Goal: Task Accomplishment & Management: Manage account settings

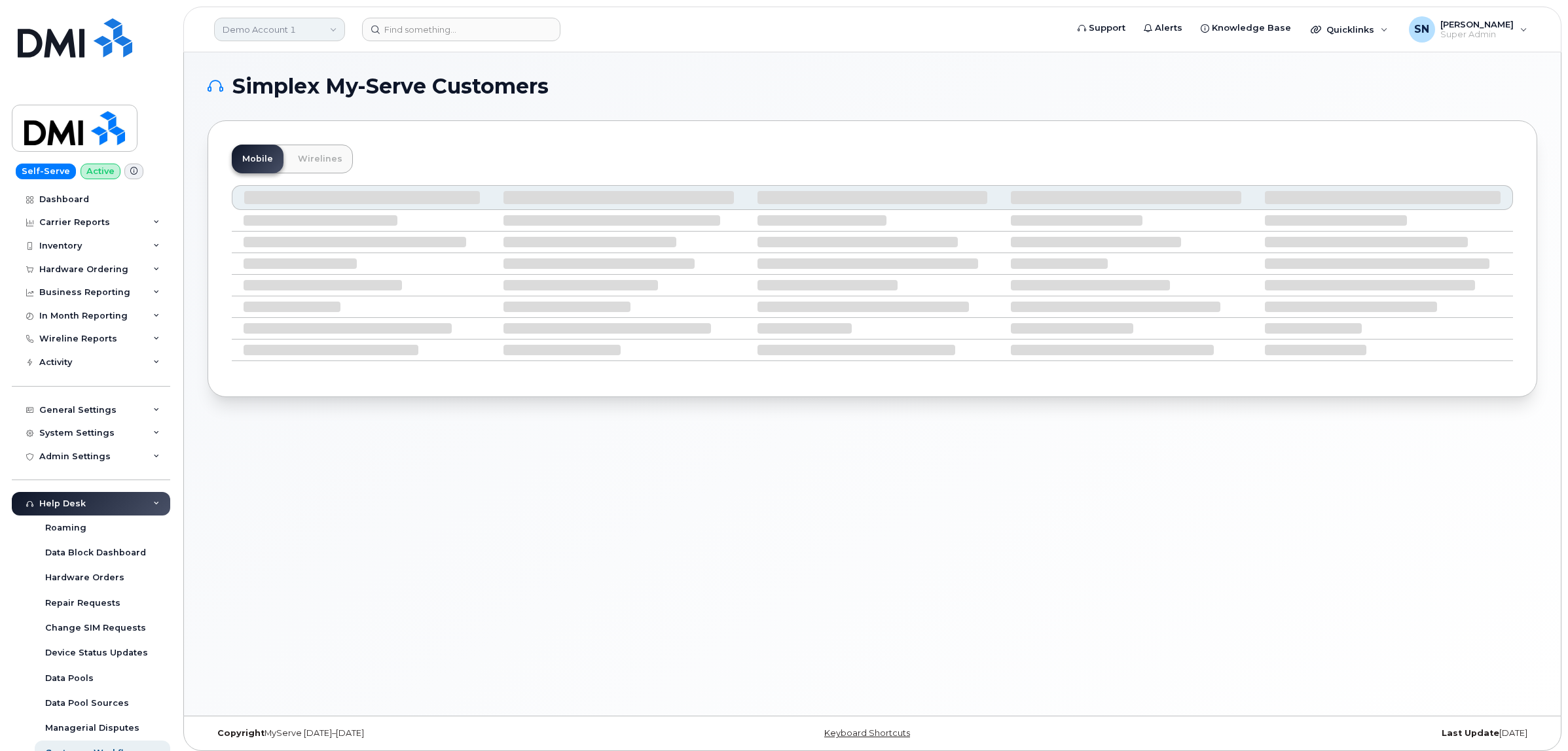
click at [280, 29] on link "Demo Account 1" at bounding box center [279, 29] width 131 height 24
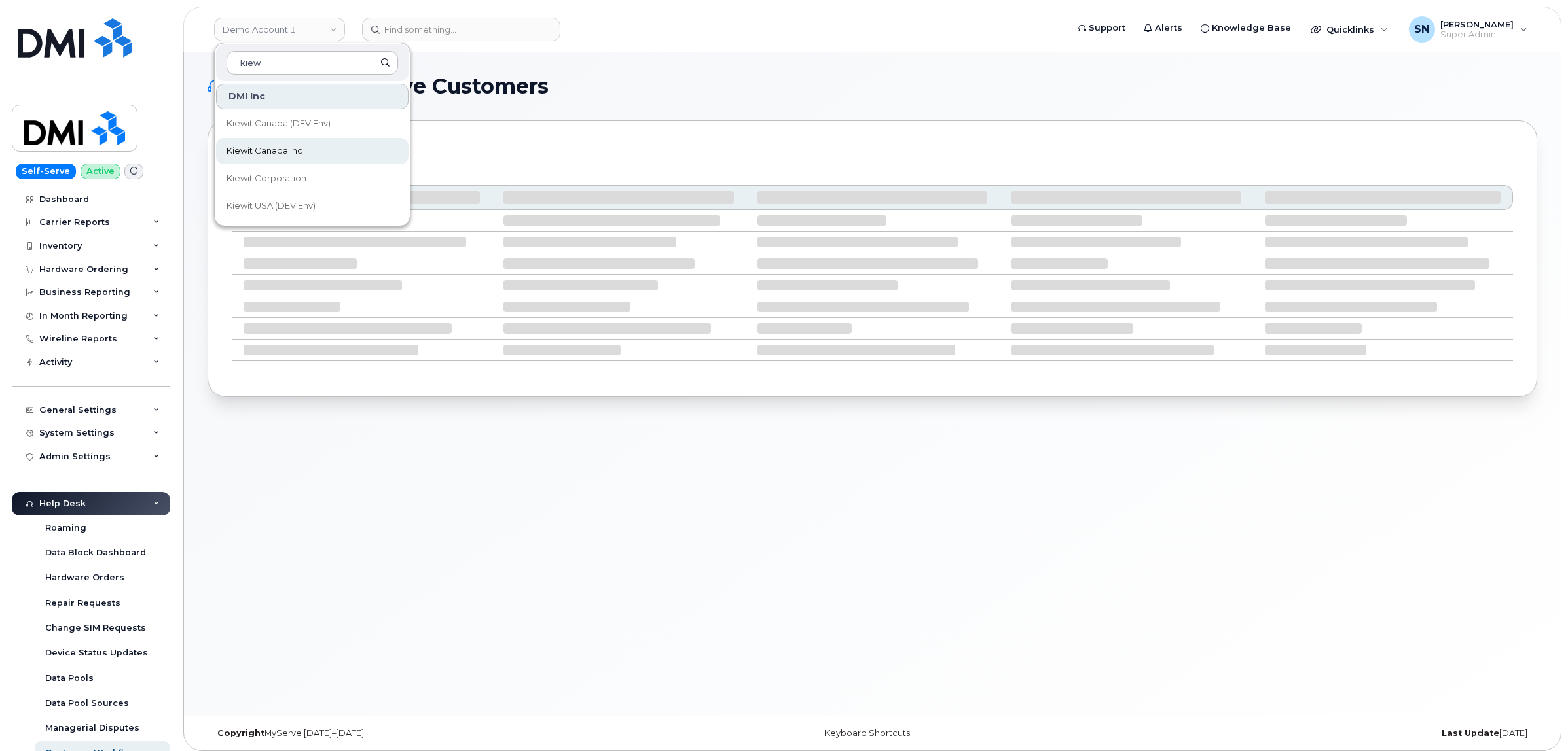
type input "kiew"
click at [285, 148] on span "Kiewit Canada Inc" at bounding box center [264, 151] width 76 height 13
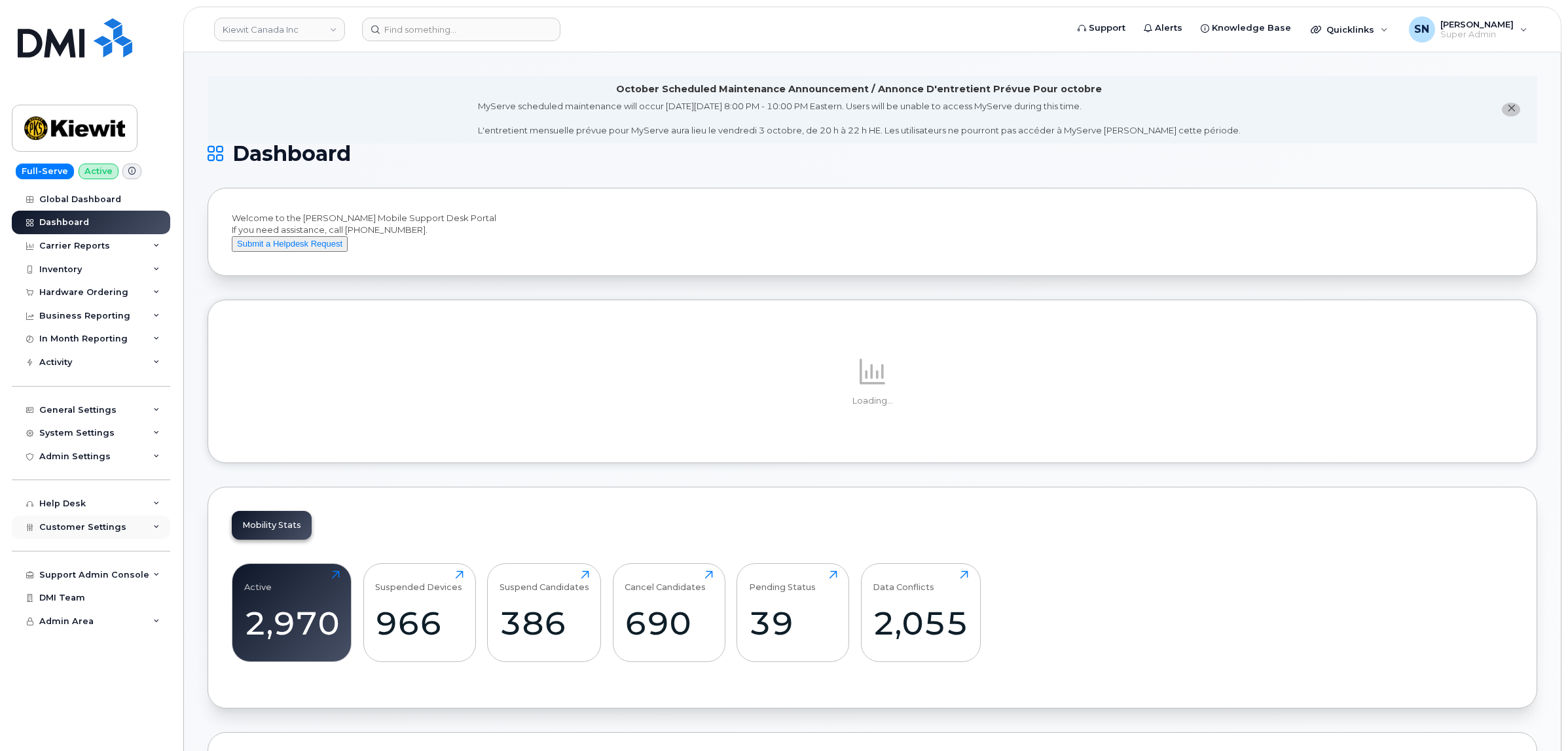
click at [102, 533] on div "Customer Settings" at bounding box center [83, 527] width 87 height 10
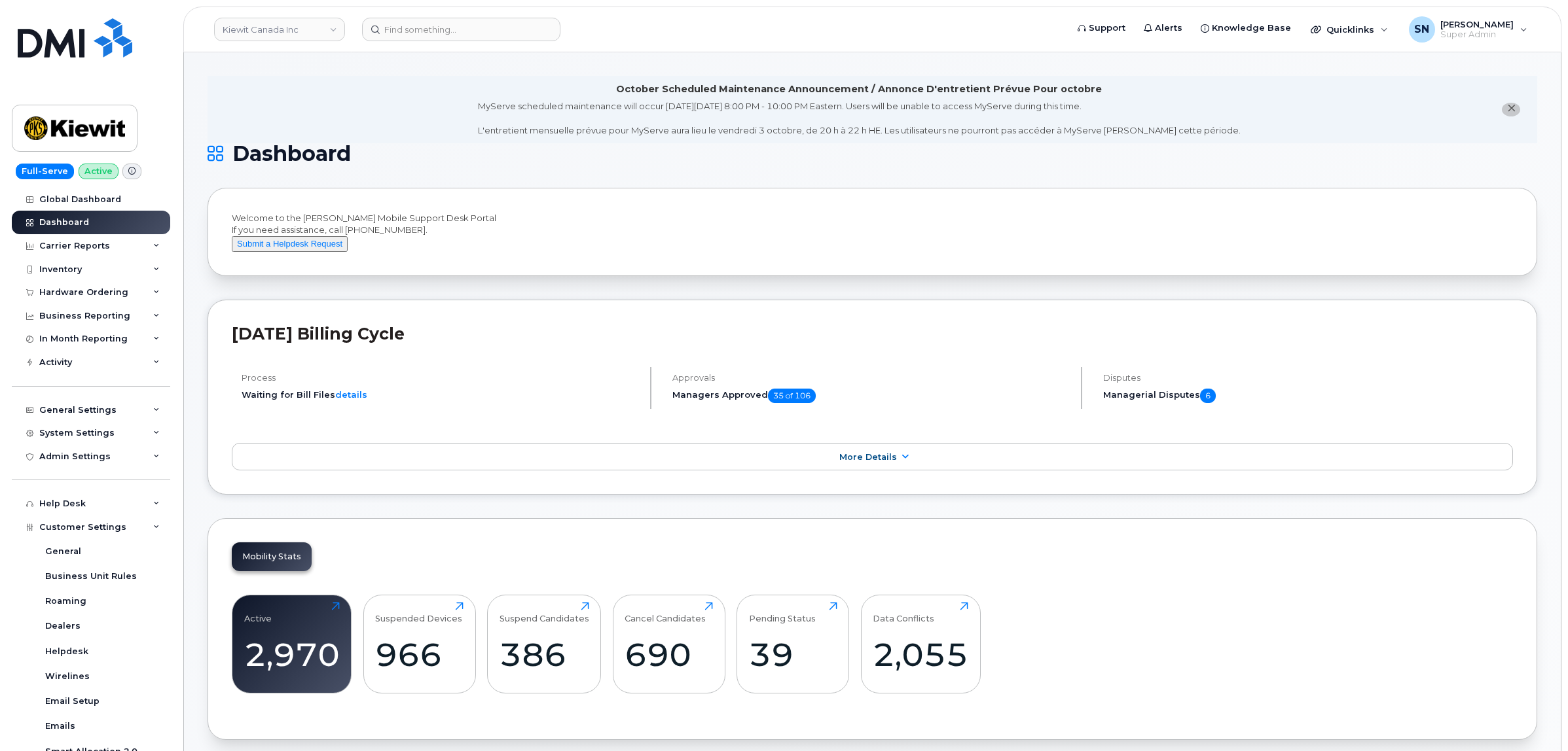
scroll to position [262, 0]
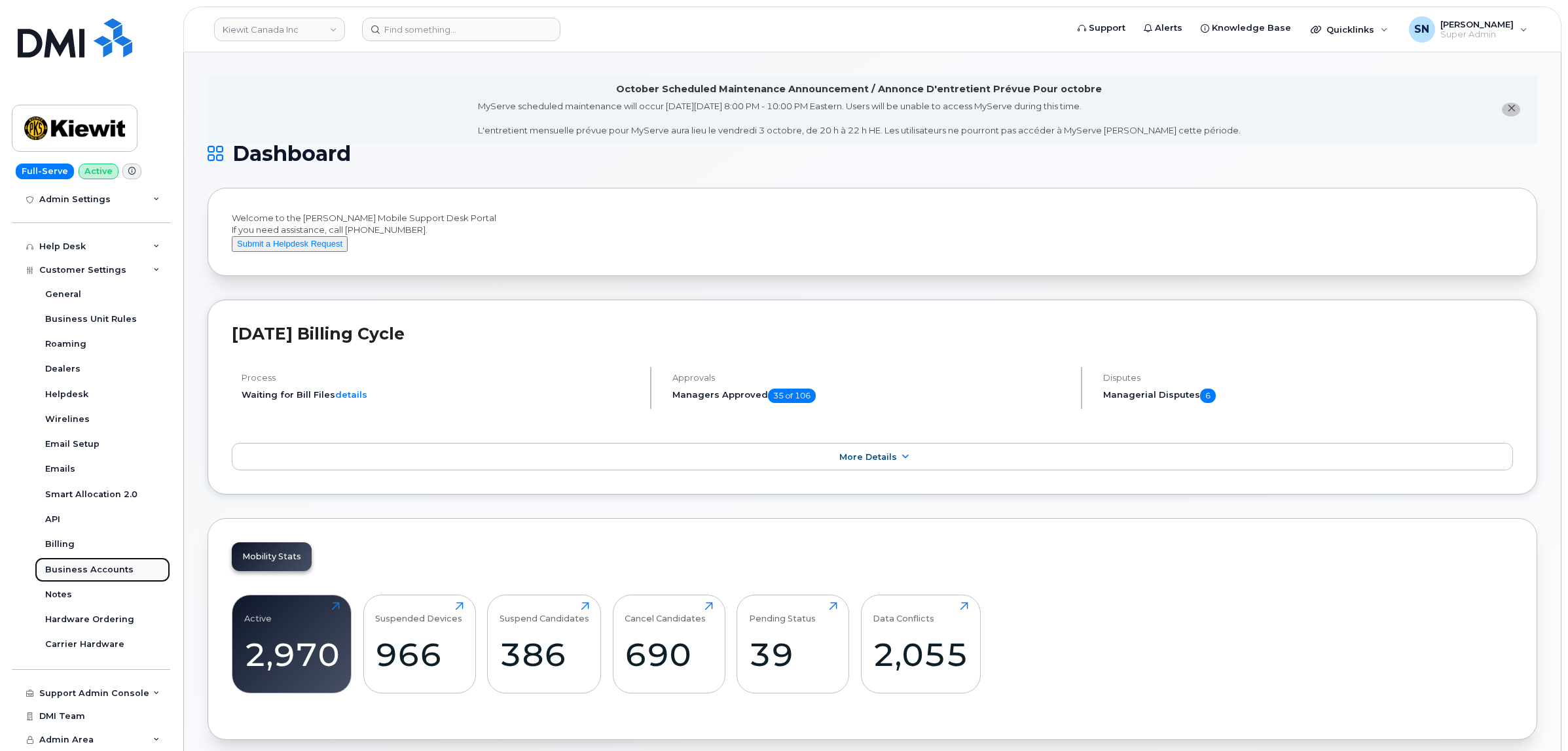
click at [106, 566] on div "Business Accounts" at bounding box center [90, 569] width 88 height 12
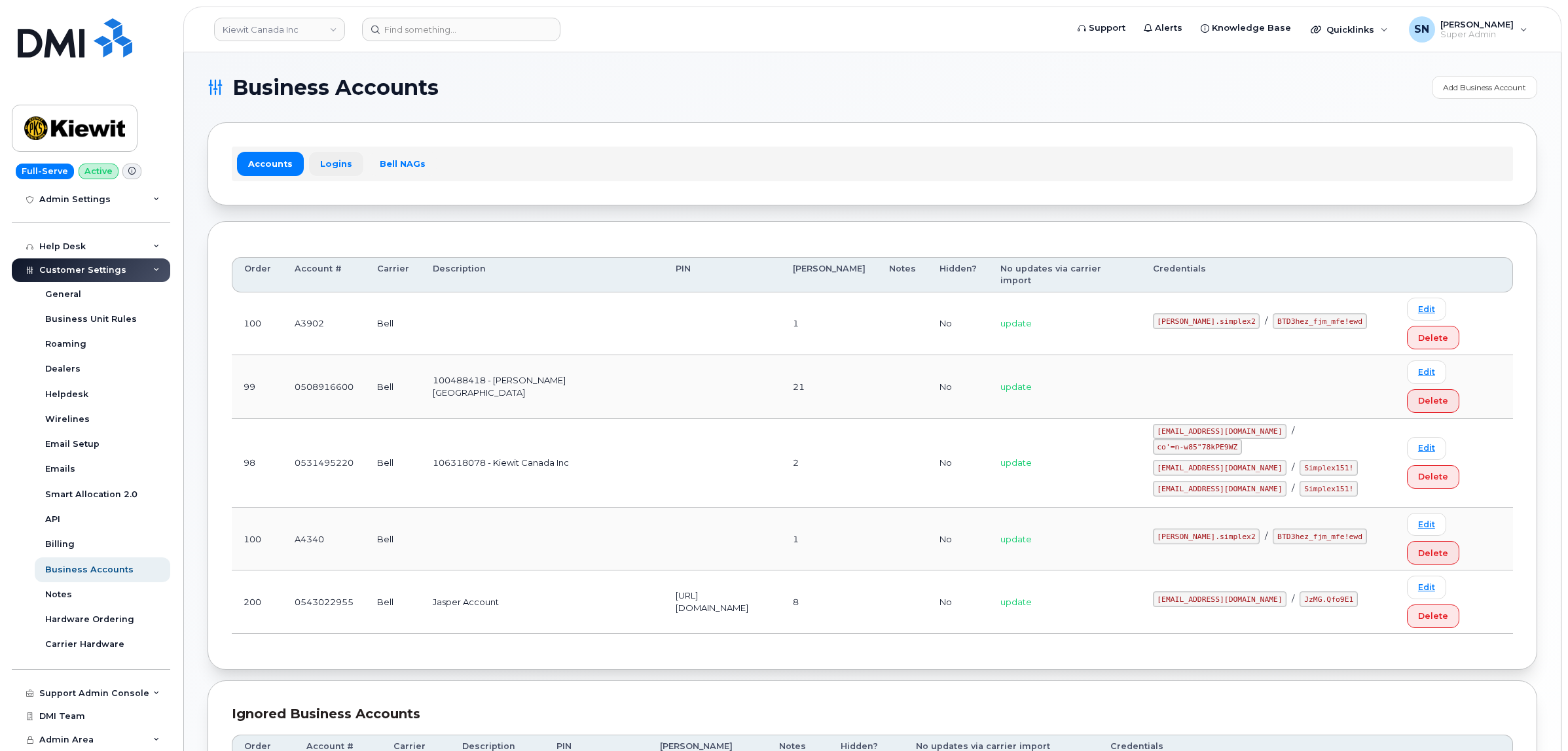
click at [321, 162] on link "Logins" at bounding box center [337, 164] width 55 height 24
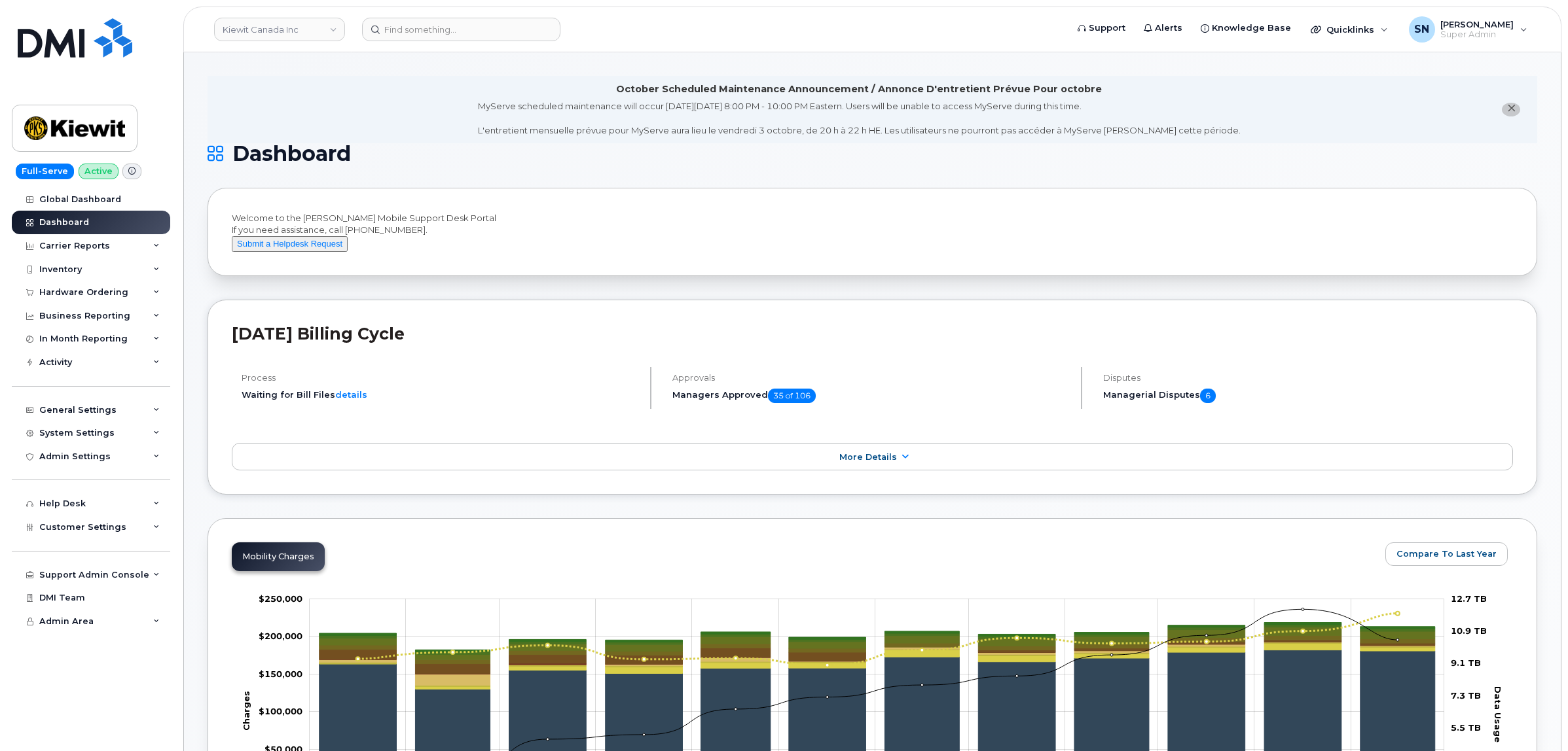
click at [1506, 112] on span "close notification" at bounding box center [1511, 108] width 10 height 10
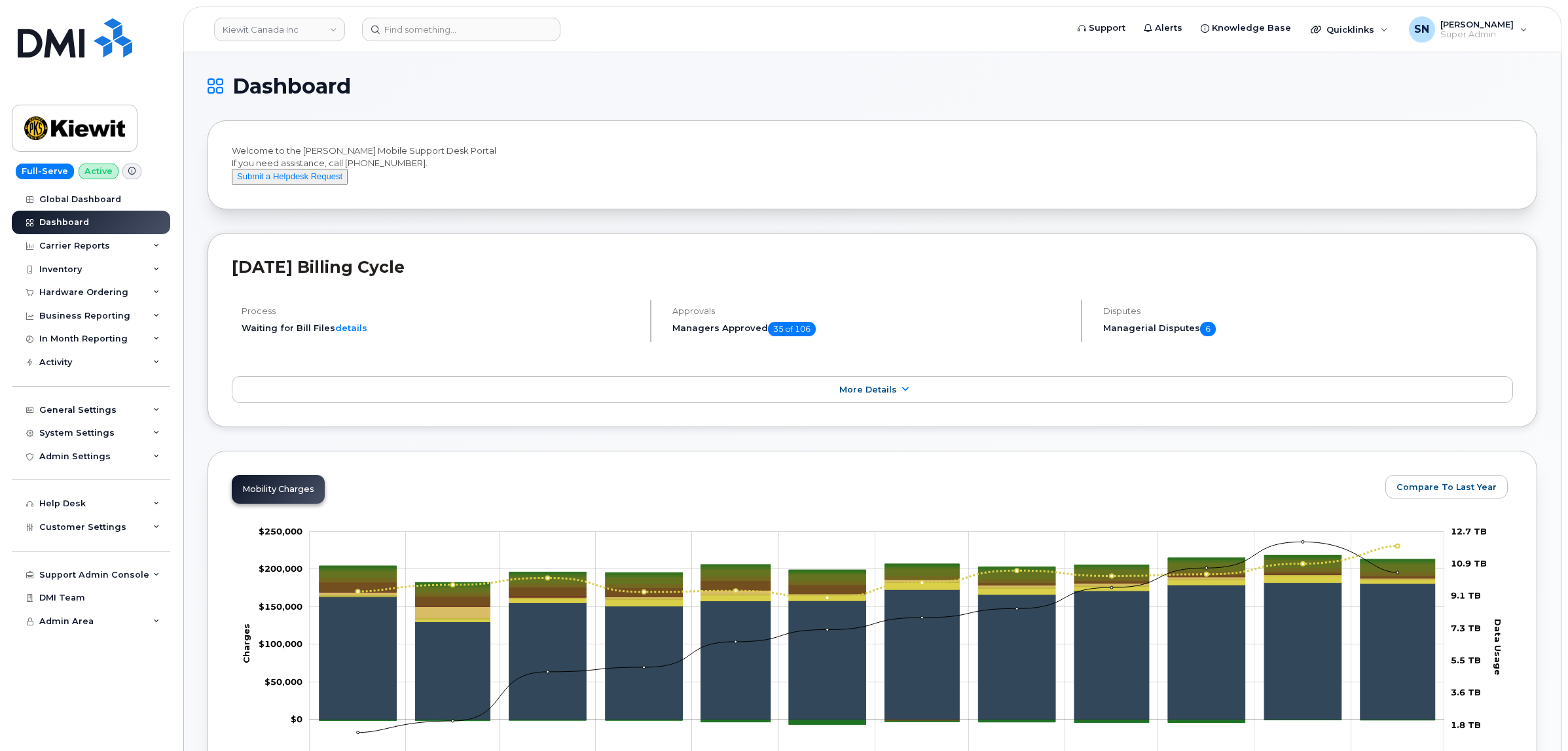
click at [472, 82] on h1 "Dashboard" at bounding box center [869, 87] width 1323 height 21
click at [474, 23] on input at bounding box center [460, 29] width 198 height 24
paste input "7782566503"
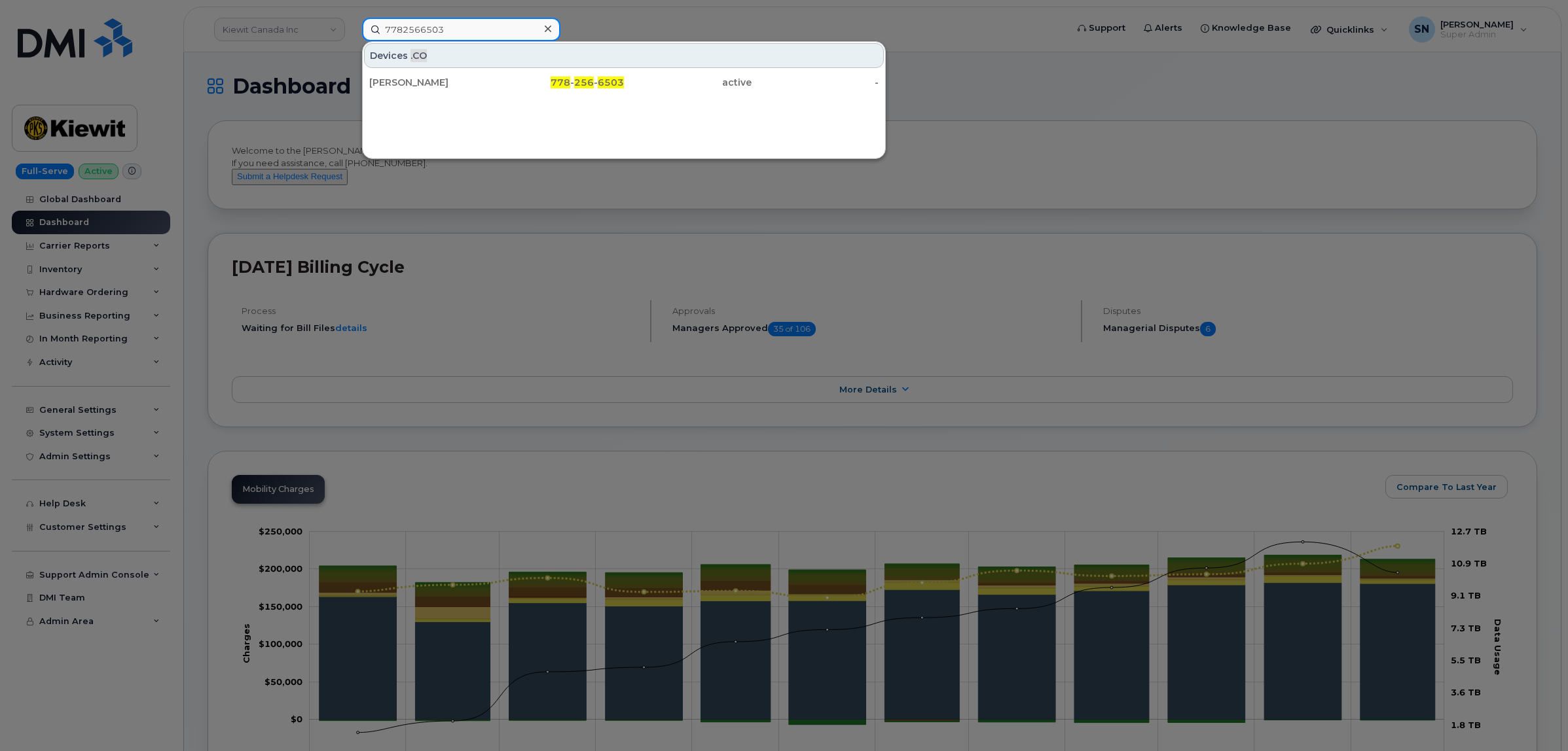
type input "7782566503"
click at [898, 34] on div at bounding box center [784, 376] width 1568 height 751
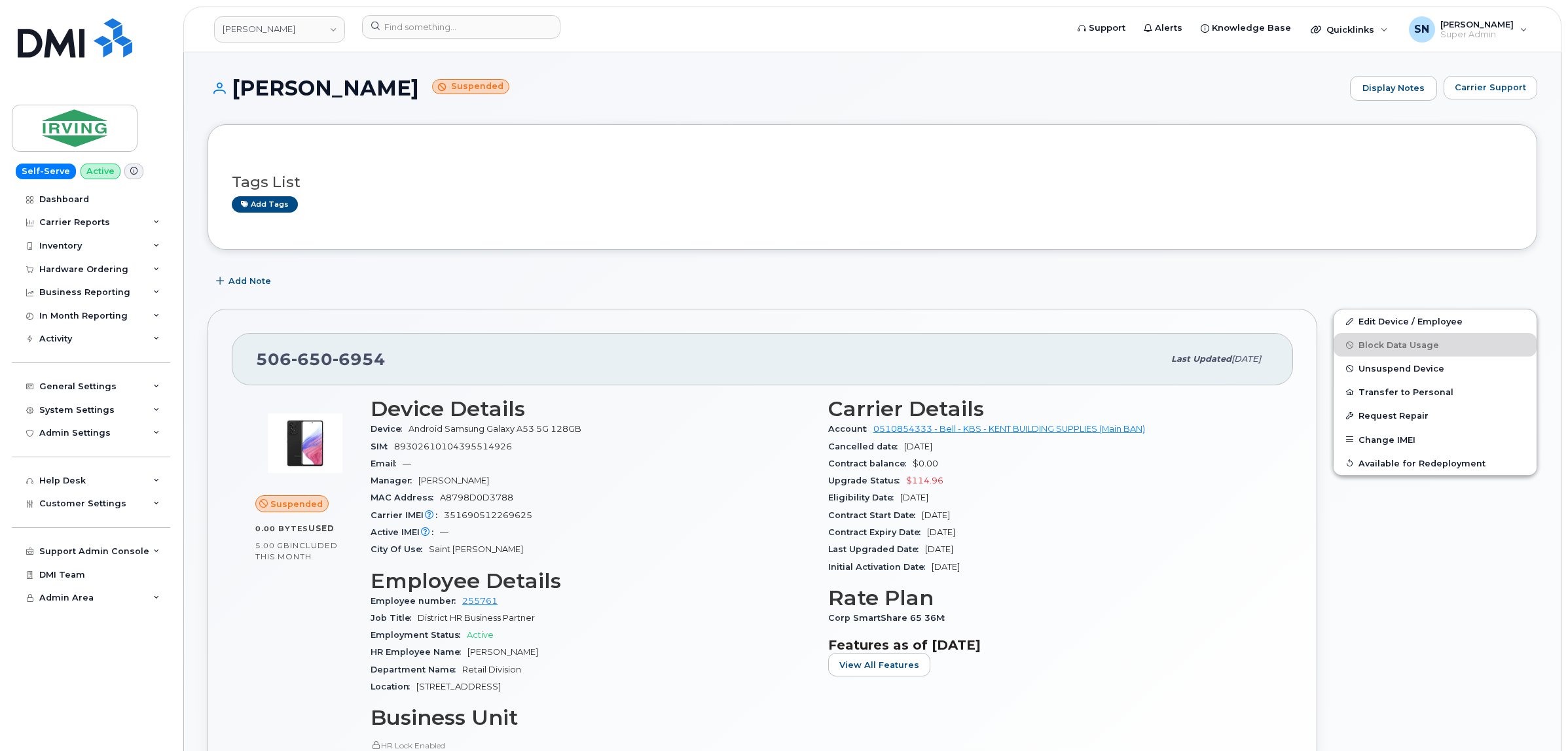
click at [544, 250] on div "Tags List Add tags" at bounding box center [873, 187] width 1329 height 126
click at [1509, 81] on span "Carrier Support" at bounding box center [1490, 87] width 71 height 13
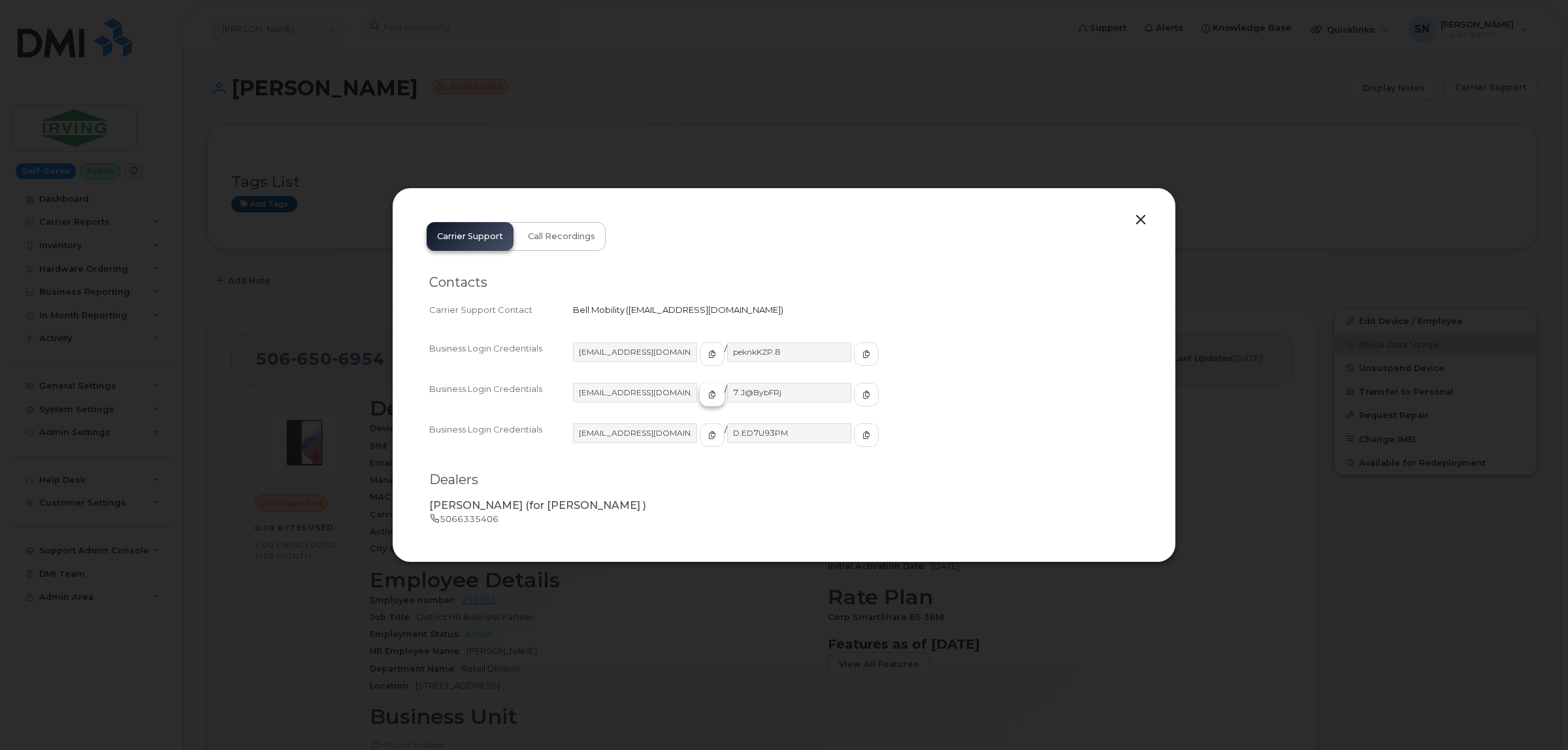
click at [700, 389] on button "button" at bounding box center [712, 395] width 25 height 24
click at [863, 397] on icon "button" at bounding box center [866, 394] width 8 height 8
click at [1137, 222] on button "button" at bounding box center [1141, 220] width 20 height 18
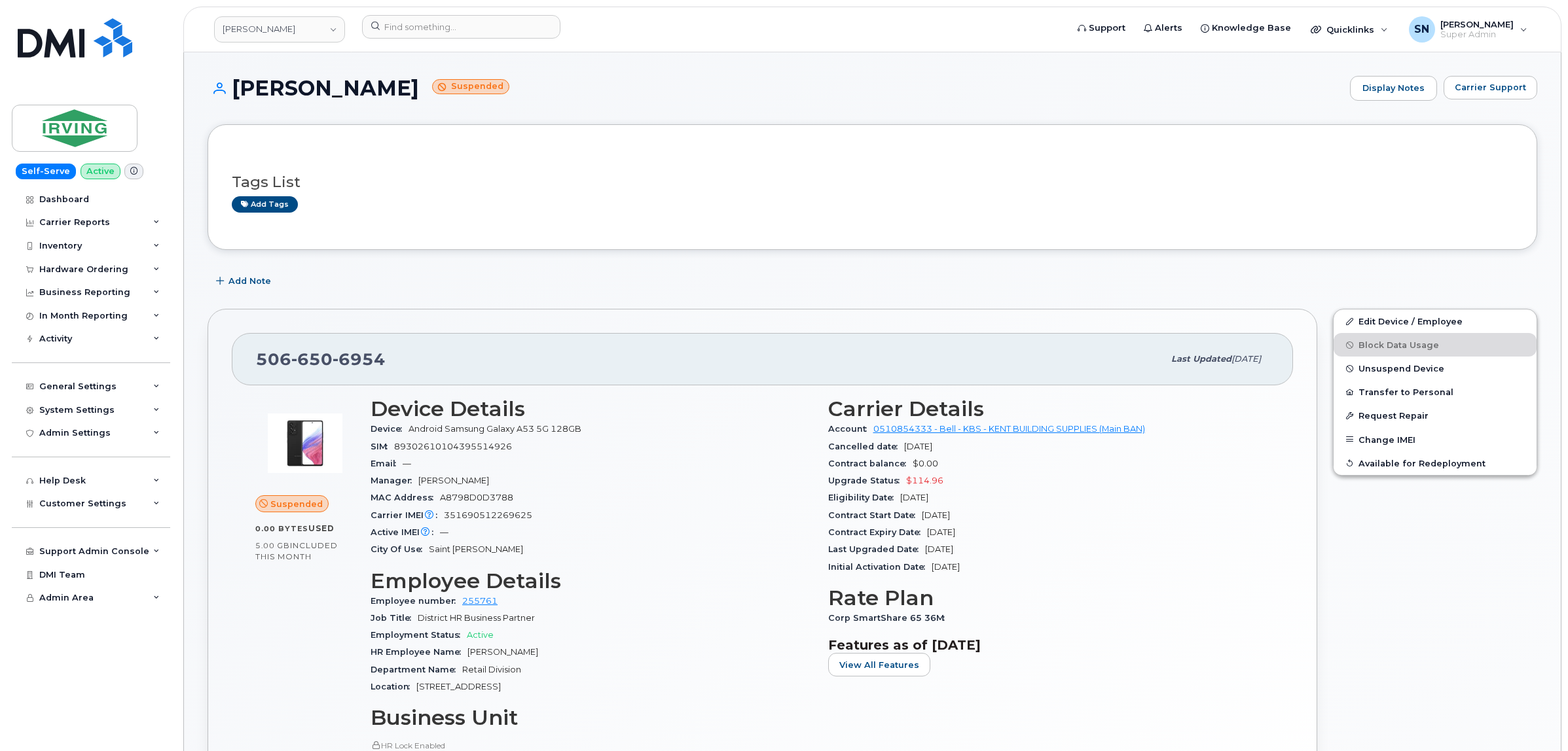
drag, startPoint x: 253, startPoint y: 362, endPoint x: 404, endPoint y: 361, distance: 151.0
click at [404, 361] on div "506 650 6954 Last updated Oct 02, 2025" at bounding box center [762, 359] width 1061 height 52
copy span "506 650 6954"
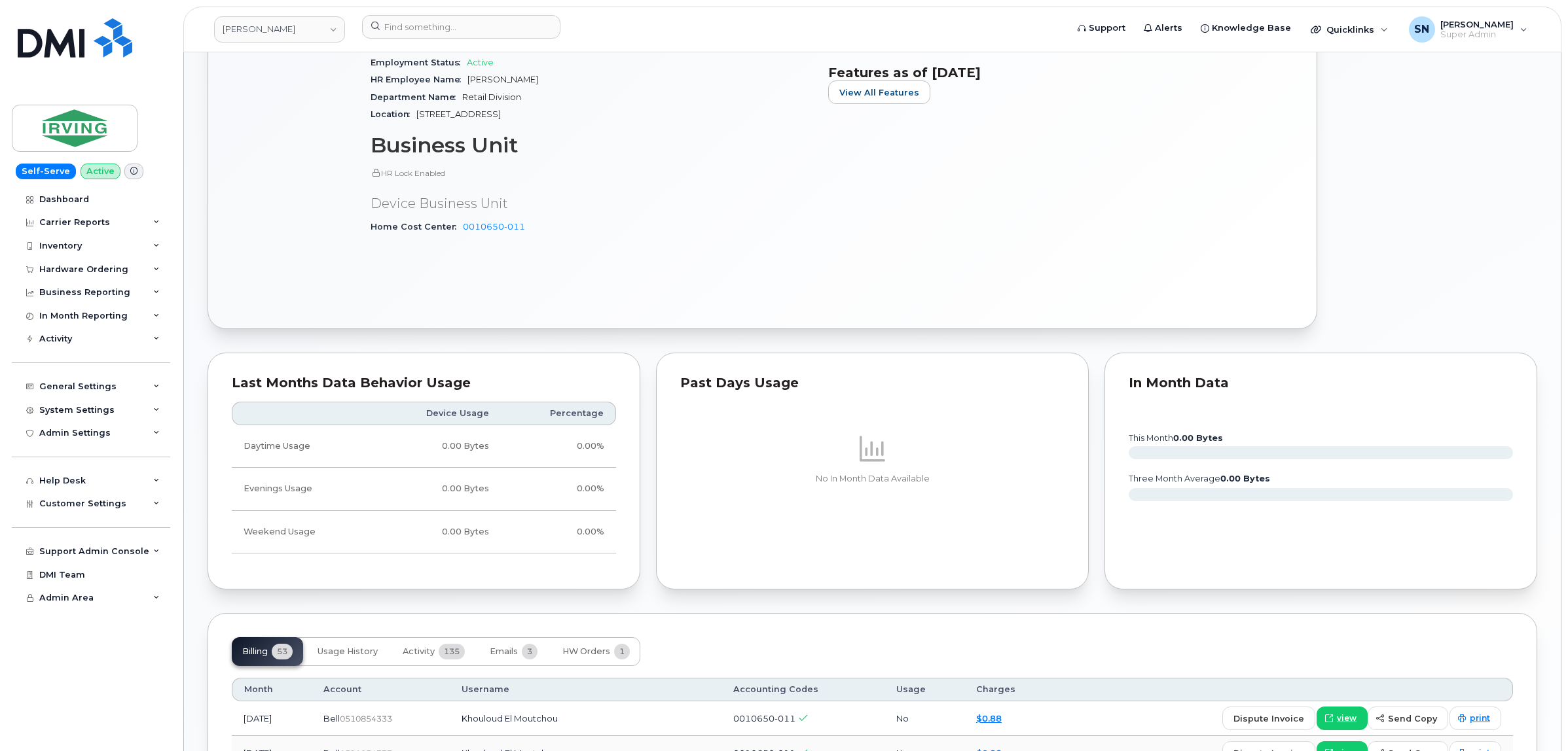
scroll to position [899, 0]
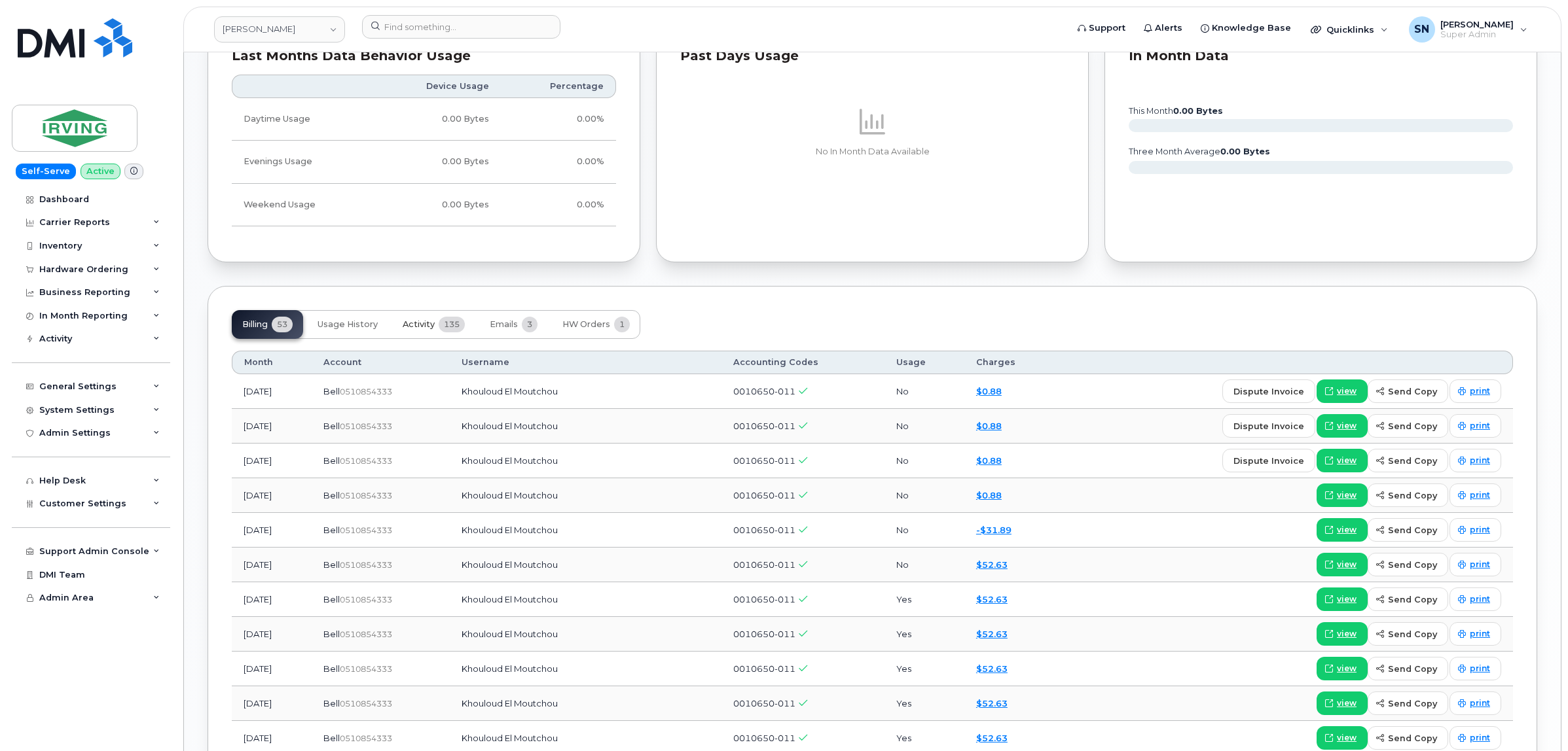
click at [421, 326] on span "Activity" at bounding box center [418, 324] width 32 height 10
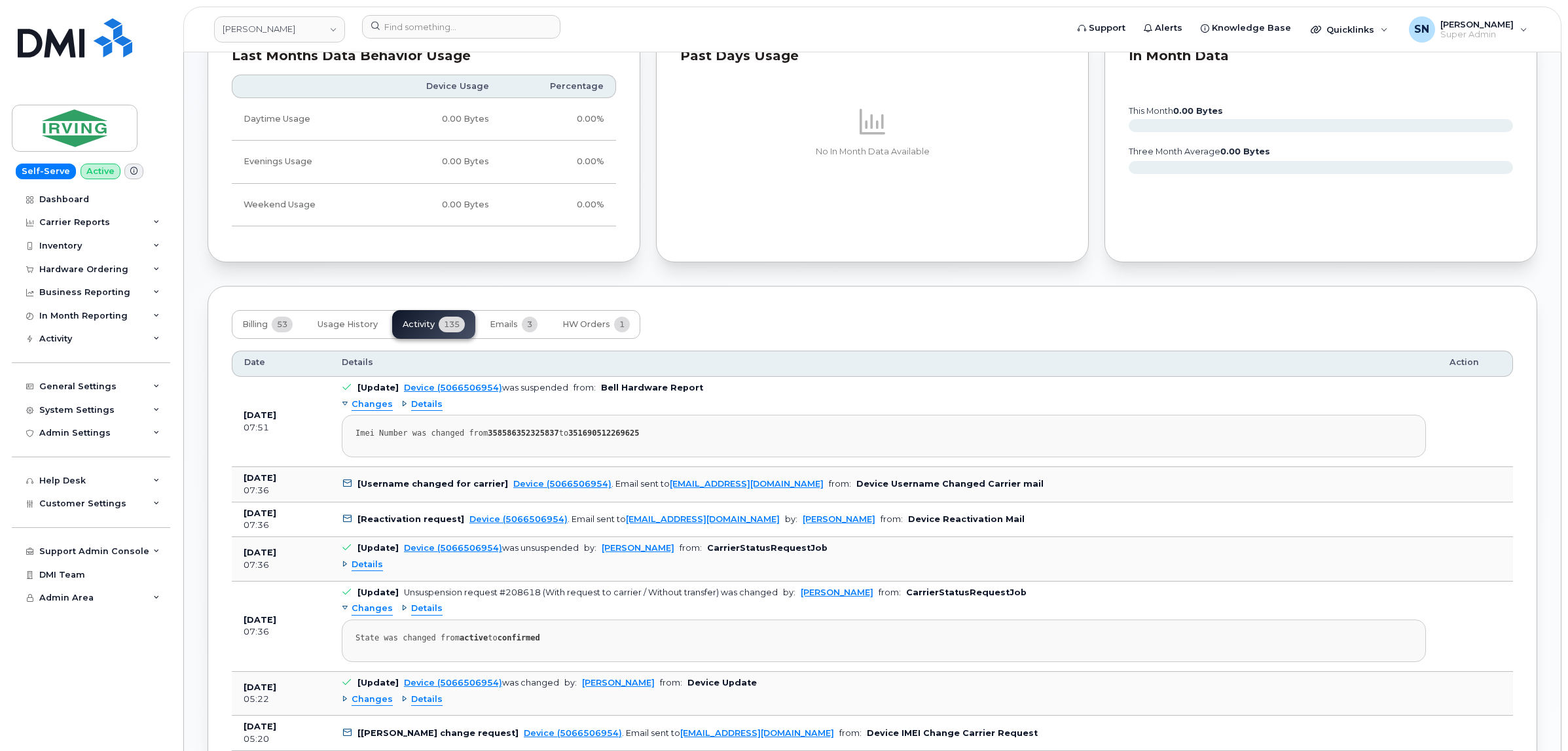
click at [373, 569] on span "Details" at bounding box center [367, 565] width 31 height 13
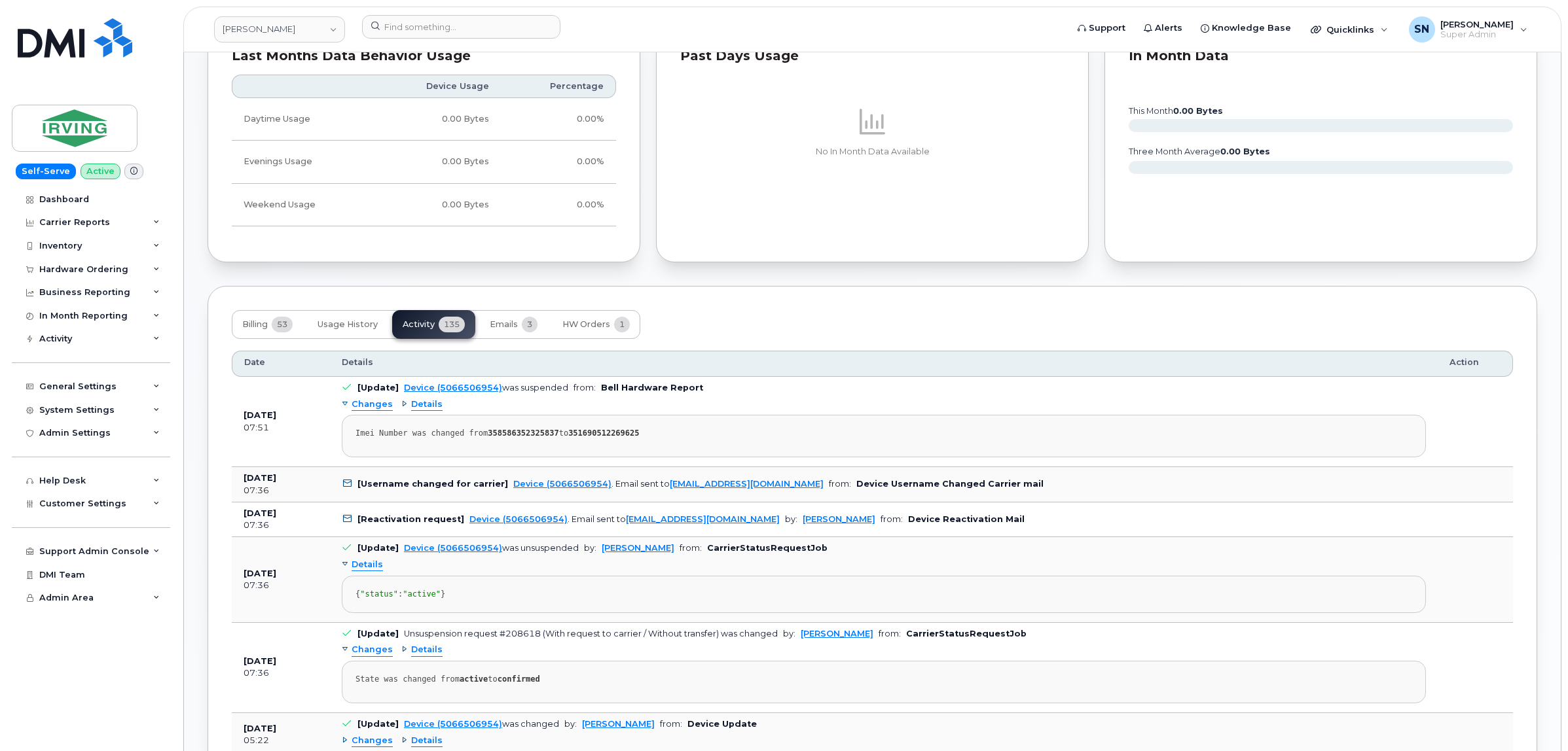
click at [373, 569] on span "Details" at bounding box center [367, 565] width 31 height 13
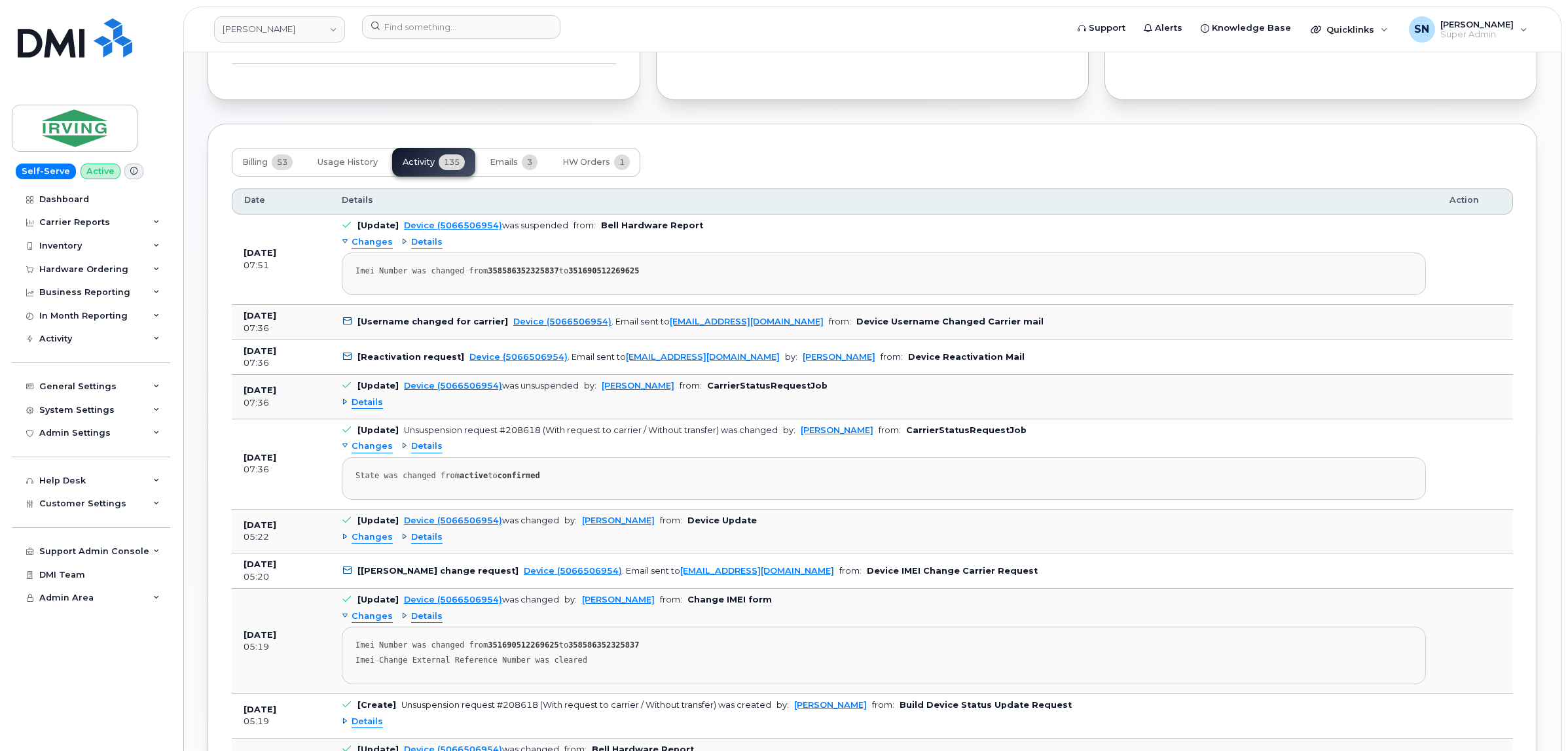
scroll to position [1063, 0]
click at [369, 538] on span "Changes" at bounding box center [372, 536] width 41 height 13
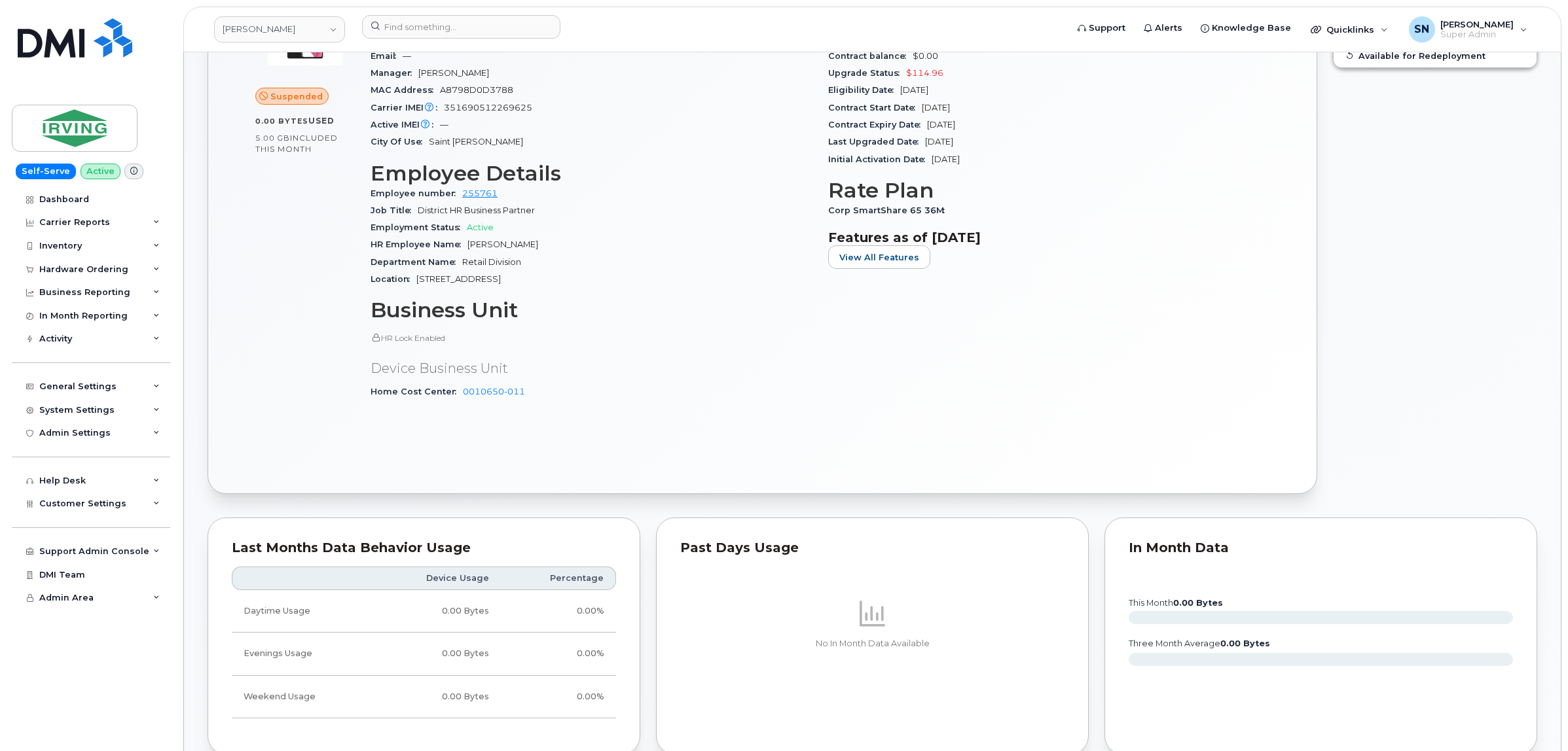
scroll to position [0, 0]
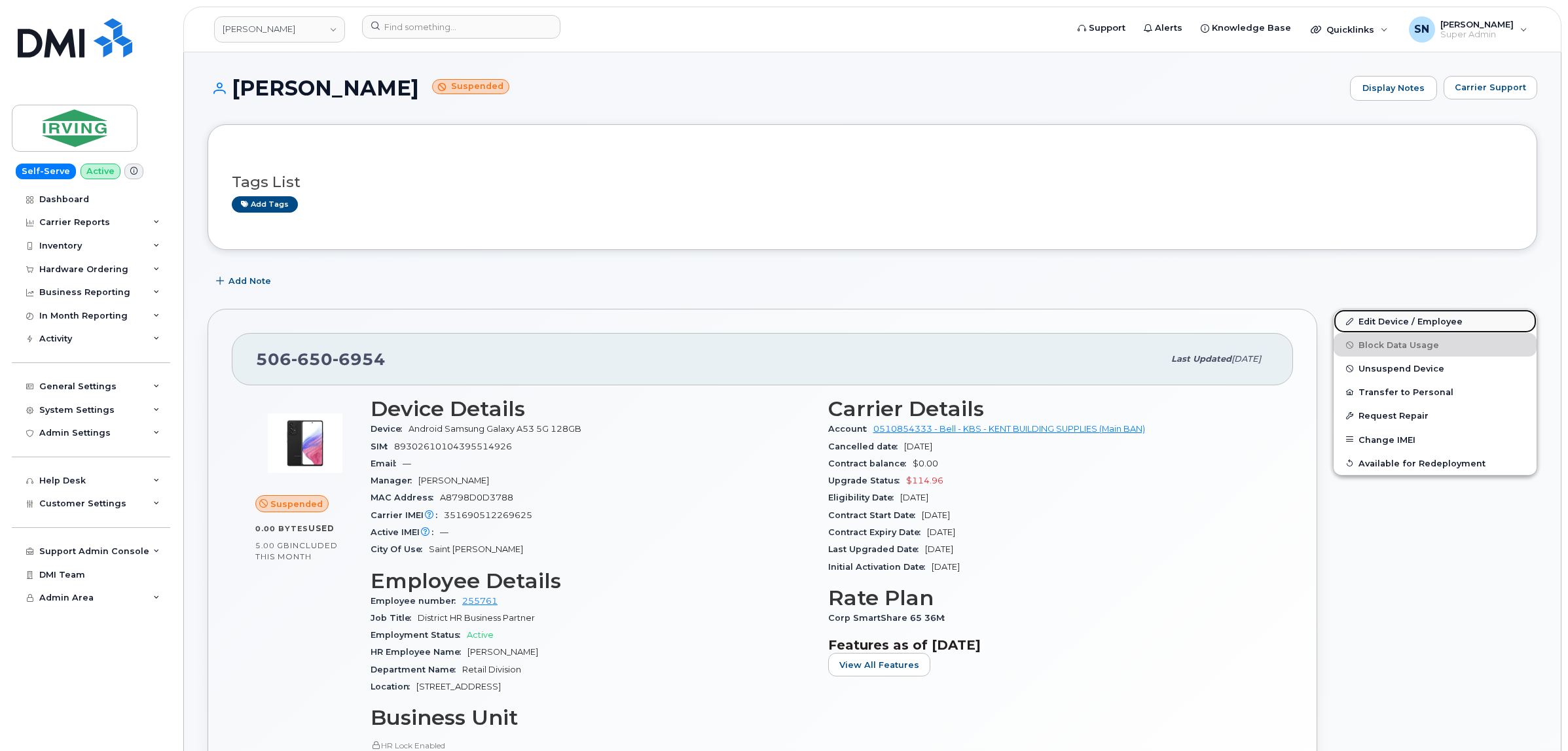
click at [1399, 327] on link "Edit Device / Employee" at bounding box center [1435, 321] width 203 height 24
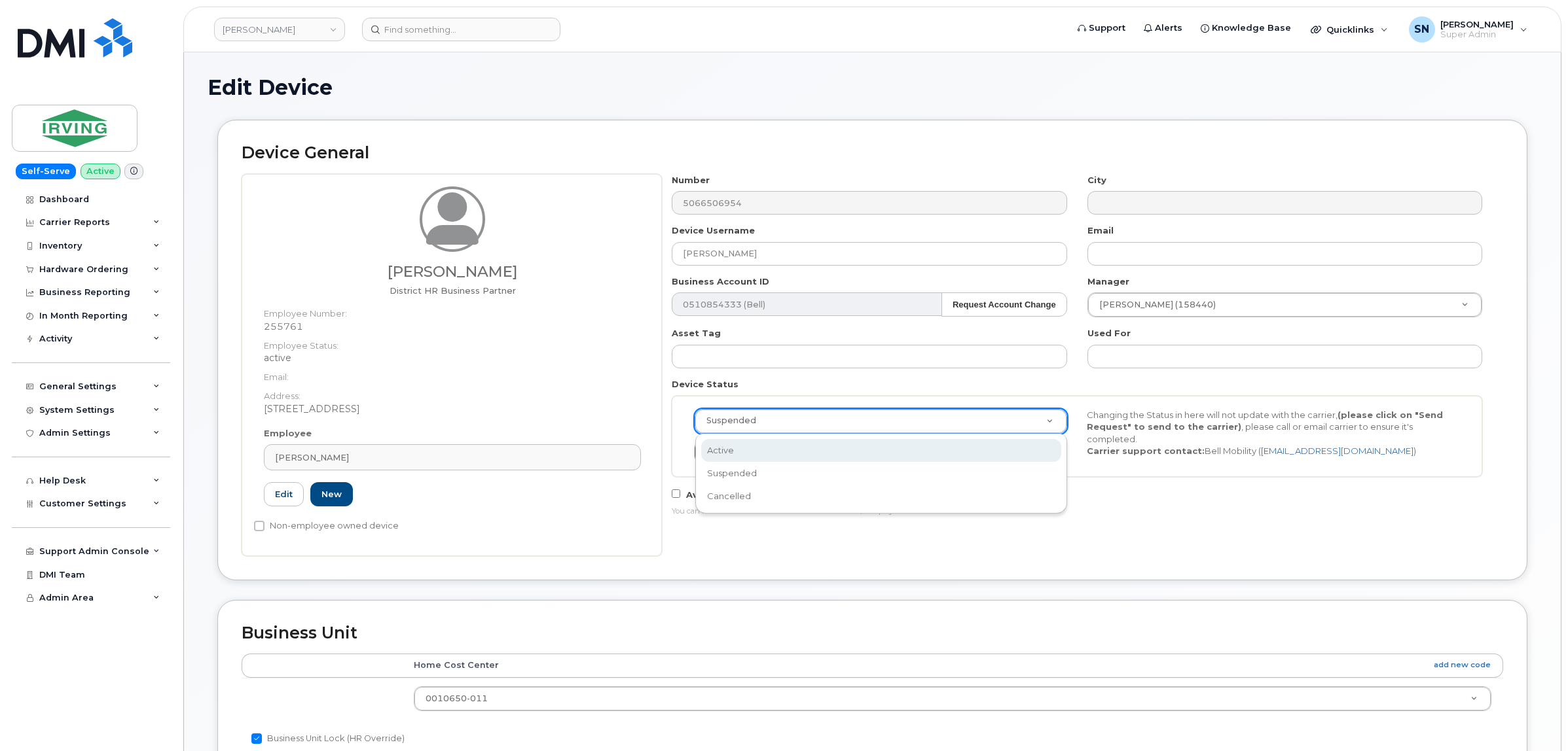
scroll to position [0, 4]
select select "active"
click at [1527, 439] on div "Device General [PERSON_NAME] District HR Business Partner Employee Number: 2557…" at bounding box center [873, 359] width 1329 height 480
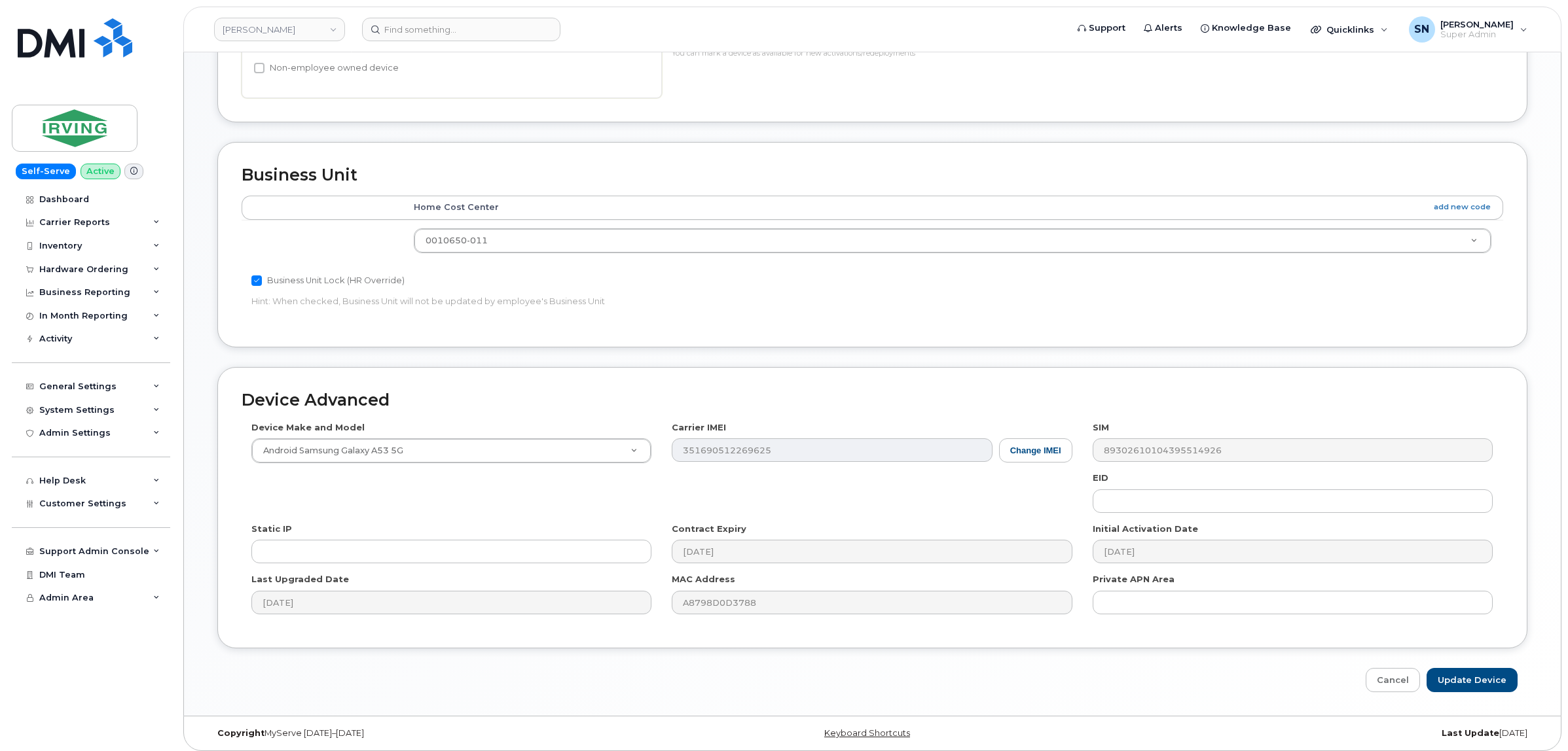
scroll to position [466, 0]
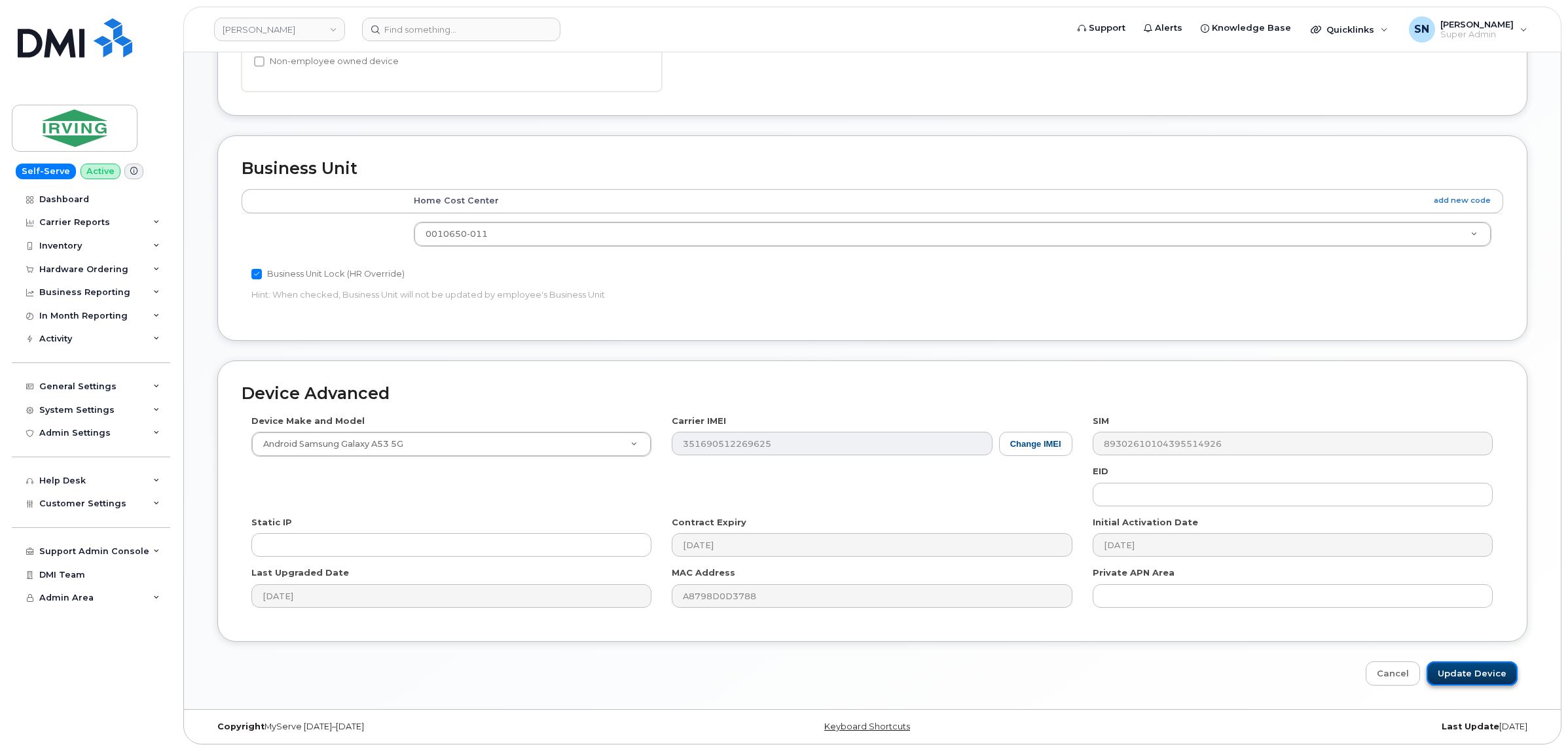
click at [1484, 668] on input "Update Device" at bounding box center [1471, 673] width 91 height 24
type input "Saving..."
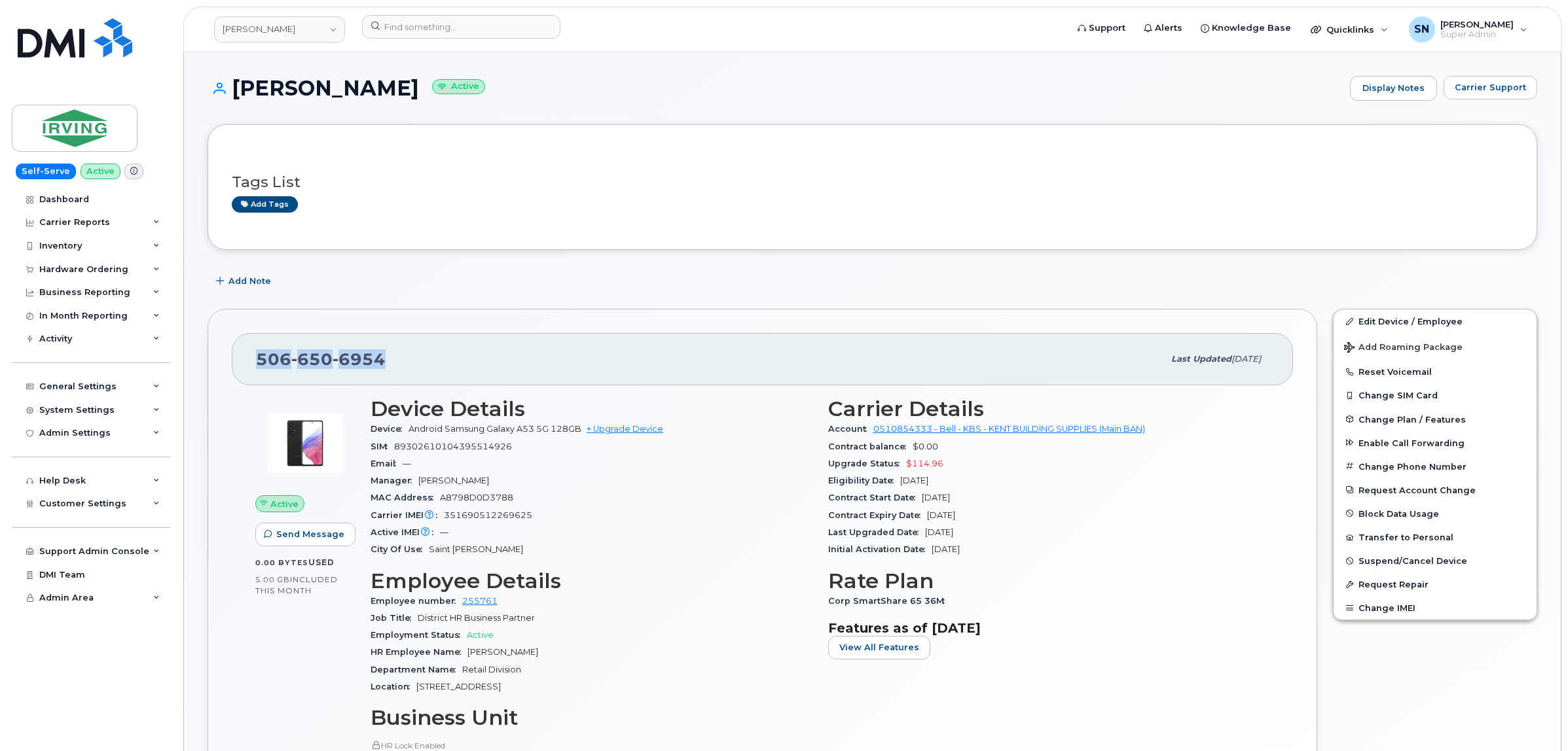
drag, startPoint x: 244, startPoint y: 351, endPoint x: 383, endPoint y: 354, distance: 139.0
click at [385, 354] on div "506 650 6954 Last updated Oct 02, 2025" at bounding box center [762, 359] width 1061 height 52
copy span "506 650 6954"
click at [1401, 320] on link "Edit Device / Employee" at bounding box center [1435, 321] width 203 height 24
click at [1497, 86] on span "Carrier Support" at bounding box center [1490, 87] width 71 height 13
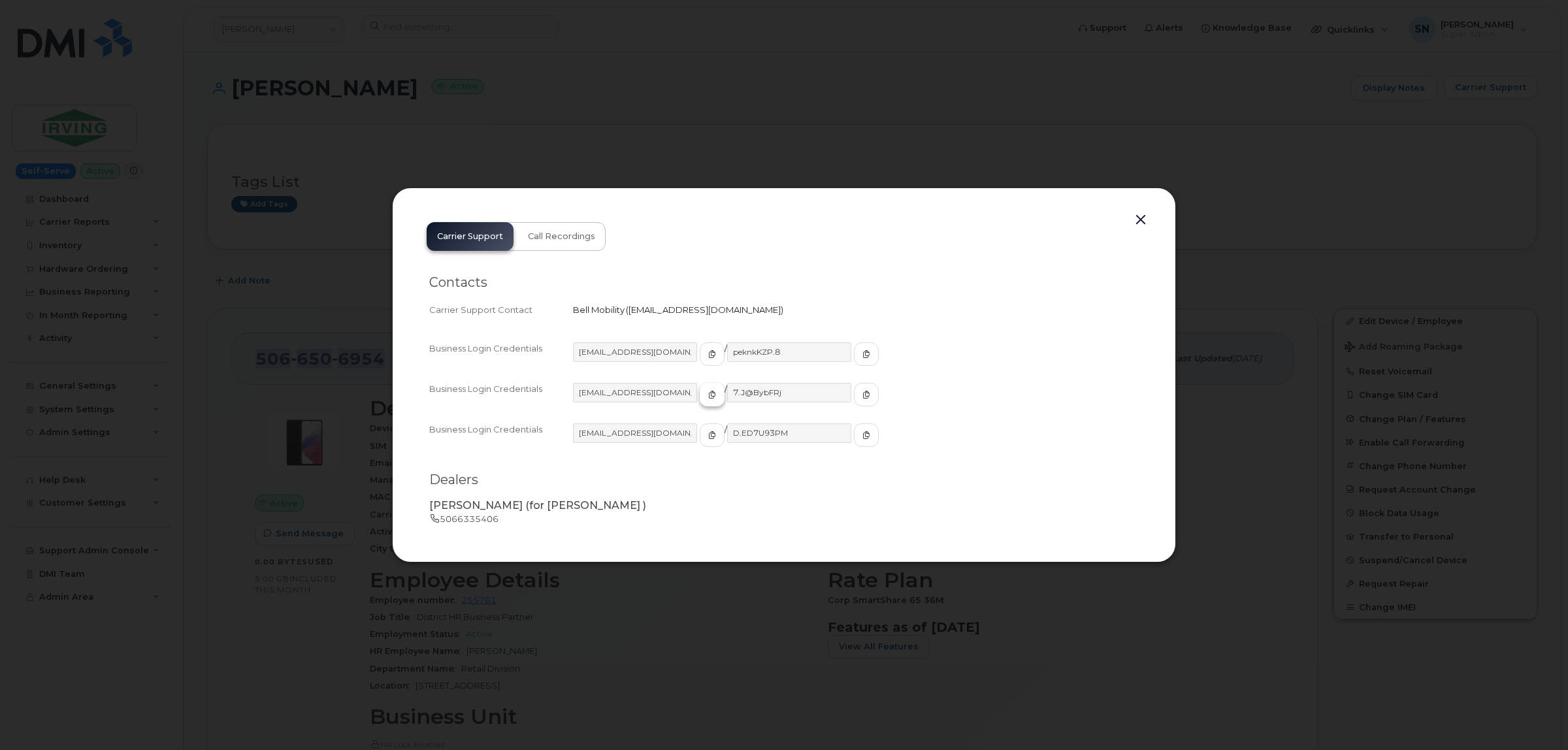
click at [706, 399] on span "button" at bounding box center [712, 395] width 12 height 12
drag, startPoint x: 835, startPoint y: 390, endPoint x: 689, endPoint y: 380, distance: 146.3
click at [863, 390] on icon "button" at bounding box center [866, 394] width 8 height 8
click at [1138, 222] on button "button" at bounding box center [1141, 220] width 20 height 18
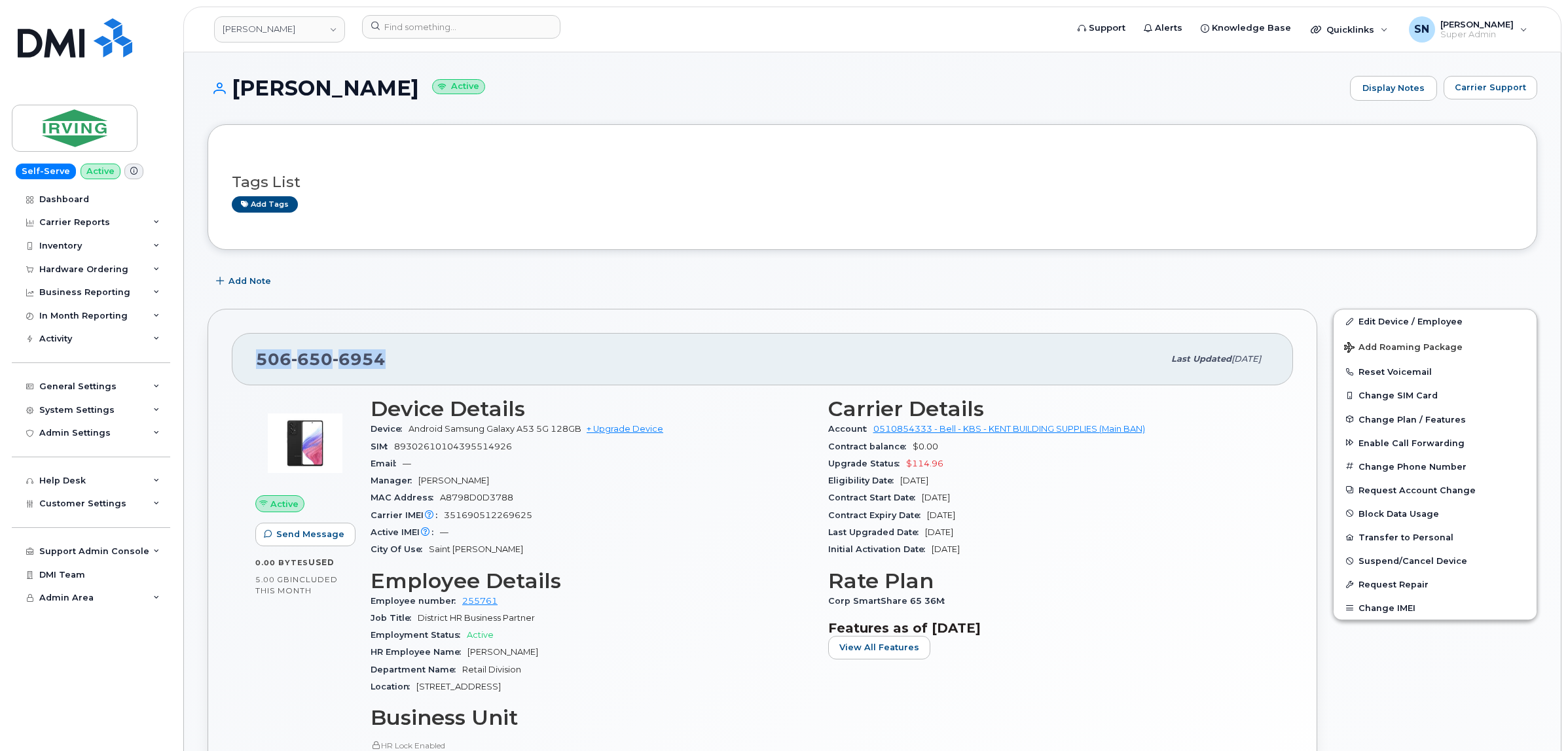
click at [527, 329] on div "506 650 6954 Last updated Oct 02, 2025 Active Send Message 0.00 Bytes  used 5.0…" at bounding box center [763, 606] width 1110 height 593
drag, startPoint x: 259, startPoint y: 355, endPoint x: 383, endPoint y: 368, distance: 124.7
click at [383, 368] on span "506 650 6954" at bounding box center [320, 359] width 129 height 20
copy span "506 650 6954"
click at [479, 222] on div "Tags List Add tags" at bounding box center [872, 187] width 1281 height 77
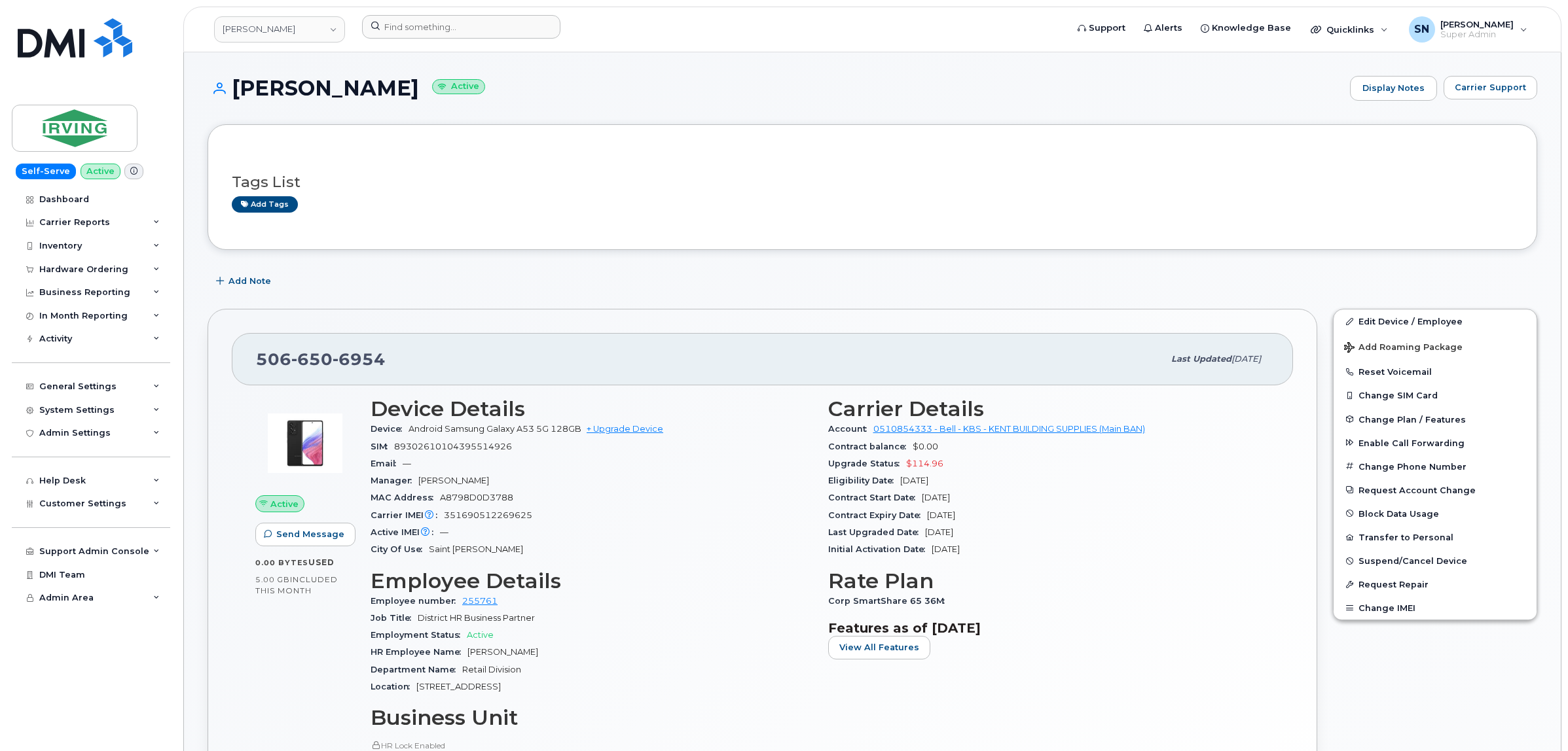
click at [419, 39] on div at bounding box center [709, 29] width 716 height 29
click at [424, 27] on input at bounding box center [460, 27] width 198 height 24
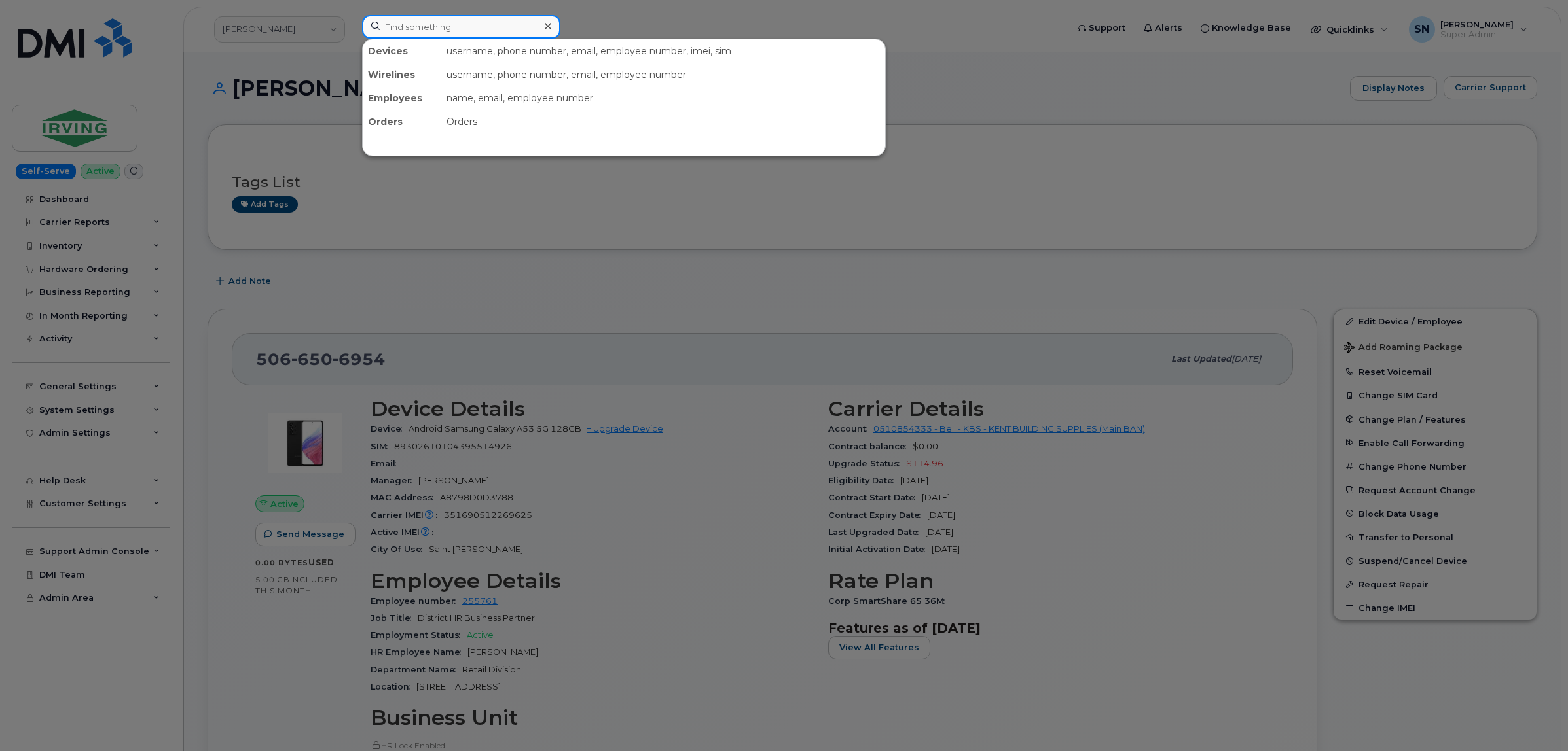
paste input "5878766418"
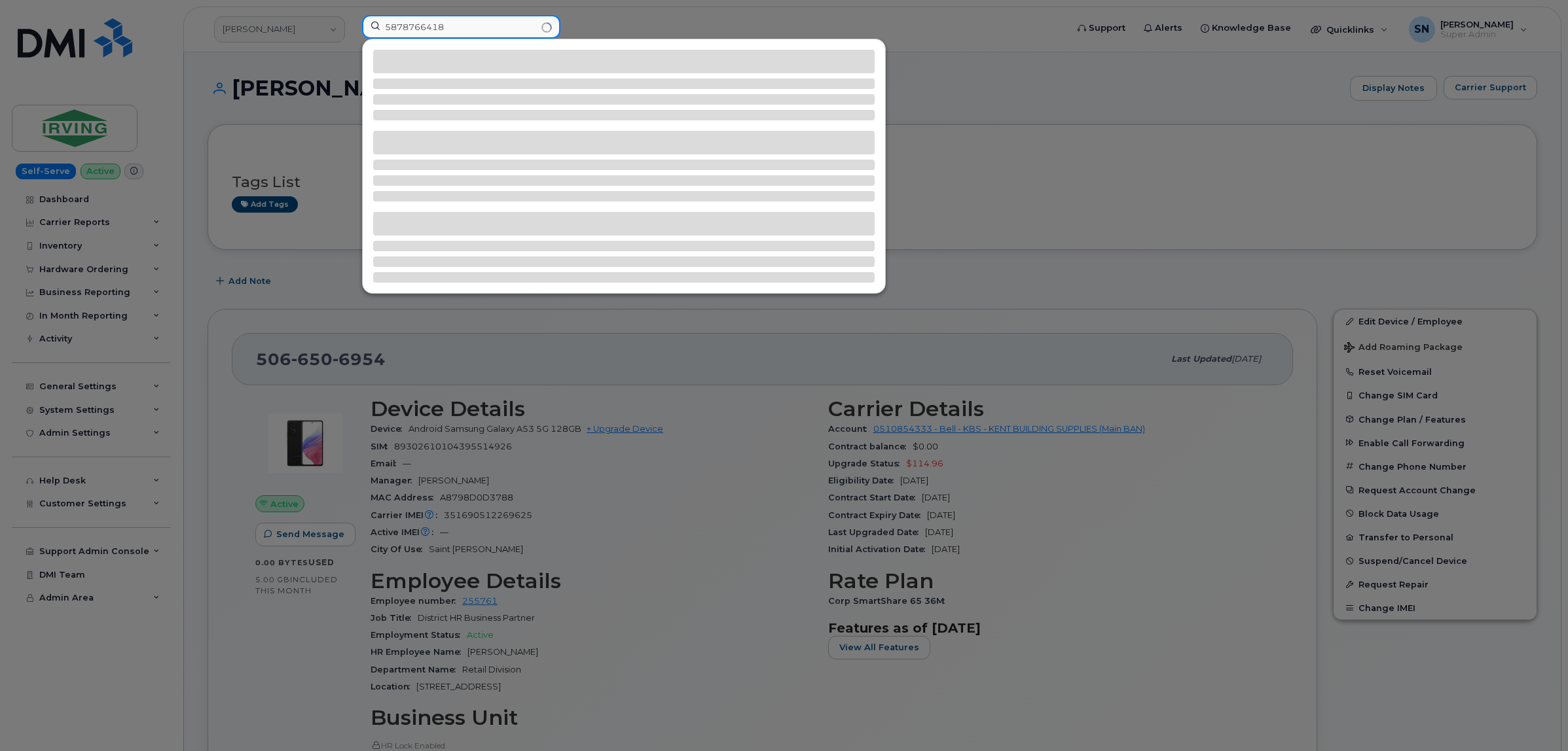
type input "5878766418"
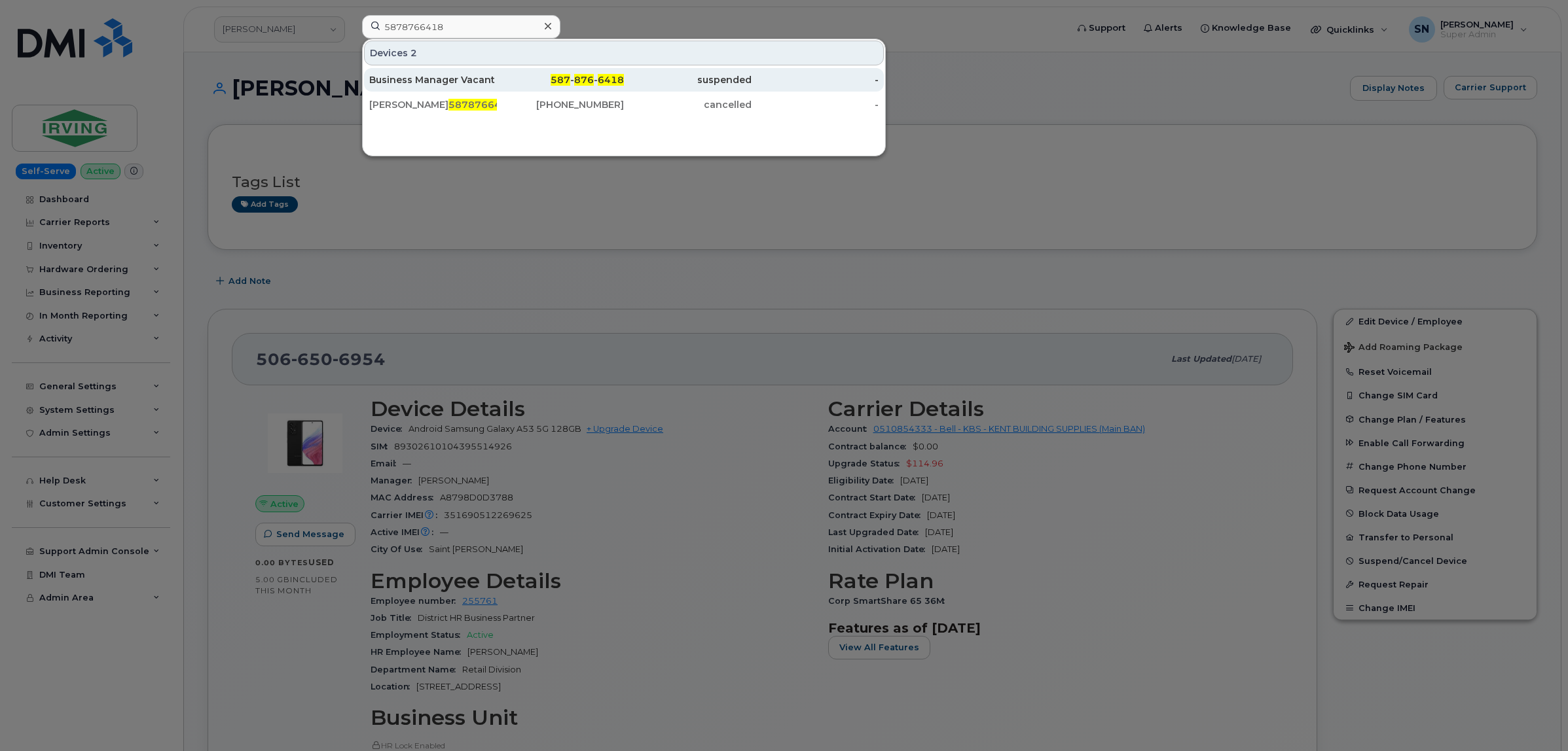
click at [532, 73] on div "587 - 876 - 6418" at bounding box center [560, 80] width 127 height 24
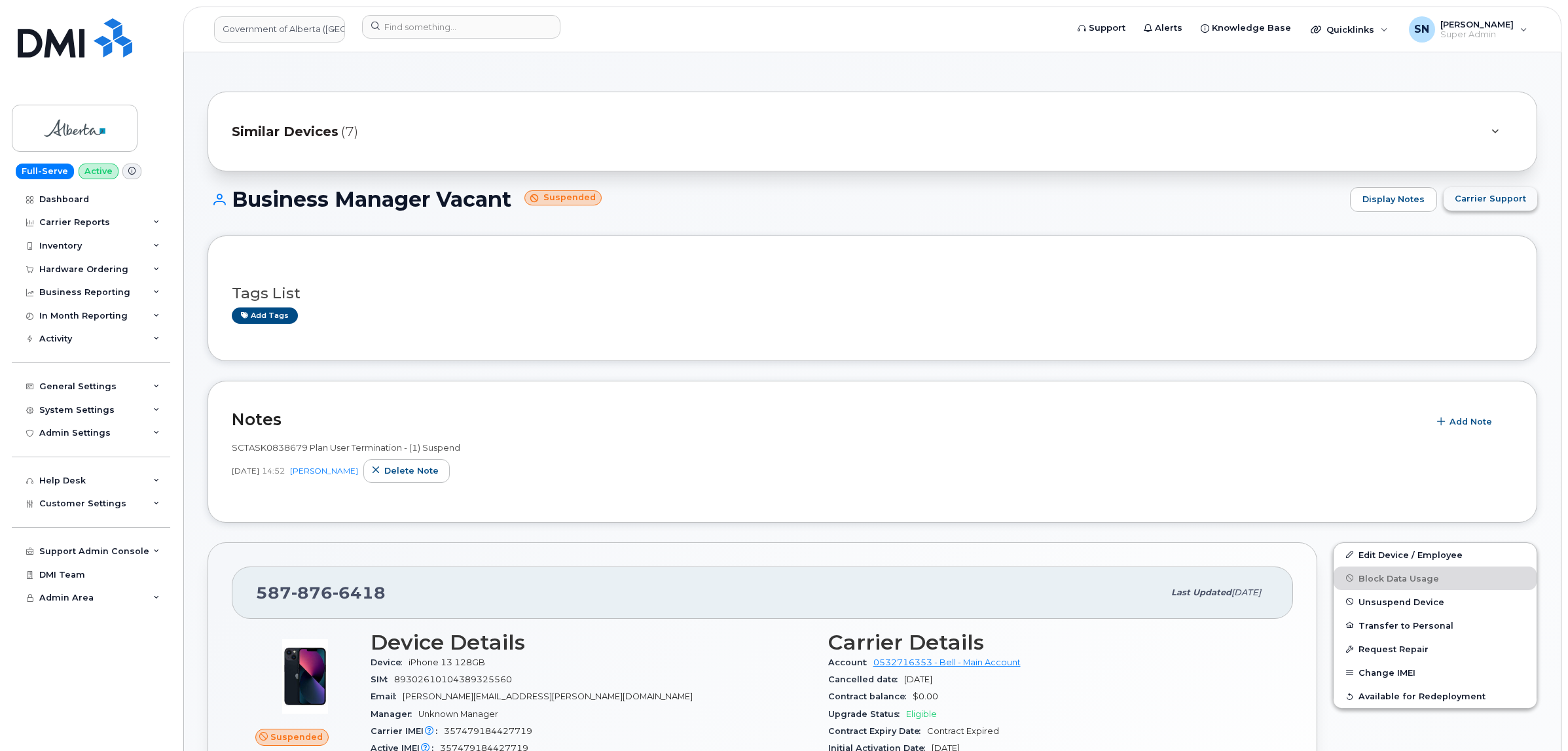
click at [1500, 198] on span "Carrier Support" at bounding box center [1490, 199] width 71 height 13
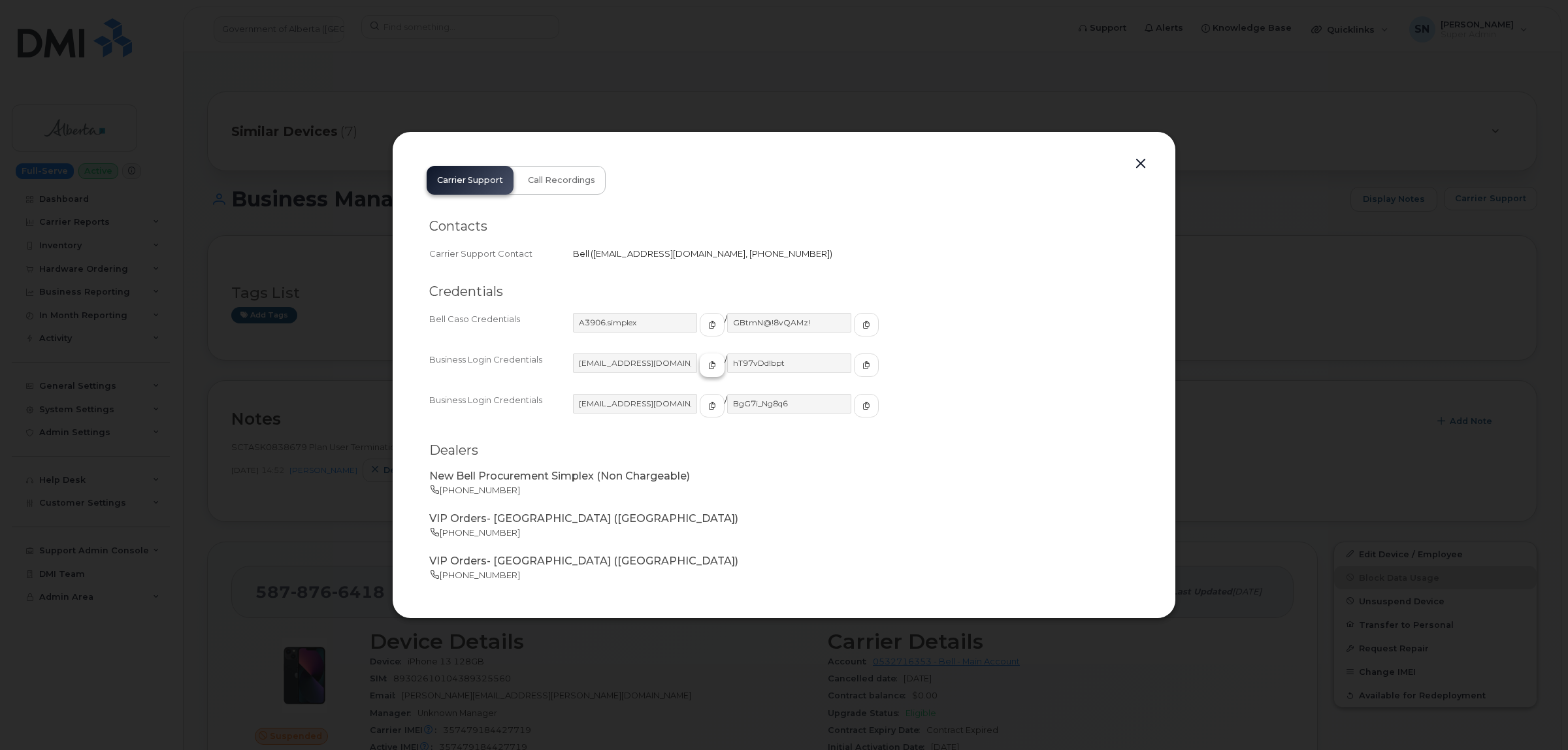
click at [706, 370] on span "button" at bounding box center [712, 365] width 12 height 12
drag, startPoint x: 824, startPoint y: 360, endPoint x: 828, endPoint y: 368, distance: 8.9
click at [854, 360] on button "button" at bounding box center [867, 365] width 25 height 24
click at [1141, 161] on button "button" at bounding box center [1141, 164] width 20 height 18
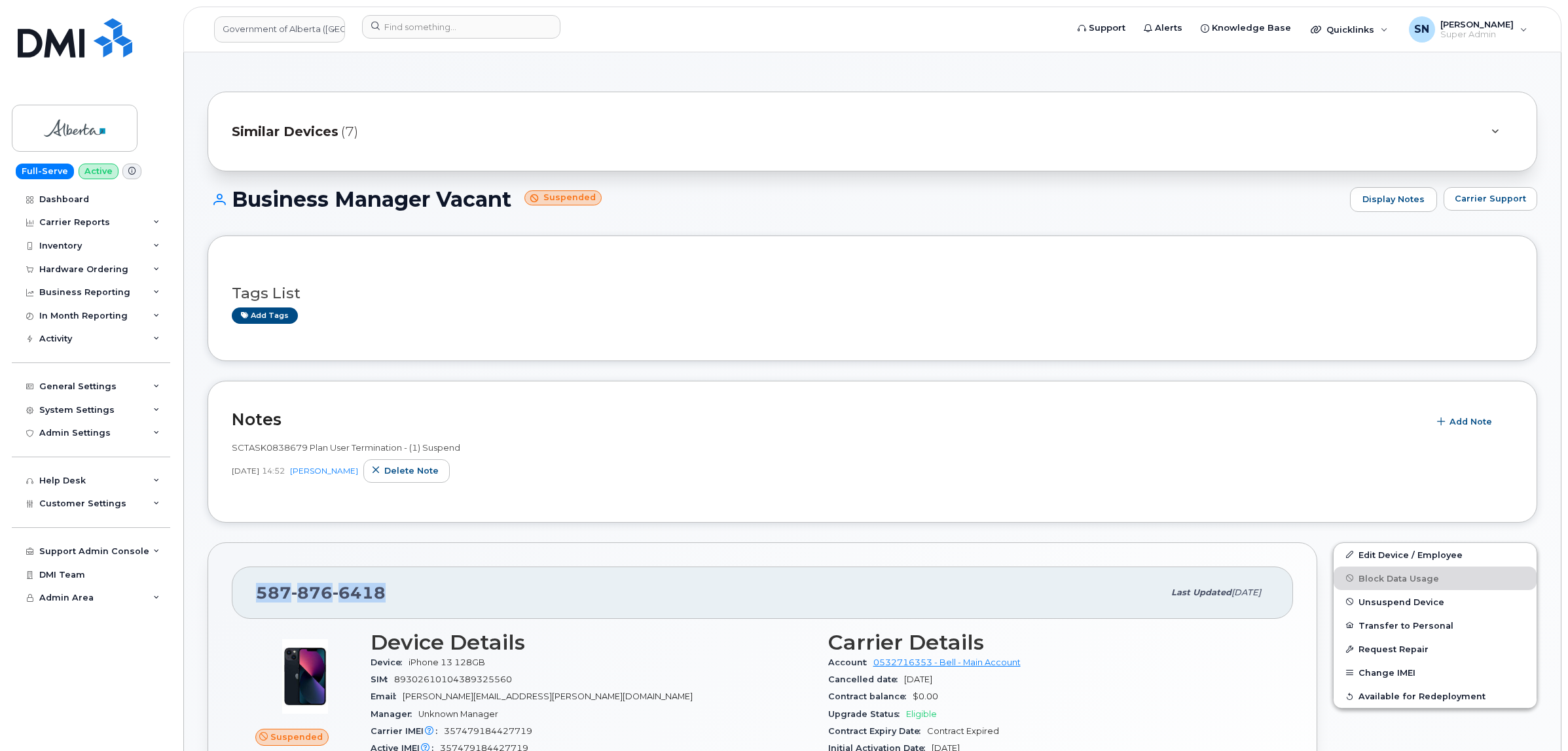
drag, startPoint x: 257, startPoint y: 595, endPoint x: 387, endPoint y: 593, distance: 130.0
click at [387, 593] on div "587 876 6418" at bounding box center [709, 592] width 907 height 27
copy span "587 876 6418"
click at [1507, 195] on span "Carrier Support" at bounding box center [1490, 199] width 71 height 13
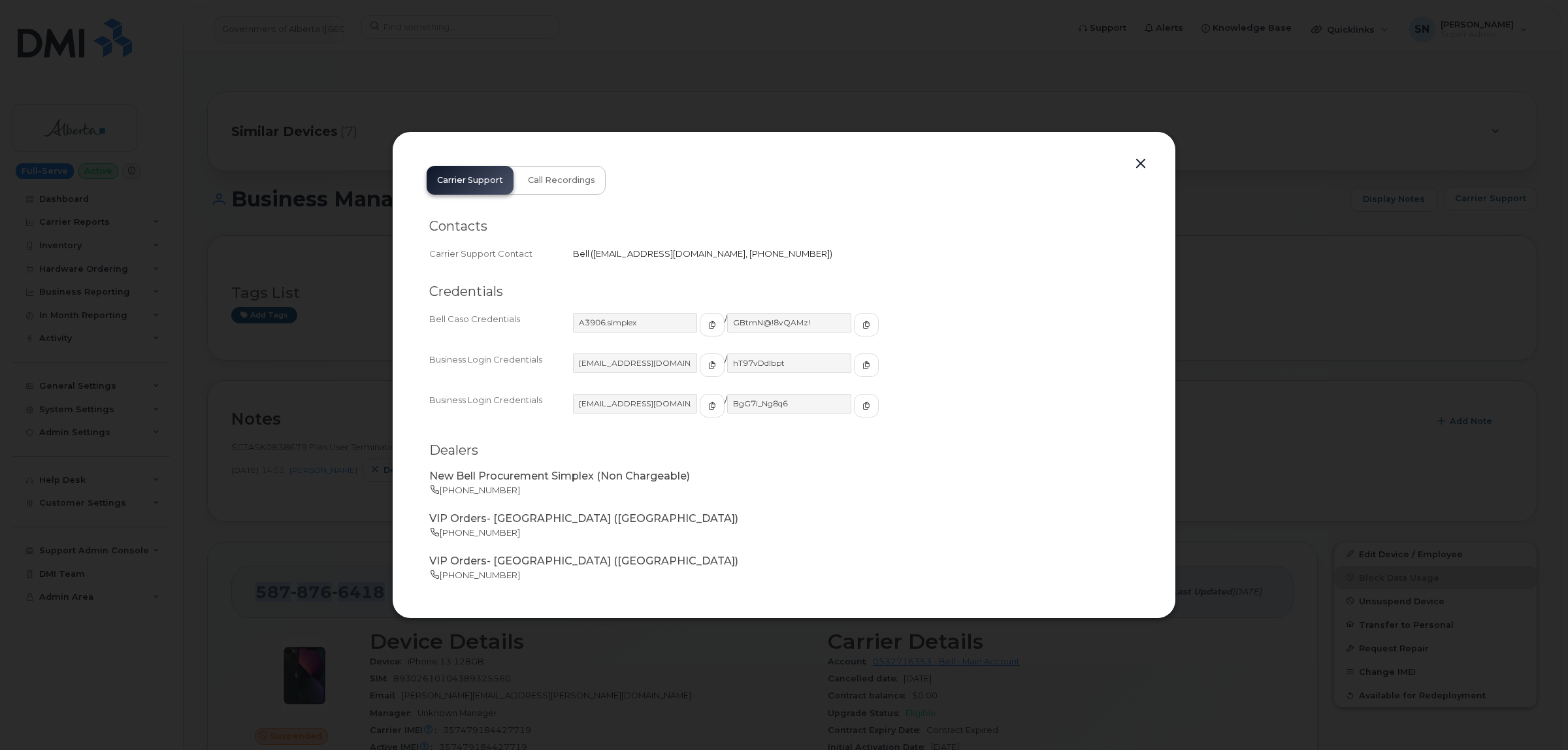
click at [1141, 161] on button "button" at bounding box center [1141, 164] width 20 height 18
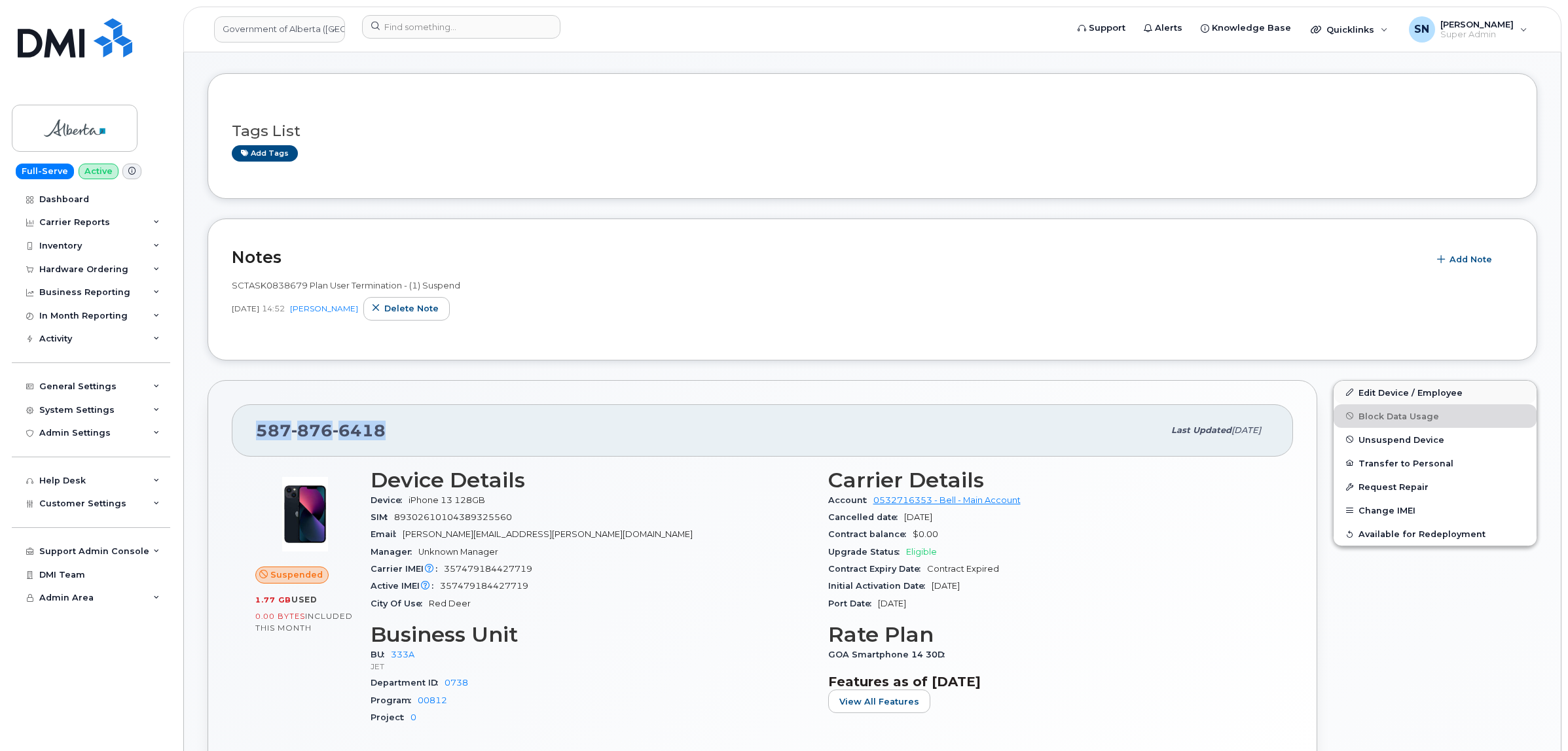
scroll to position [164, 0]
click at [1425, 393] on link "Edit Device / Employee" at bounding box center [1435, 392] width 203 height 24
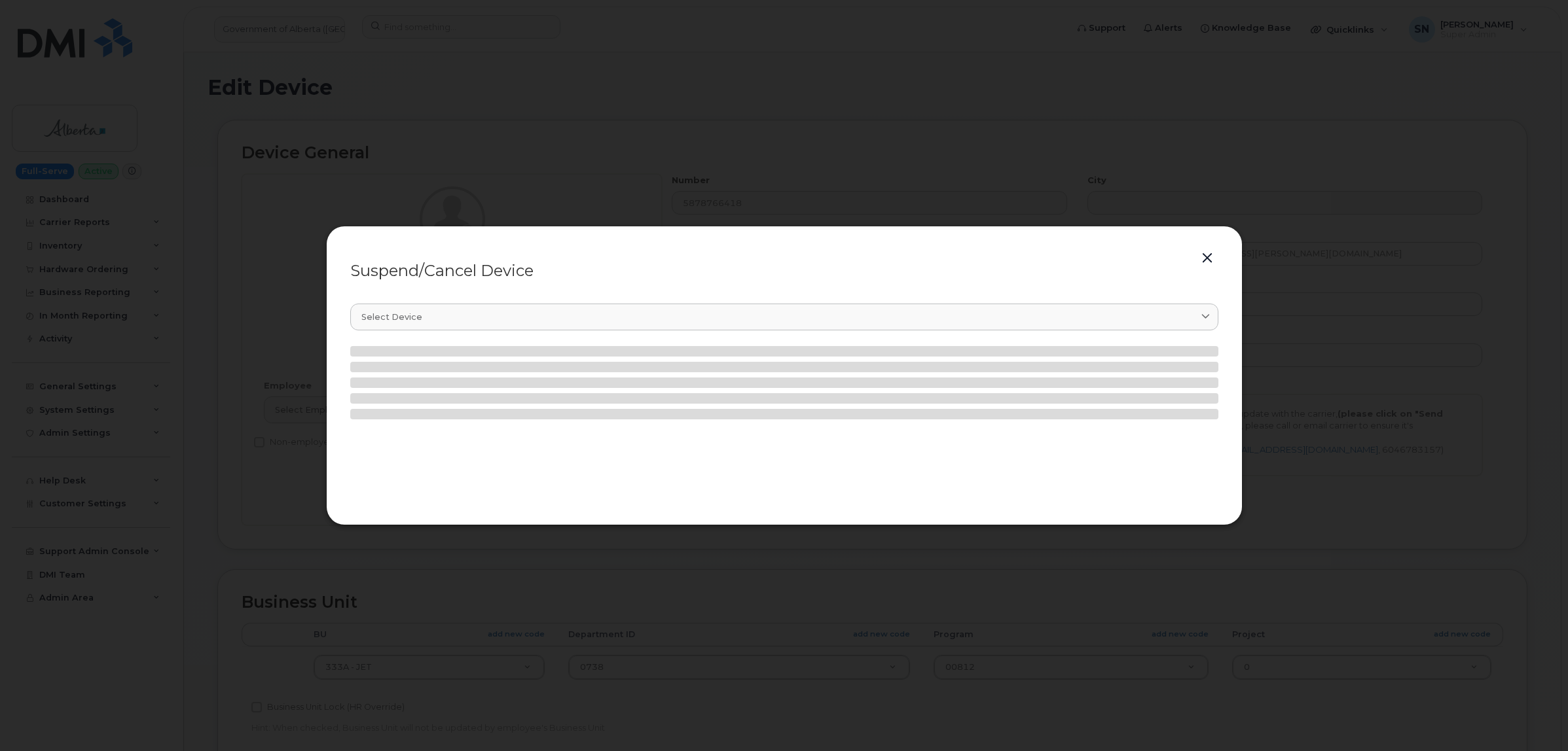
select select "active"
select select "4206363"
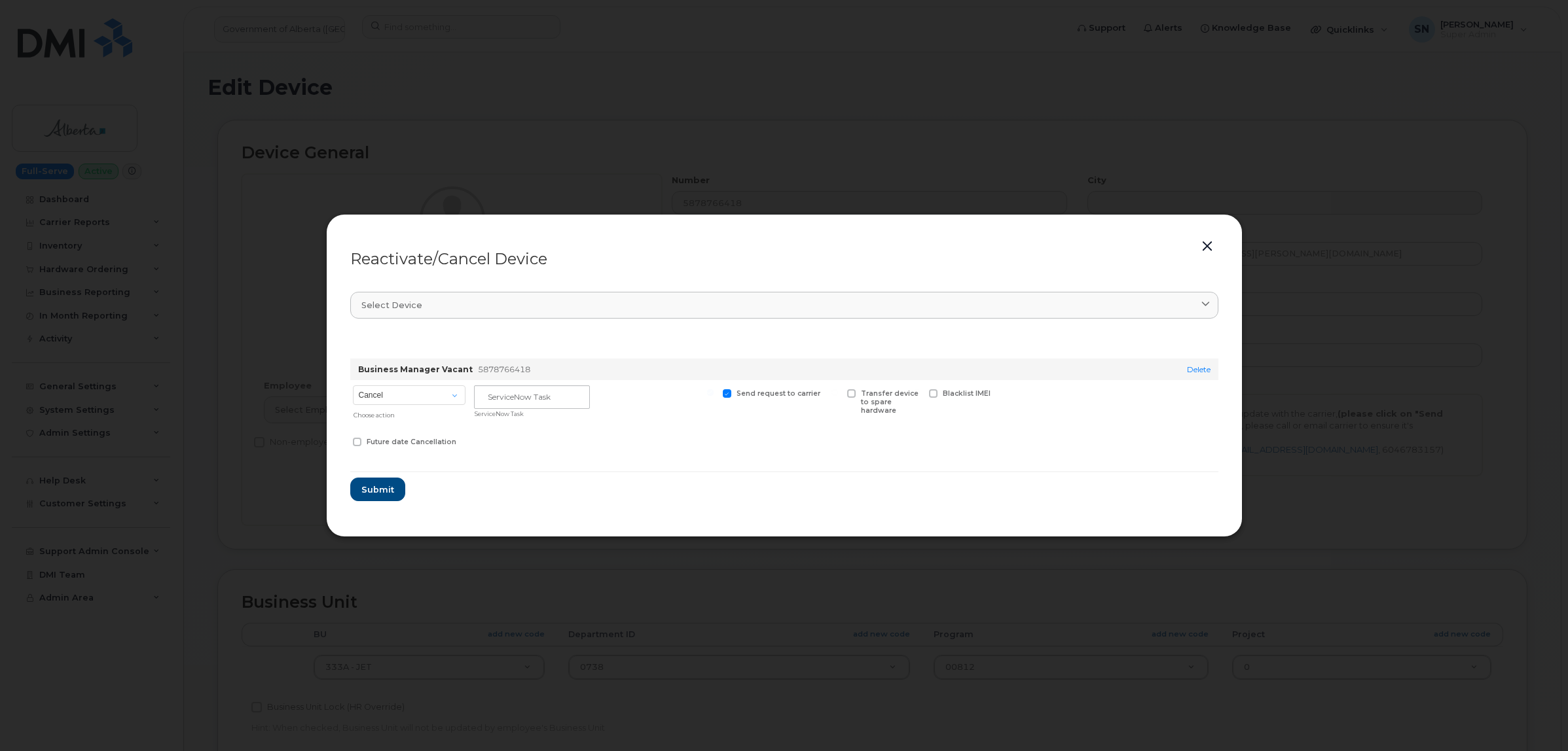
click at [1205, 244] on button "button" at bounding box center [1207, 247] width 20 height 18
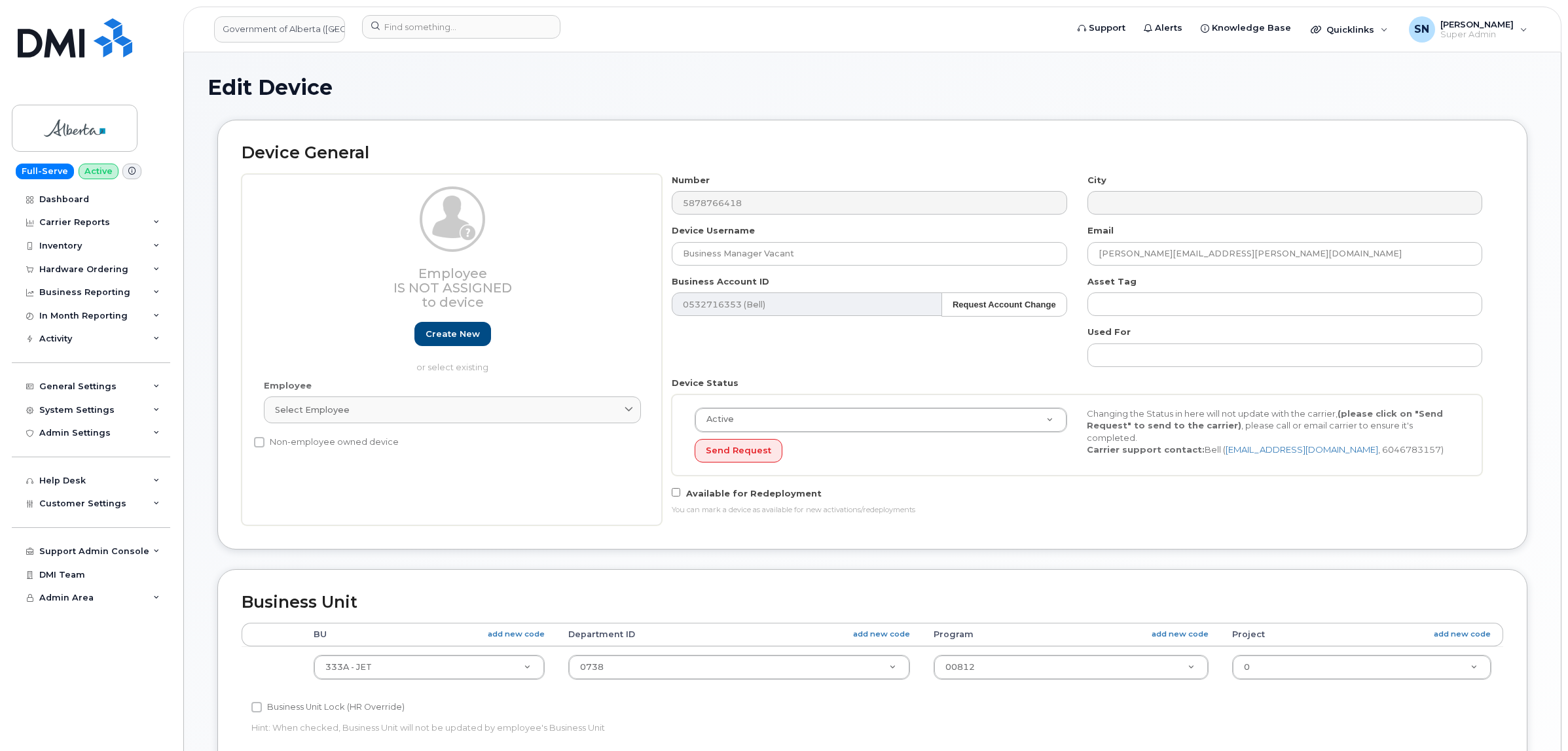
click at [1194, 523] on div "Number 5878766418 City Device Username Business Manager Vacant Email Tanis.Phil…" at bounding box center [1077, 350] width 831 height 351
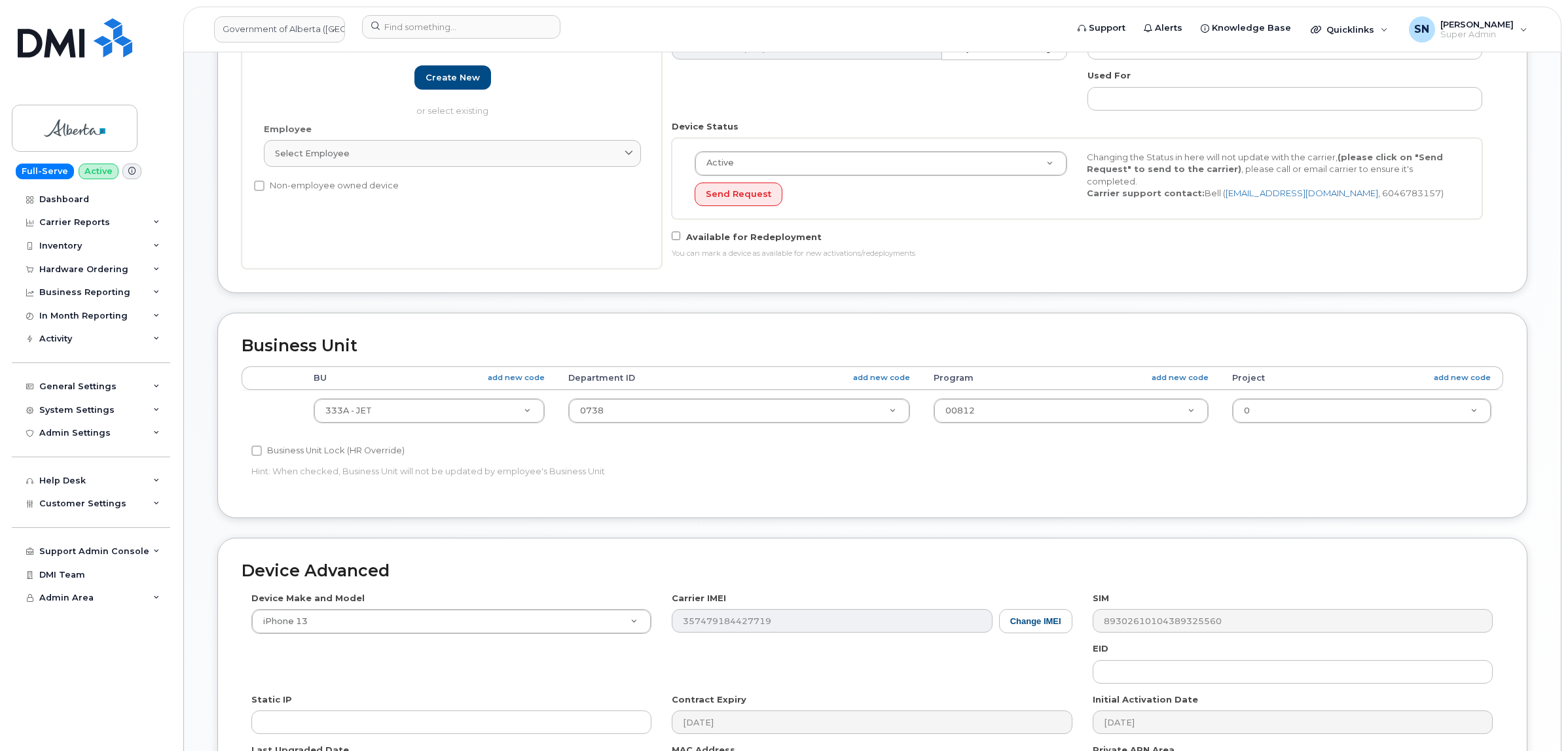
scroll to position [437, 0]
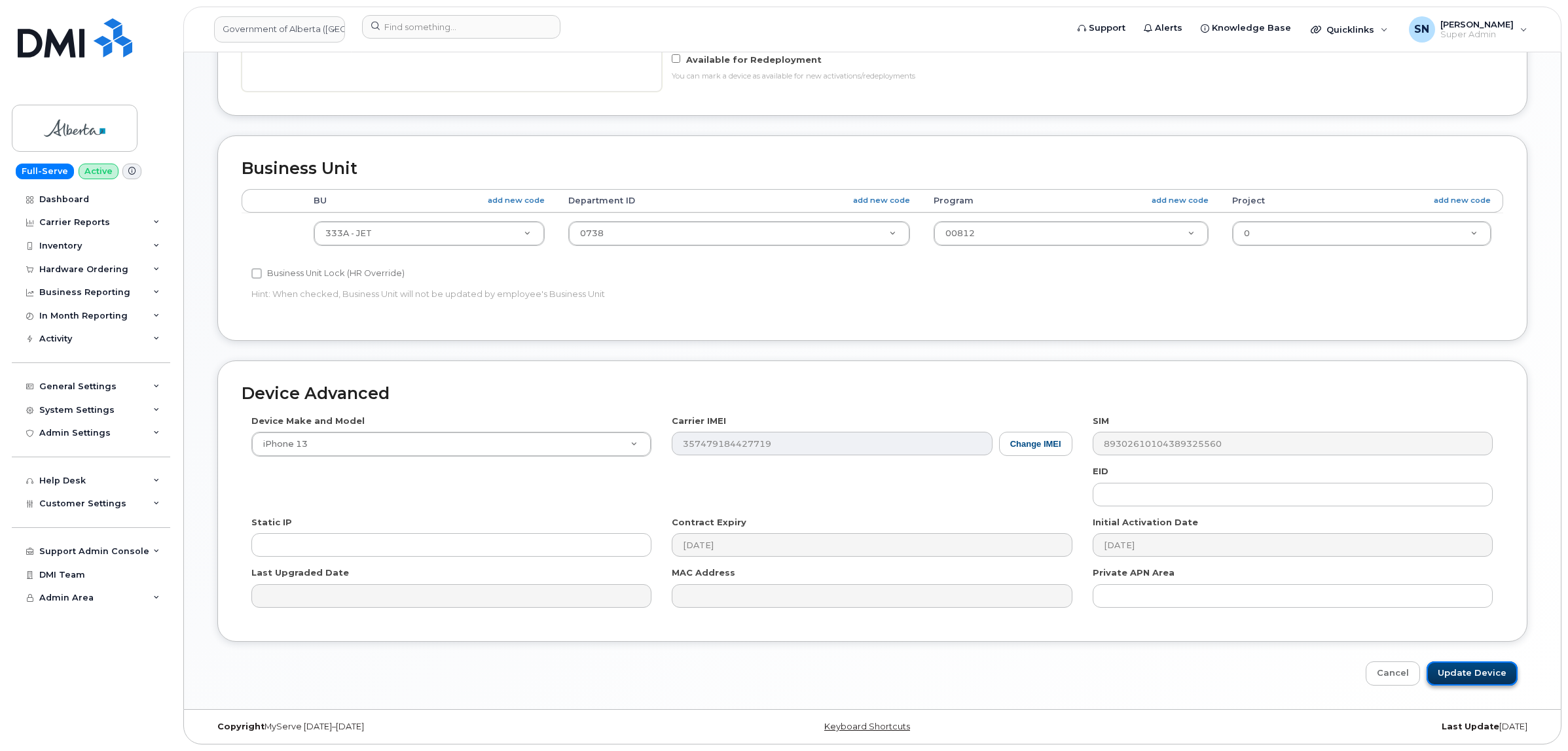
click at [1483, 671] on input "Update Device" at bounding box center [1471, 673] width 91 height 24
type input "Saving..."
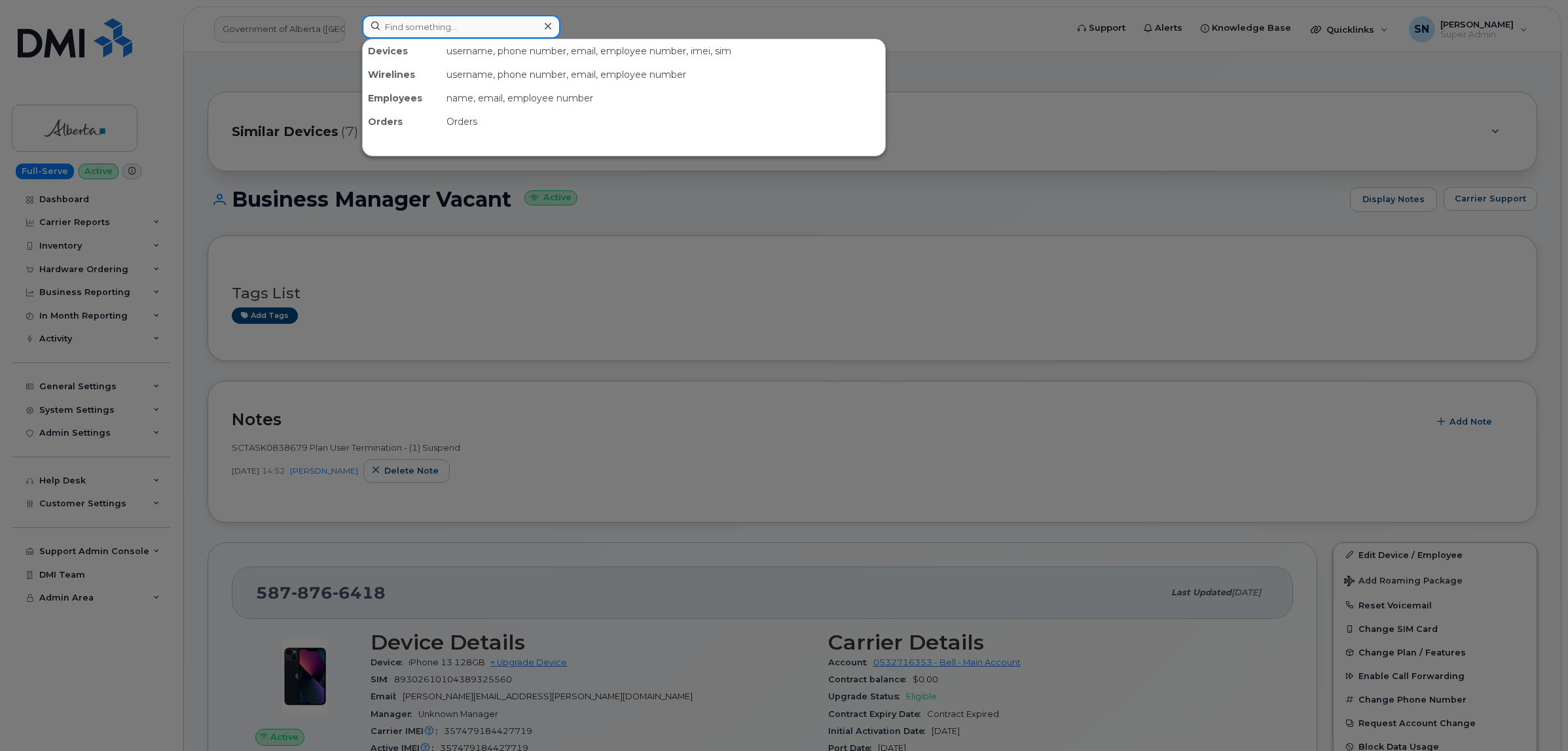
click at [452, 15] on input at bounding box center [460, 27] width 198 height 24
paste input "5873776629"
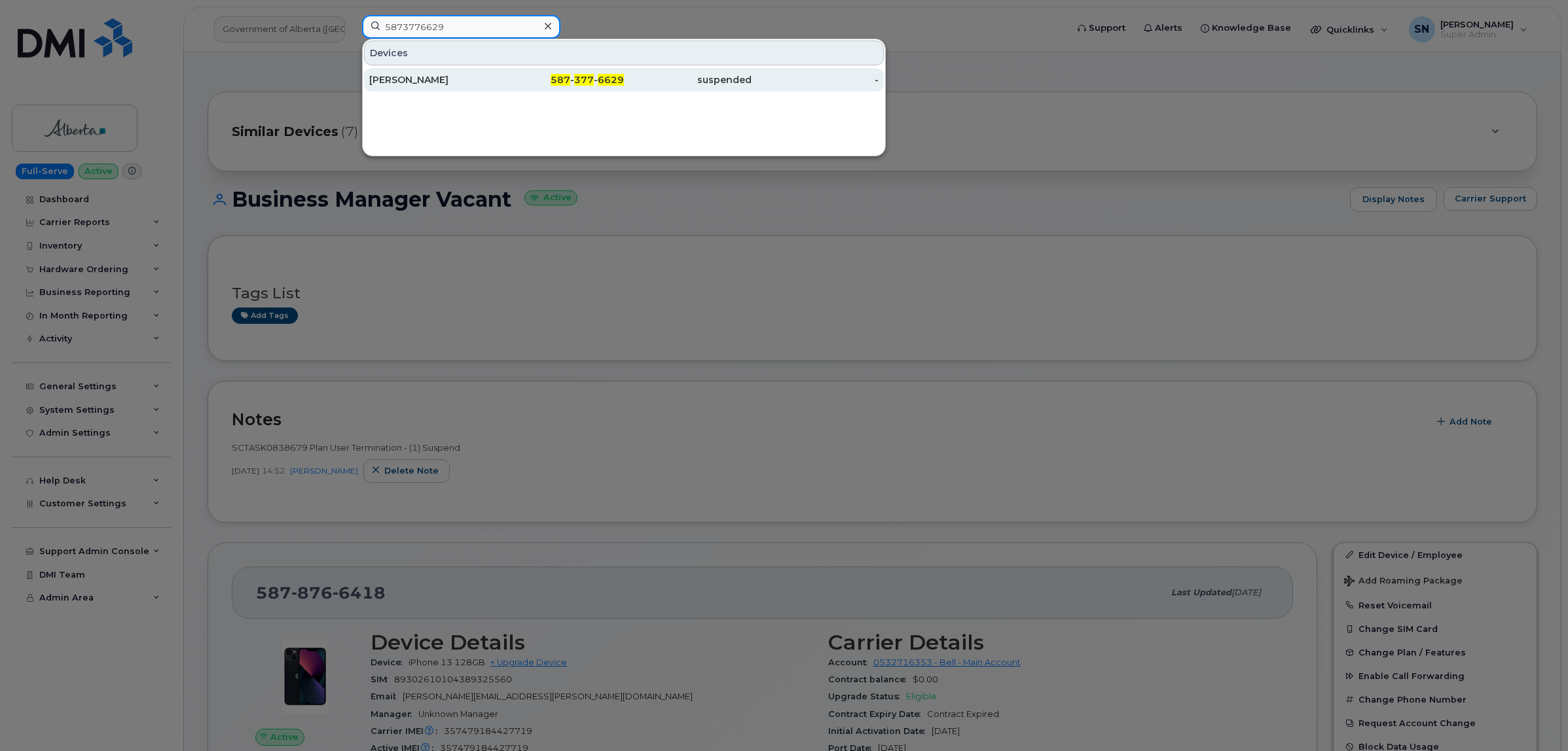
type input "5873776629"
click at [460, 68] on link "[PERSON_NAME] 587 - 377 - 6629 suspended -" at bounding box center [623, 80] width 520 height 24
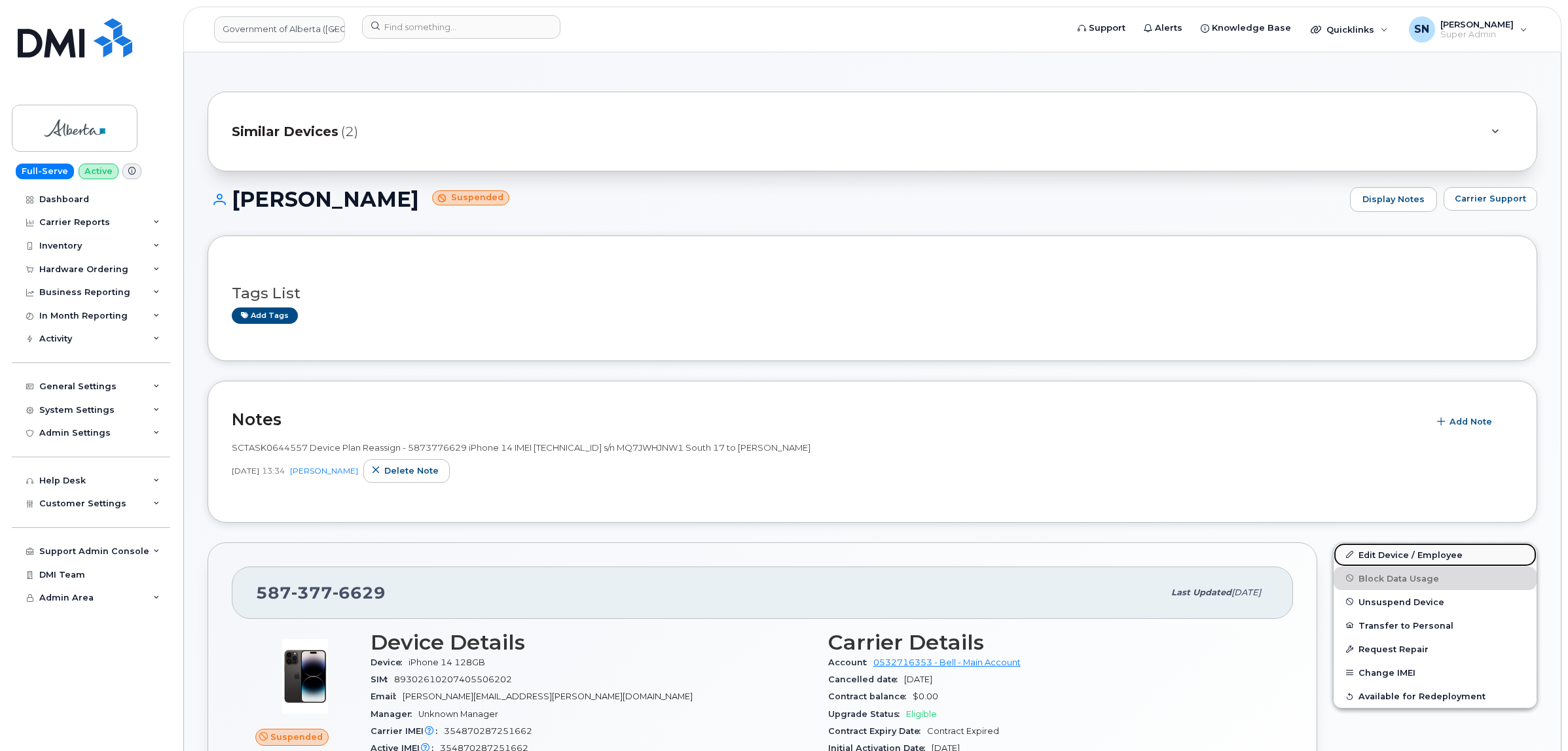
click at [1401, 557] on link "Edit Device / Employee" at bounding box center [1435, 555] width 203 height 24
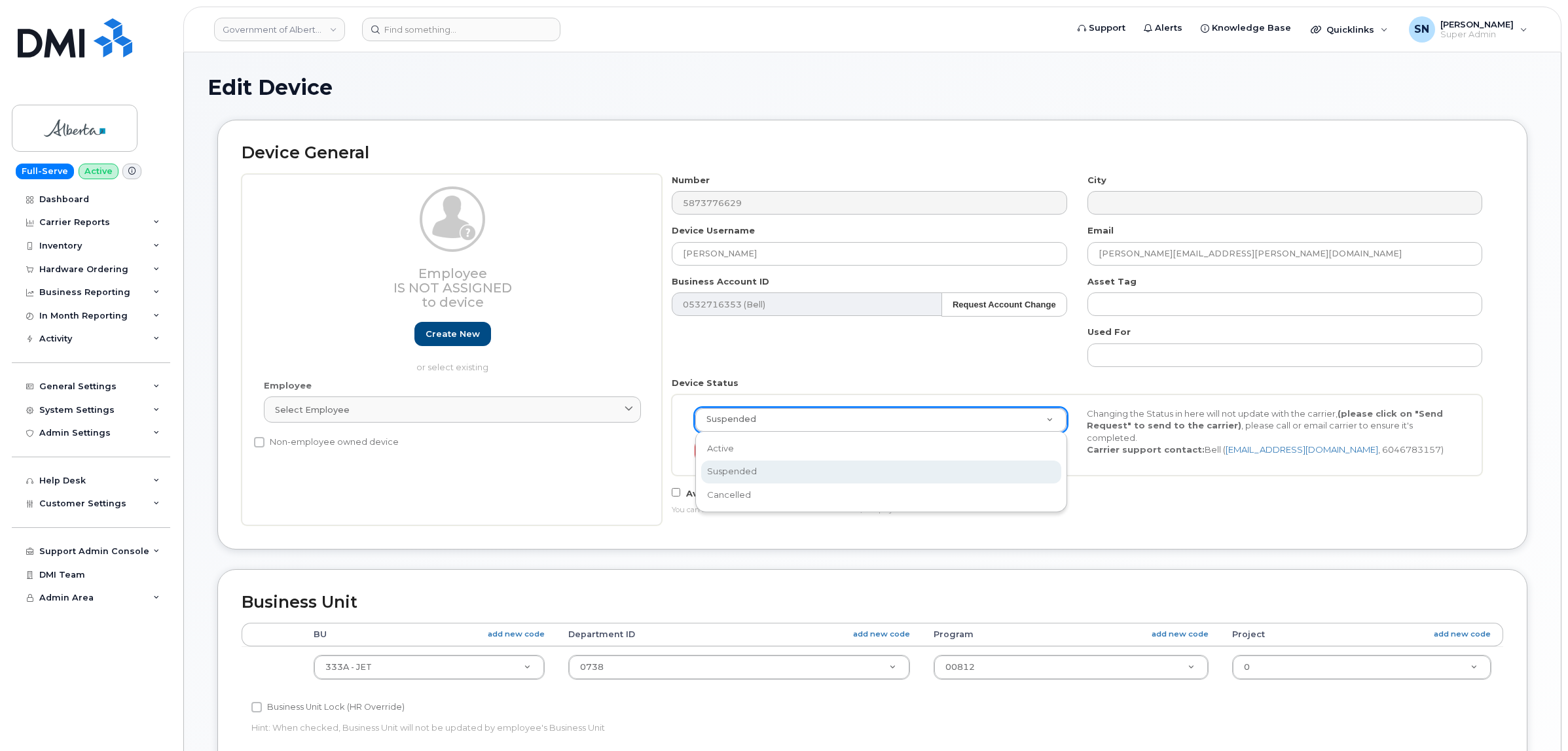
select select "4206363"
select select "active"
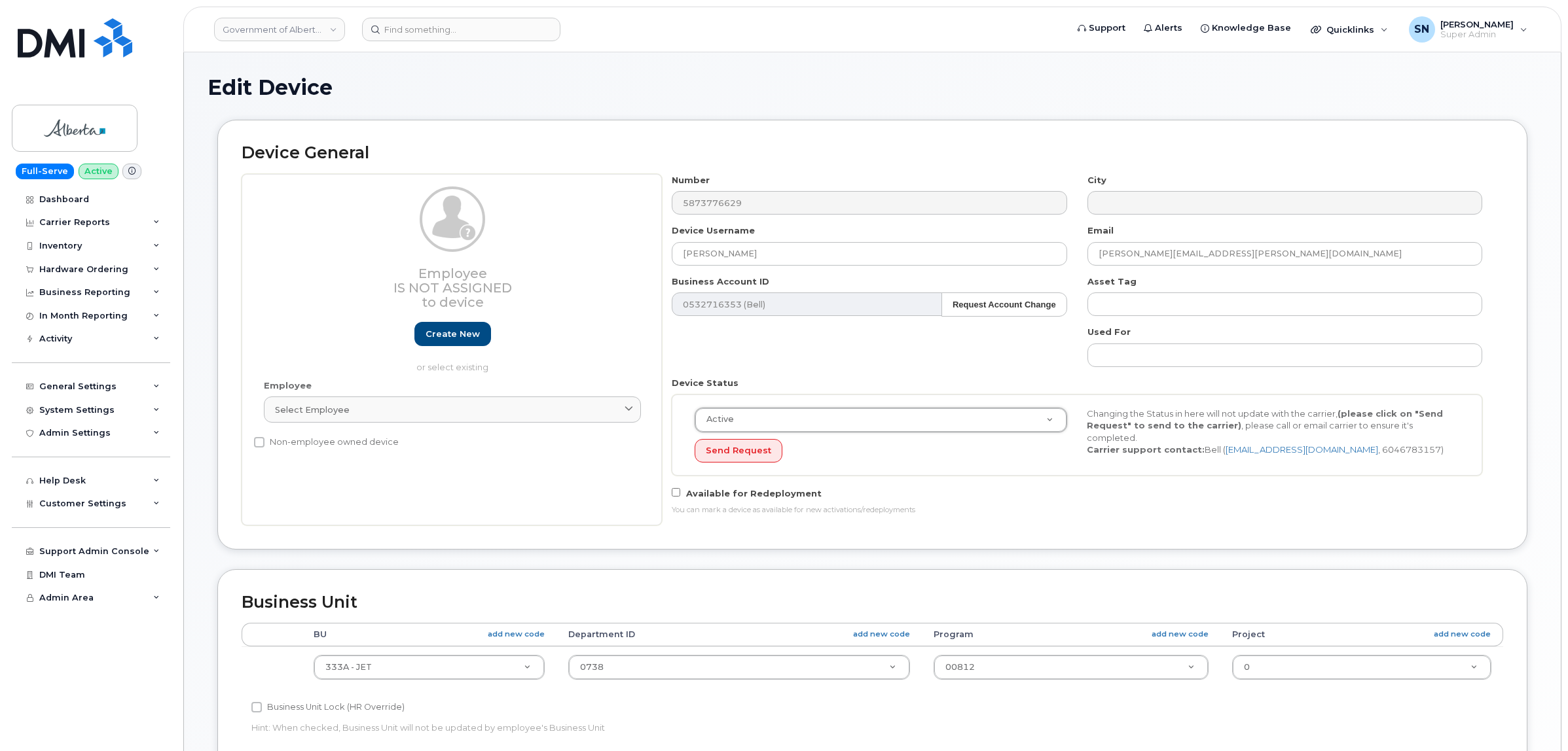
click at [1417, 515] on div "You can mark a device as available for new activations/redeployments" at bounding box center [1077, 510] width 810 height 10
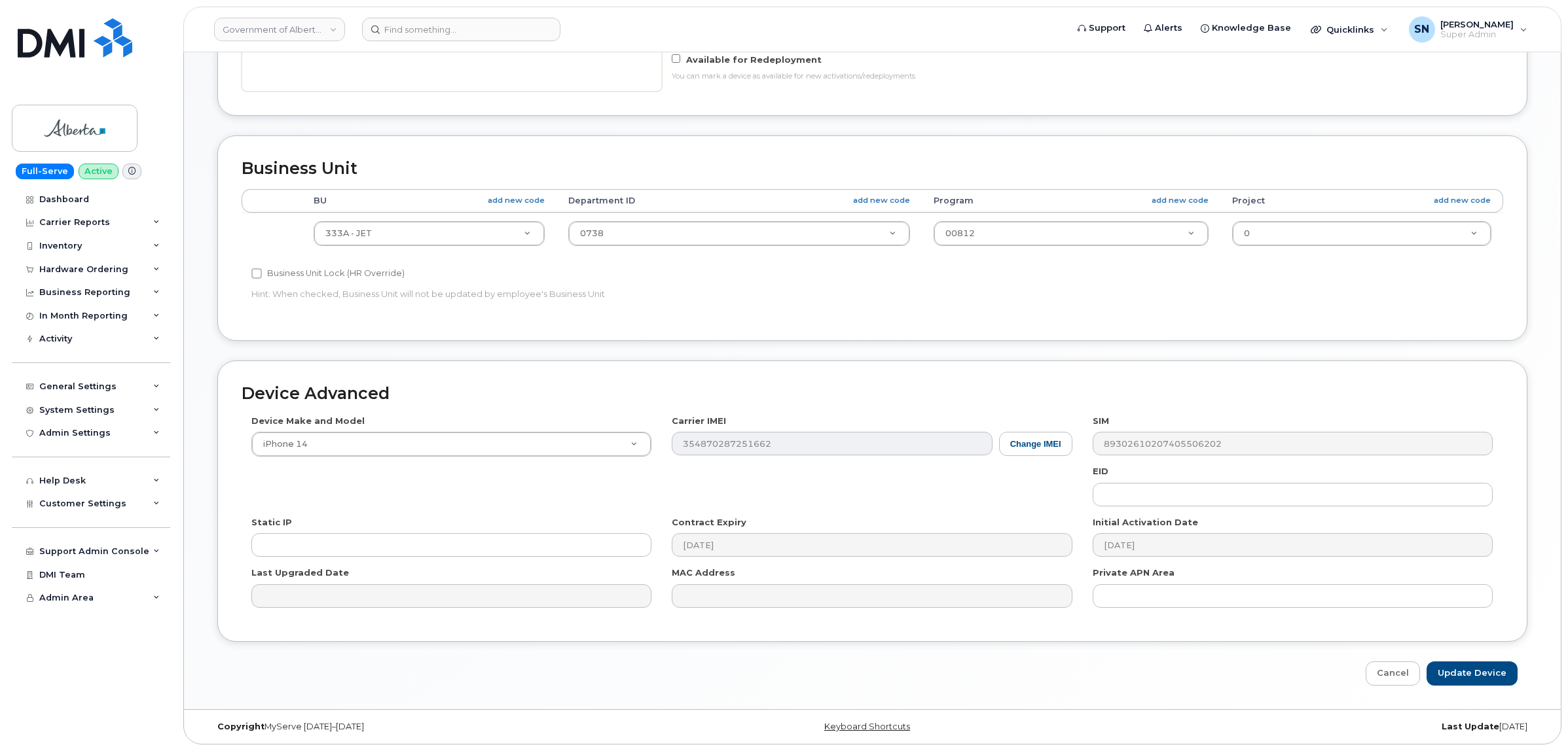
scroll to position [437, 0]
click at [1497, 675] on input "Update Device" at bounding box center [1471, 673] width 91 height 24
type input "Saving..."
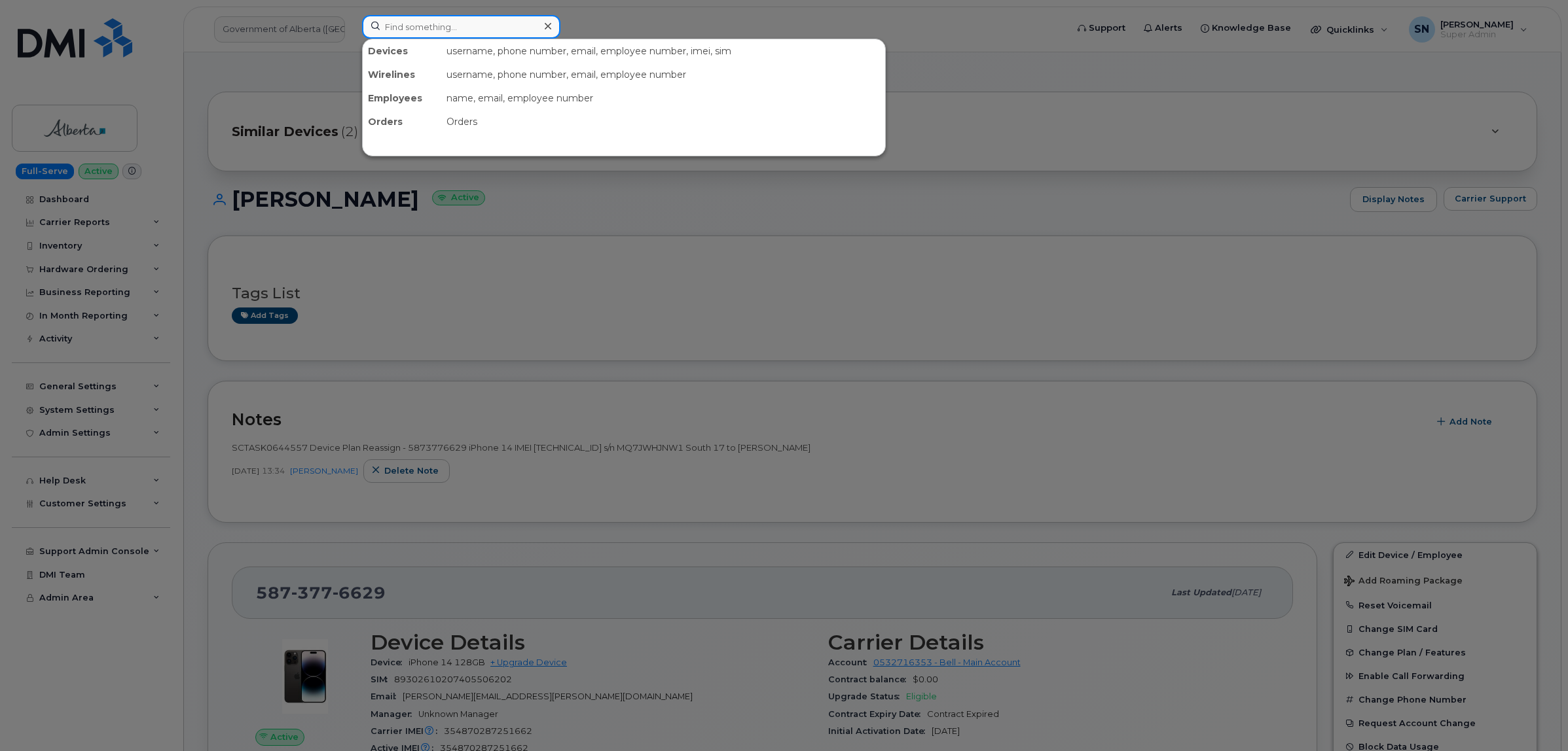
click at [422, 31] on input at bounding box center [460, 27] width 198 height 24
paste input "5873385948"
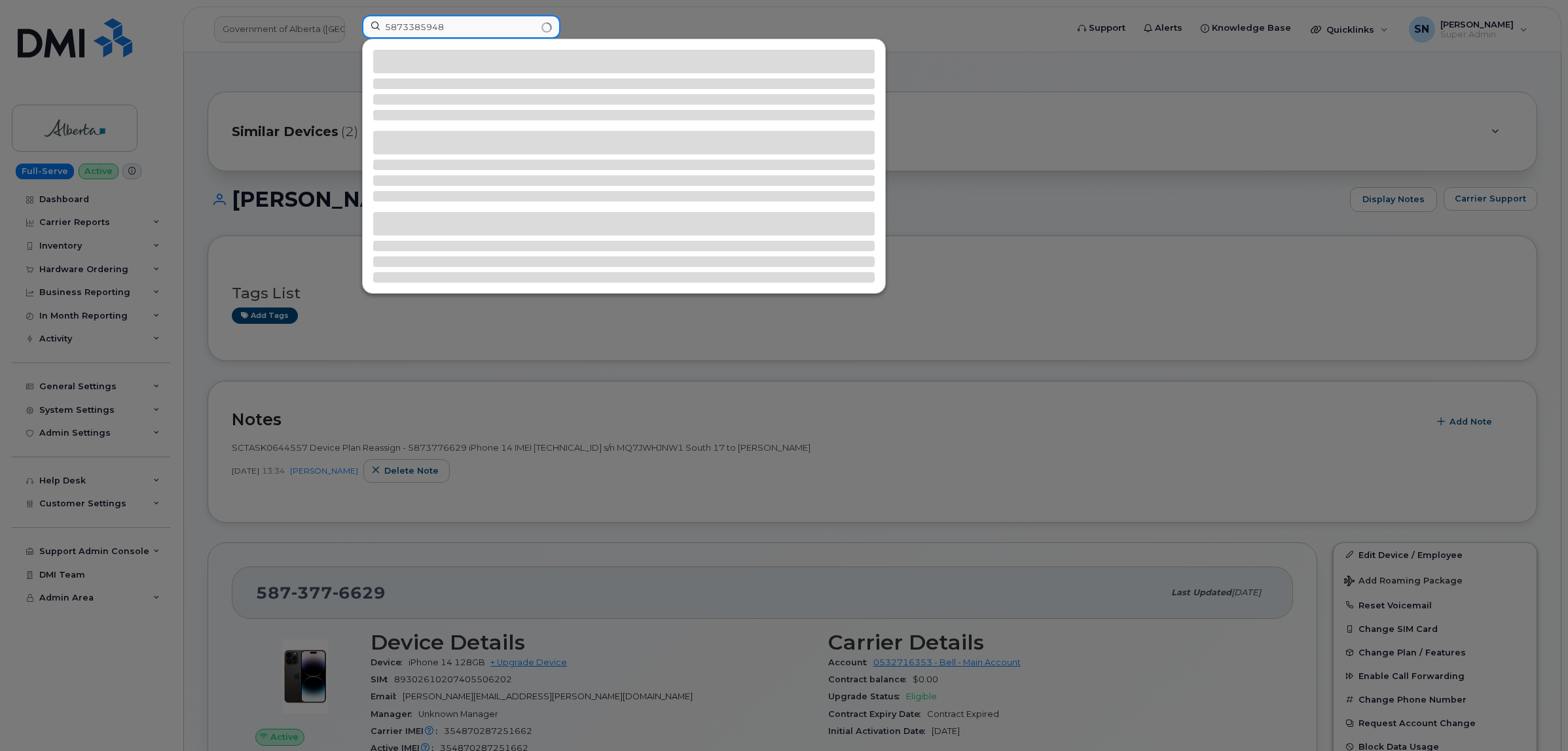
type input "5873385948"
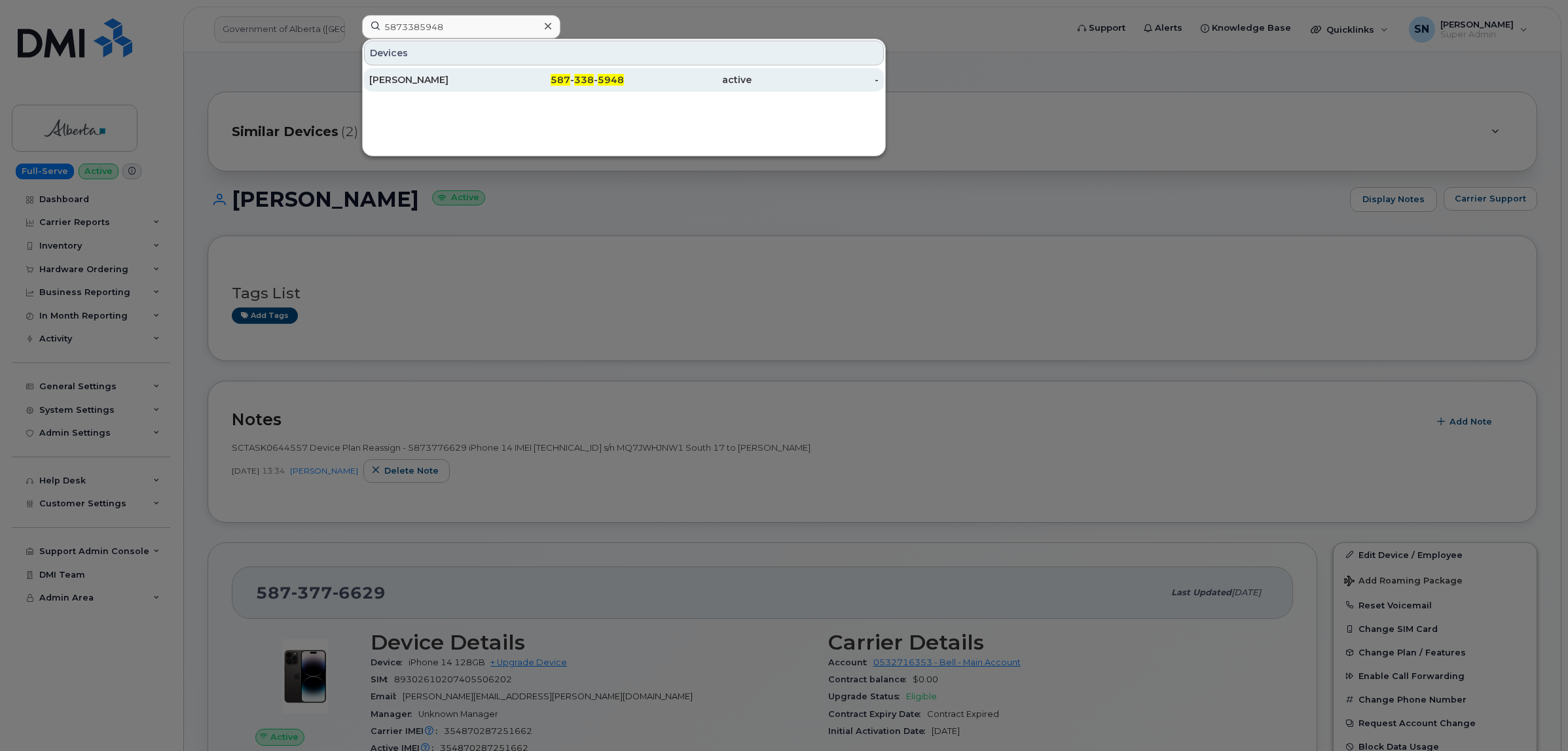
click at [681, 83] on div "active" at bounding box center [688, 80] width 127 height 13
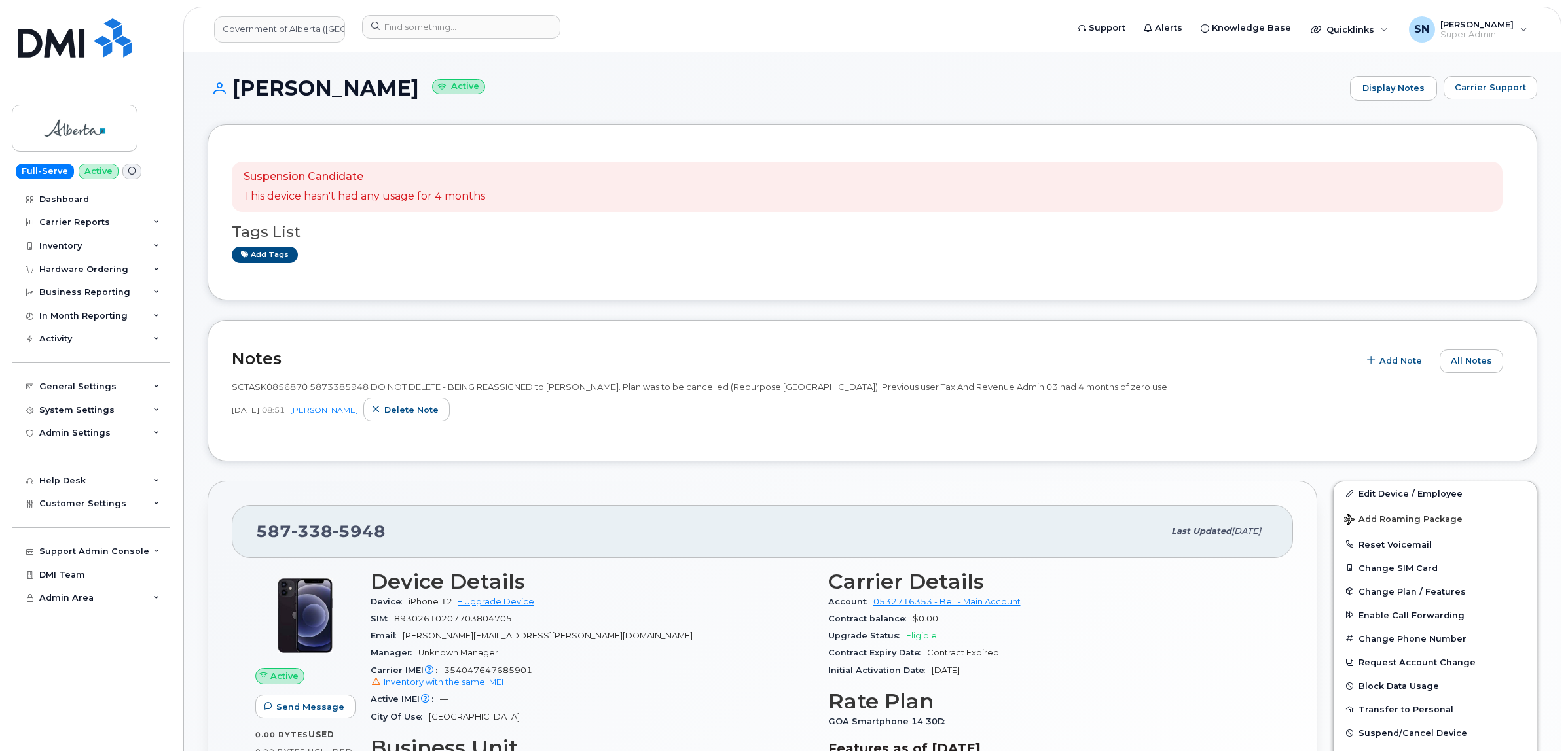
click at [440, 28] on input at bounding box center [460, 27] width 198 height 24
paste input "5873403871"
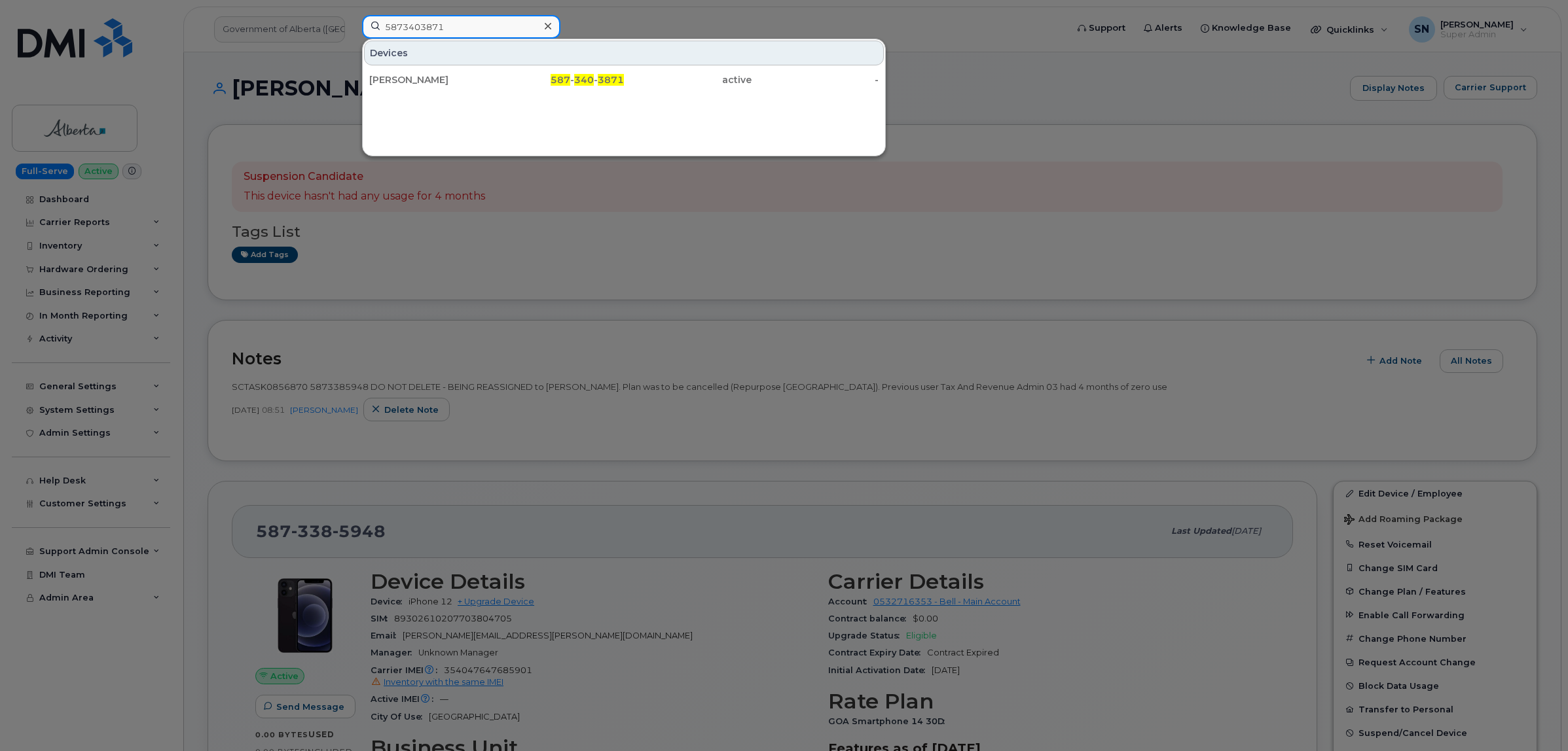
type input "5873403871"
click at [488, 83] on div "[PERSON_NAME]" at bounding box center [433, 80] width 127 height 13
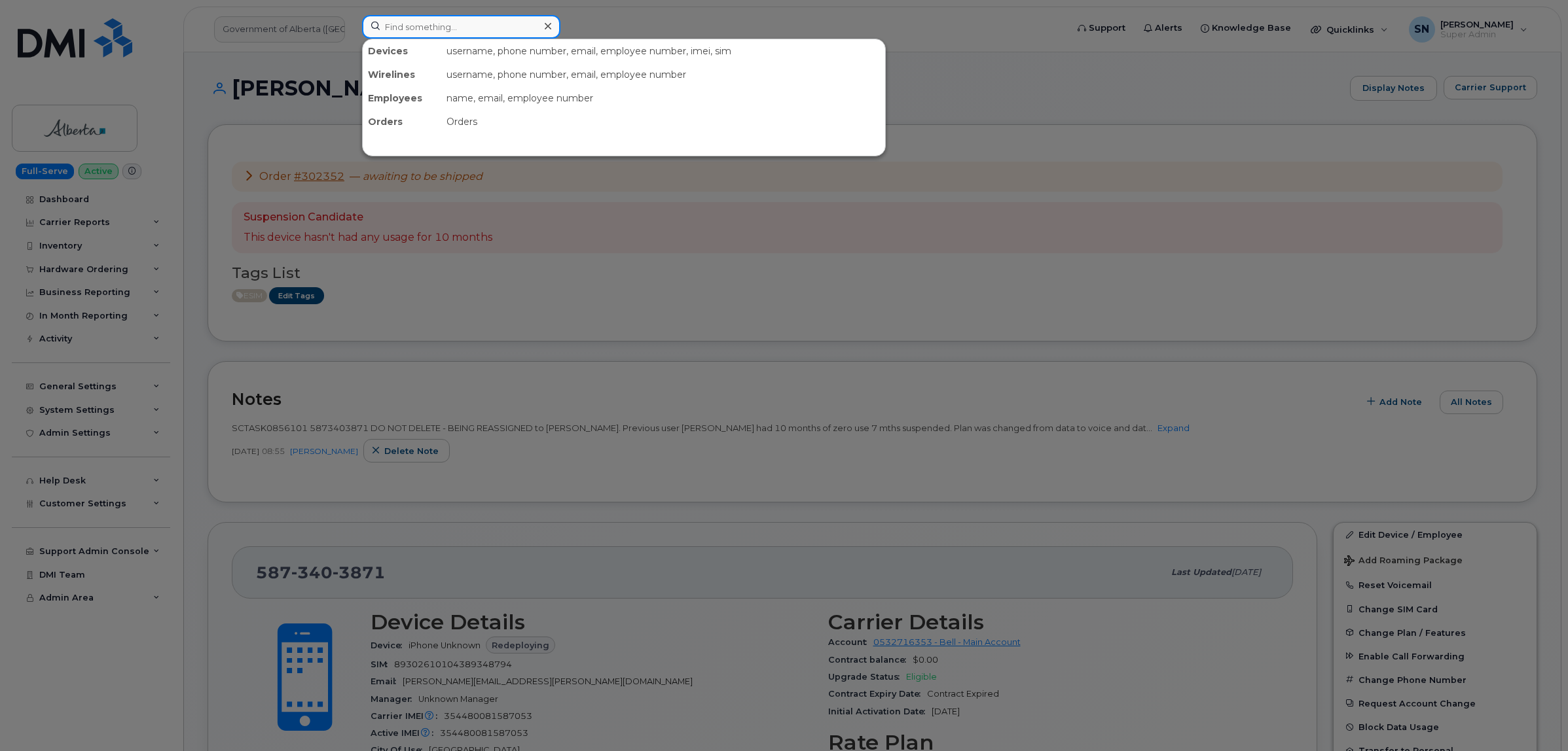
click at [486, 30] on input at bounding box center [460, 27] width 198 height 24
paste input "7806451503"
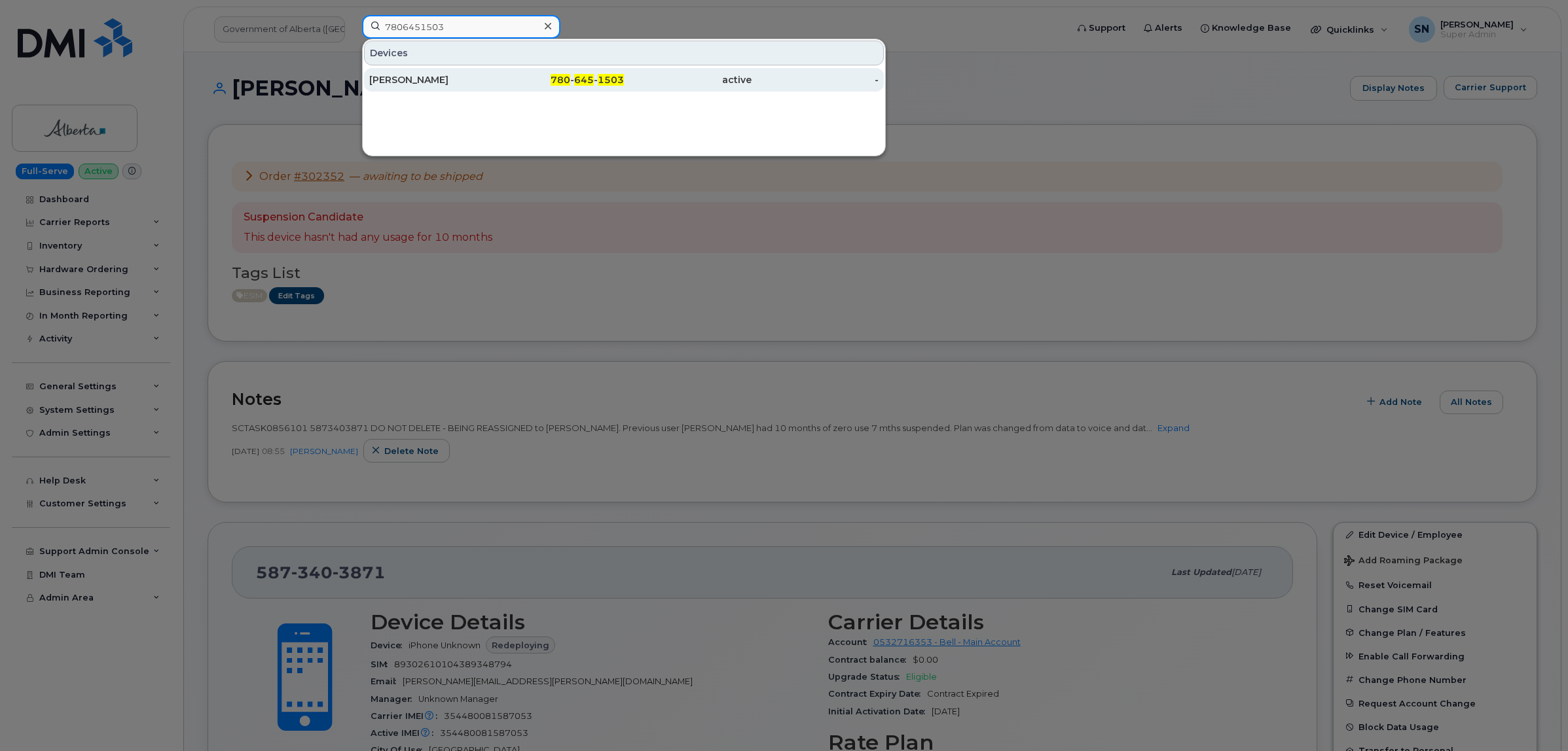
type input "7806451503"
click at [484, 78] on div "[PERSON_NAME]" at bounding box center [433, 80] width 127 height 13
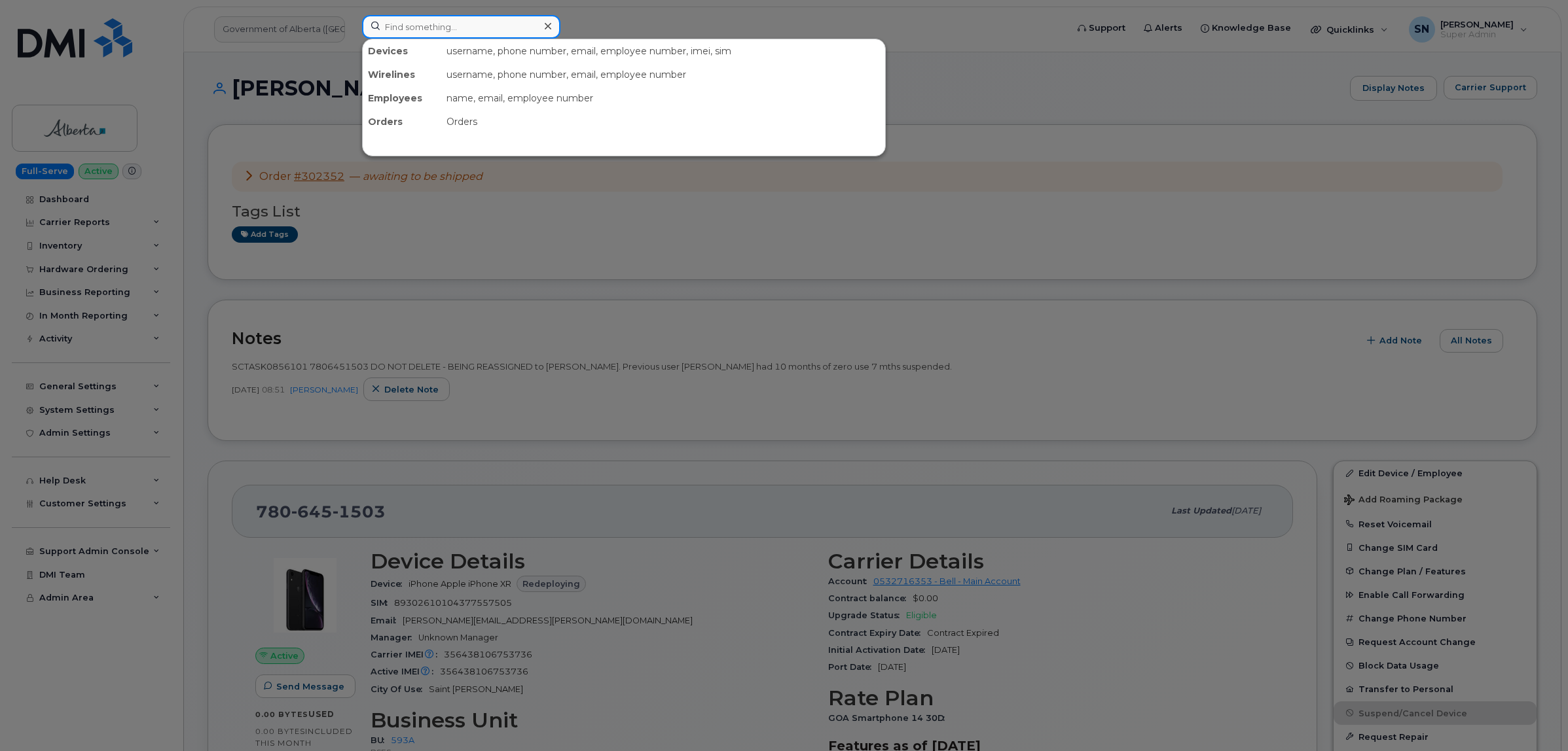
click at [437, 33] on input at bounding box center [460, 27] width 198 height 24
paste input "5142083522"
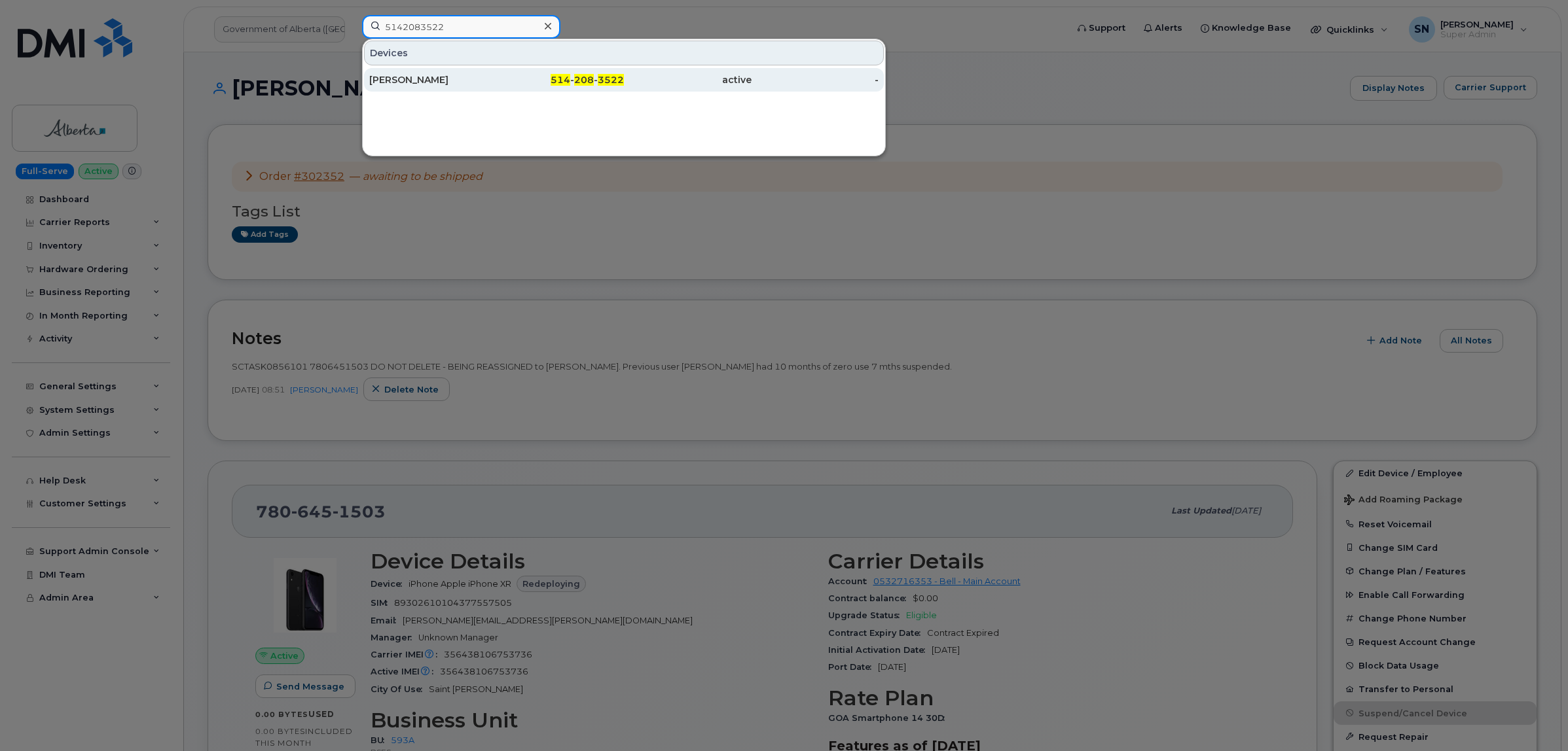
type input "5142083522"
click at [436, 78] on div "Sylvain Seguin" at bounding box center [433, 80] width 127 height 13
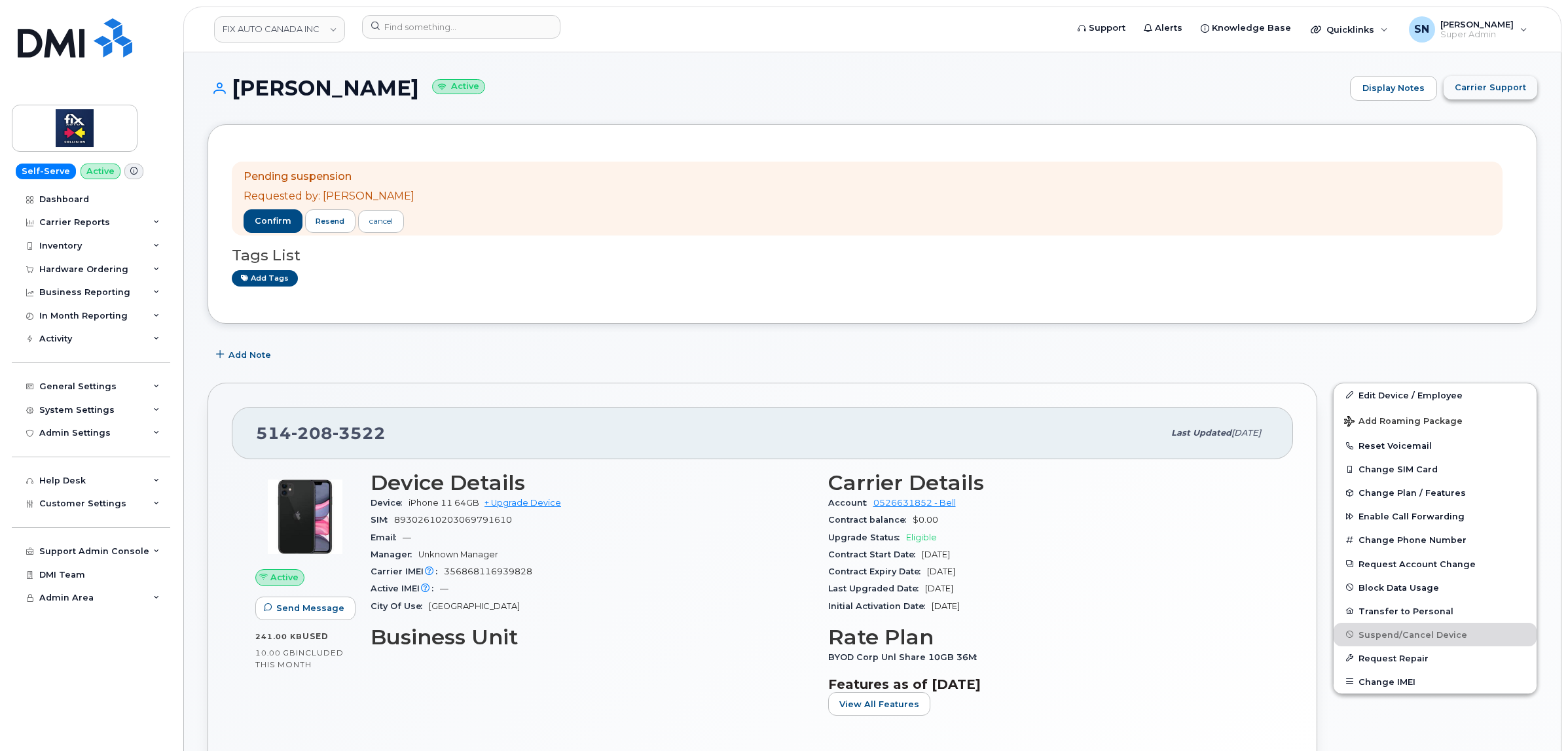
click at [1504, 92] on span "Carrier Support" at bounding box center [1490, 87] width 71 height 13
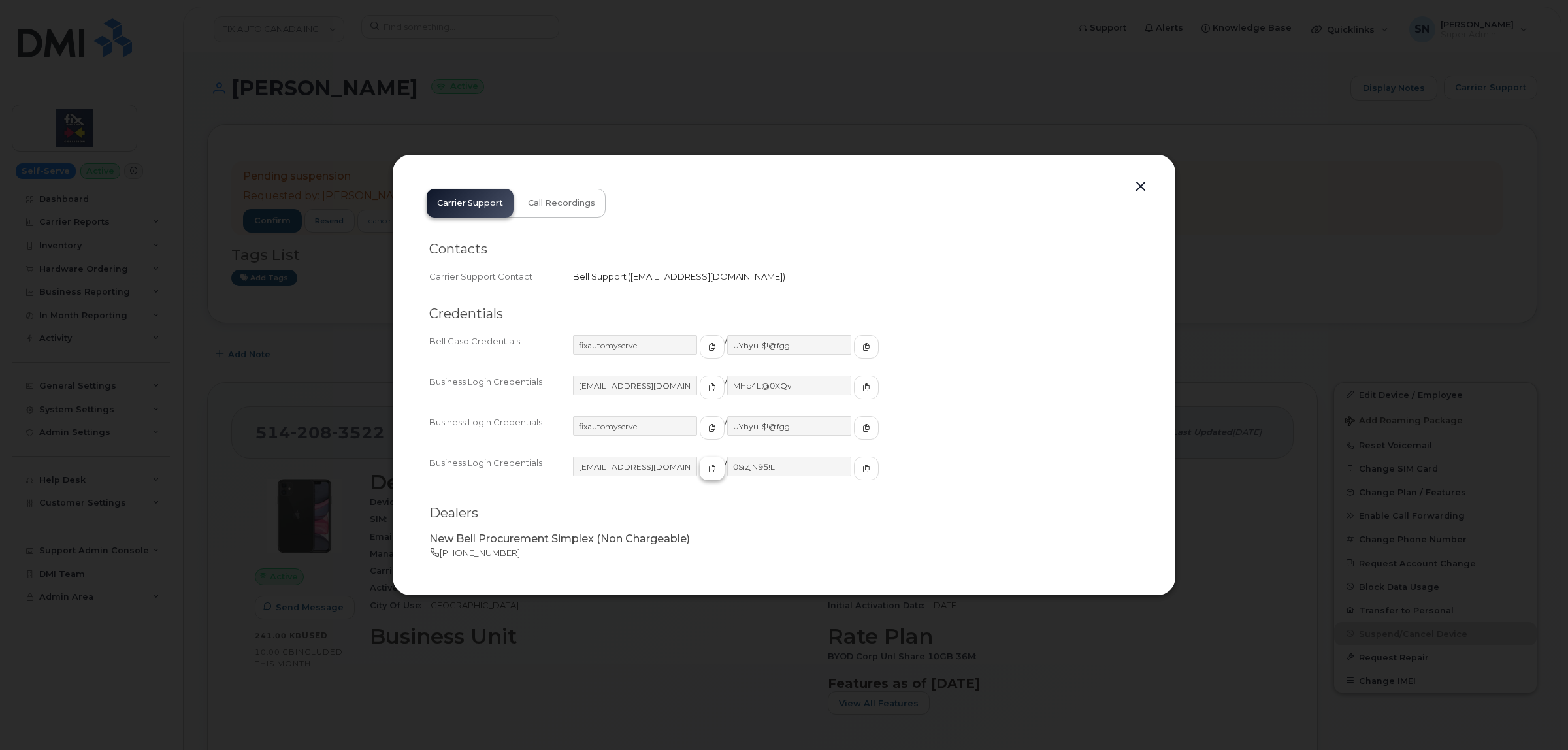
click at [706, 473] on span "button" at bounding box center [712, 468] width 12 height 12
click at [854, 458] on button "button" at bounding box center [867, 469] width 25 height 24
drag, startPoint x: 1138, startPoint y: 184, endPoint x: 1130, endPoint y: 197, distance: 15.3
click at [1138, 184] on button "button" at bounding box center [1141, 186] width 20 height 18
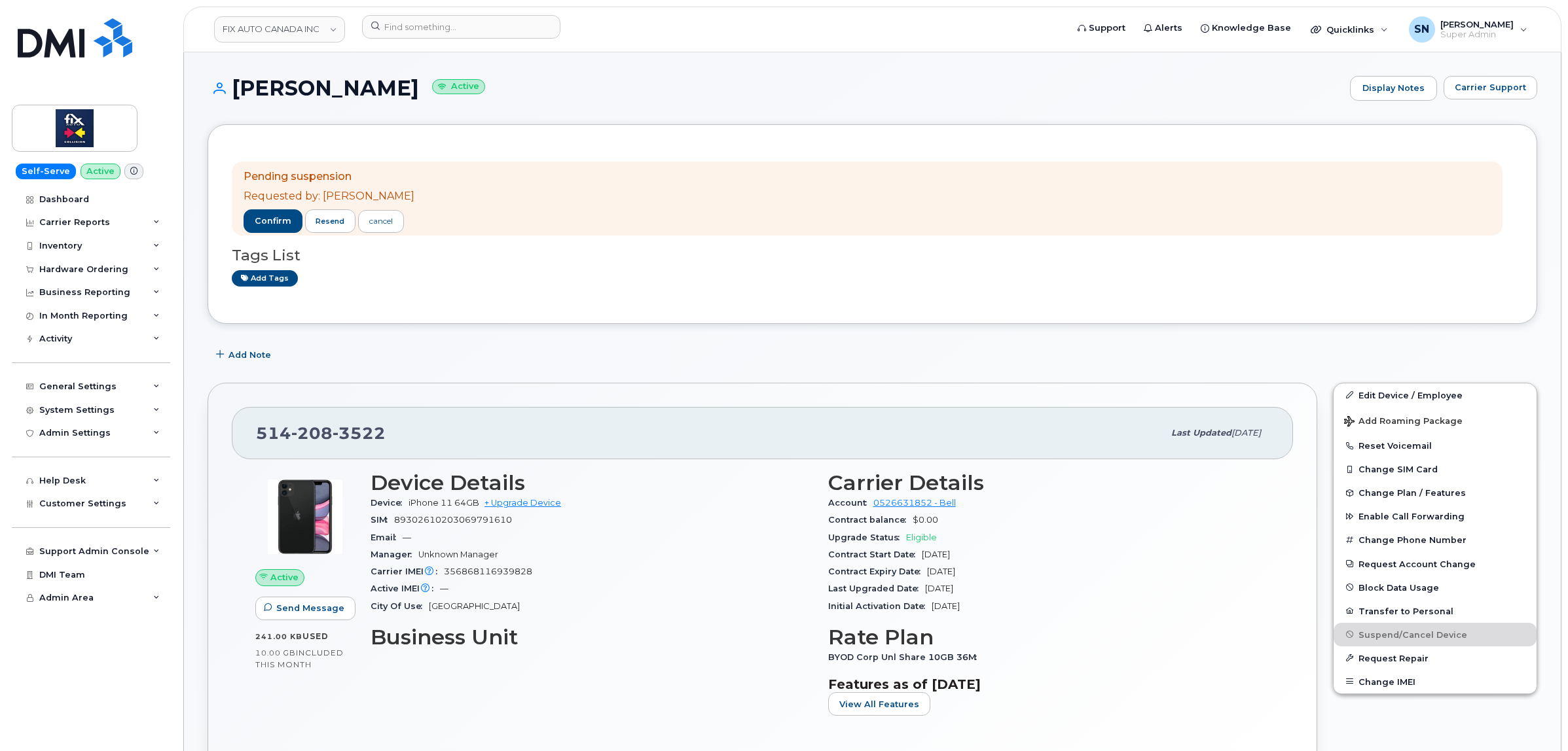
drag, startPoint x: 255, startPoint y: 435, endPoint x: 397, endPoint y: 439, distance: 142.1
click at [397, 439] on div "514 208 3522 Last updated Oct 02, 2025" at bounding box center [762, 433] width 1061 height 52
copy span "514 208 3522"
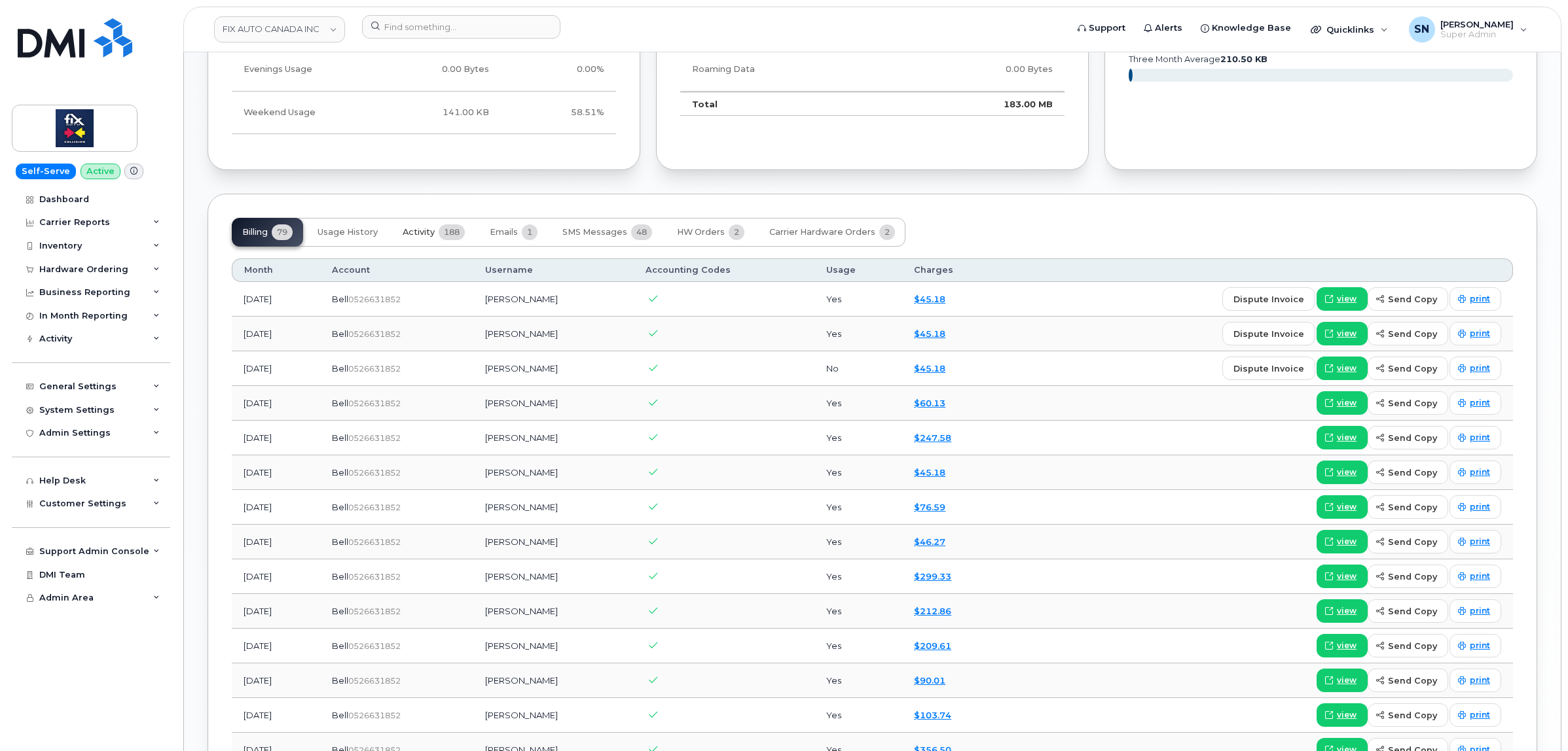
click at [432, 236] on span "Activity" at bounding box center [418, 232] width 32 height 10
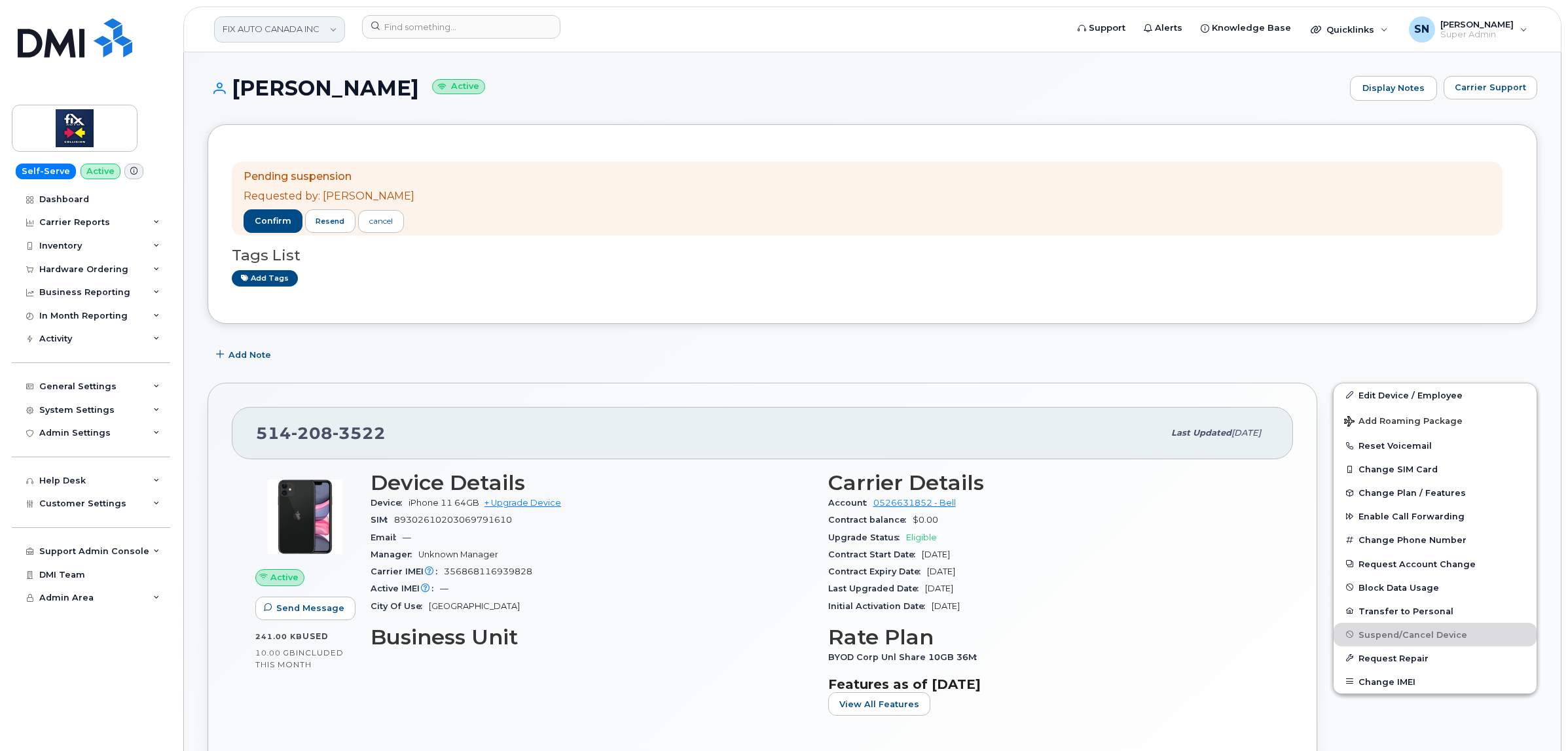
click at [255, 36] on link "FIX AUTO CANADA INC" at bounding box center [279, 29] width 131 height 26
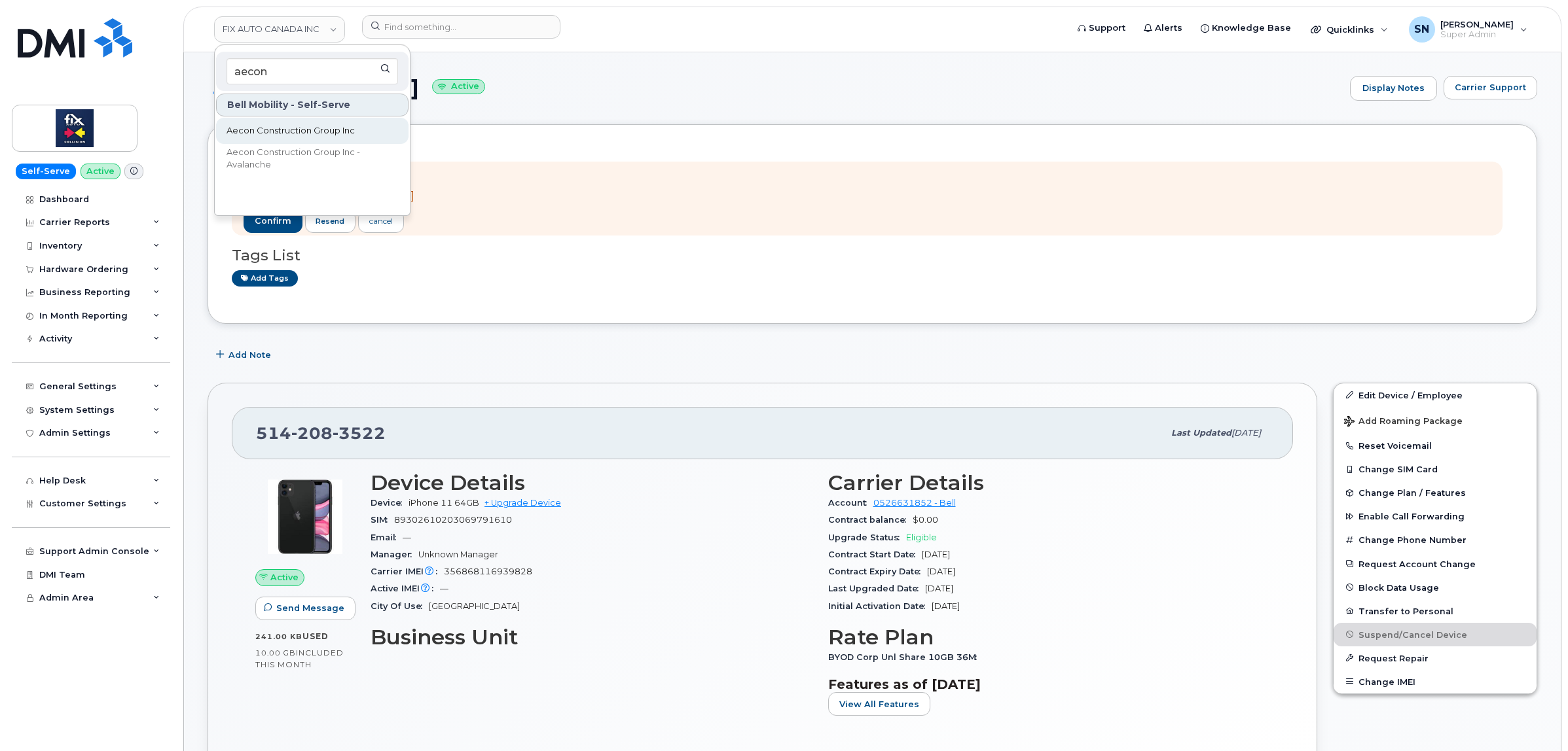
type input "aecon"
click at [334, 131] on span "Aecon Construction Group Inc" at bounding box center [290, 131] width 128 height 13
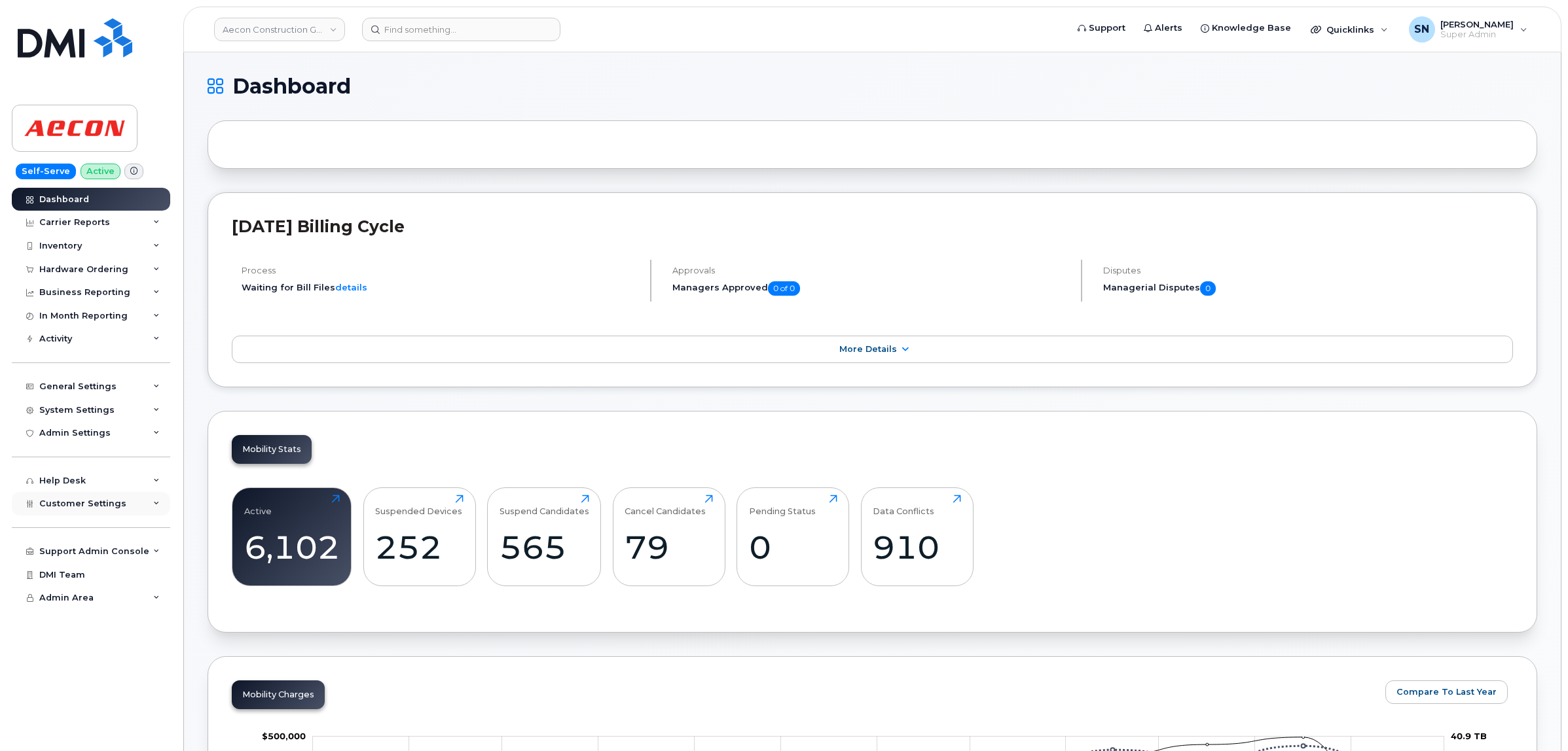
click at [109, 501] on div "Customer Settings" at bounding box center [91, 504] width 158 height 24
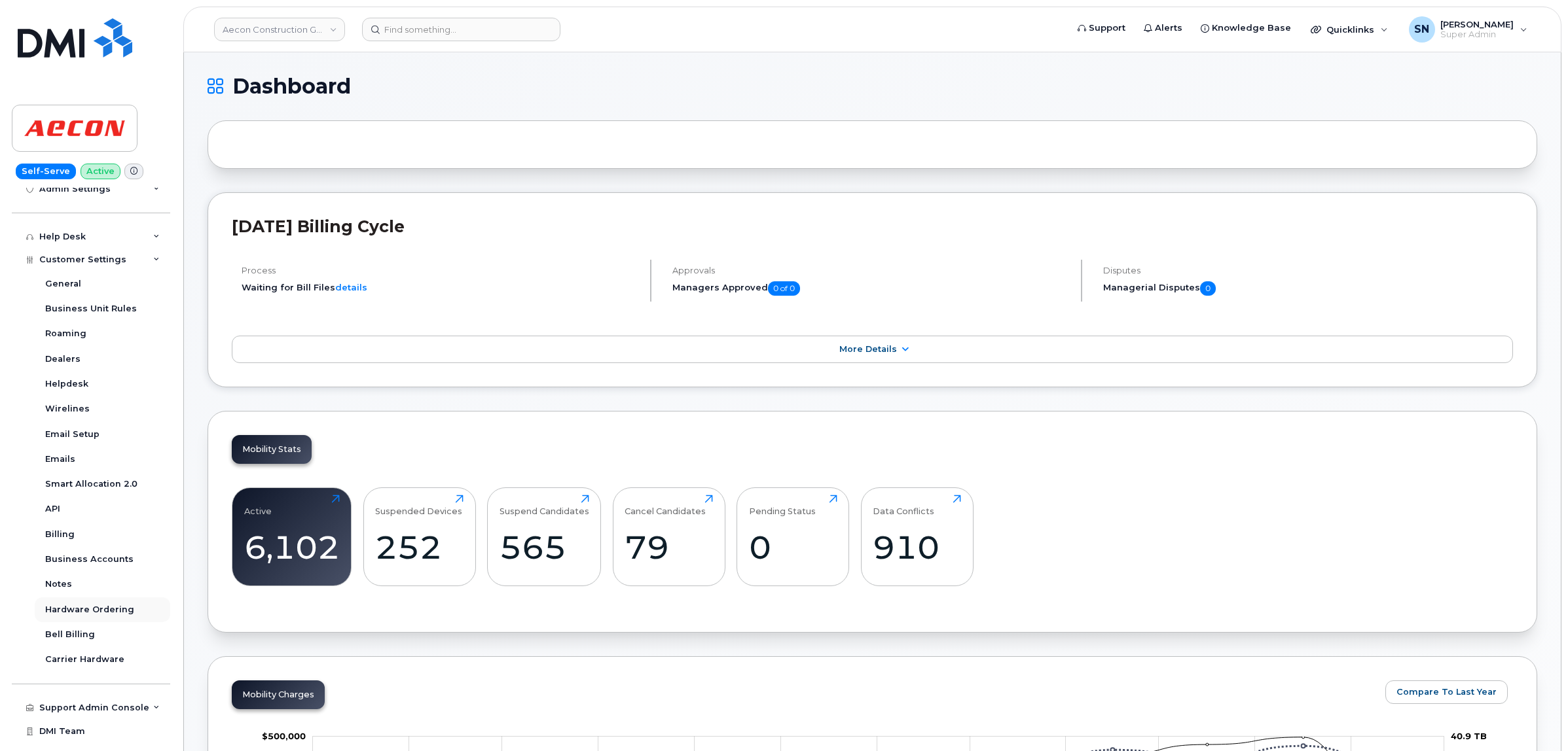
scroll to position [245, 0]
click at [106, 563] on div "Business Accounts" at bounding box center [90, 558] width 88 height 12
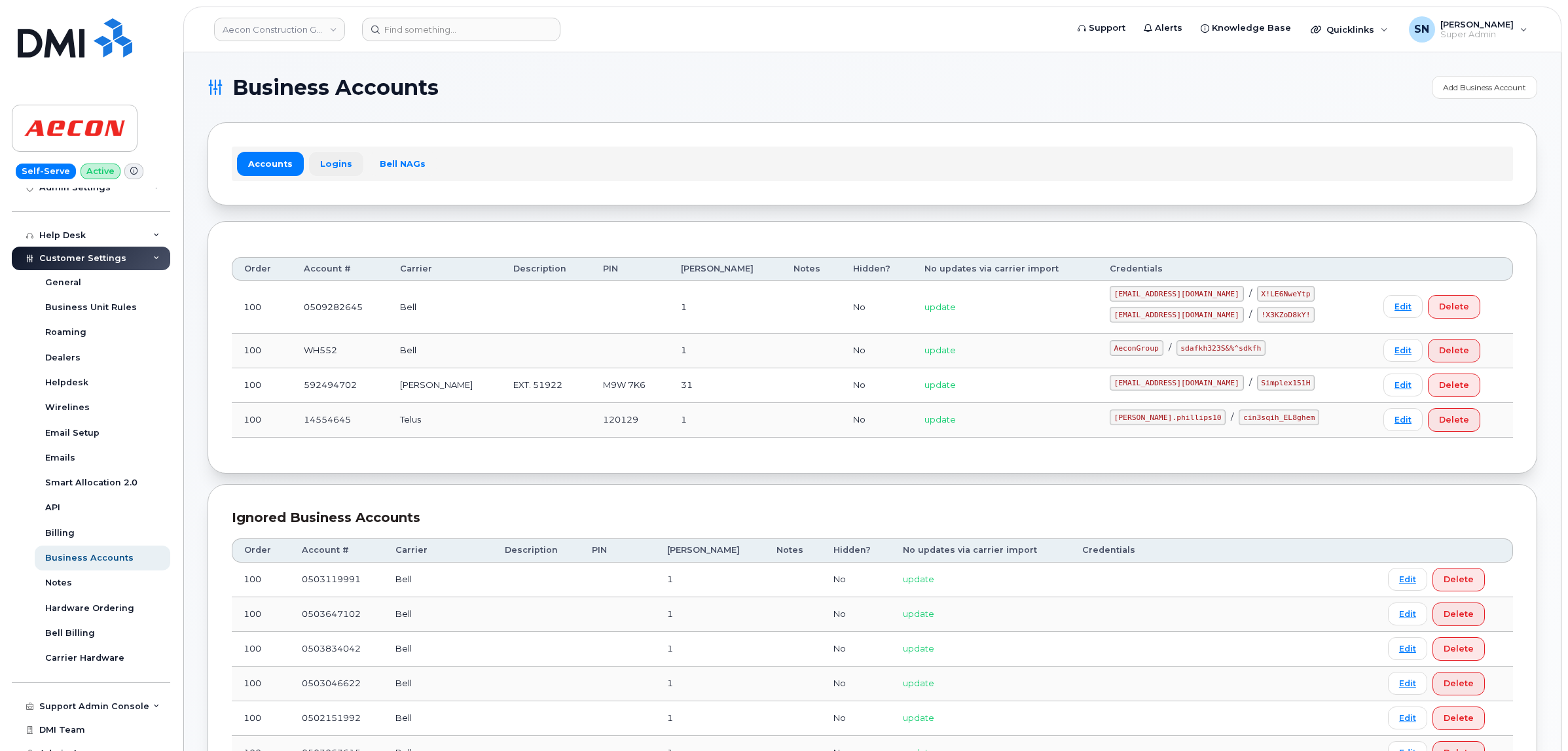
click at [328, 162] on link "Logins" at bounding box center [337, 164] width 55 height 24
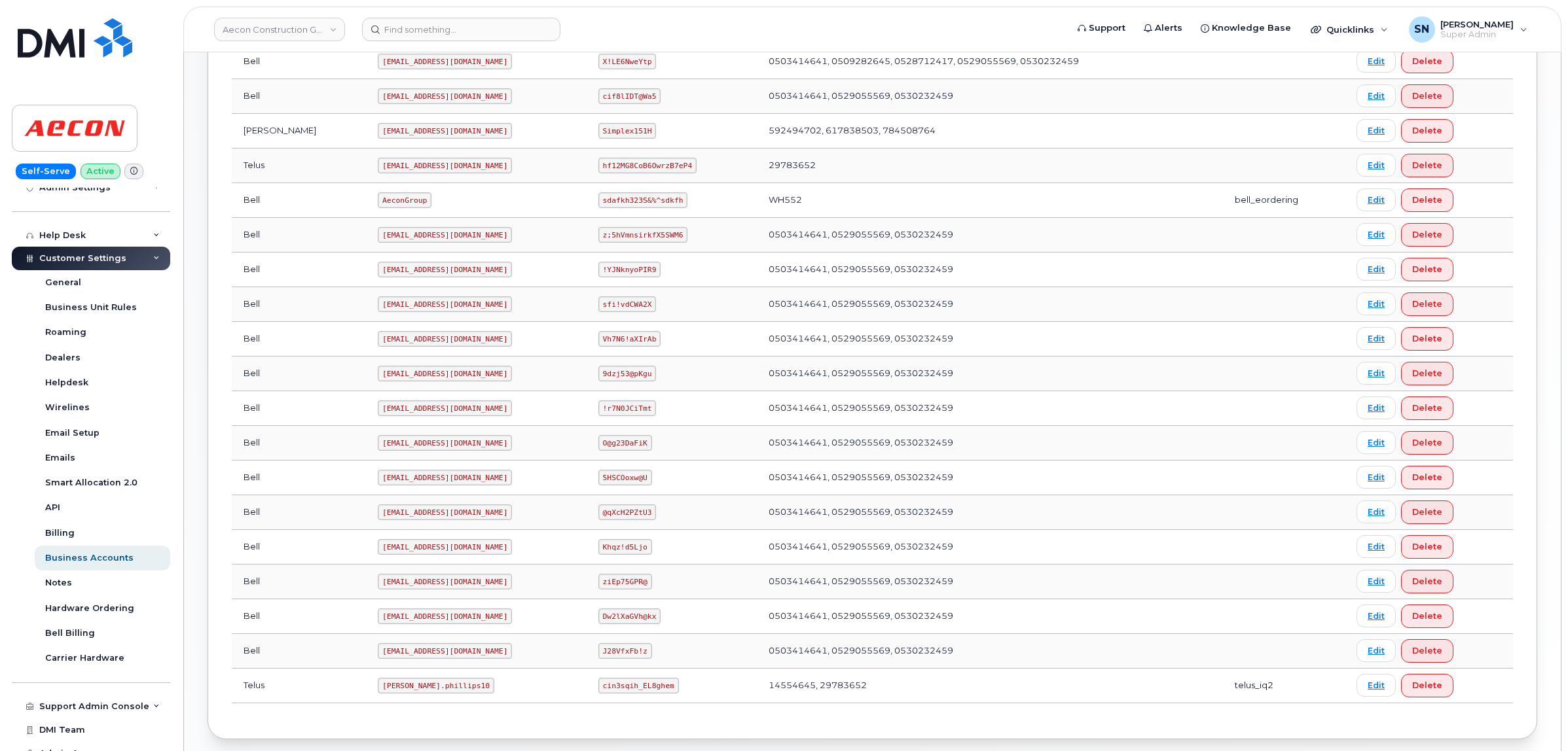
scroll to position [464, 0]
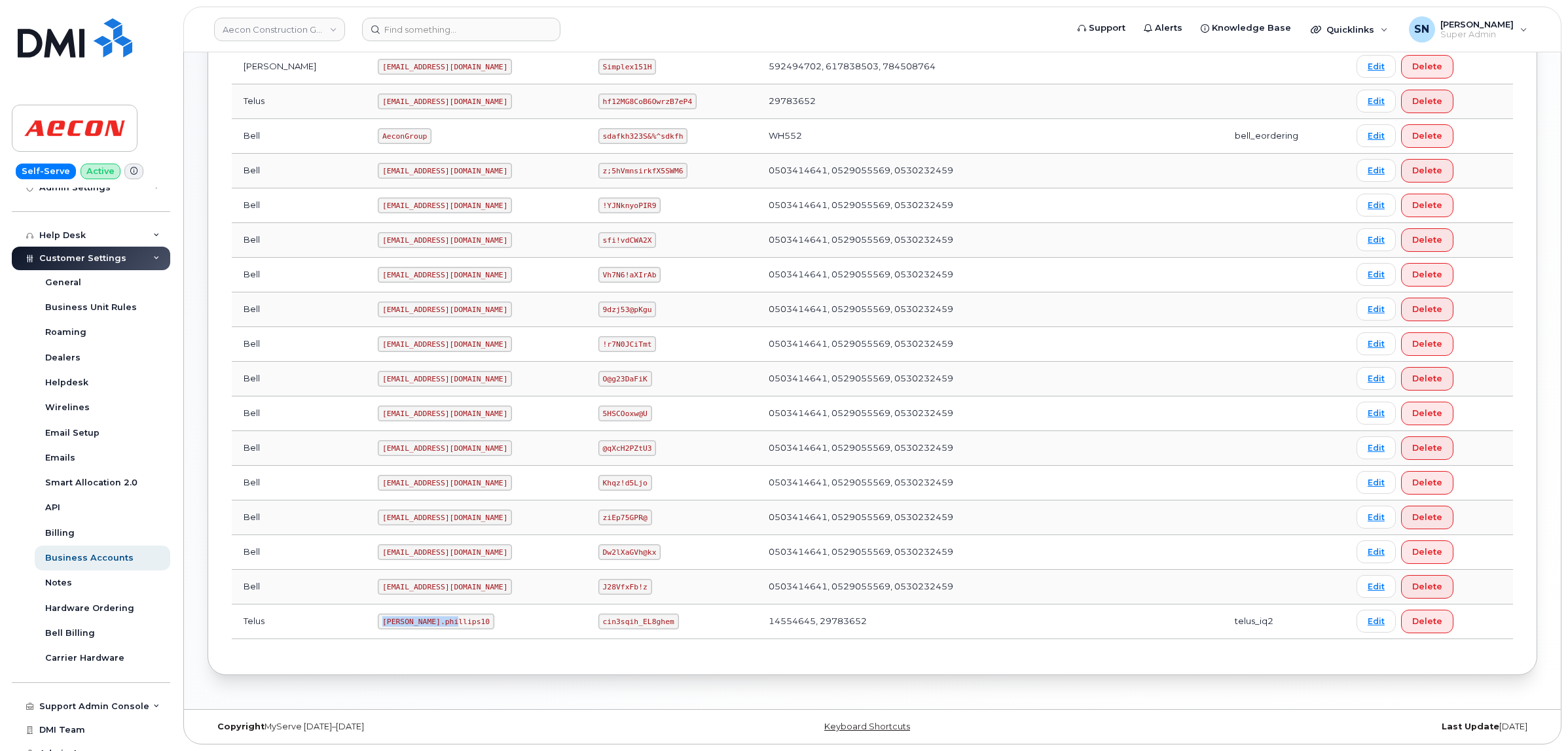
drag, startPoint x: 322, startPoint y: 623, endPoint x: 400, endPoint y: 624, distance: 78.0
click at [400, 624] on code "Taylor.phillips10" at bounding box center [436, 622] width 117 height 15
copy code "Taylor.phillips10"
drag, startPoint x: 578, startPoint y: 620, endPoint x: 649, endPoint y: 622, distance: 71.0
click at [649, 622] on code "cin3sqih_EL8ghem" at bounding box center [638, 622] width 80 height 15
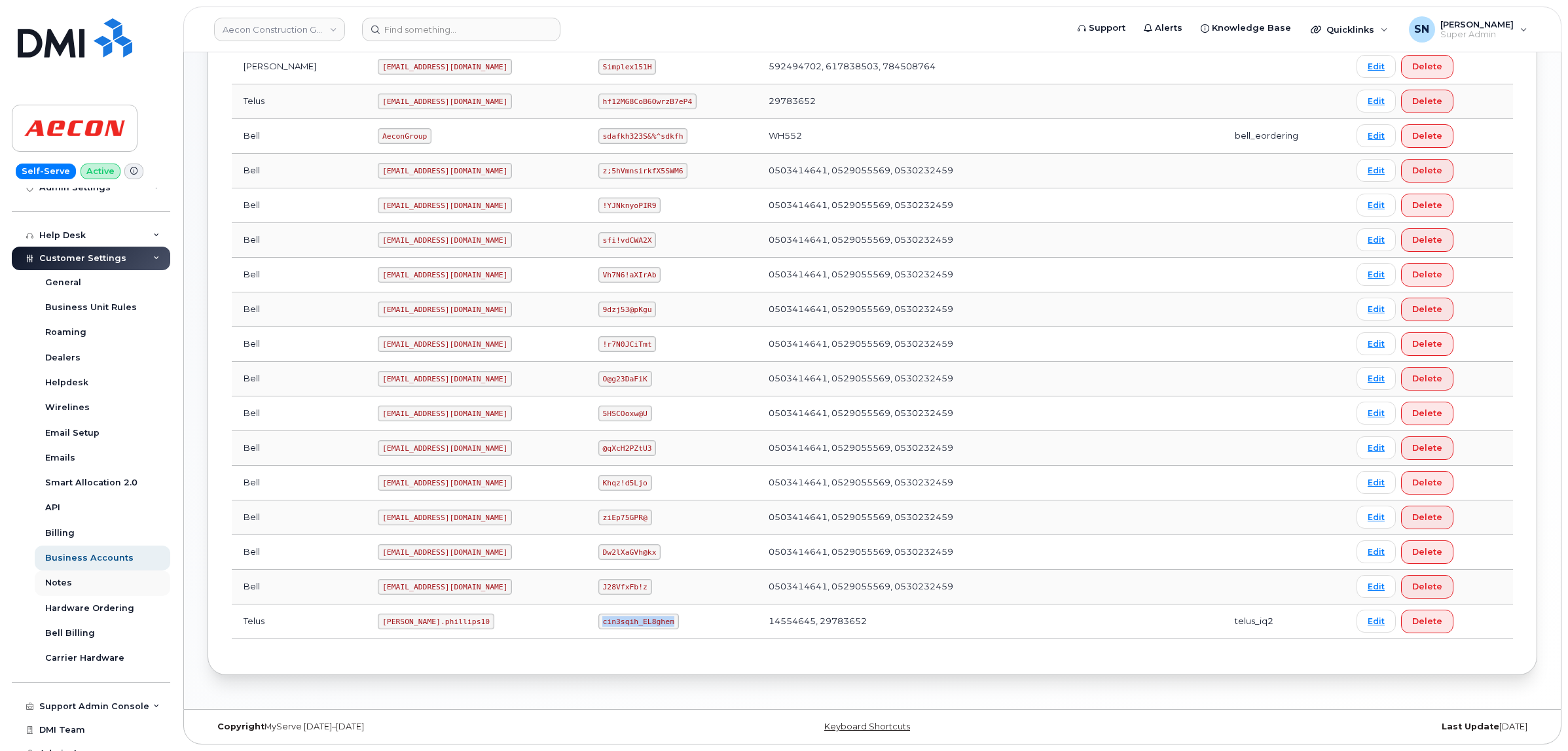
copy code "cin3sqih_EL8ghem"
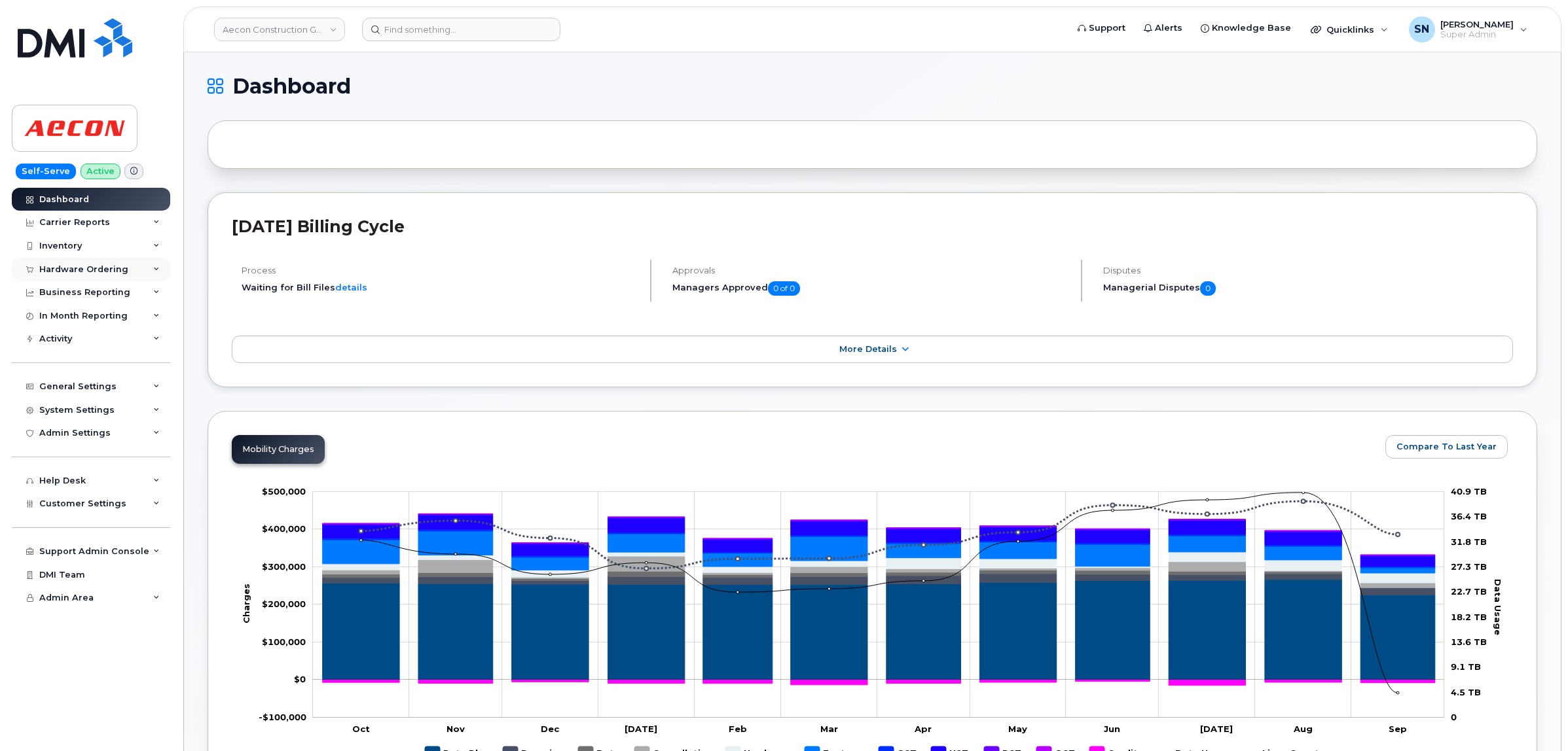
click at [92, 271] on div "Hardware Ordering" at bounding box center [83, 269] width 89 height 10
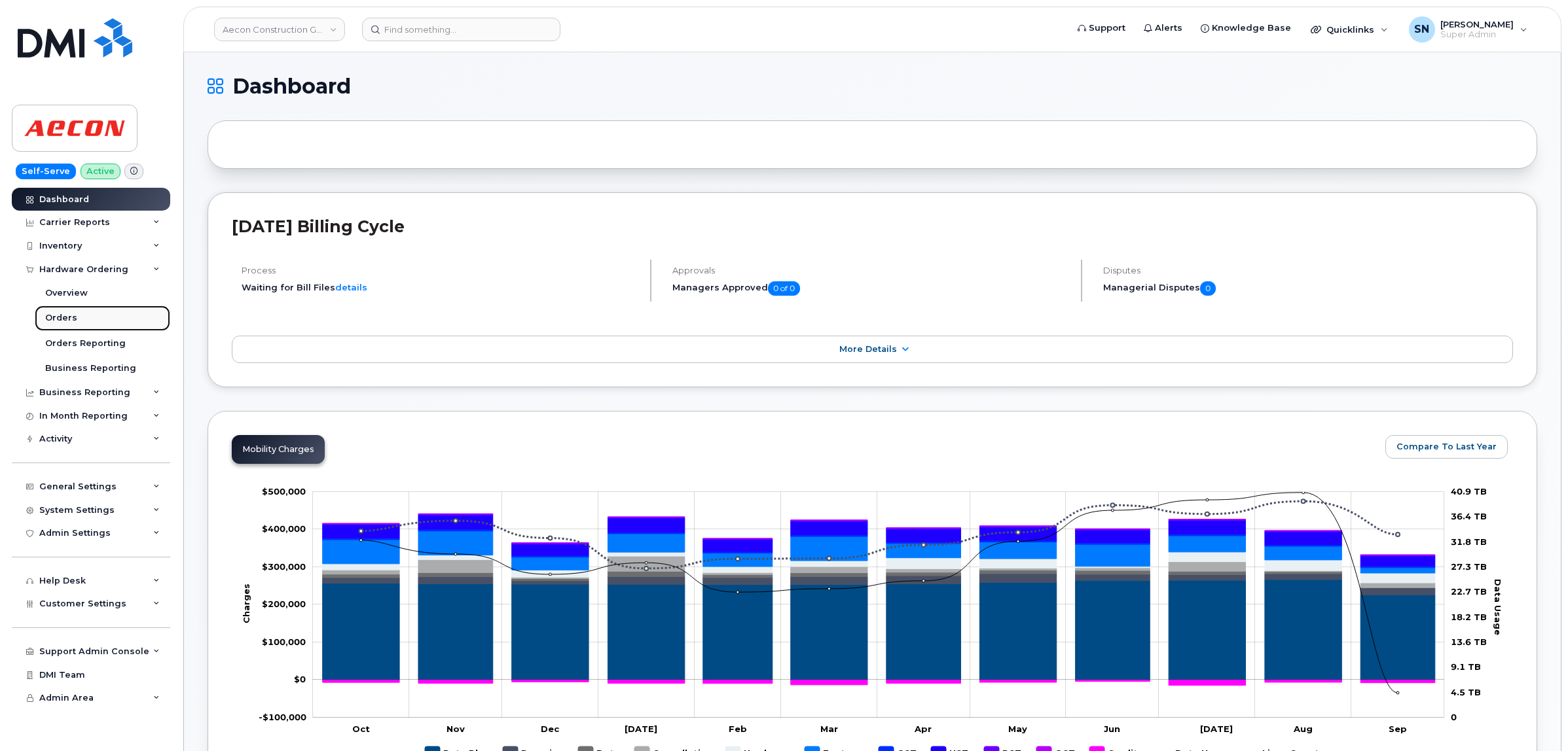
click at [76, 320] on link "Orders" at bounding box center [103, 318] width 136 height 25
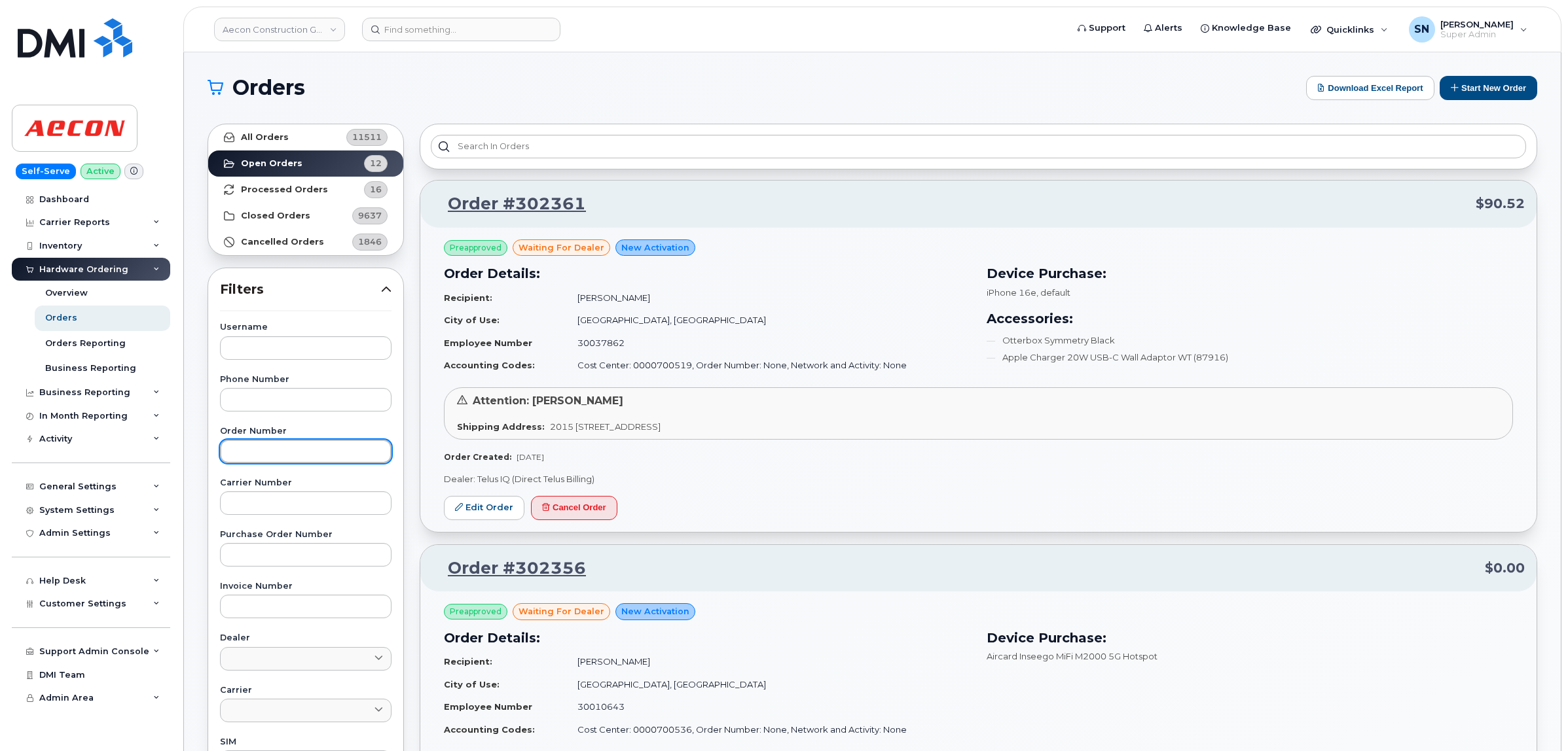
click at [252, 443] on input "text" at bounding box center [305, 452] width 171 height 24
paste input "302355"
type input "302355"
click at [275, 138] on strong "All Orders" at bounding box center [264, 137] width 48 height 10
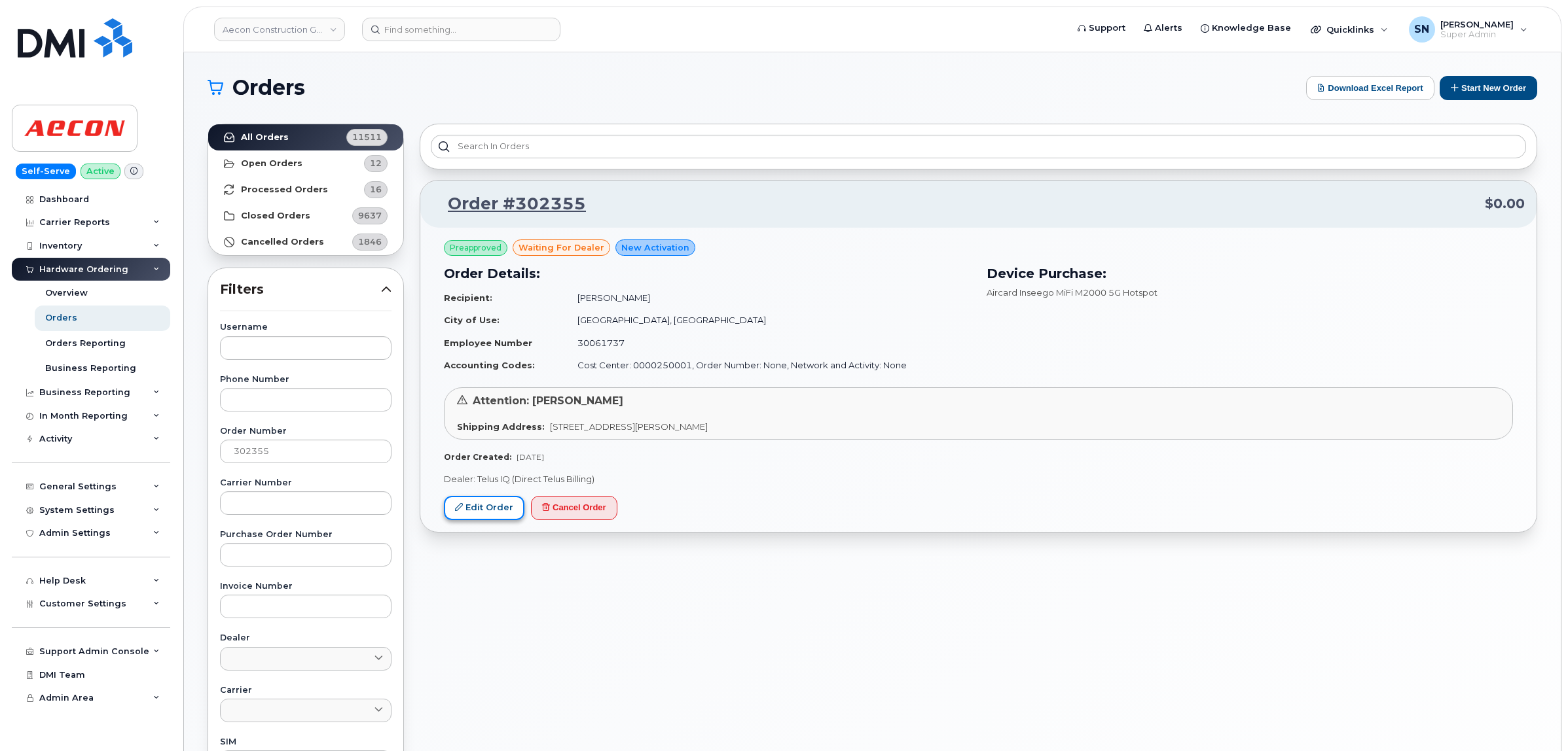
click at [447, 515] on link "Edit Order" at bounding box center [483, 508] width 80 height 24
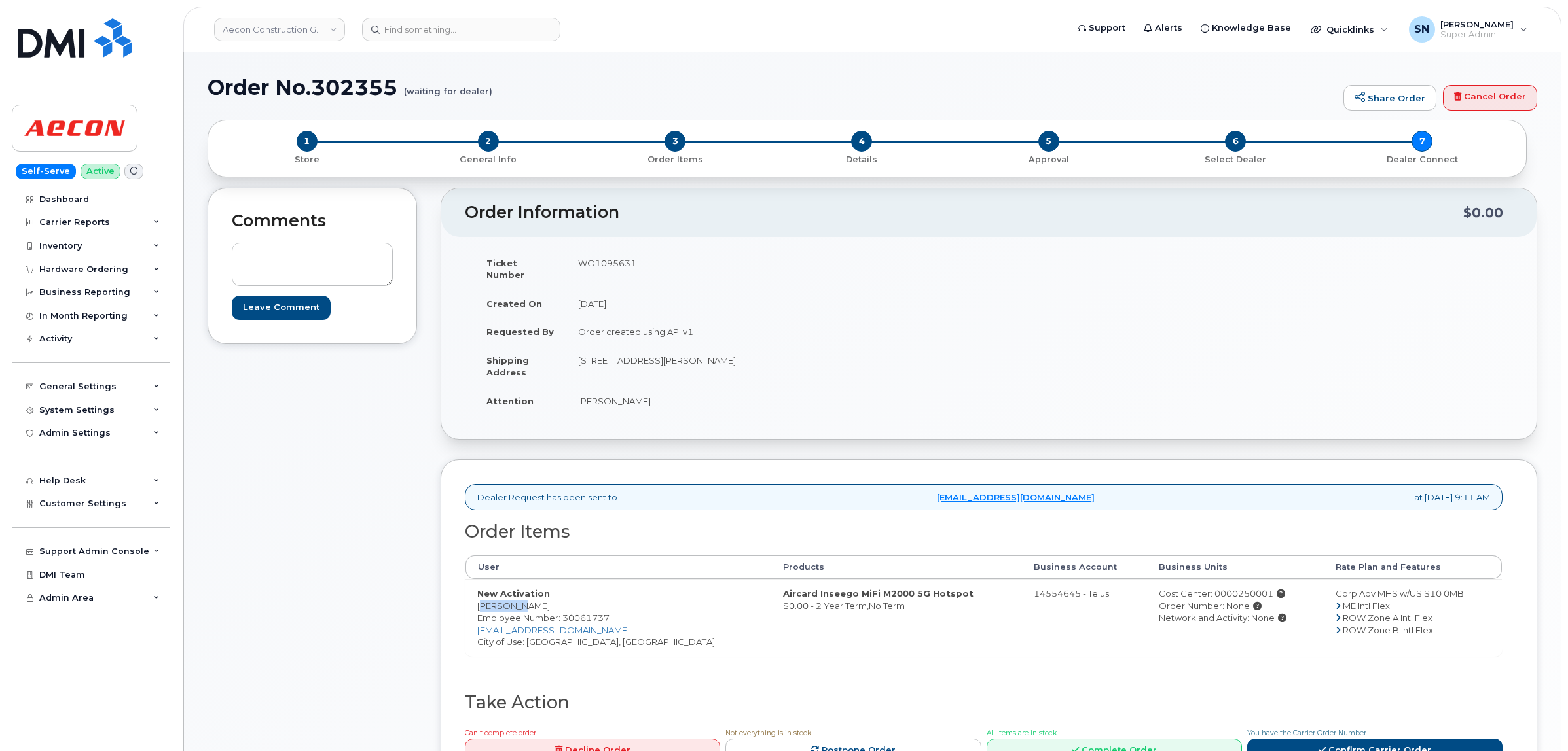
drag, startPoint x: 476, startPoint y: 594, endPoint x: 515, endPoint y: 599, distance: 39.3
click at [515, 599] on td "New Activation [PERSON_NAME] Employee Number: 30061737 [EMAIL_ADDRESS][DOMAIN_N…" at bounding box center [618, 617] width 306 height 77
copy td "[PERSON_NAME]"
click at [531, 593] on td "New Activation [PERSON_NAME] Employee Number: 30061737 [EMAIL_ADDRESS][DOMAIN_N…" at bounding box center [618, 617] width 306 height 77
click at [531, 593] on td "New Activation Jonathan Kelly Employee Number: 30061737 jokelly@aecon.com City …" at bounding box center [618, 617] width 306 height 77
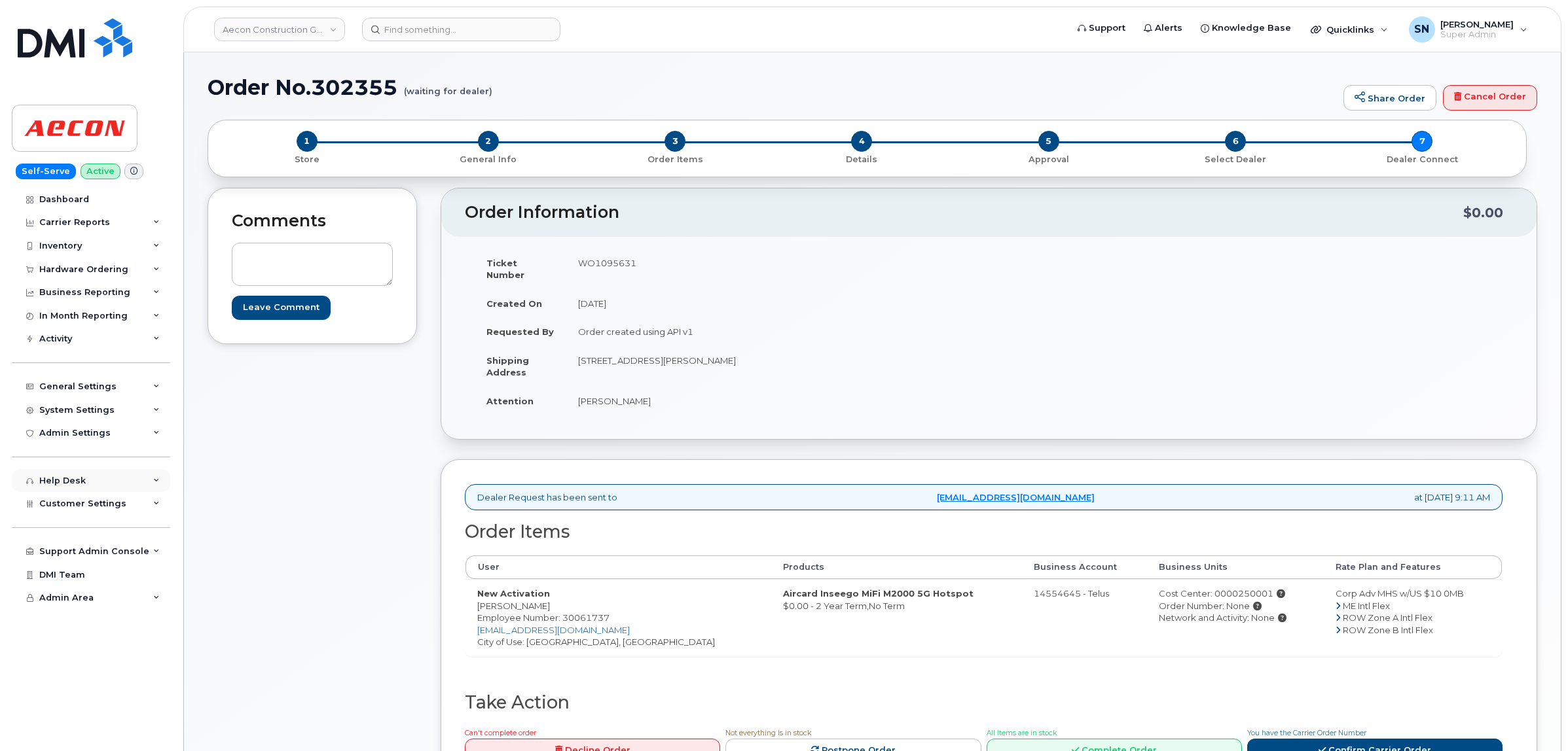
copy td "Kelly"
click at [558, 633] on td "New Activation Jonathan Kelly Employee Number: 30061737 jokelly@aecon.com City …" at bounding box center [618, 617] width 306 height 77
copy td "Bowmanville"
click at [604, 265] on td "WO1095631" at bounding box center [772, 269] width 413 height 41
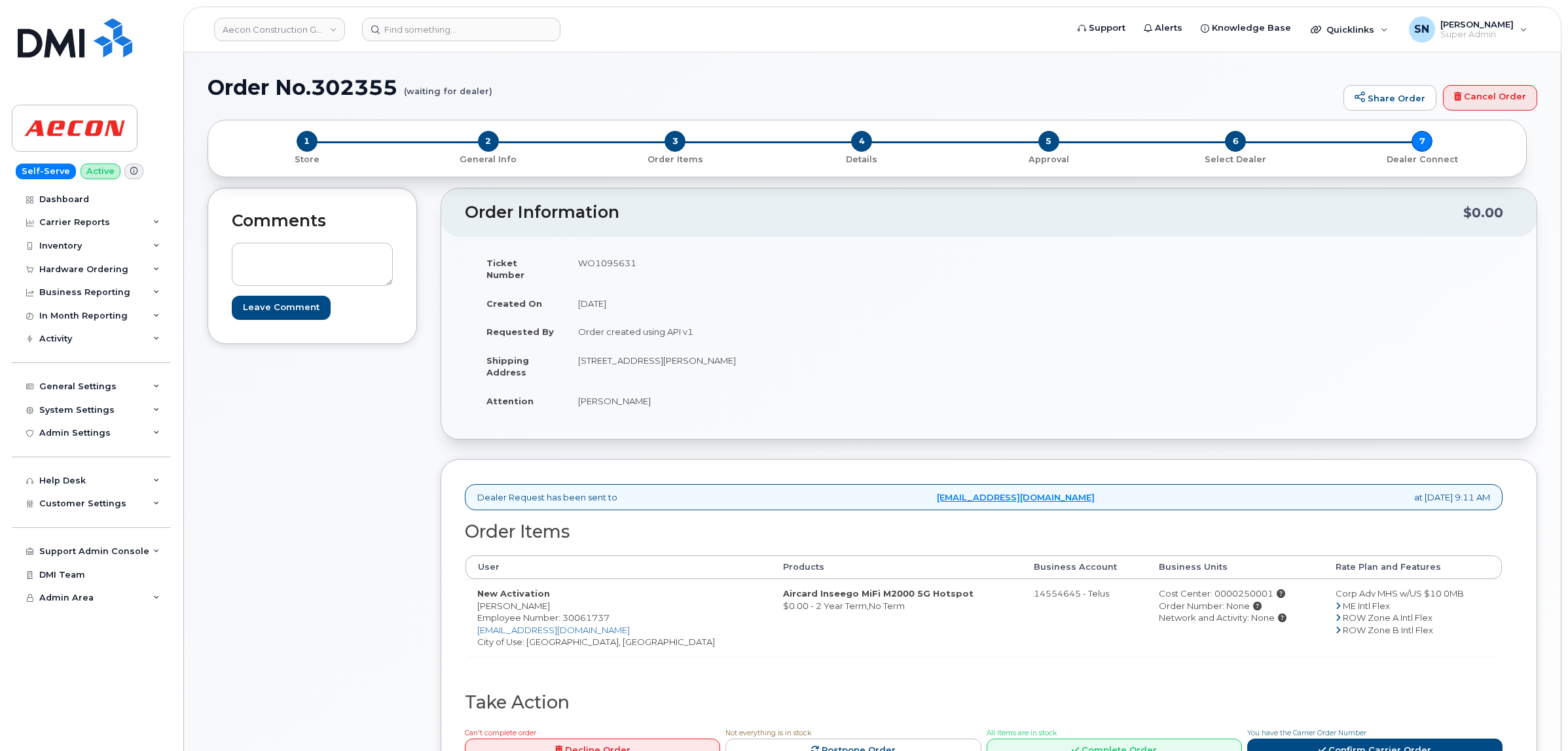
click at [604, 265] on td "WO1095631" at bounding box center [772, 269] width 413 height 41
copy td "WO1095631"
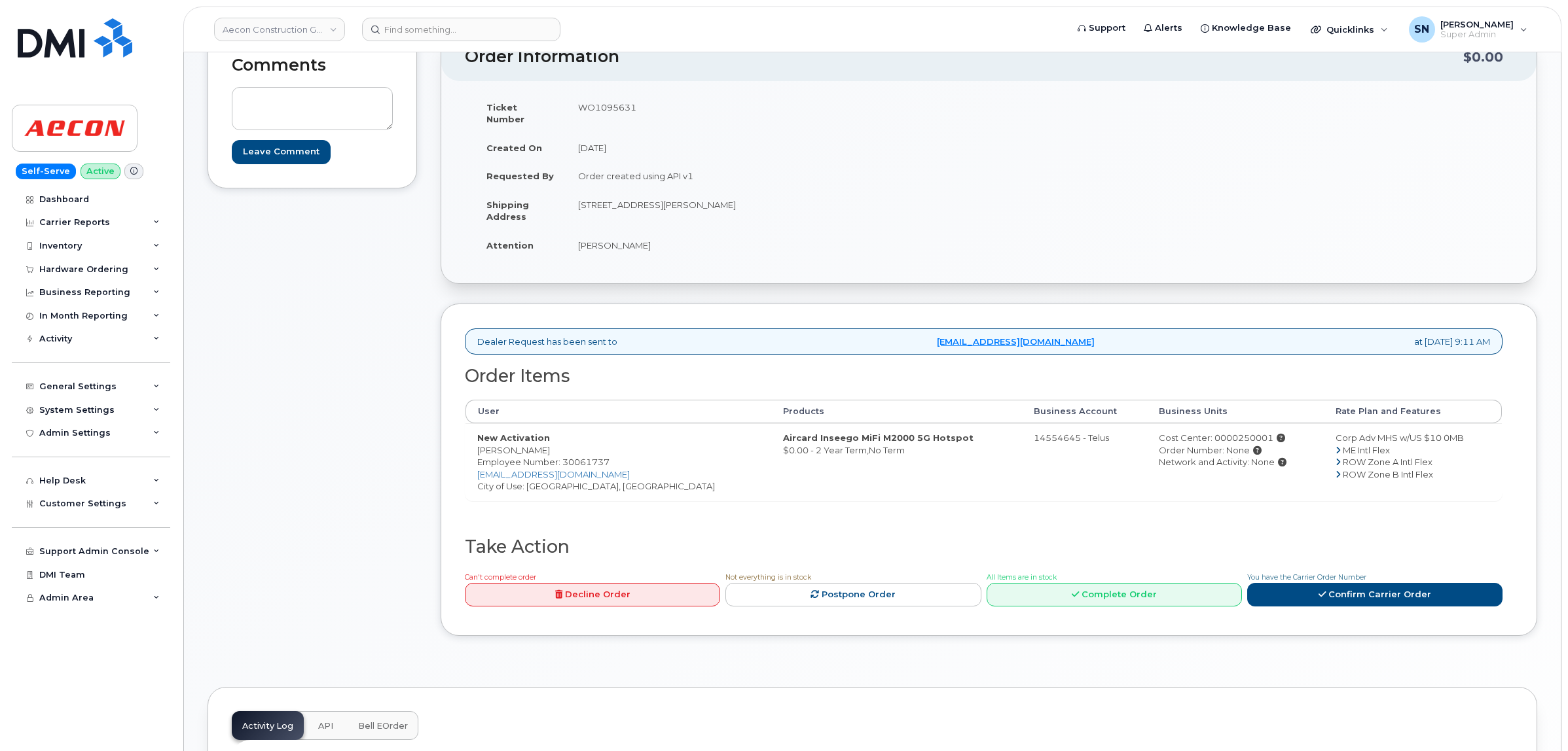
scroll to position [164, 0]
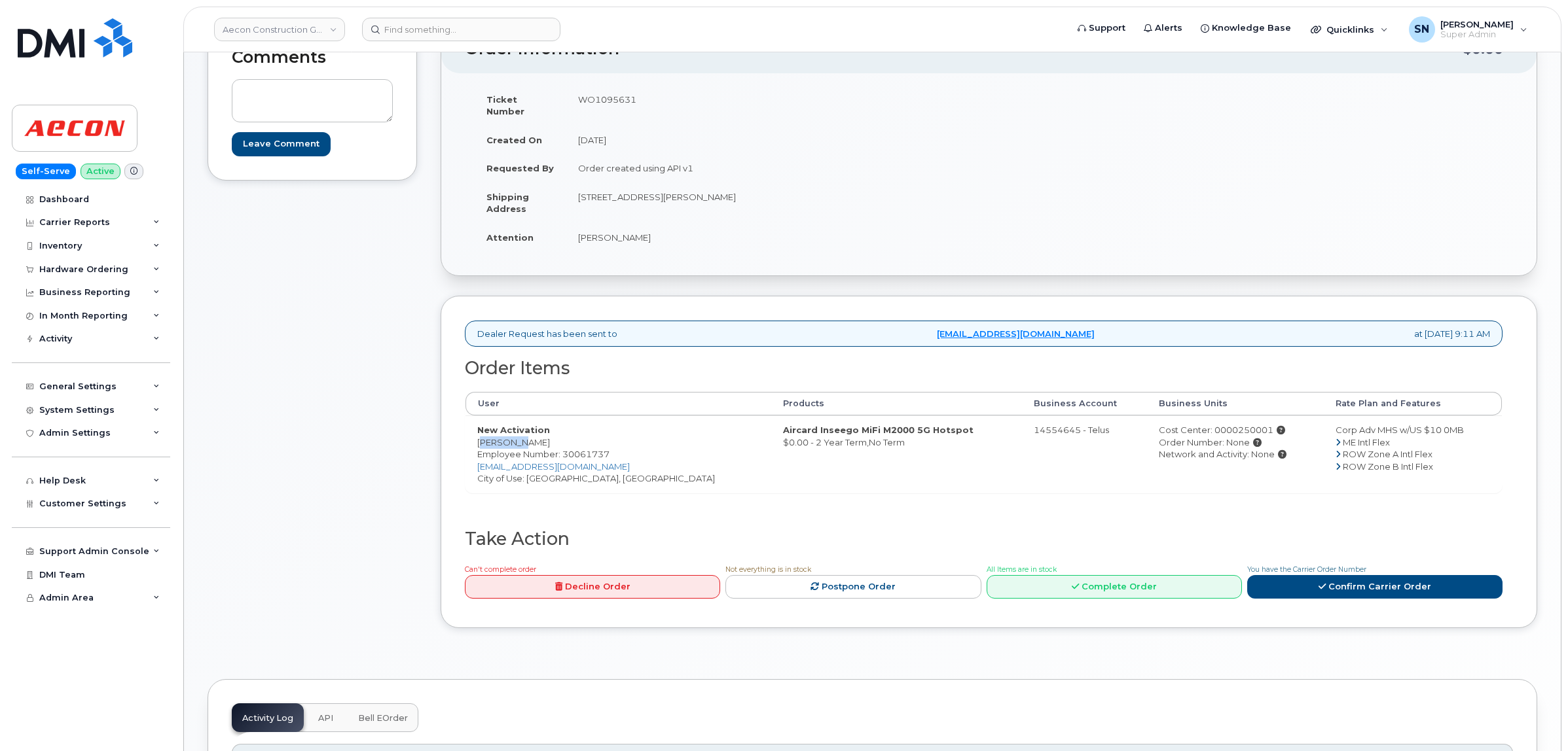
drag, startPoint x: 478, startPoint y: 431, endPoint x: 516, endPoint y: 433, distance: 38.1
click at [516, 433] on td "New Activation Jonathan Kelly Employee Number: 30061737 jokelly@aecon.com City …" at bounding box center [618, 454] width 306 height 77
copy td "Jonathan"
click at [525, 429] on td "New Activation Jonathan Kelly Employee Number: 30061737 jokelly@aecon.com City …" at bounding box center [618, 454] width 306 height 77
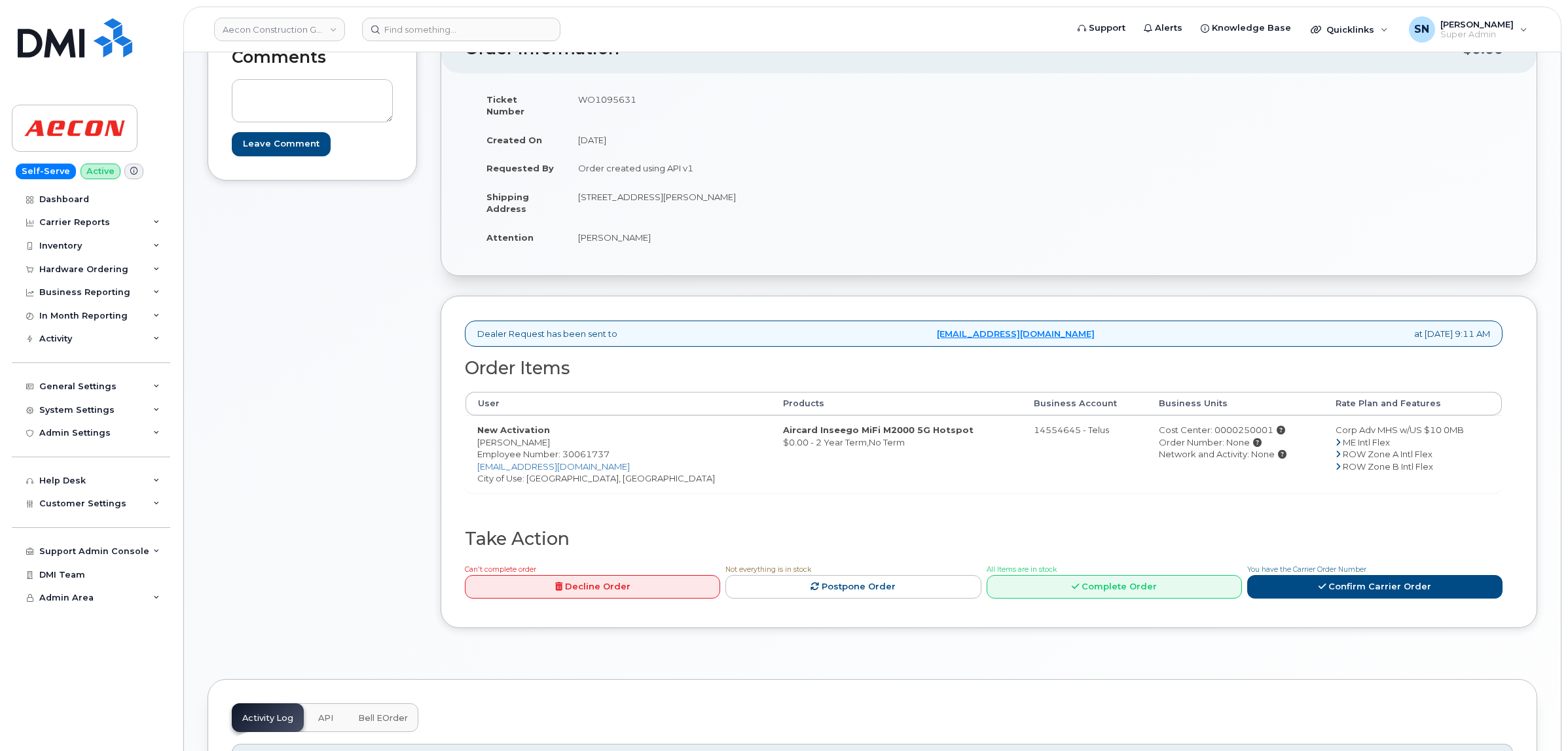
copy td "Kelly"
drag, startPoint x: 578, startPoint y: 188, endPoint x: 740, endPoint y: 191, distance: 162.0
click at [740, 191] on td "1 Holt Rd S Bowmanville ON L1C 3Z8" at bounding box center [772, 203] width 413 height 41
copy td "1 Holt Rd S Bowmanville ON L1C 3Z8"
drag, startPoint x: 655, startPoint y: 243, endPoint x: 653, endPoint y: 213, distance: 30.1
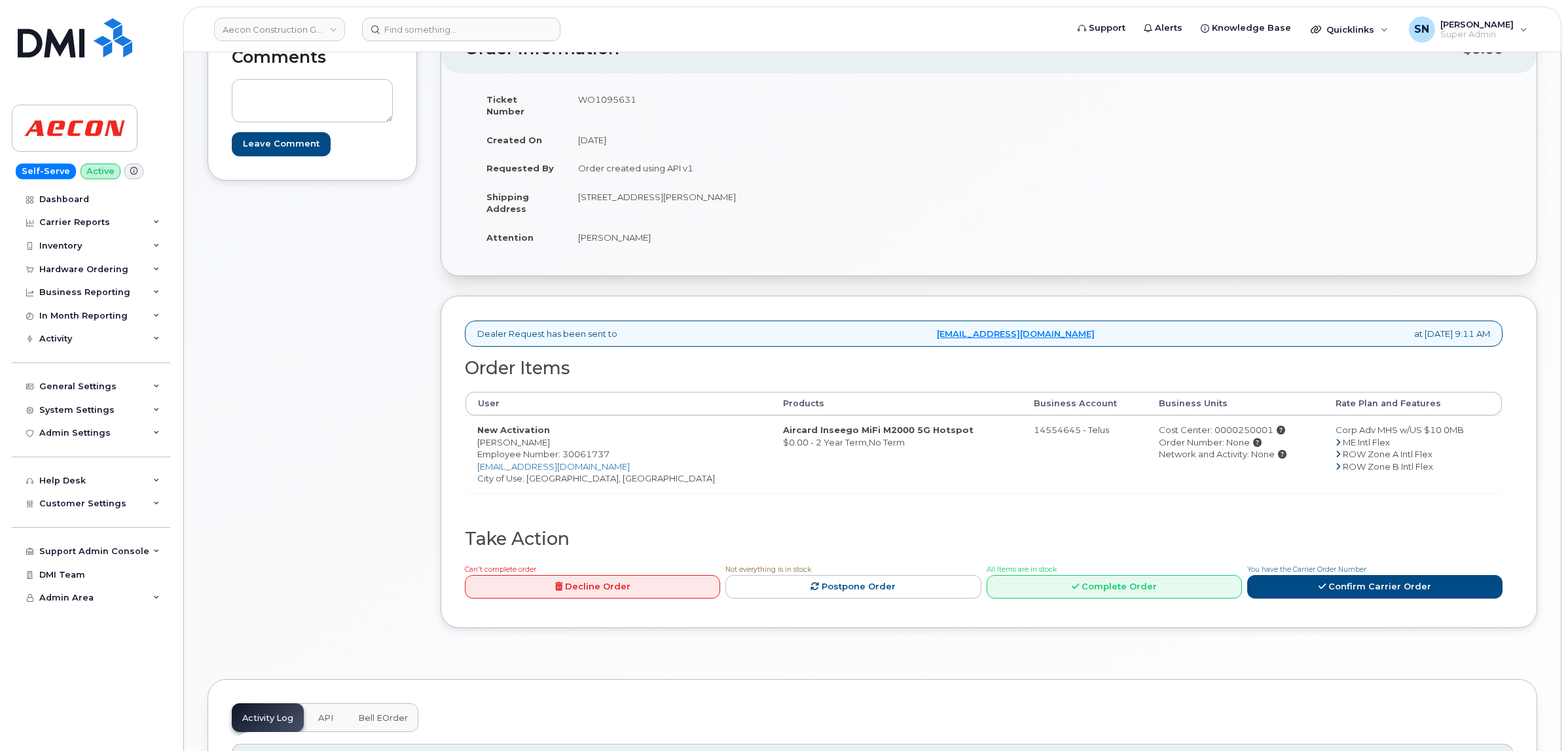
click at [655, 240] on div "Ticket Number WO1095631 Created On October 2, 2025 Requested By Order created u…" at bounding box center [726, 174] width 524 height 178
click at [645, 185] on td "1 Holt Rd S Bowmanville ON L1C 3Z8" at bounding box center [772, 203] width 413 height 41
click at [730, 205] on td "1 Holt Rd S Bowmanville ON L1C 3Z8" at bounding box center [772, 203] width 413 height 41
drag, startPoint x: 702, startPoint y: 185, endPoint x: 742, endPoint y: 187, distance: 40.0
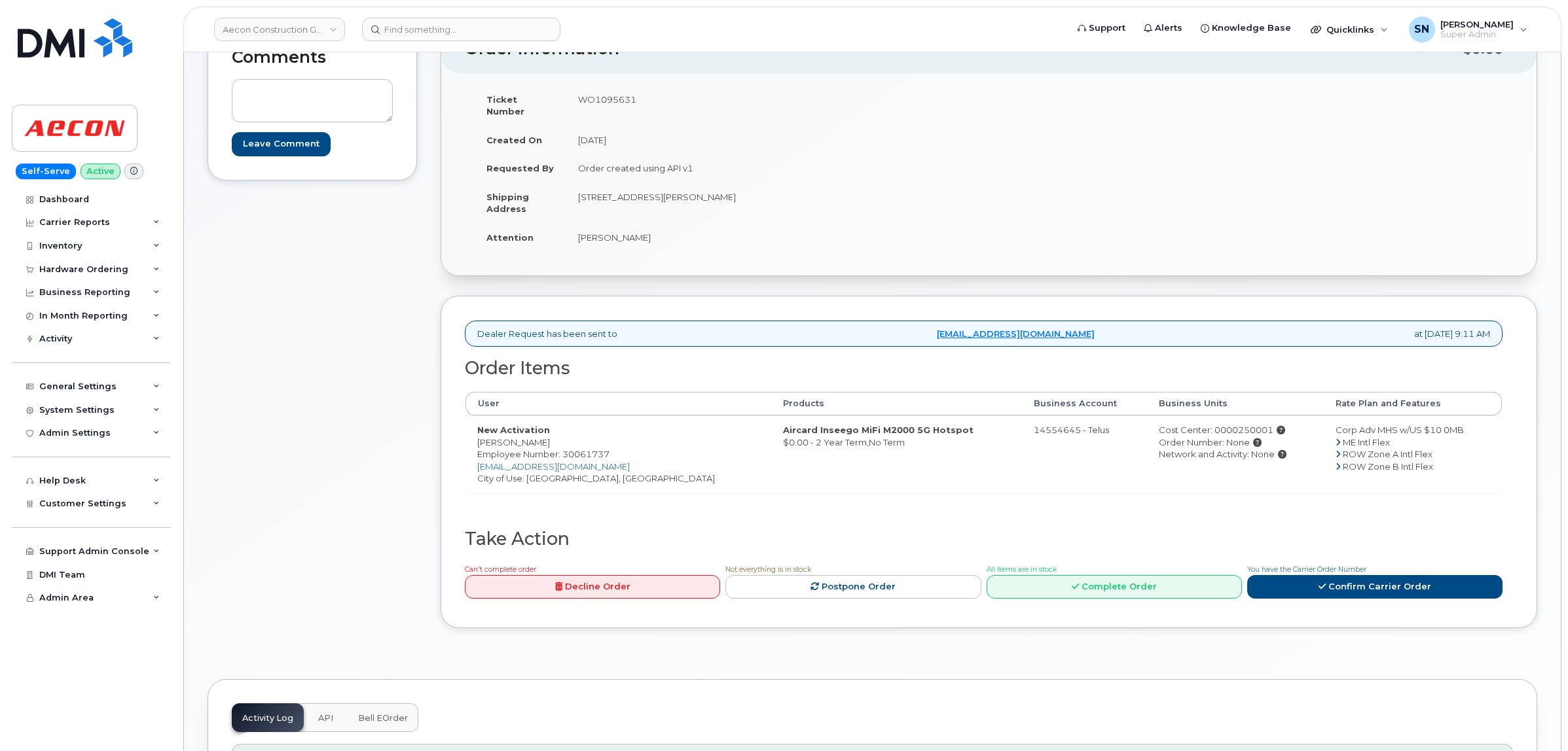
click at [742, 187] on td "1 Holt Rd S Bowmanville ON L1C 3Z8" at bounding box center [772, 203] width 413 height 41
copy td "L1C 3Z8"
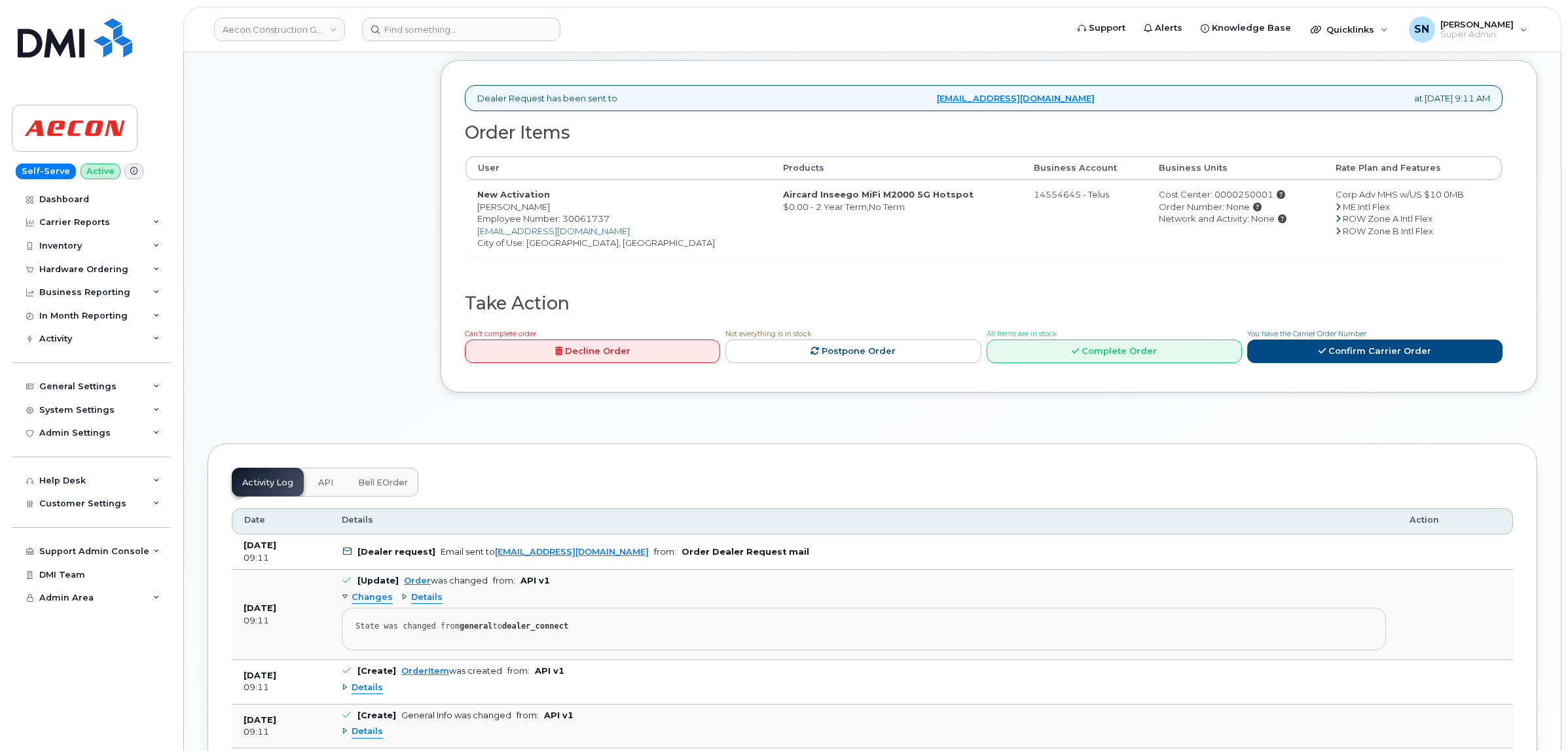
scroll to position [409, 0]
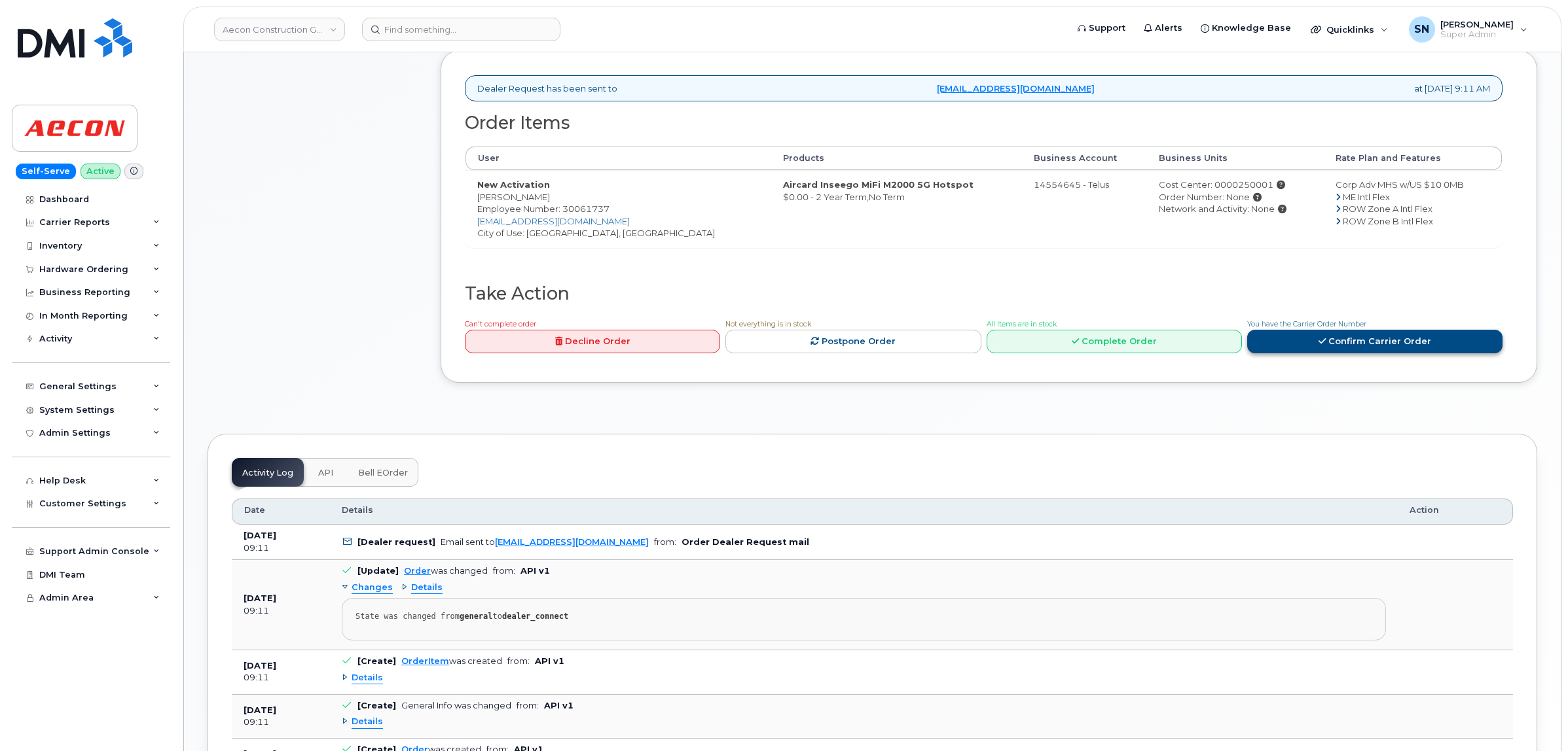
click at [1315, 339] on link "Confirm Carrier Order" at bounding box center [1374, 342] width 255 height 24
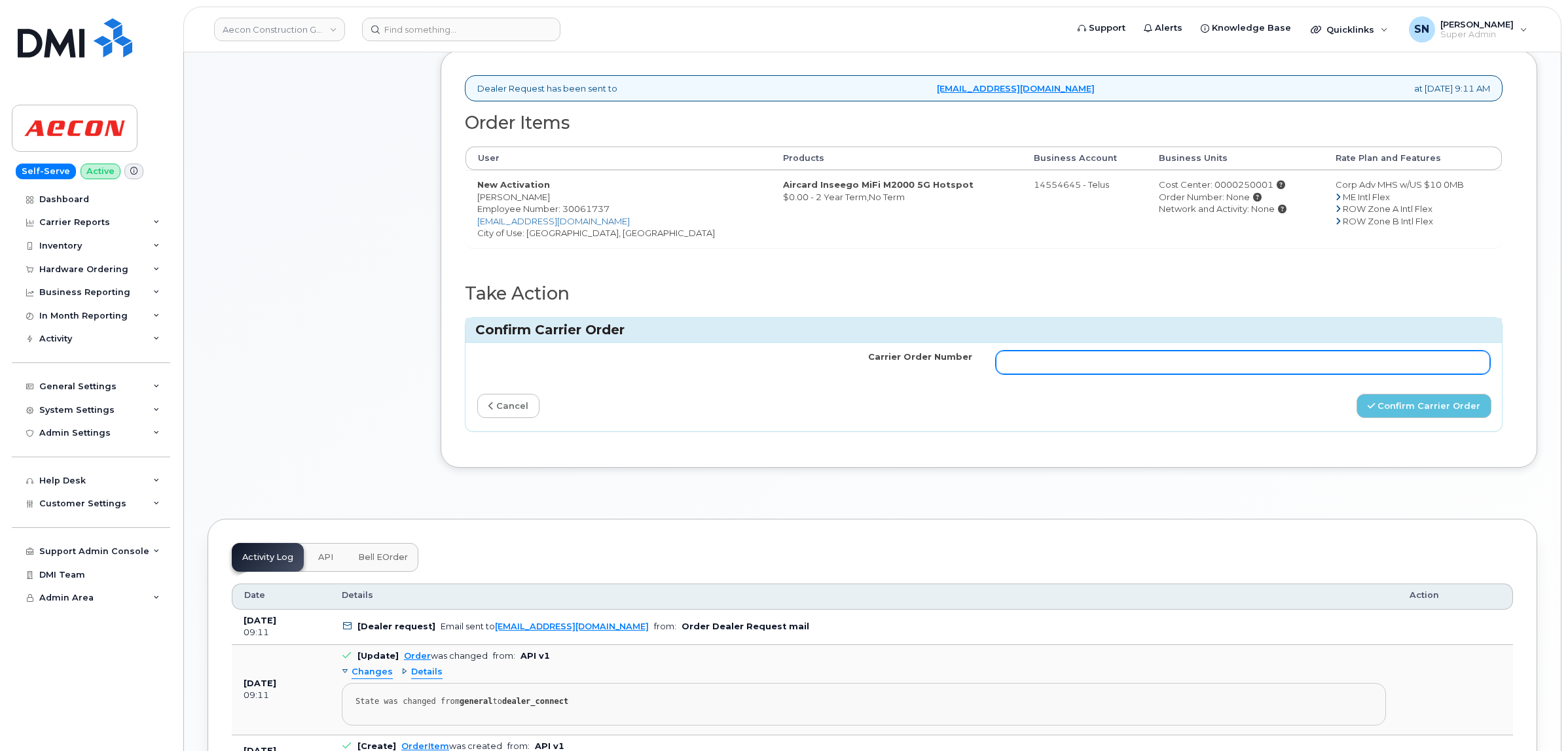
click at [1286, 350] on input "Carrier Order Number" at bounding box center [1243, 362] width 495 height 24
paste input "TL60035144"
type input "TL60035144"
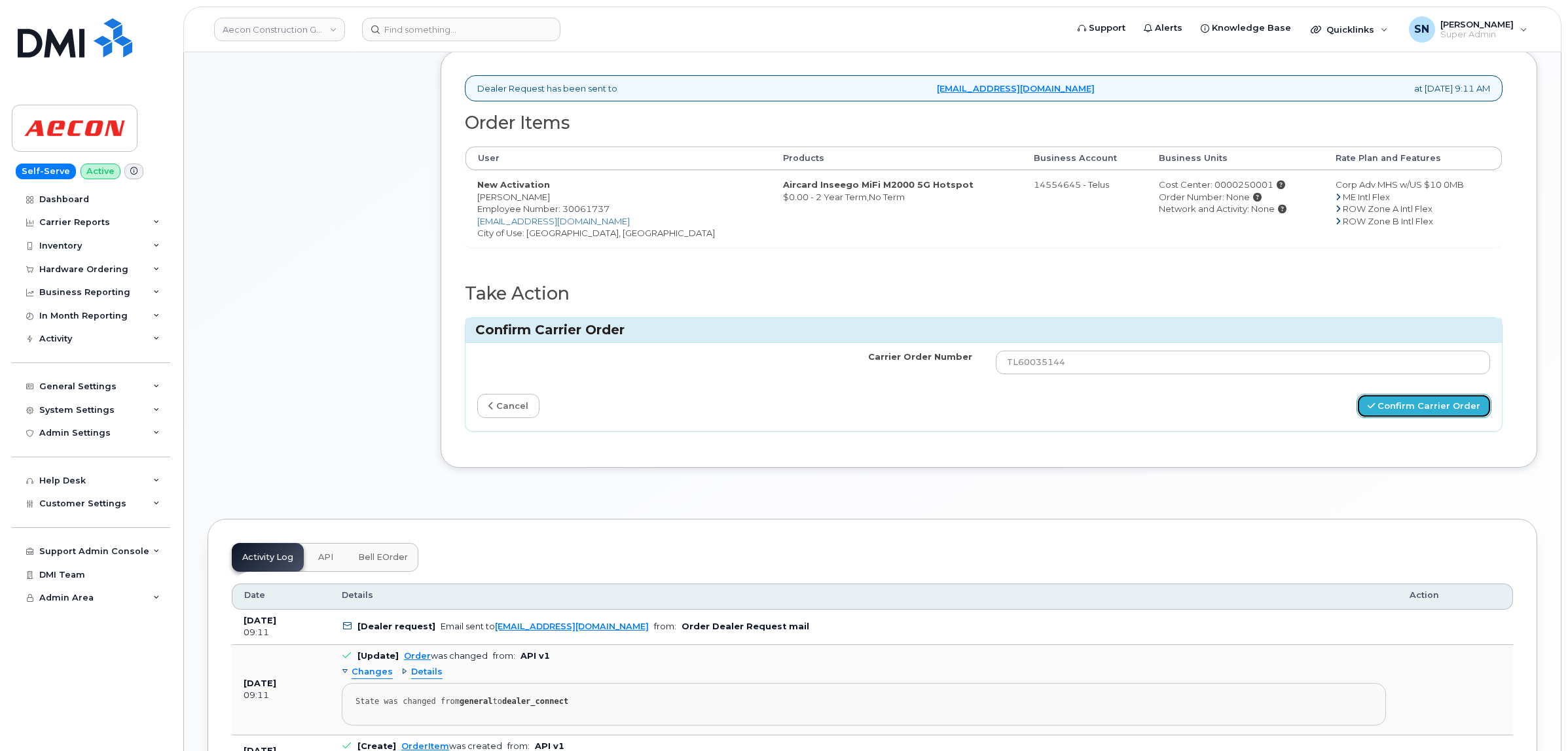
click at [1414, 394] on button "Confirm Carrier Order" at bounding box center [1423, 406] width 135 height 24
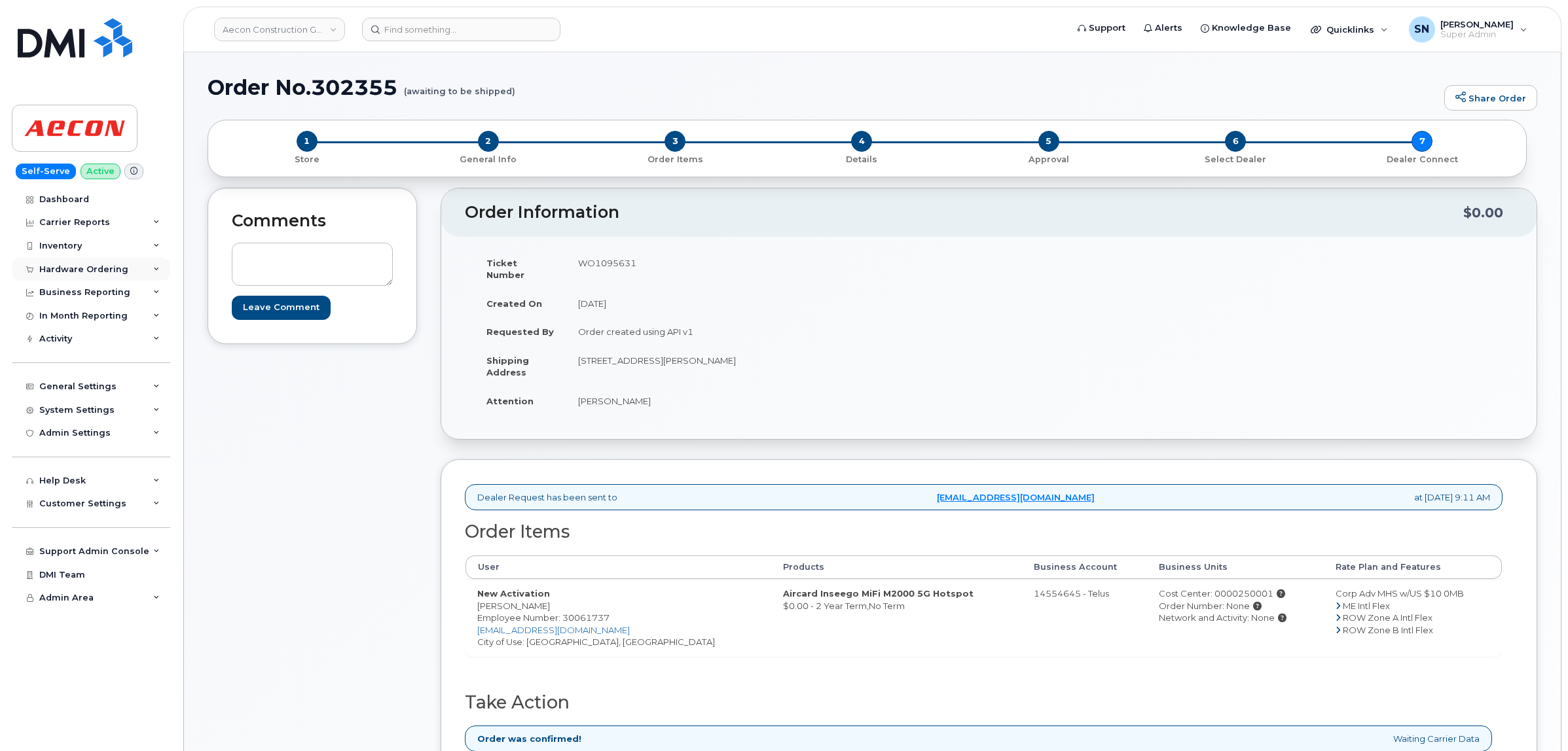
click at [106, 269] on div "Hardware Ordering" at bounding box center [83, 269] width 89 height 10
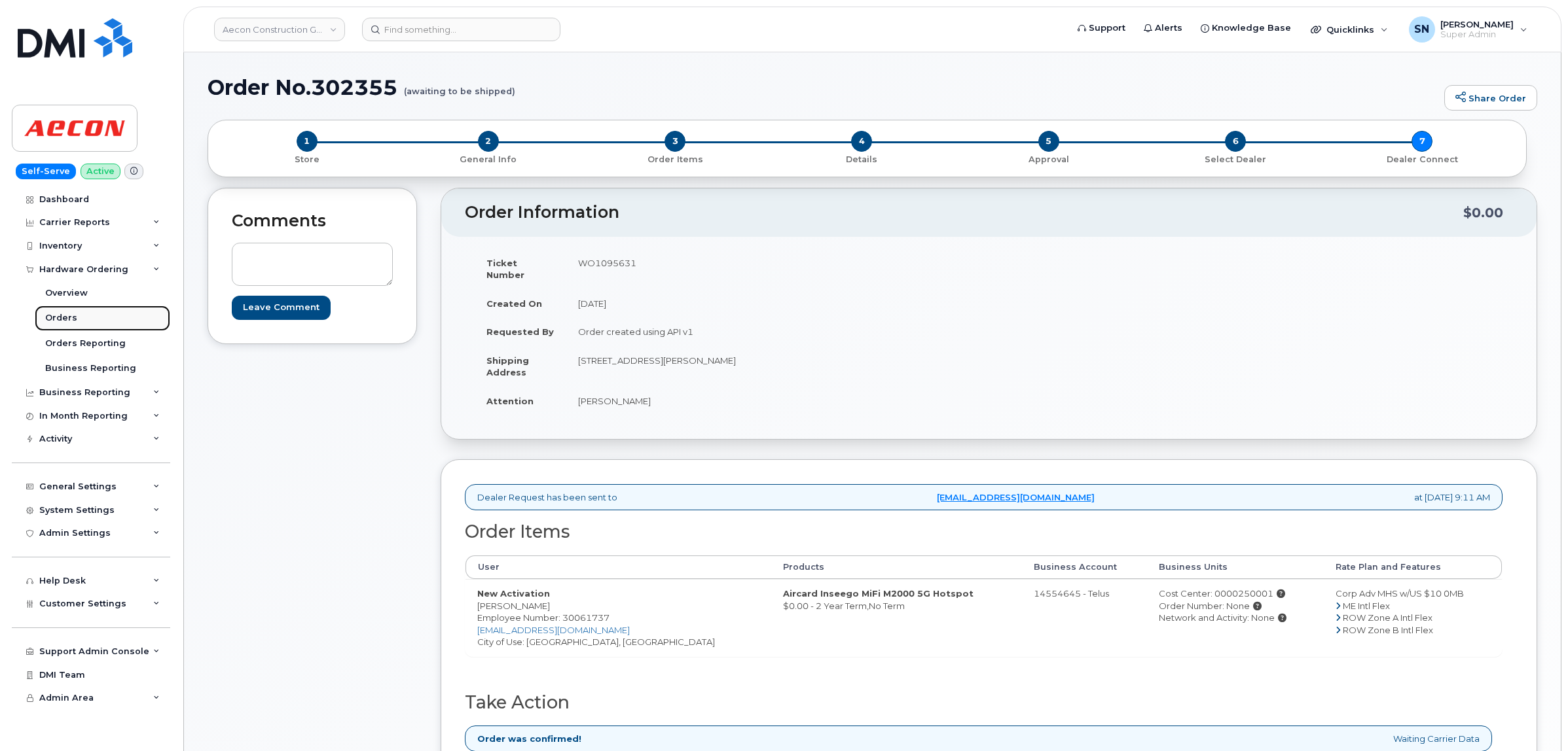
click at [72, 311] on link "Orders" at bounding box center [103, 318] width 136 height 25
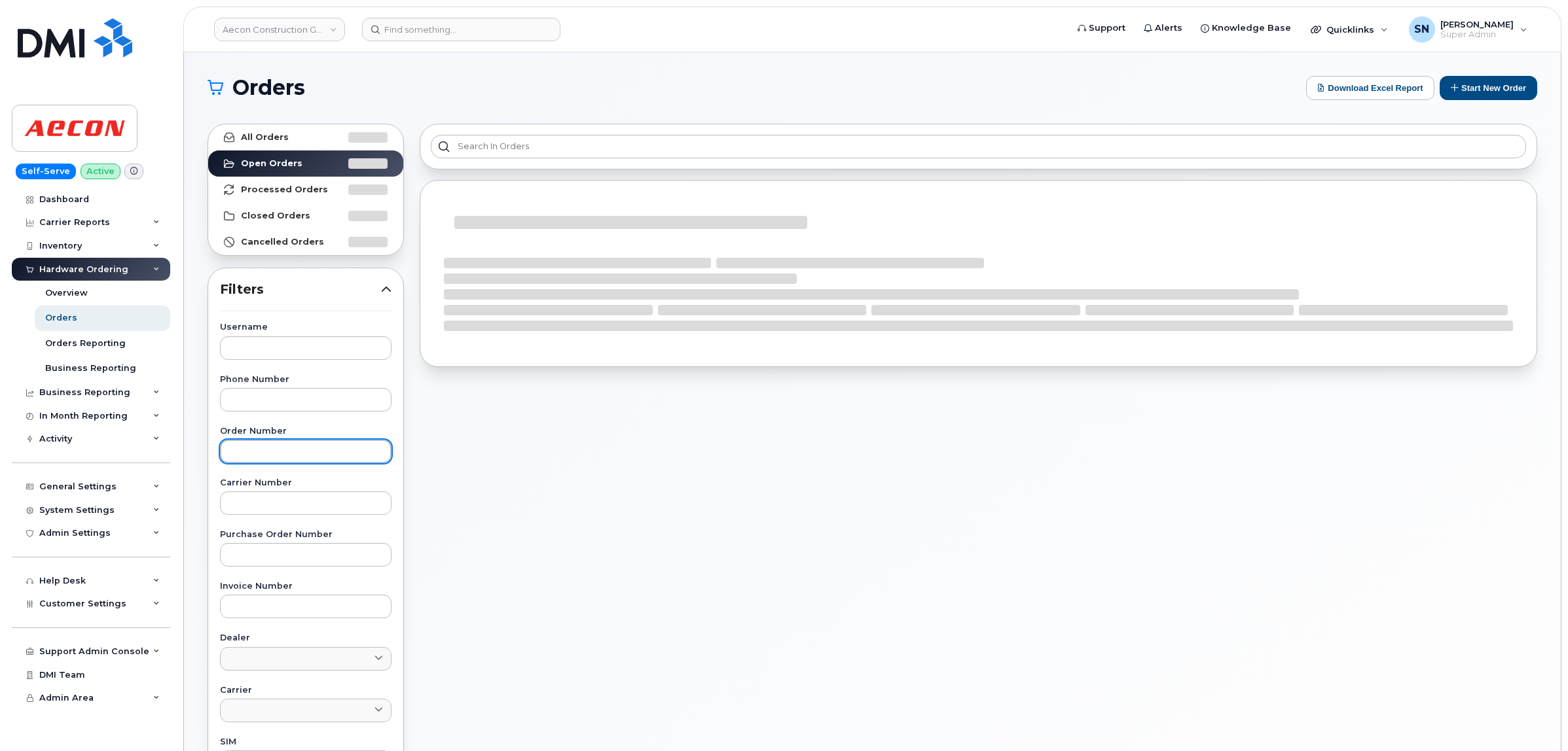
click at [327, 448] on input "text" at bounding box center [305, 452] width 171 height 24
paste input "302356"
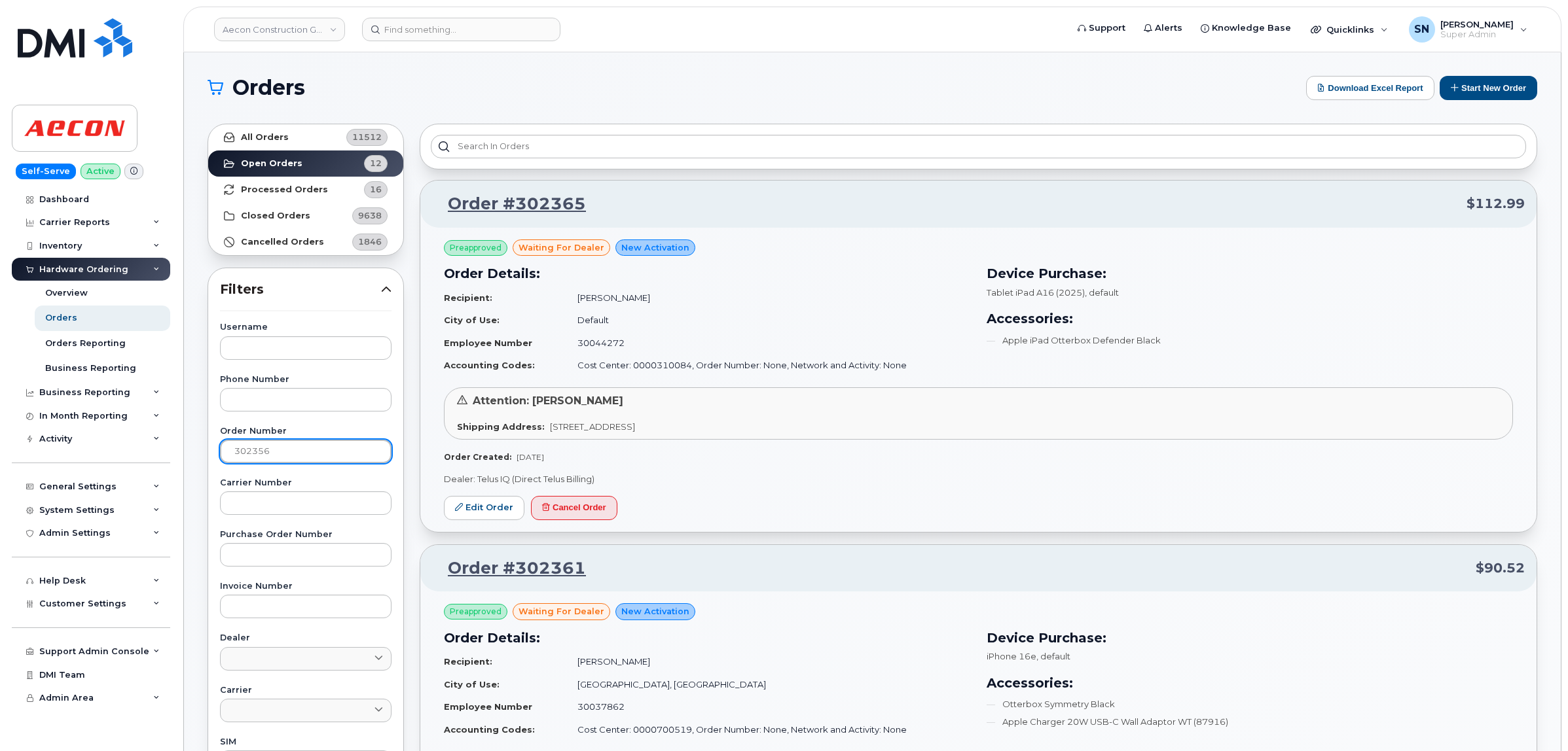
type input "302356"
click at [288, 146] on link "All Orders 11512" at bounding box center [305, 137] width 195 height 26
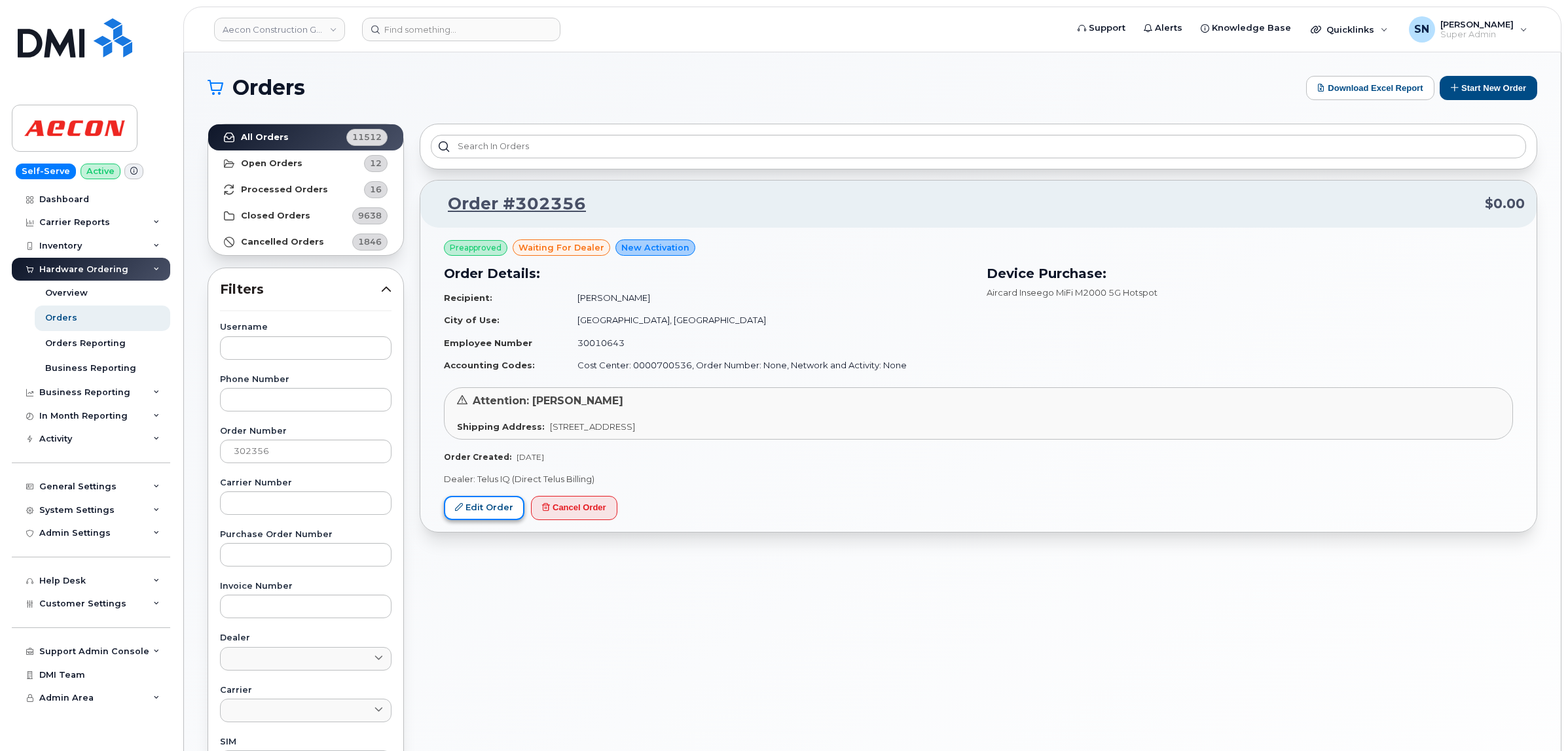
click at [495, 510] on link "Edit Order" at bounding box center [483, 508] width 80 height 24
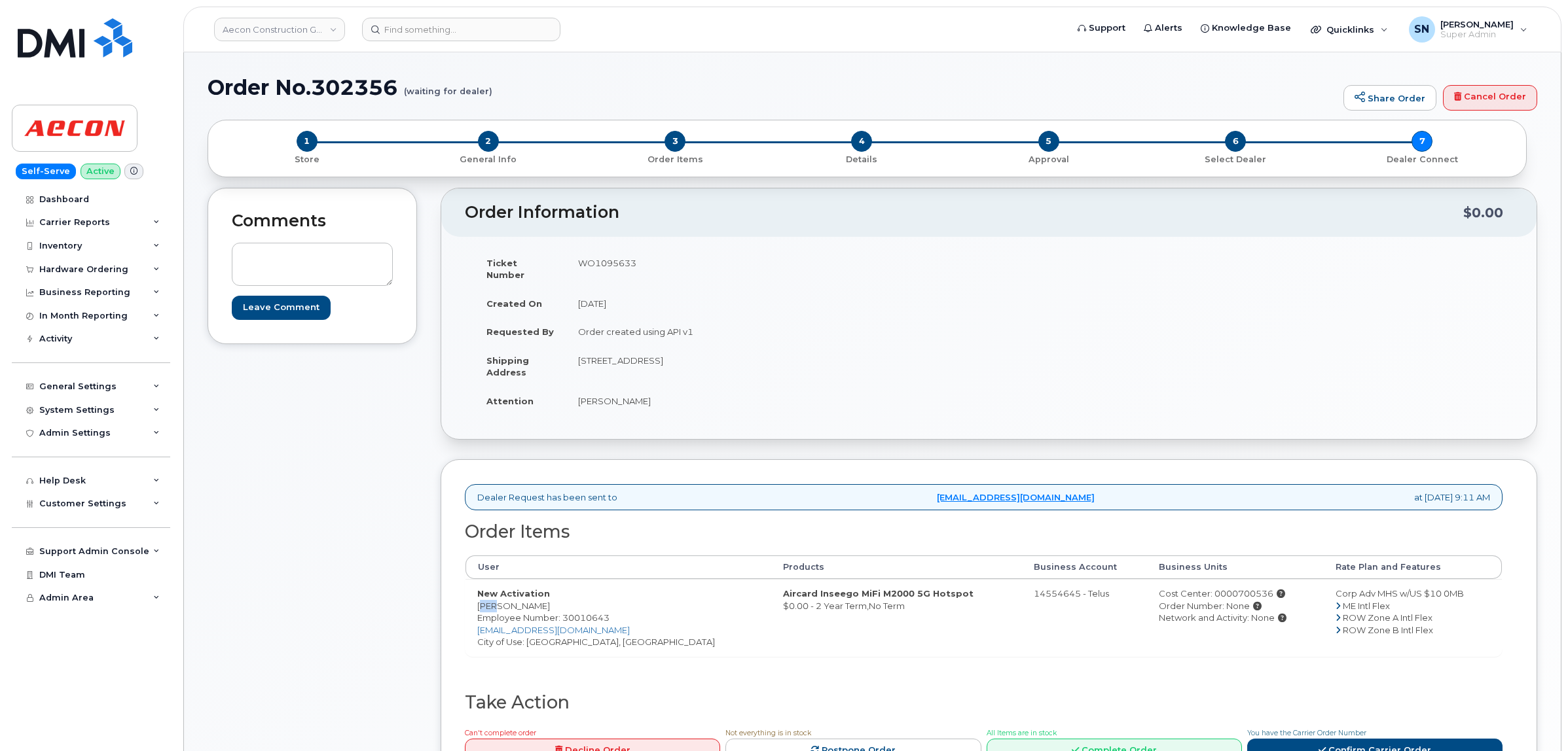
drag, startPoint x: 476, startPoint y: 595, endPoint x: 494, endPoint y: 597, distance: 18.1
click at [494, 597] on td "New Activation [PERSON_NAME] Employee Number: 30010643 [EMAIL_ADDRESS][DOMAIN_N…" at bounding box center [618, 617] width 306 height 77
copy td "[PERSON_NAME]"
click at [518, 592] on td "New Activation [PERSON_NAME] Employee Number: 30010643 [EMAIL_ADDRESS][DOMAIN_N…" at bounding box center [618, 617] width 306 height 77
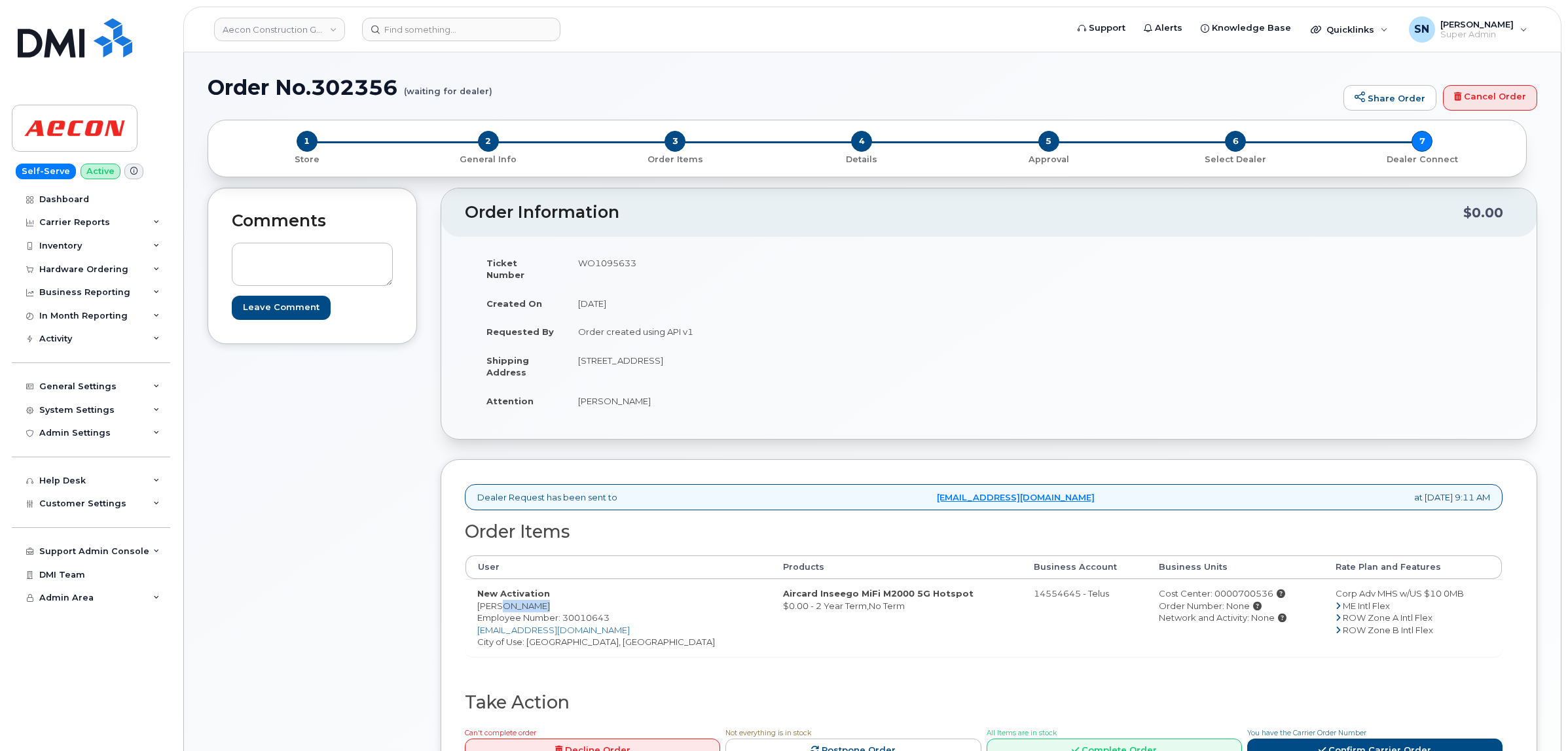
copy td "Prescott"
click at [619, 262] on td "WO1095633" at bounding box center [772, 269] width 413 height 41
click at [617, 262] on td "WO1095633" at bounding box center [772, 269] width 413 height 41
copy td "WO1095633"
drag, startPoint x: 476, startPoint y: 596, endPoint x: 495, endPoint y: 596, distance: 19.0
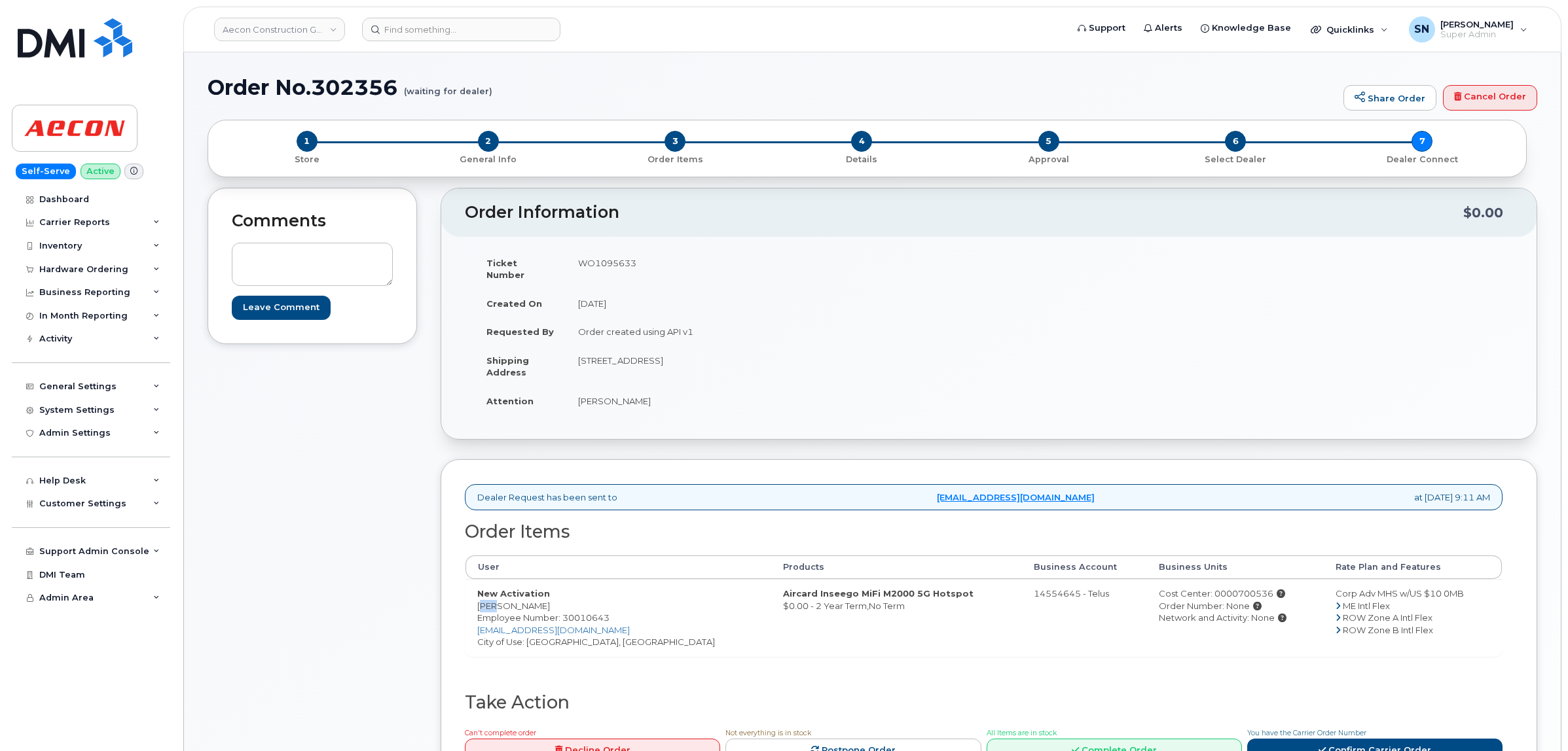
click at [495, 596] on td "New Activation Dan Prescott Employee Number: 30010643 dprescott@aecon.com City …" at bounding box center [618, 617] width 306 height 77
copy td "Dan"
click at [515, 594] on td "New Activation Dan Prescott Employee Number: 30010643 dprescott@aecon.com City …" at bounding box center [618, 617] width 306 height 77
copy td "Prescott"
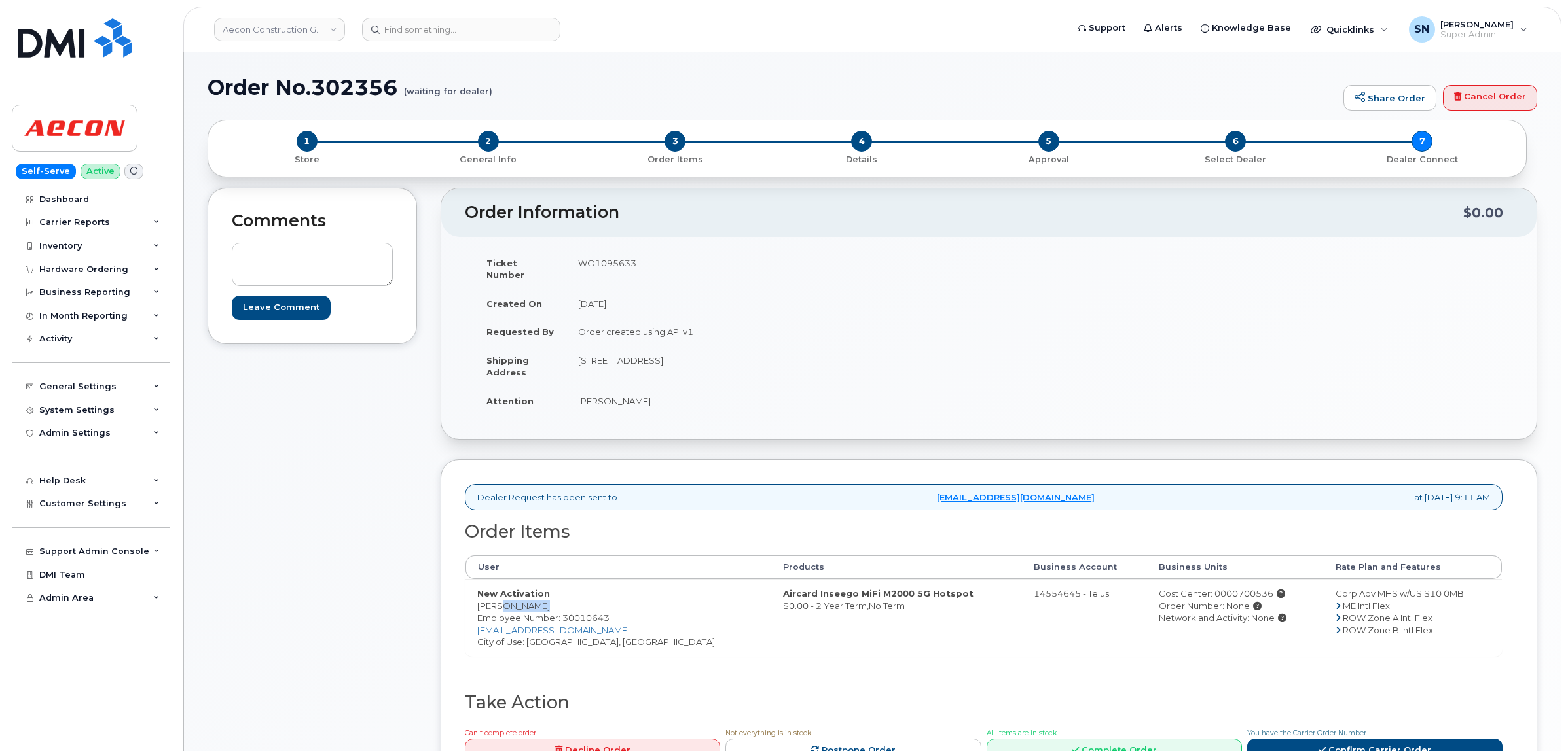
drag, startPoint x: 580, startPoint y: 350, endPoint x: 651, endPoint y: 354, distance: 71.1
click at [651, 354] on td "1635 Tricont Ave Whitby ON L1N 7N5" at bounding box center [772, 366] width 413 height 41
copy td "1635 Tricont Ave"
click at [659, 348] on td "[STREET_ADDRESS]" at bounding box center [772, 366] width 413 height 41
drag, startPoint x: 655, startPoint y: 345, endPoint x: 685, endPoint y: 351, distance: 30.6
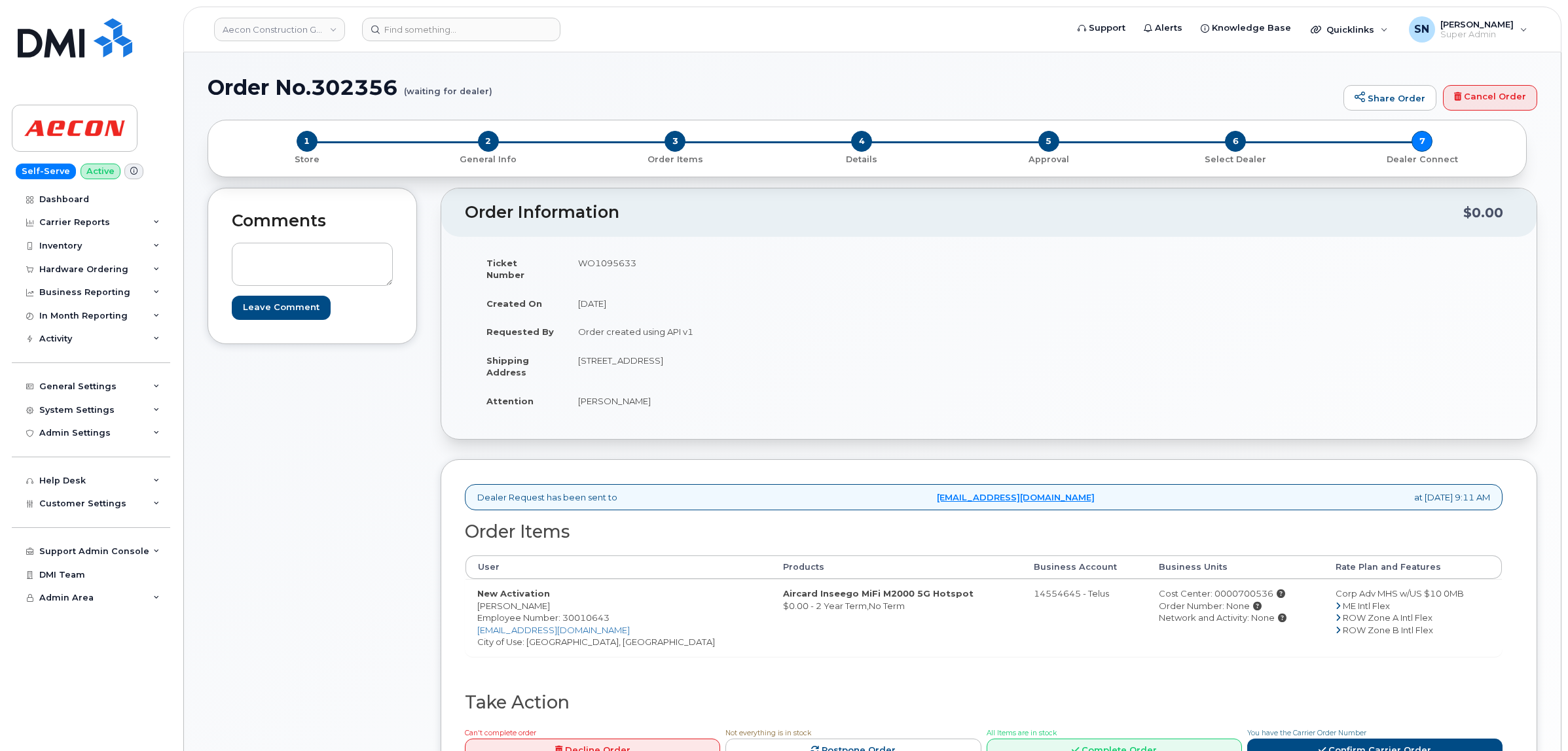
click at [685, 351] on td "[STREET_ADDRESS]" at bounding box center [772, 366] width 413 height 41
copy td "Whitby"
drag, startPoint x: 702, startPoint y: 347, endPoint x: 742, endPoint y: 352, distance: 40.3
click at [742, 352] on td "1635 Tricont Ave Whitby ON L1N 7N5" at bounding box center [772, 366] width 413 height 41
copy td "L1N 7N5"
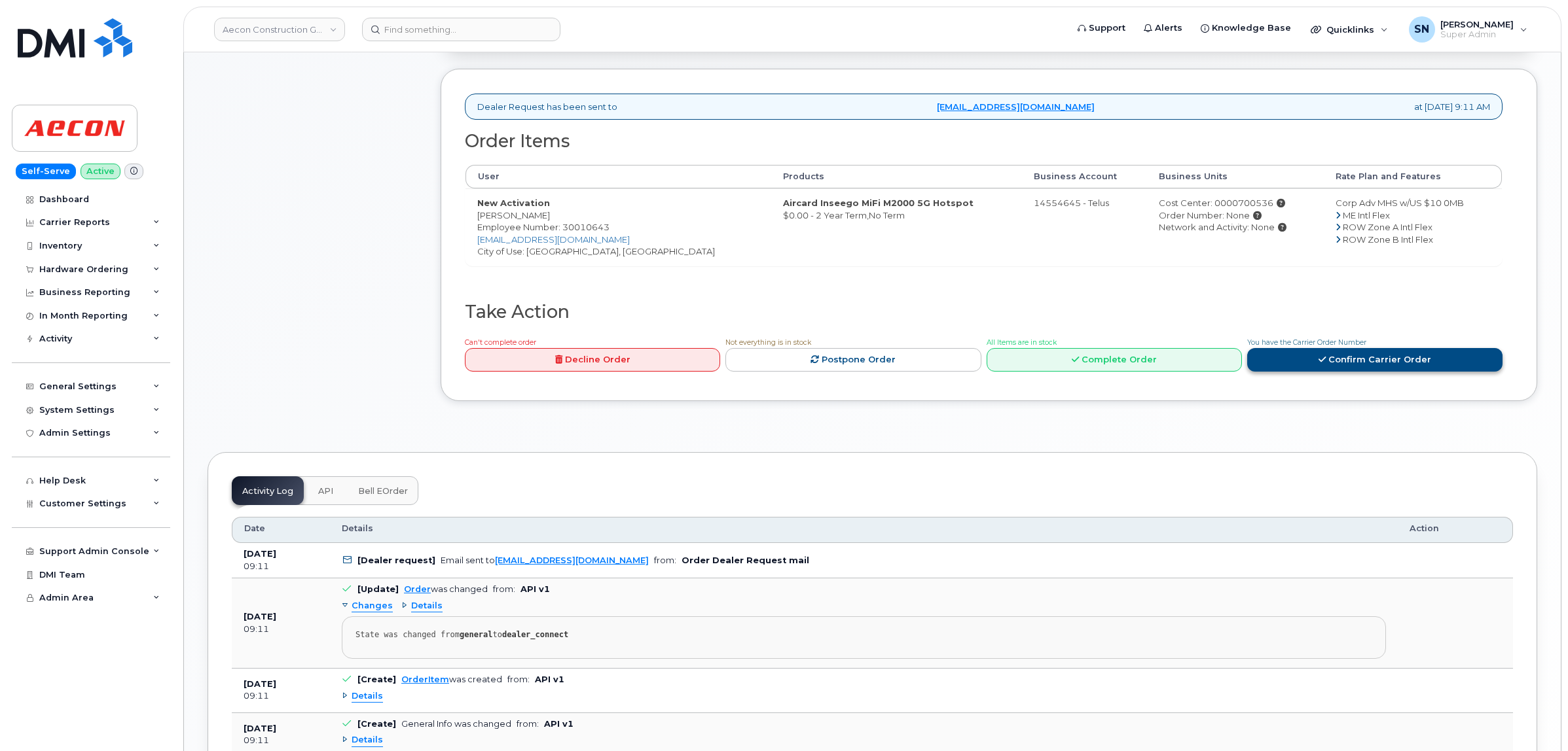
scroll to position [409, 0]
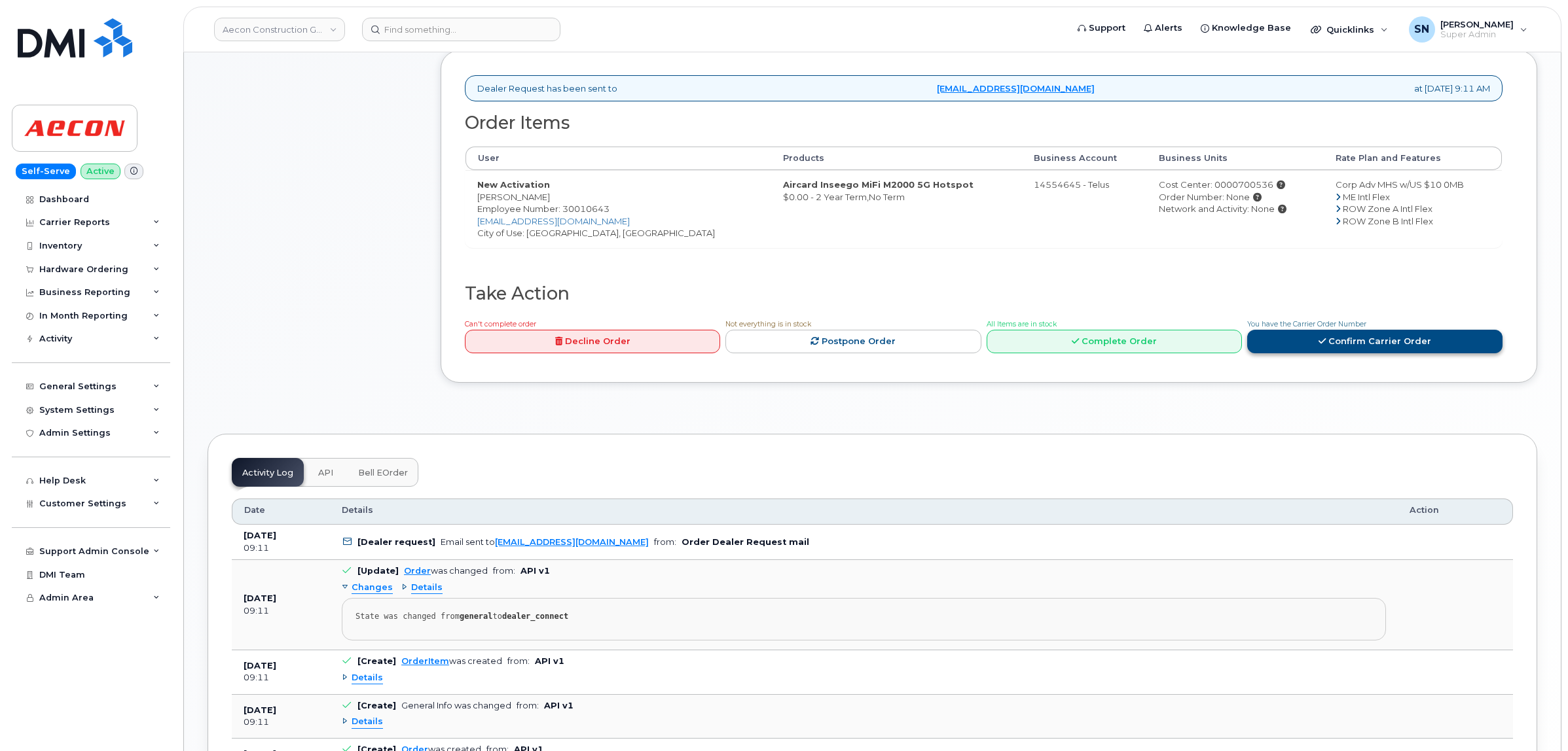
click at [1359, 332] on link "Confirm Carrier Order" at bounding box center [1374, 342] width 255 height 24
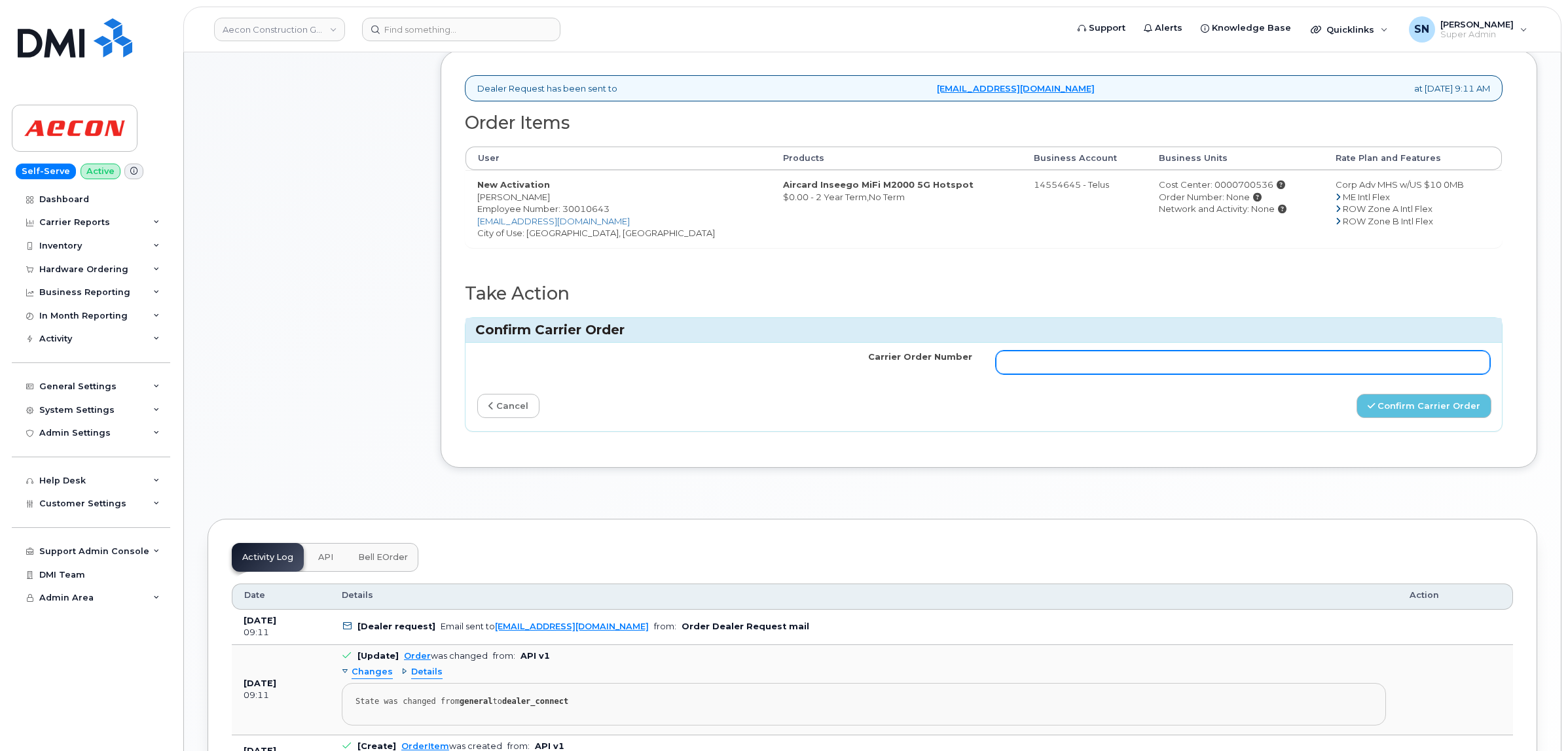
click at [1274, 355] on input "Carrier Order Number" at bounding box center [1243, 362] width 495 height 24
paste input "TL60035150"
type input "TL60035150"
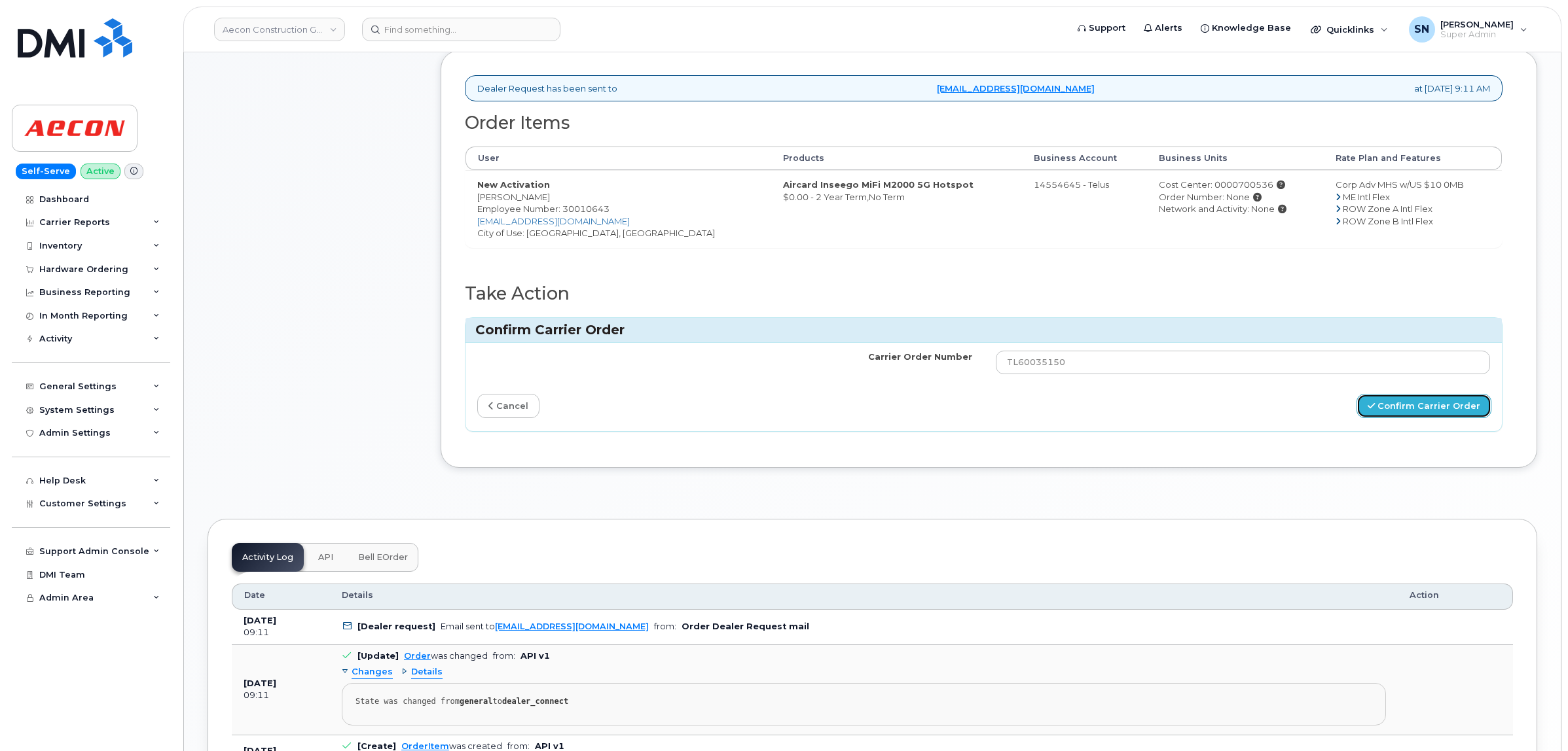
click at [1434, 394] on button "Confirm Carrier Order" at bounding box center [1423, 406] width 135 height 24
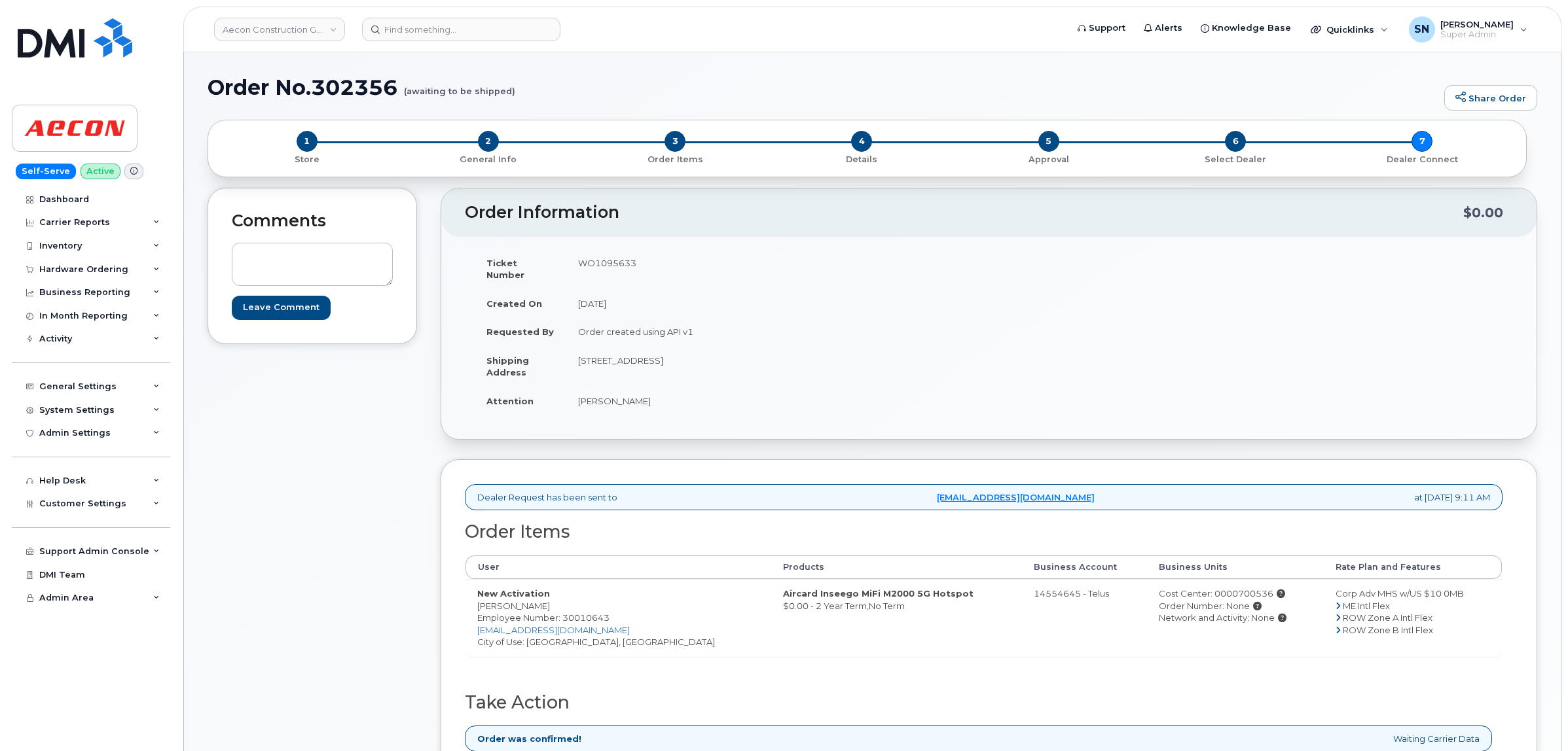
drag, startPoint x: 733, startPoint y: 580, endPoint x: 878, endPoint y: 586, distance: 145.1
click at [878, 586] on td "Aircard Inseego MiFi M2000 5G Hotspot $0.00 - 2 Year Term,No Term" at bounding box center [896, 617] width 250 height 77
copy strong "Inseego MiFi M2000 5G Hotspot"
click at [62, 264] on div "Hardware Ordering" at bounding box center [91, 270] width 158 height 24
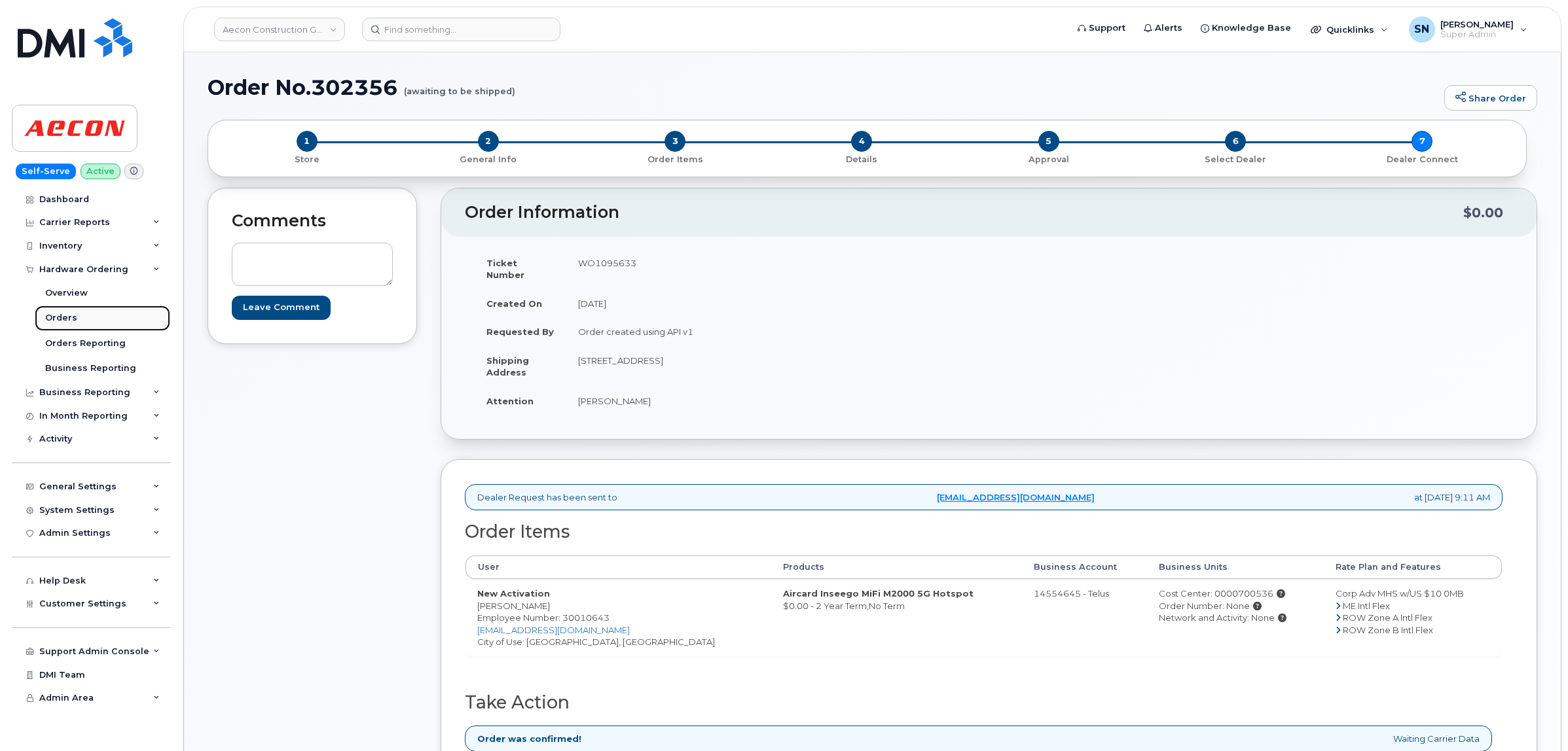
click at [63, 324] on div "Orders" at bounding box center [62, 317] width 32 height 12
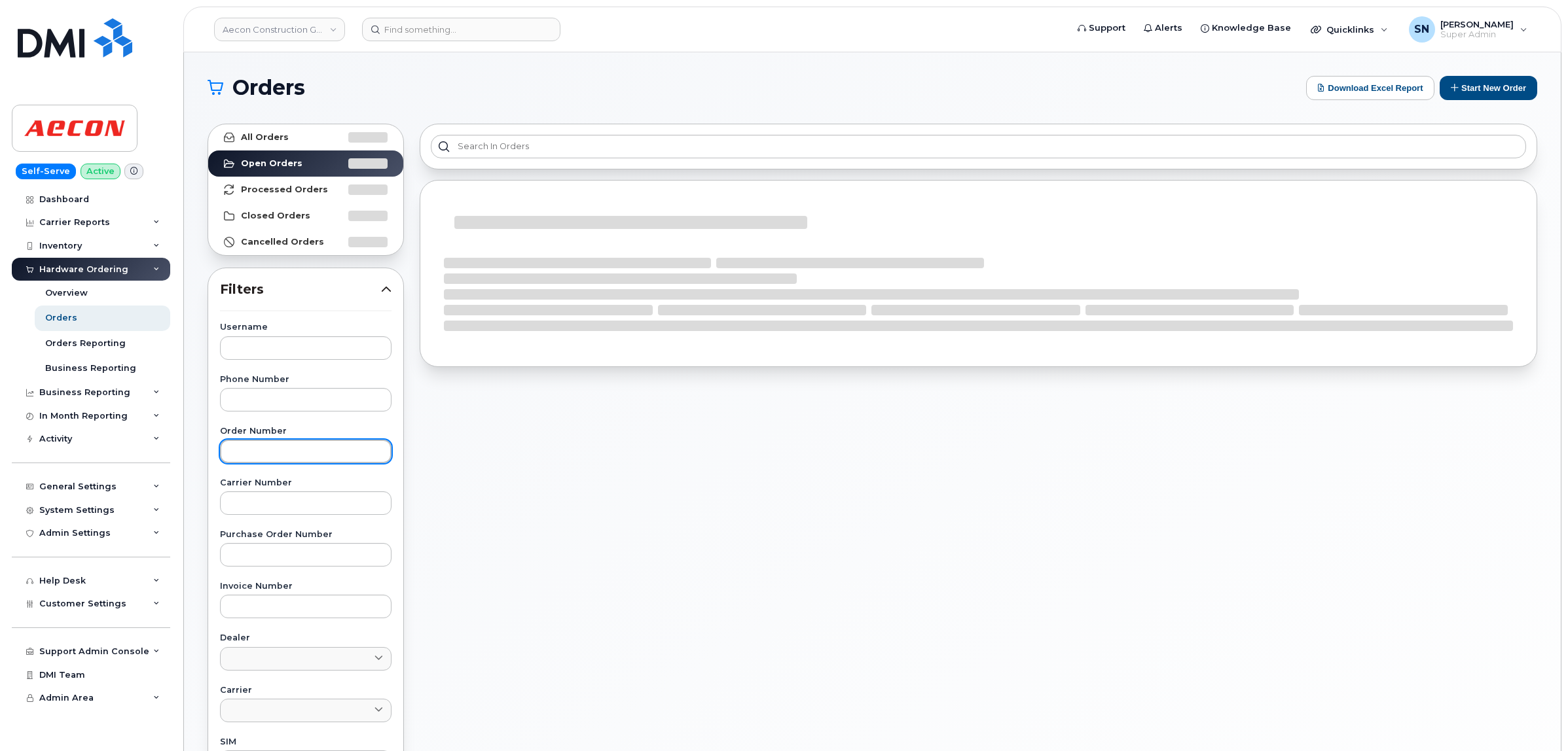
click at [285, 462] on input "text" at bounding box center [305, 452] width 171 height 24
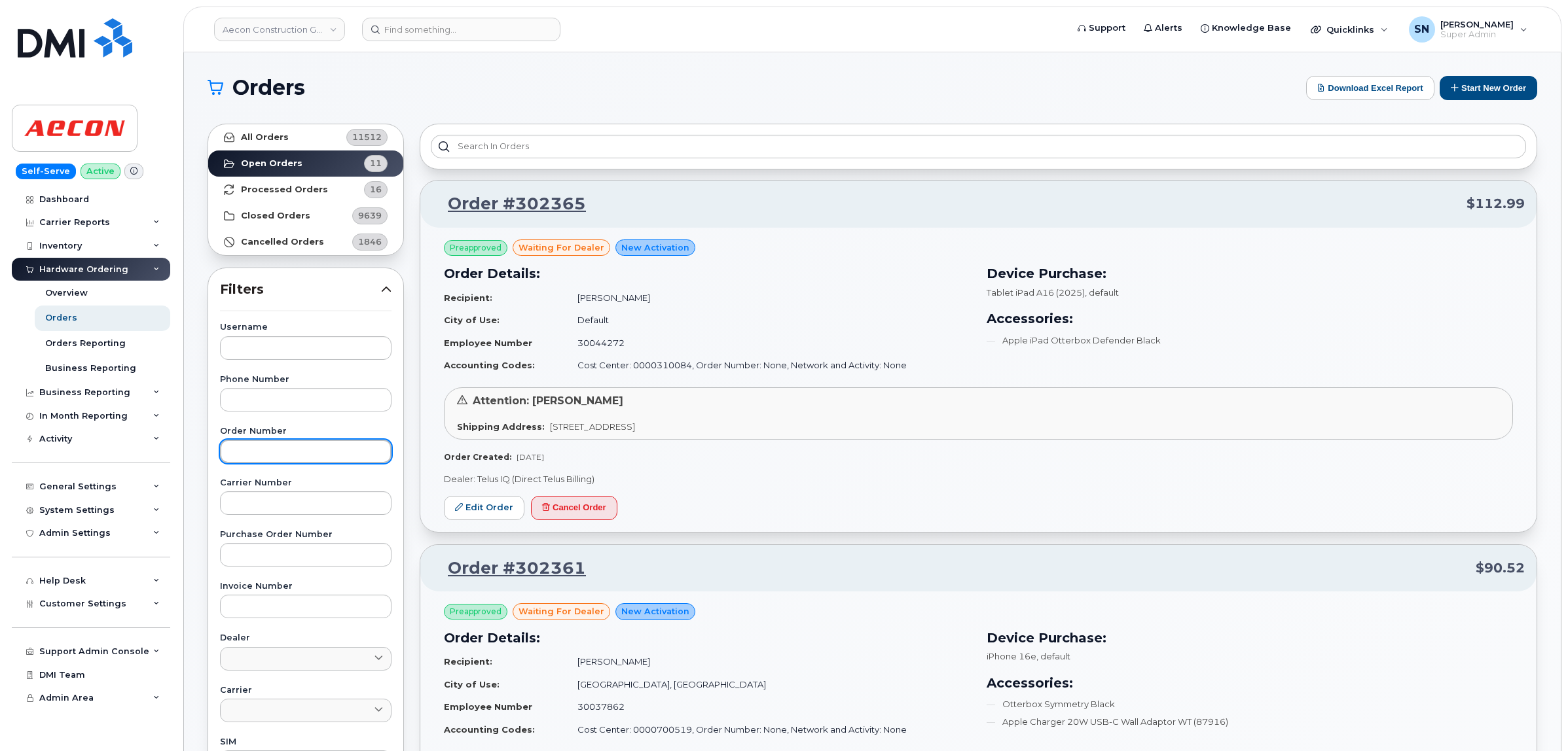
paste input "302350"
type input "302350"
click at [289, 139] on link "All Orders 11512" at bounding box center [305, 137] width 195 height 26
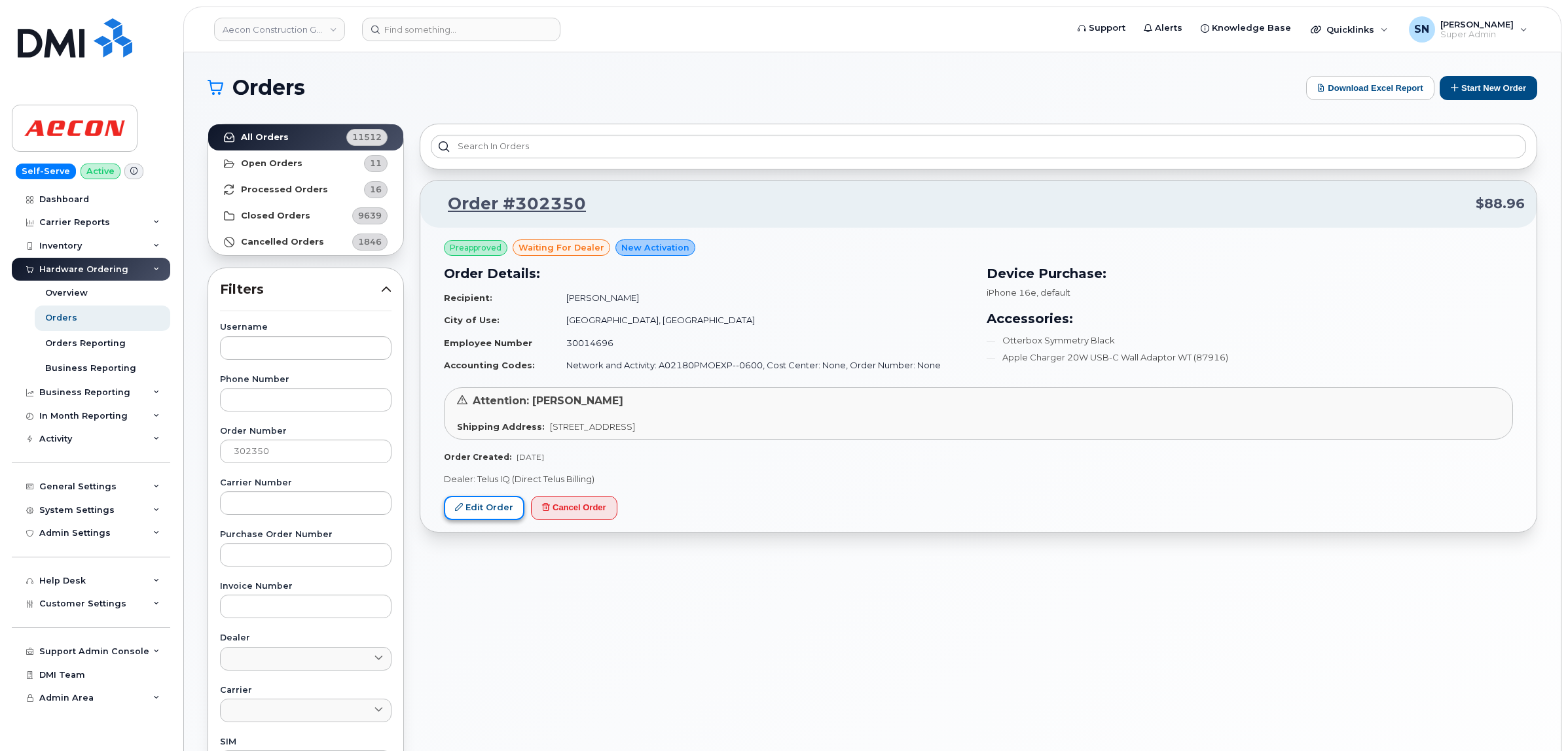
click at [485, 510] on link "Edit Order" at bounding box center [483, 508] width 80 height 24
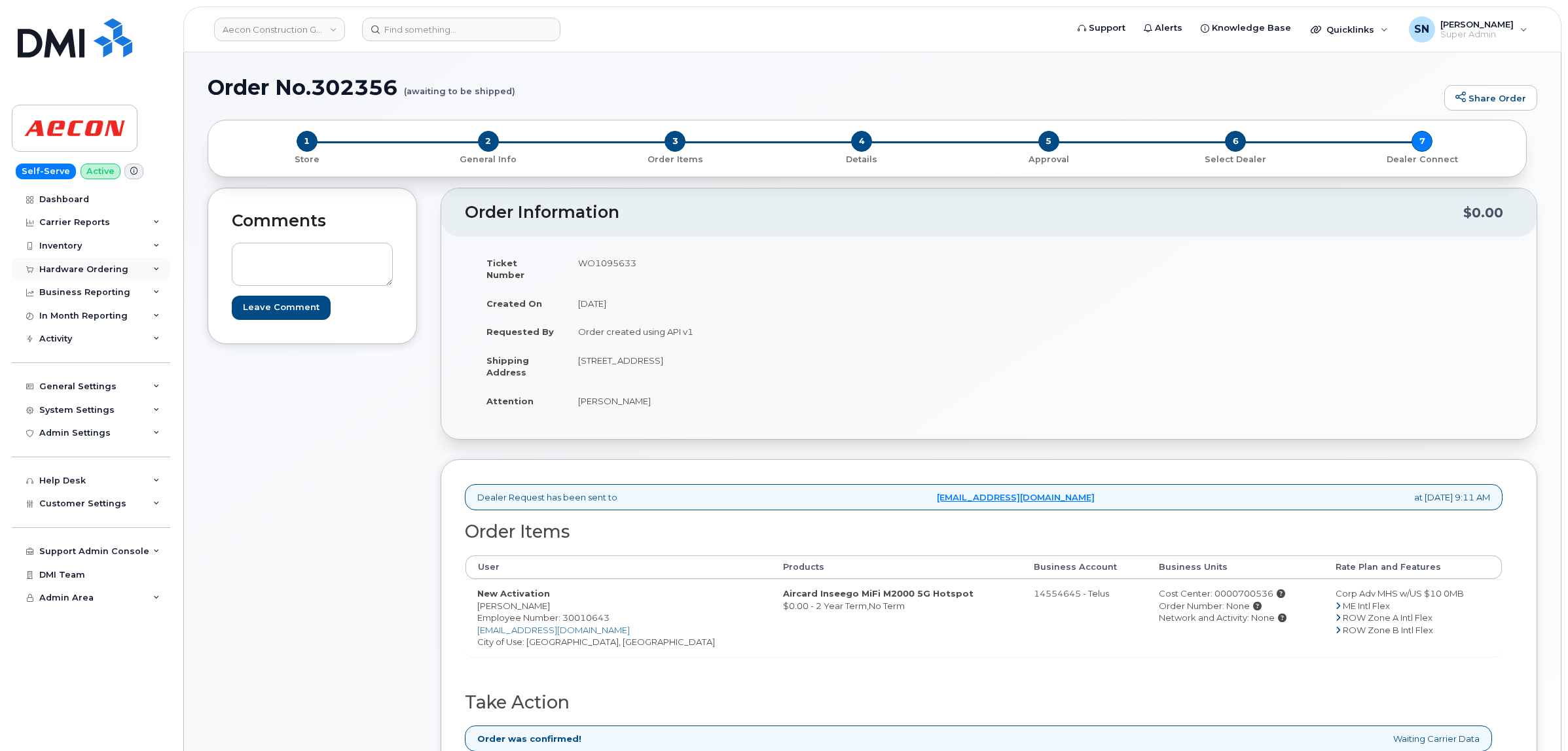
click at [116, 260] on div "Hardware Ordering" at bounding box center [91, 270] width 158 height 24
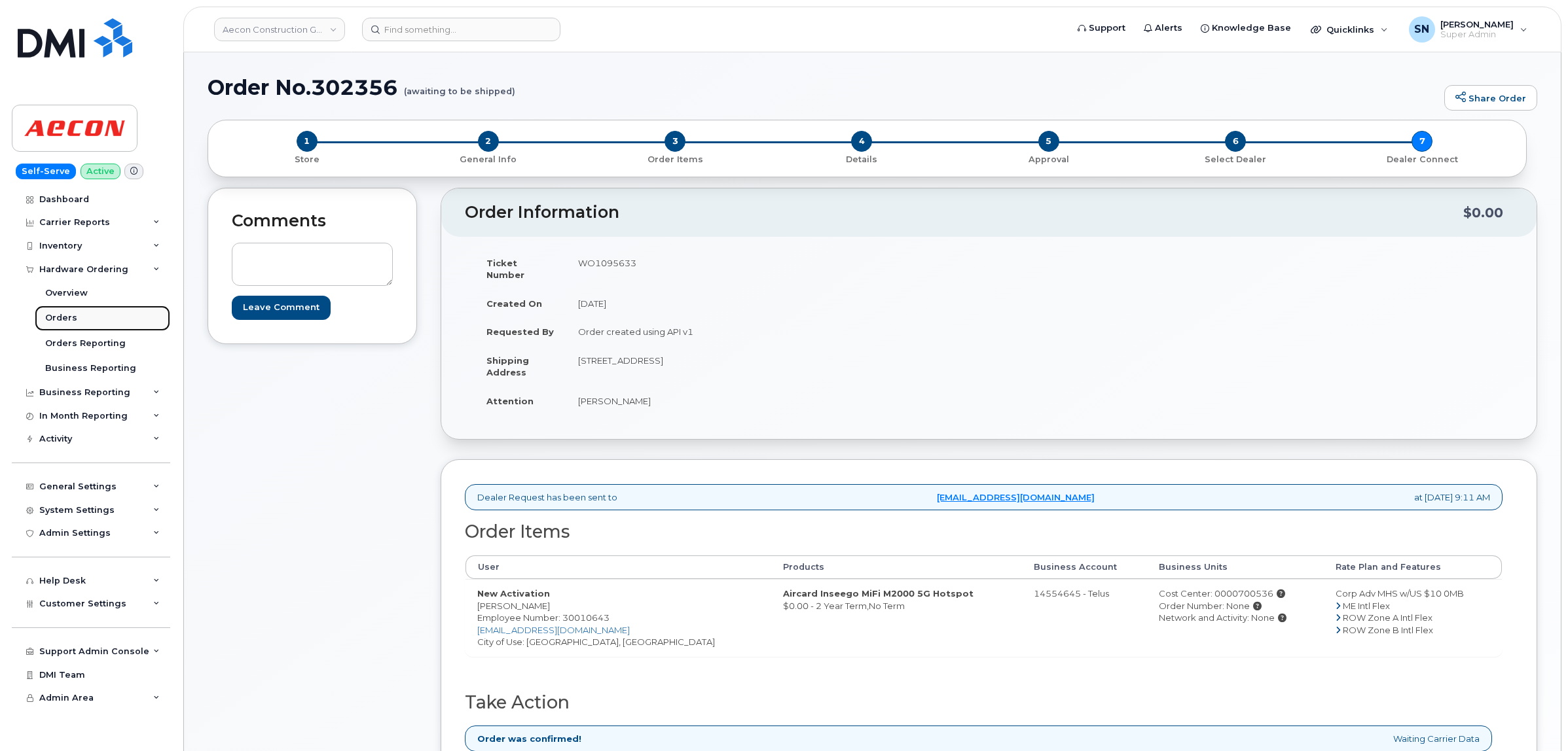
click at [87, 313] on link "Orders" at bounding box center [103, 318] width 136 height 25
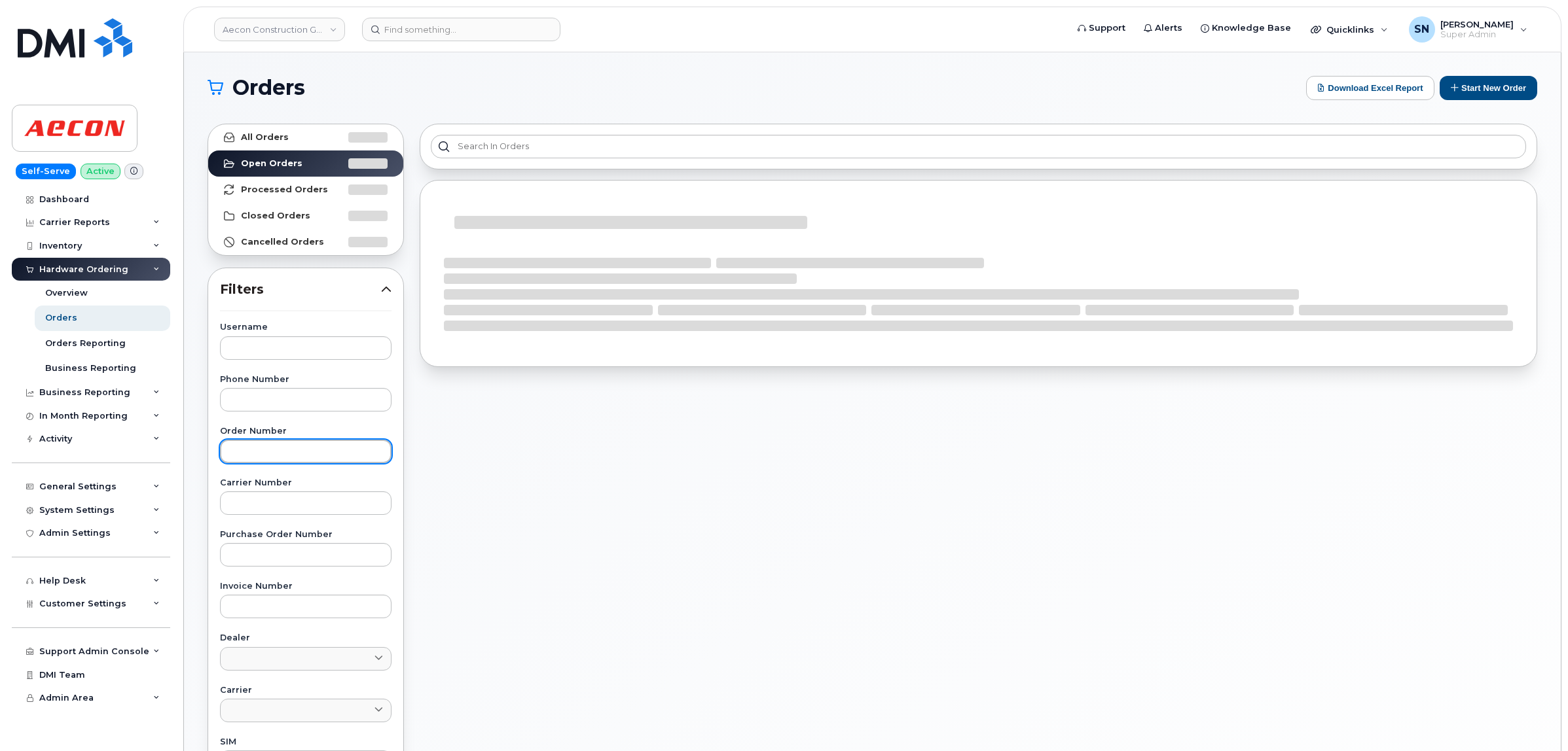
click at [306, 458] on input "text" at bounding box center [305, 452] width 171 height 24
paste input "302350"
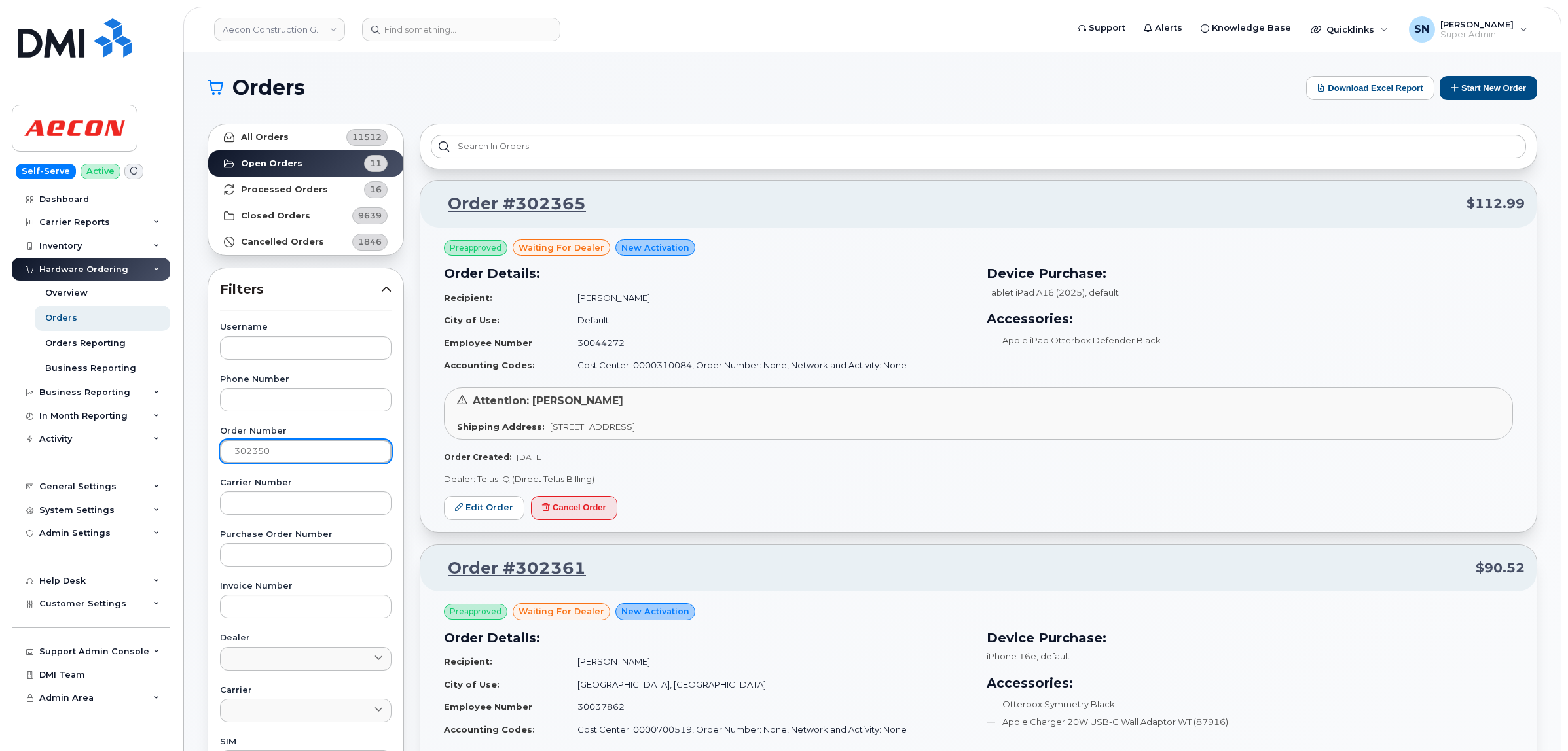
type input "302350"
click at [279, 133] on strong "All Orders" at bounding box center [264, 137] width 48 height 10
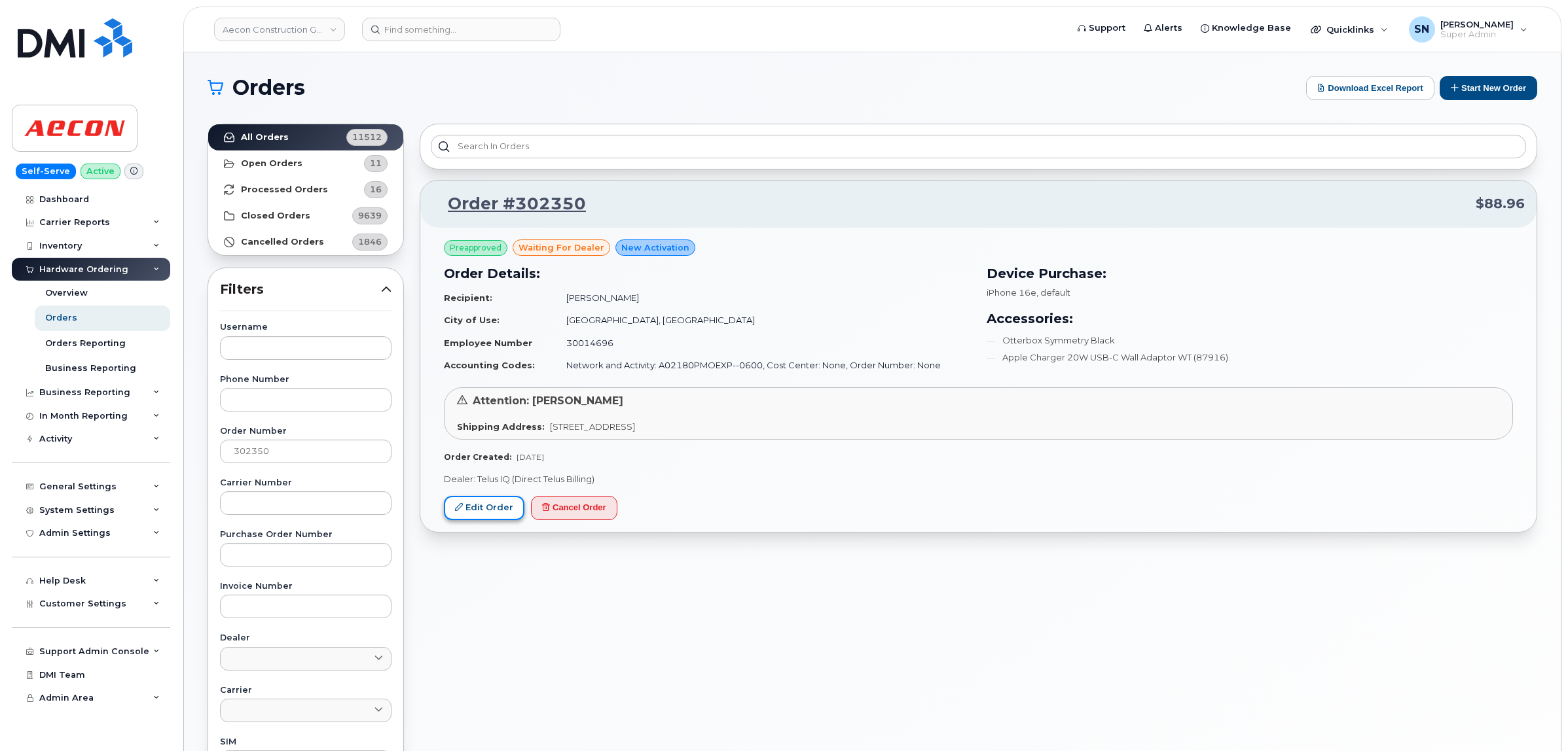
click at [473, 515] on link "Edit Order" at bounding box center [483, 508] width 80 height 24
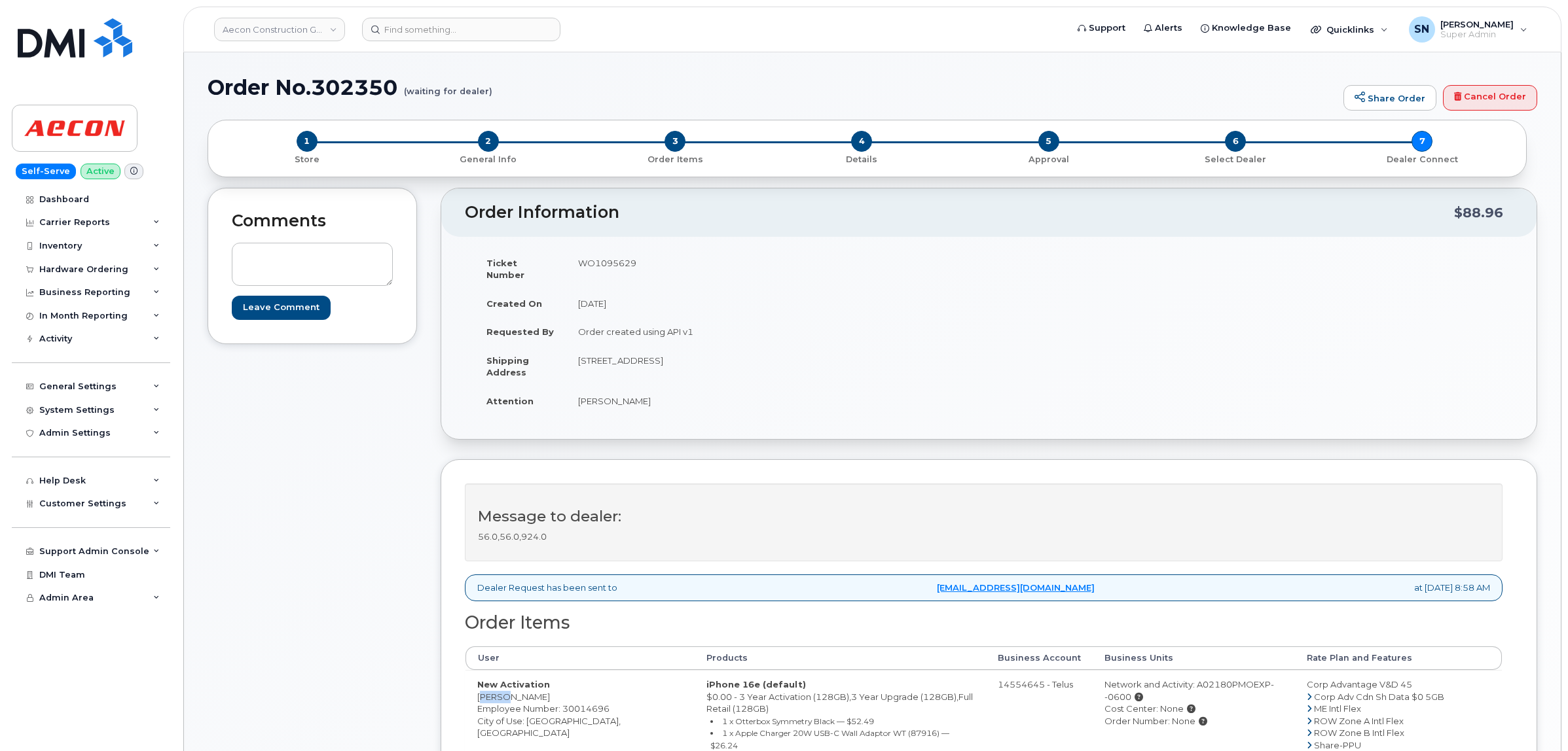
drag, startPoint x: 476, startPoint y: 688, endPoint x: 502, endPoint y: 692, distance: 26.3
click at [502, 692] on td "New Activation [PERSON_NAME] Employee Number: 30014696 City of Use: [GEOGRAPHIC…" at bounding box center [579, 738] width 229 height 138
copy td "[PERSON_NAME]"
click at [522, 682] on td "New Activation [PERSON_NAME] Employee Number: 30014696 City of Use: [GEOGRAPHIC…" at bounding box center [579, 738] width 229 height 138
click at [522, 682] on td "New Activation Brock Dunham Employee Number: 30014696 City of Use: Oshawa, Onta…" at bounding box center [579, 738] width 229 height 138
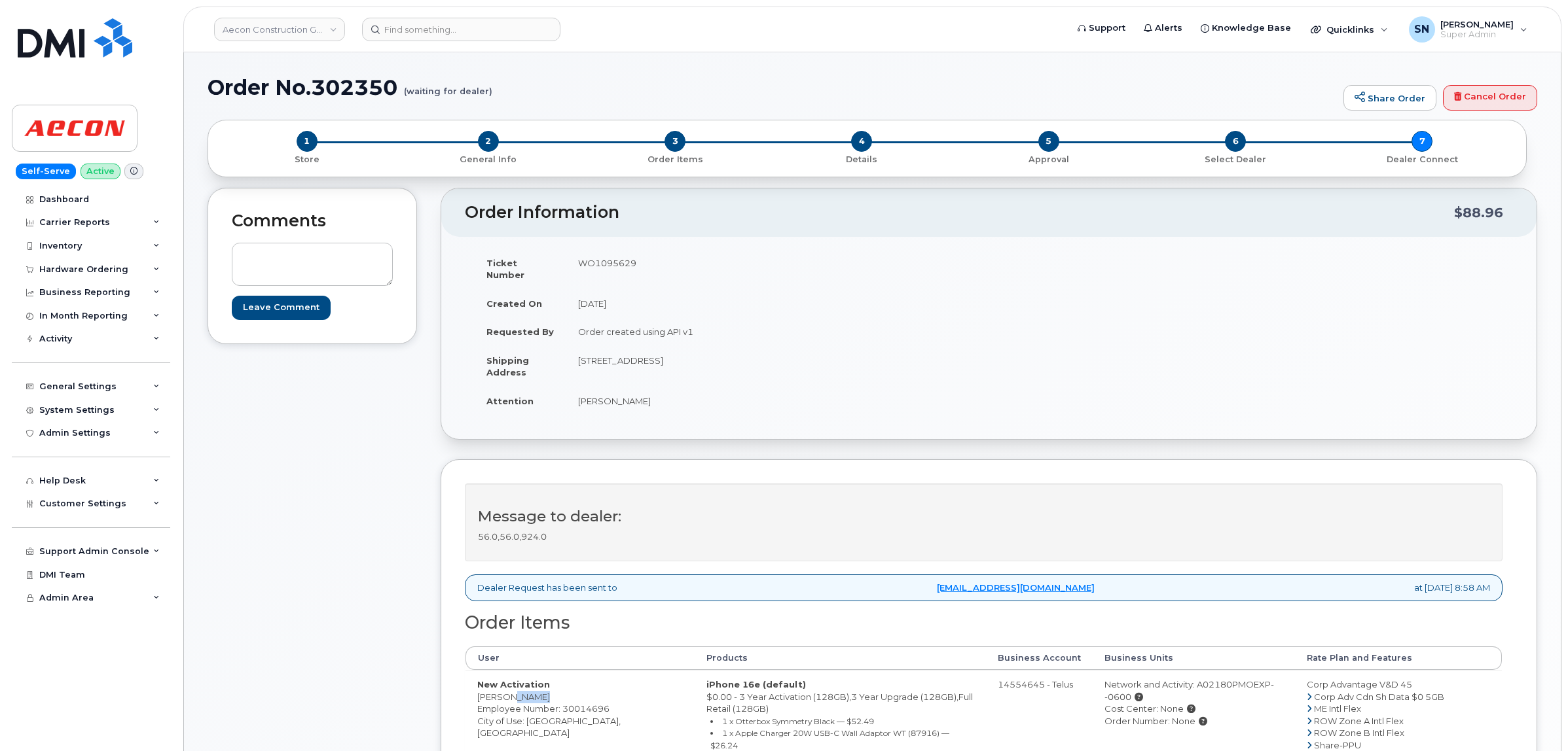
copy td "Dunham"
click at [550, 710] on td "New Activation Brock Dunham Employee Number: 30014696 City of Use: Oshawa, Onta…" at bounding box center [579, 738] width 229 height 138
copy td "Oshawa"
click at [615, 259] on td "WO1095629" at bounding box center [772, 269] width 413 height 41
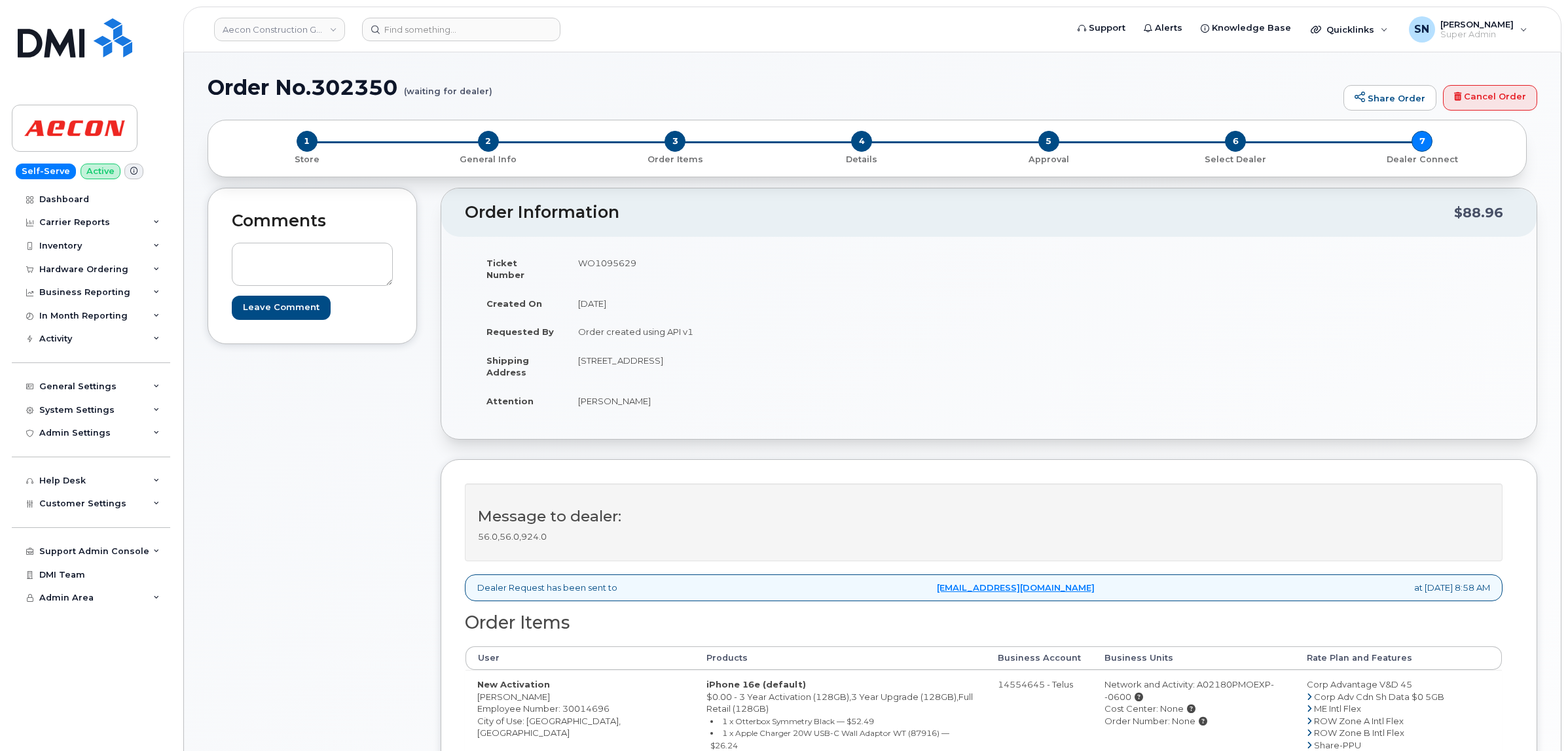
click at [615, 259] on td "WO1095629" at bounding box center [772, 269] width 413 height 41
copy td "WO1095629"
drag, startPoint x: 576, startPoint y: 387, endPoint x: 603, endPoint y: 394, distance: 27.9
click at [603, 394] on td "Brock Dunham" at bounding box center [772, 401] width 413 height 29
copy td "Brock"
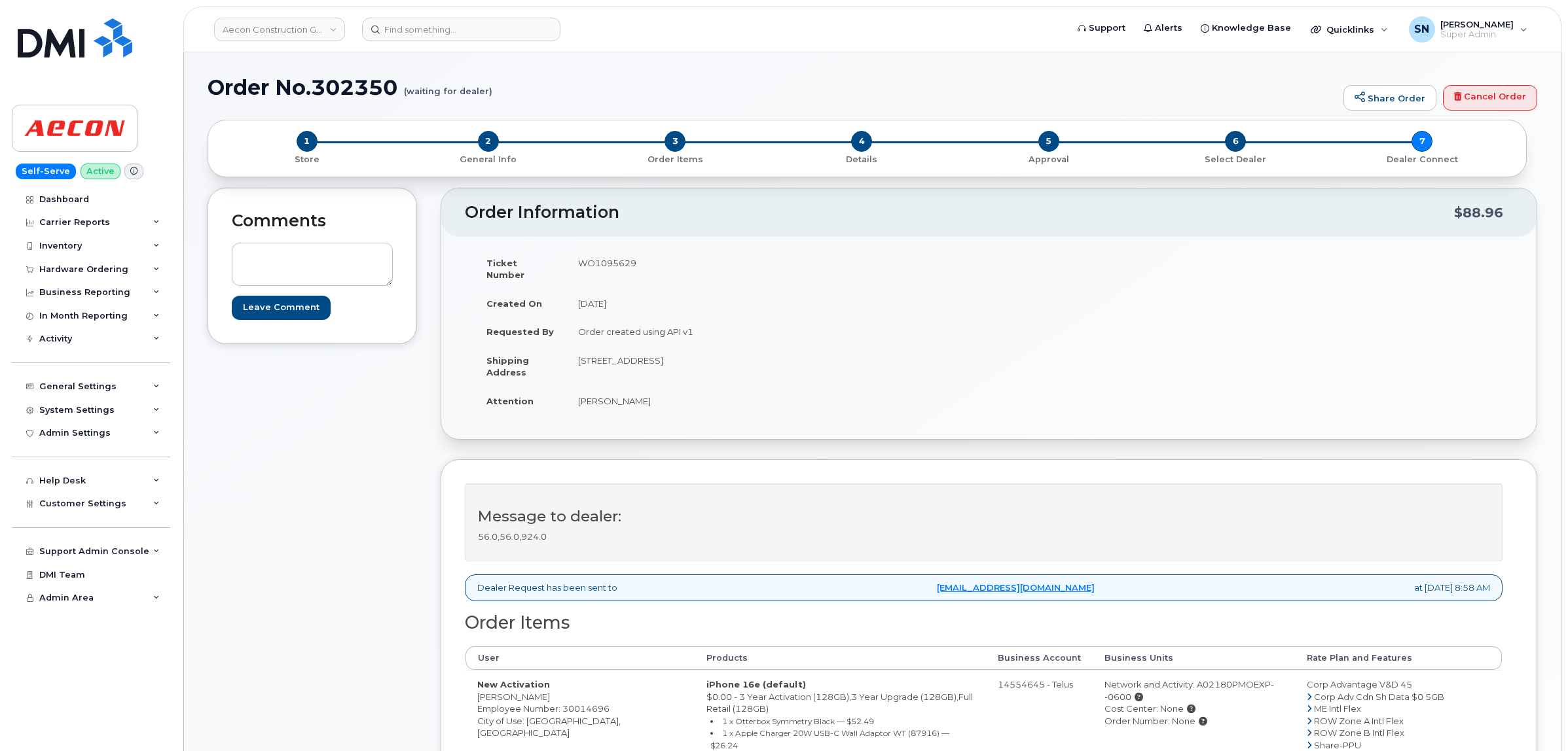
click at [622, 387] on td "Brock Dunham" at bounding box center [772, 401] width 413 height 29
copy td "Dunham"
drag, startPoint x: 578, startPoint y: 350, endPoint x: 652, endPoint y: 359, distance: 74.5
click at [652, 359] on td "1635 Tricont Ave, Whitby, L1N 7N5 Whitby ON L1N 7N5" at bounding box center [772, 366] width 413 height 41
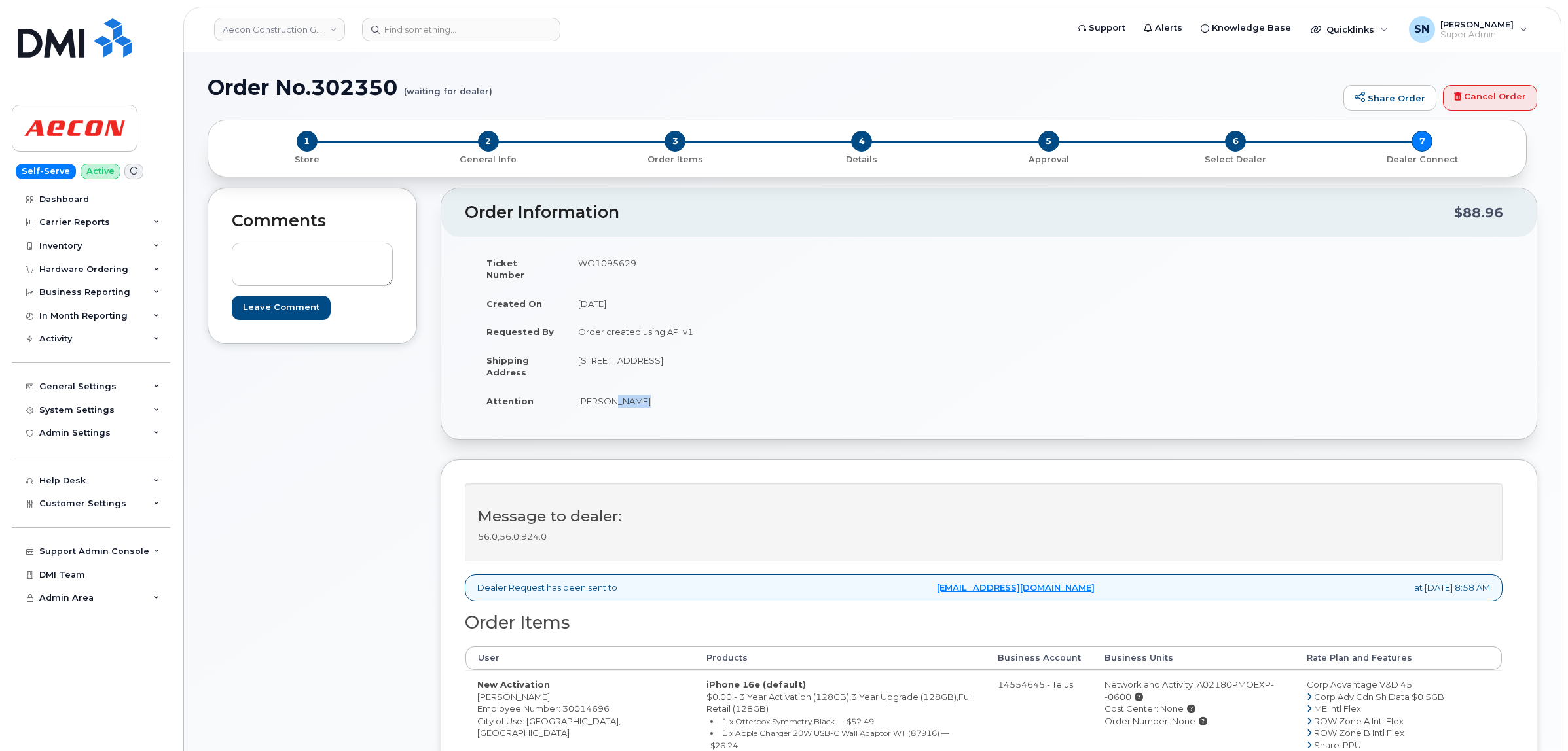
copy td "1635 Tricont Ave"
drag, startPoint x: 732, startPoint y: 348, endPoint x: 764, endPoint y: 355, distance: 32.8
click at [764, 355] on td "1635 Tricont Ave, Whitby, L1N 7N5 Whitby ON L1N 7N5" at bounding box center [772, 366] width 413 height 41
copy td "Whitby"
click at [799, 400] on td "Brock Dunham" at bounding box center [772, 401] width 413 height 29
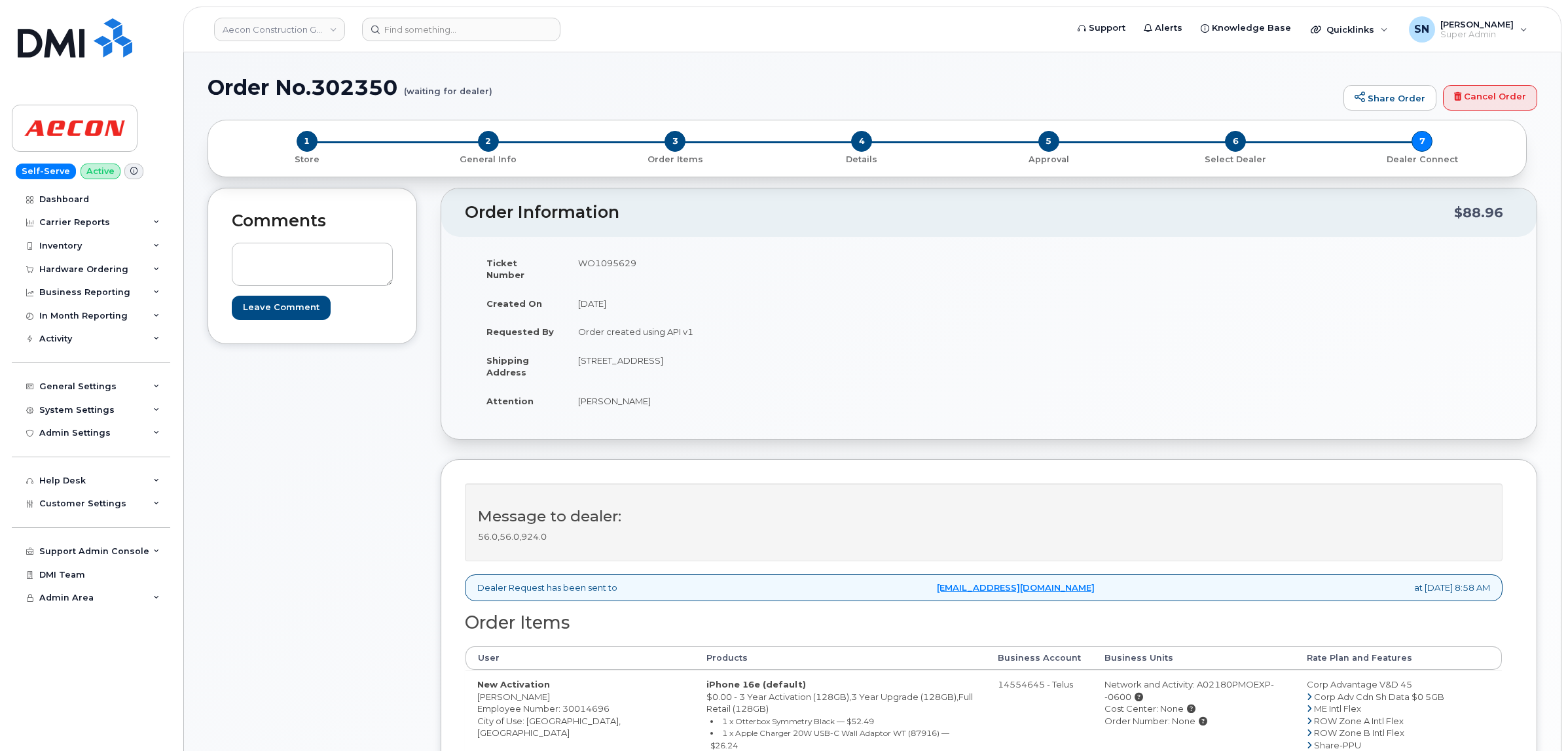
drag, startPoint x: 780, startPoint y: 347, endPoint x: 819, endPoint y: 357, distance: 40.3
click at [819, 357] on td "1635 Tricont Ave, Whitby, L1N 7N5 Whitby ON L1N 7N5" at bounding box center [772, 366] width 413 height 41
copy td "L1N 7N5"
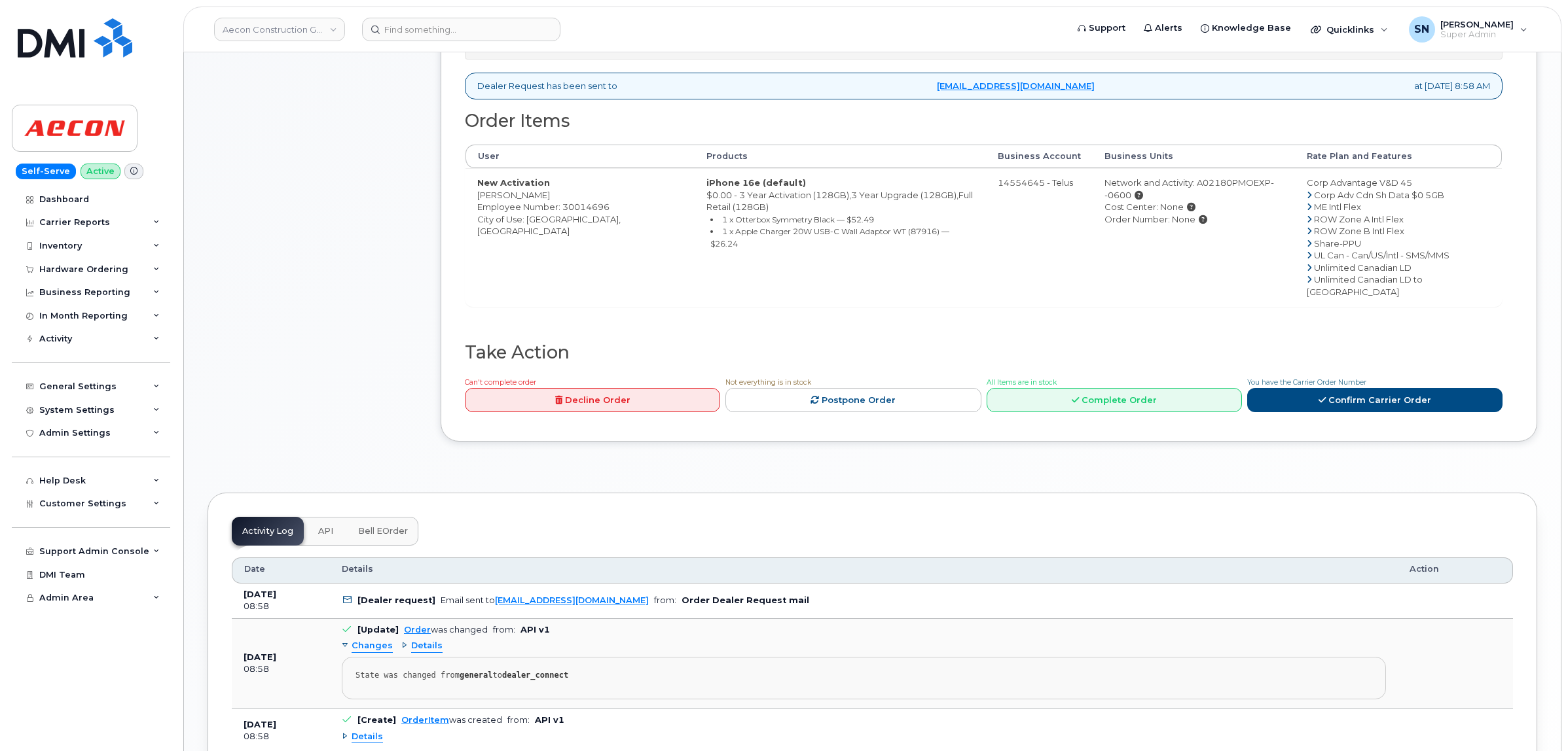
scroll to position [573, 0]
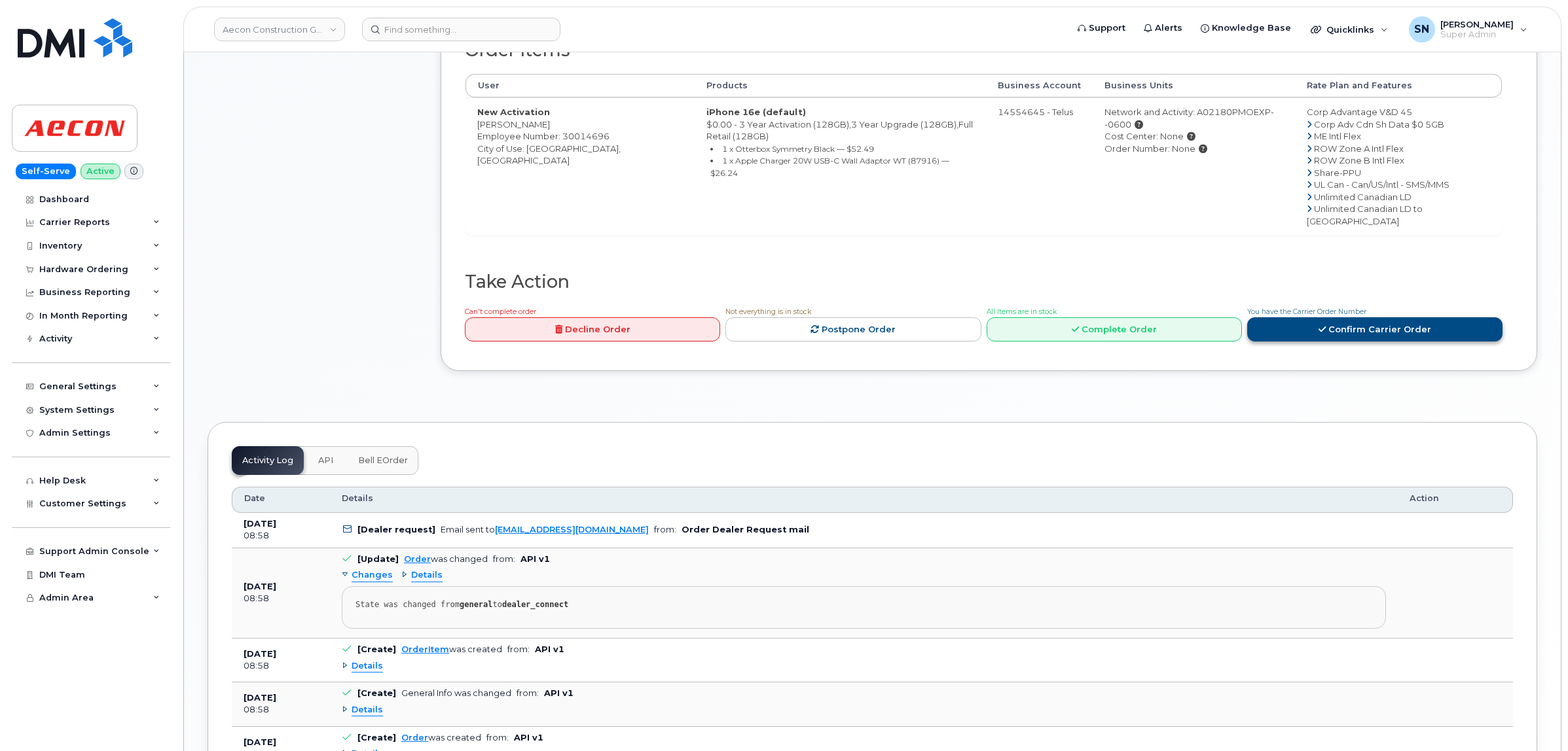
click at [1287, 317] on link "Confirm Carrier Order" at bounding box center [1374, 329] width 255 height 24
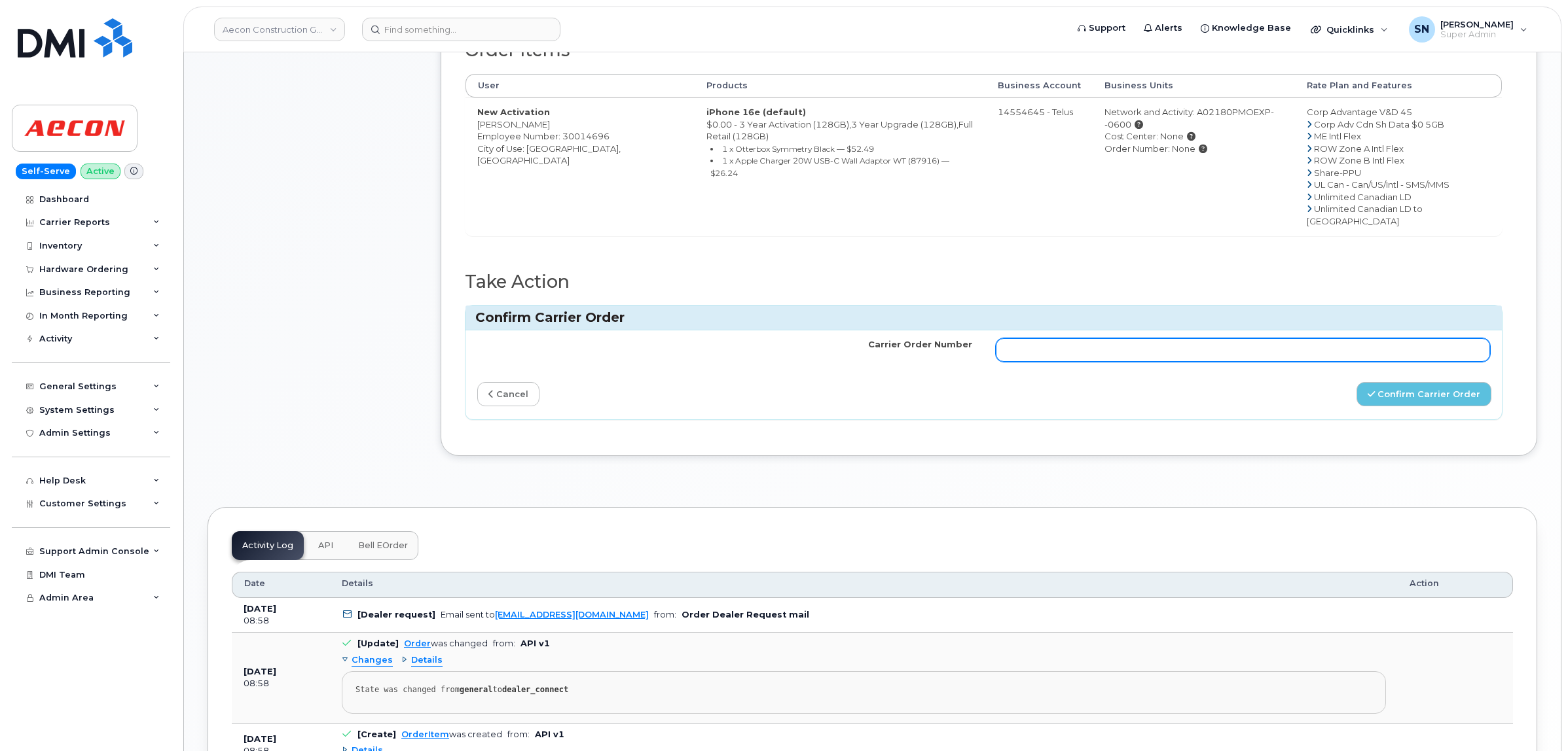
click at [1284, 338] on input "Carrier Order Number" at bounding box center [1243, 350] width 495 height 24
paste input "TL60035163"
type input "TL60035163"
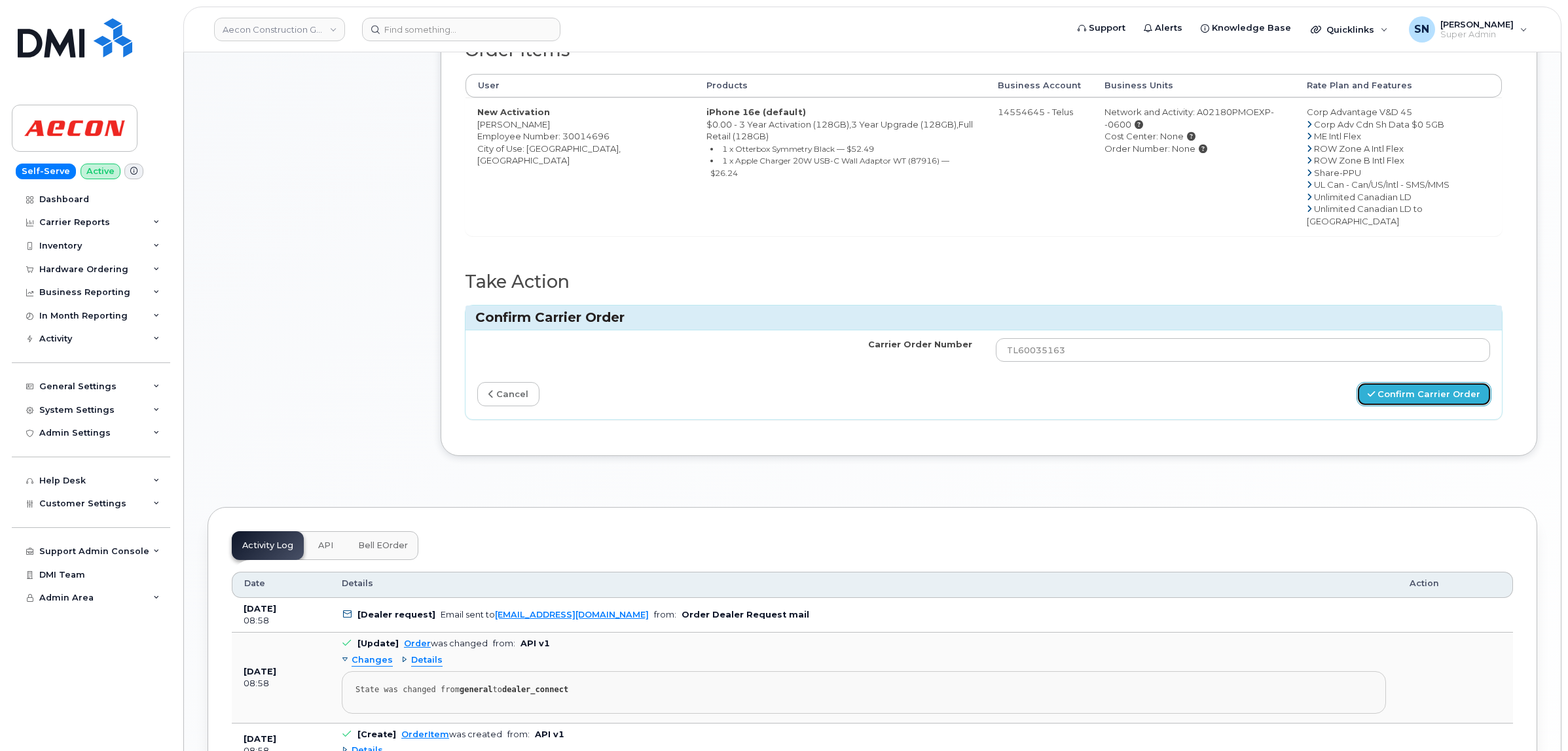
click at [1399, 384] on button "Confirm Carrier Order" at bounding box center [1423, 394] width 135 height 24
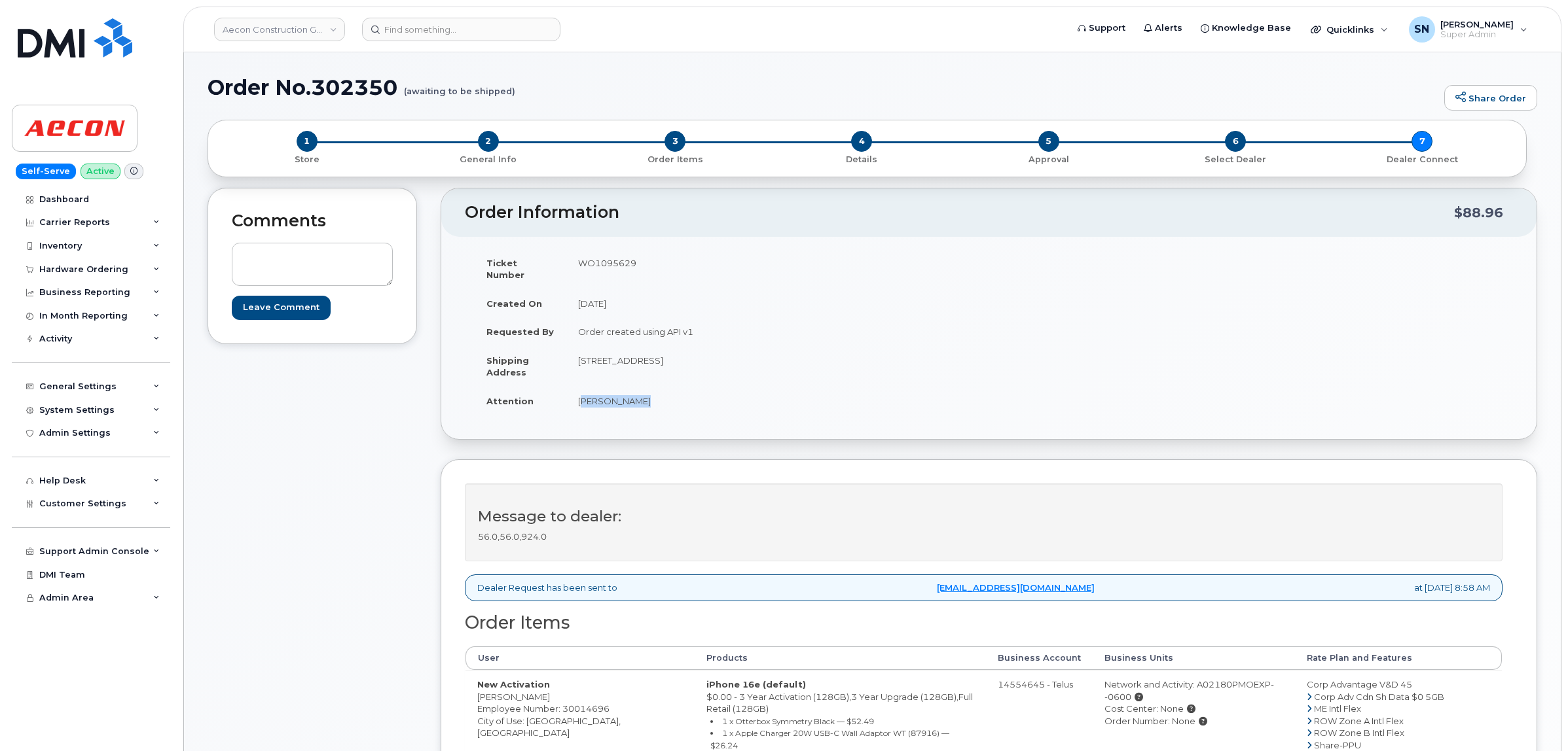
drag, startPoint x: 580, startPoint y: 389, endPoint x: 646, endPoint y: 401, distance: 67.1
click at [646, 401] on td "[PERSON_NAME]" at bounding box center [772, 401] width 413 height 29
copy td "[PERSON_NAME]"
click at [297, 499] on div "Comments Leave Comment" at bounding box center [312, 594] width 209 height 813
click at [265, 27] on link "Aecon Construction Group Inc" at bounding box center [279, 29] width 131 height 24
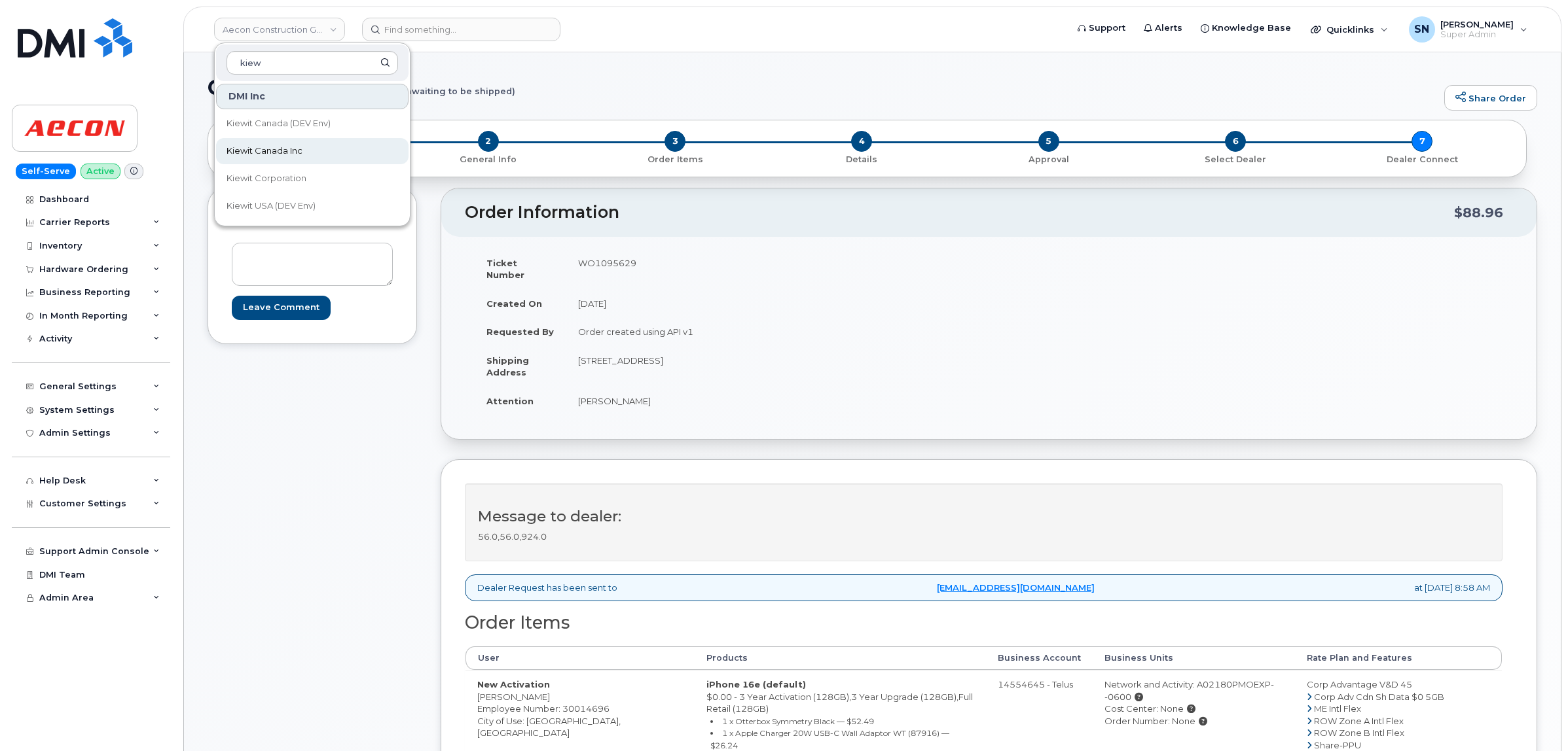
type input "kiew"
click at [274, 139] on link "Kiewit Canada Inc" at bounding box center [312, 150] width 192 height 26
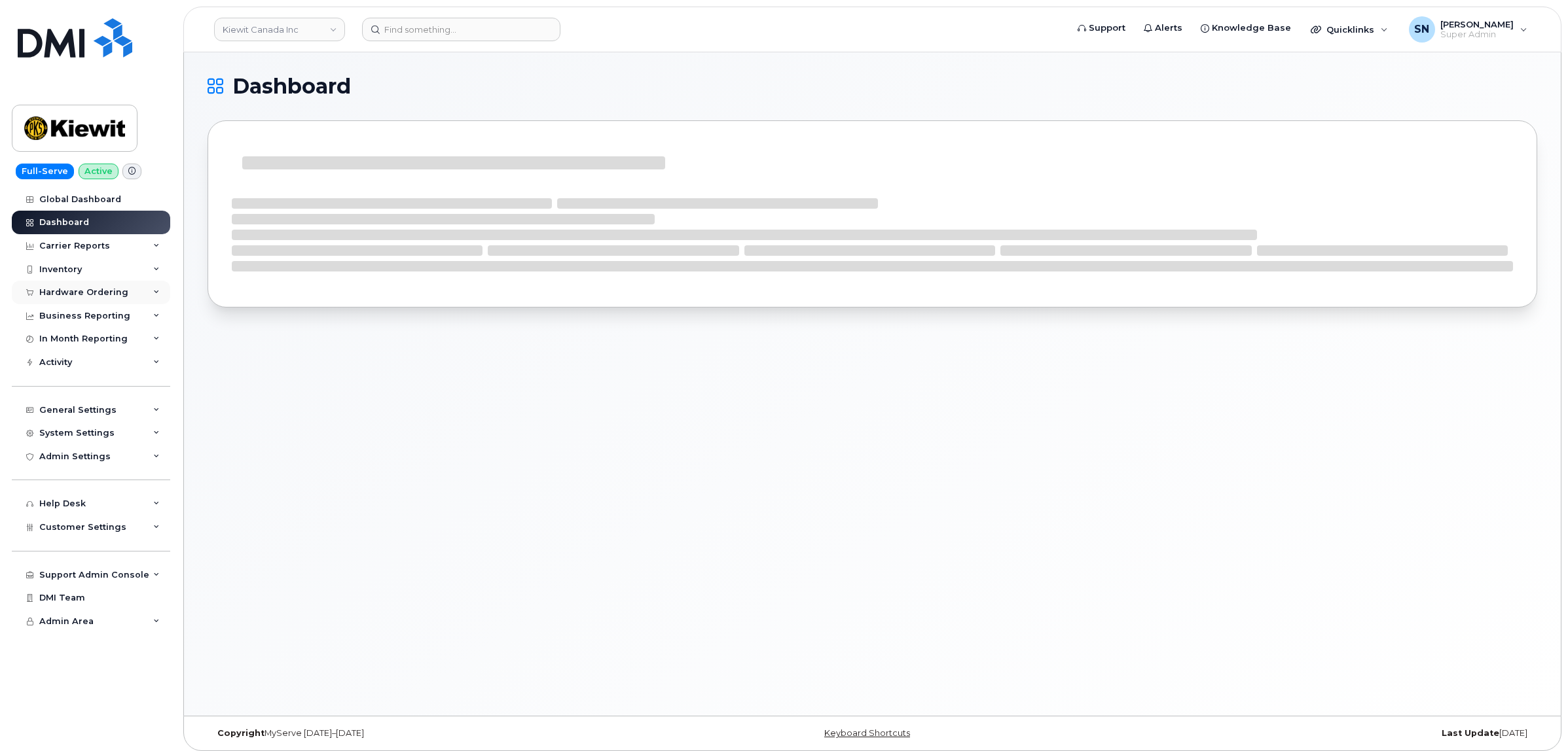
click at [100, 288] on div "Hardware Ordering" at bounding box center [91, 292] width 158 height 24
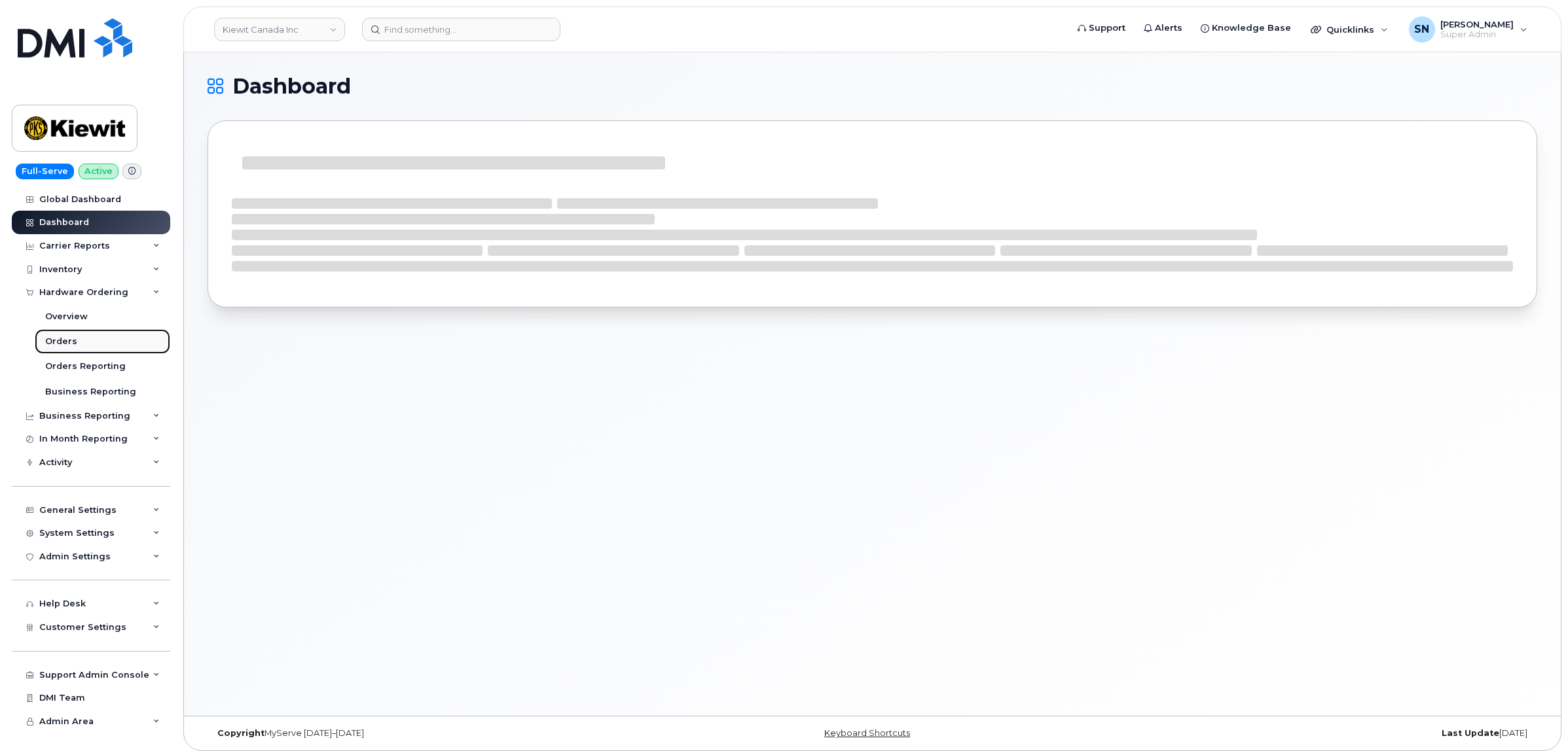
click at [69, 344] on div "Orders" at bounding box center [62, 341] width 32 height 12
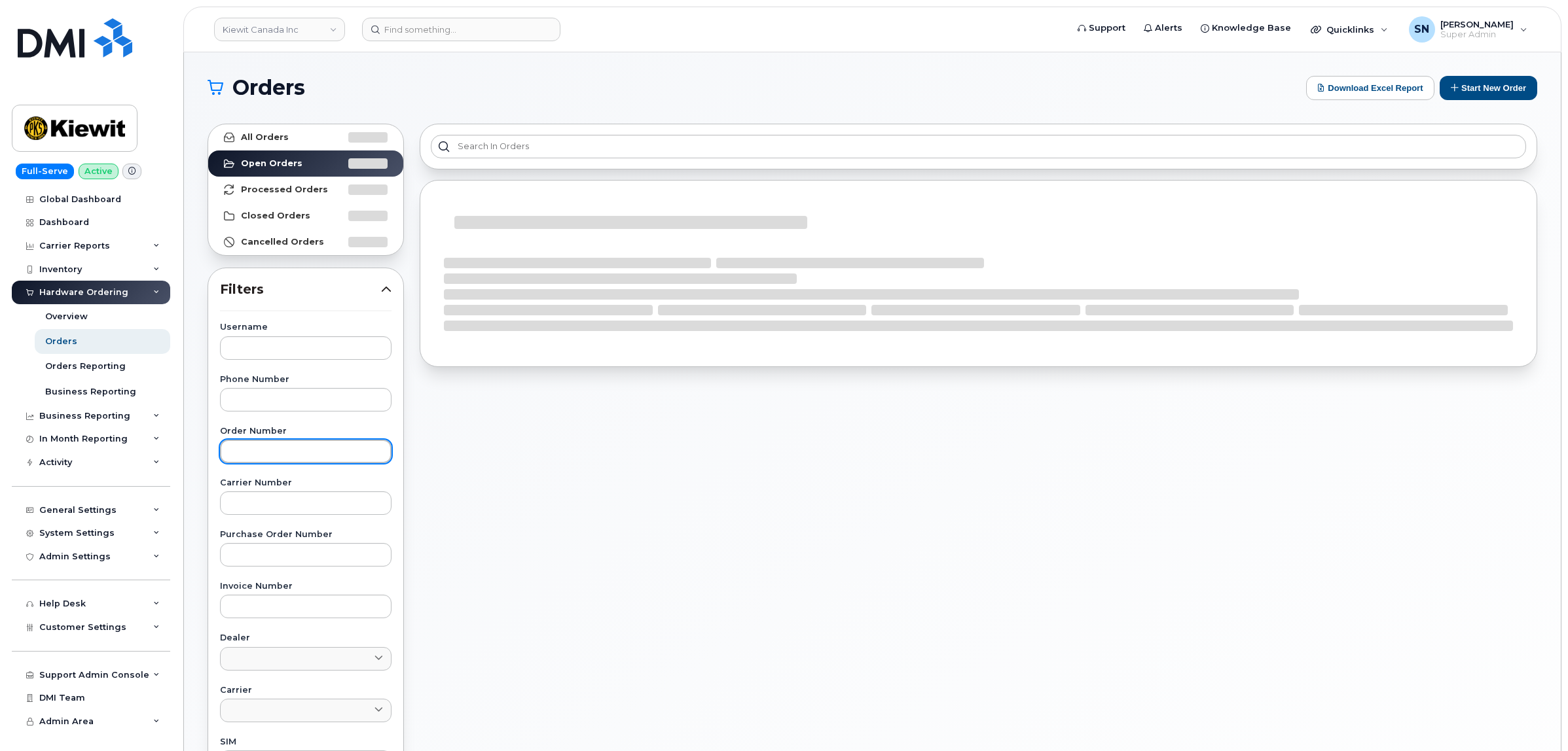
click at [301, 457] on input "text" at bounding box center [305, 452] width 171 height 24
paste input "302208"
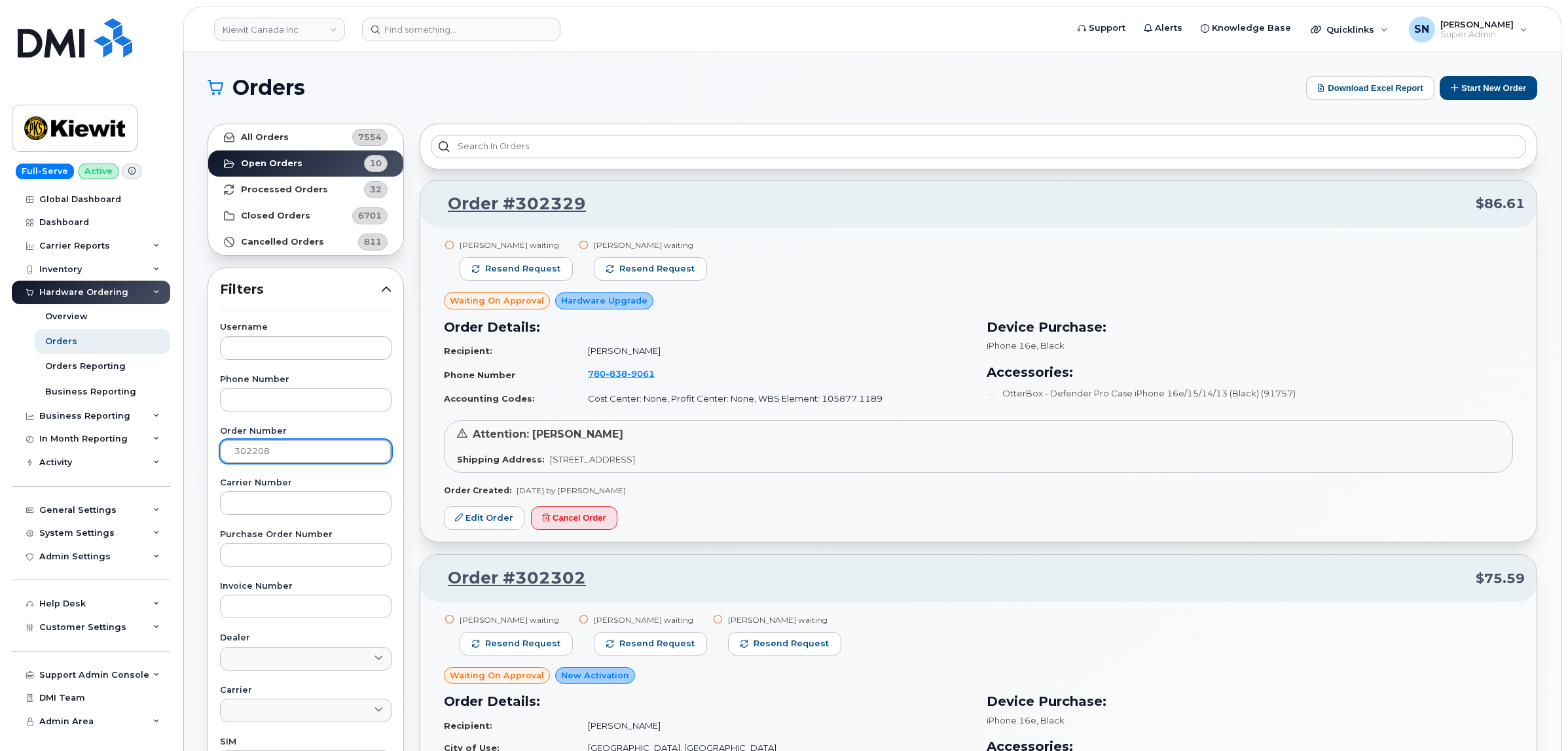
type input "302208"
click at [295, 145] on link "All Orders 7554" at bounding box center [305, 137] width 195 height 26
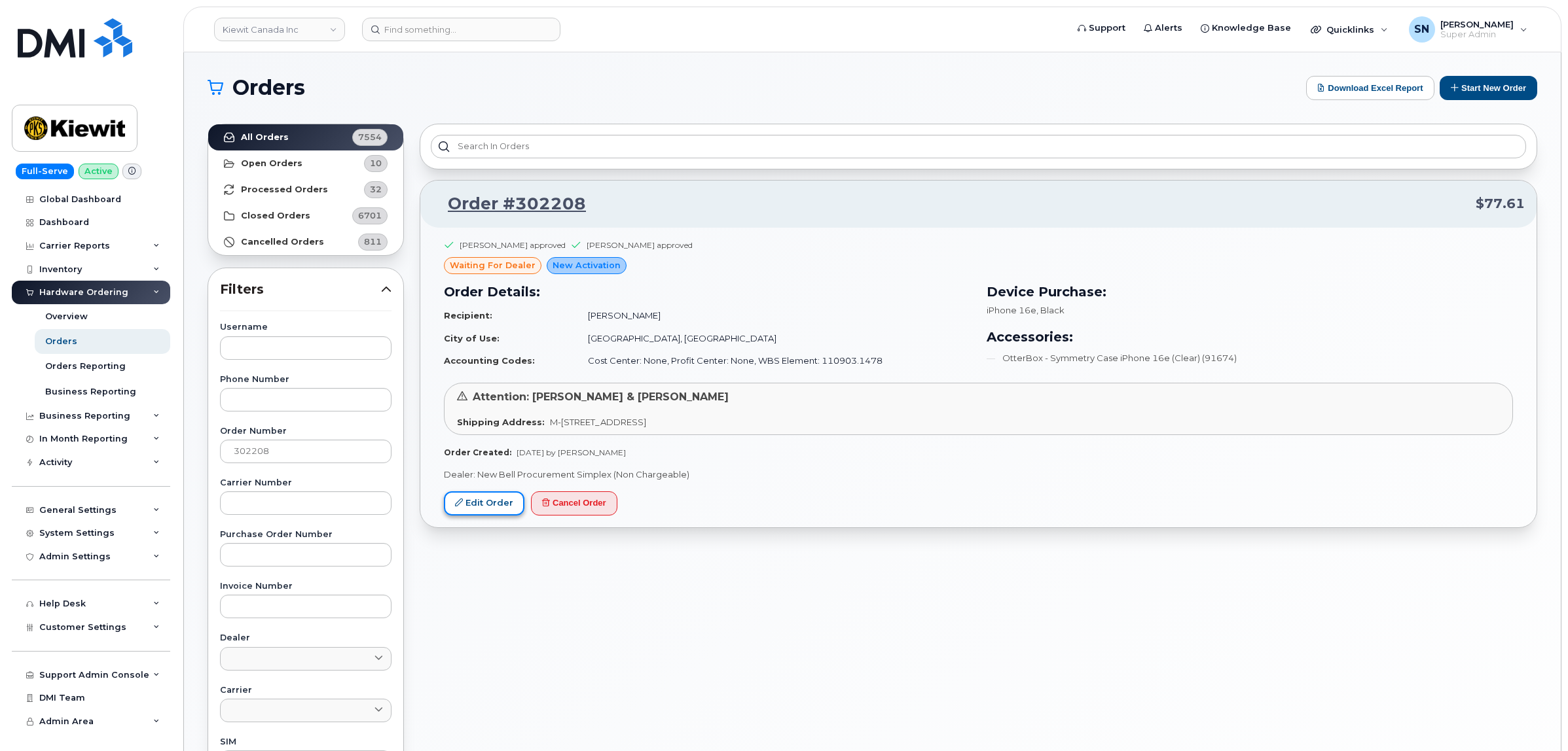
click at [500, 513] on link "Edit Order" at bounding box center [483, 503] width 80 height 24
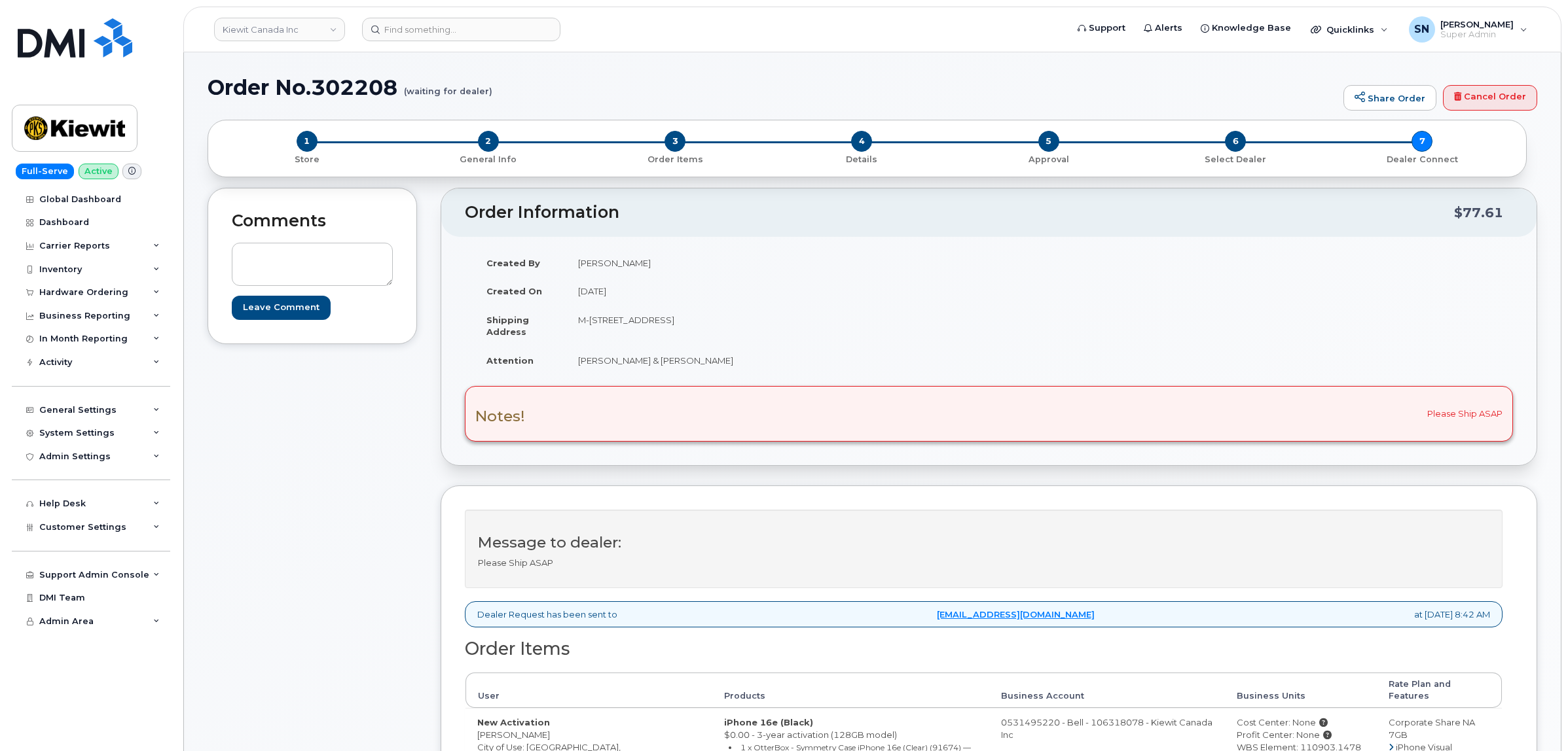
click at [285, 443] on div "Comments Leave Comment" at bounding box center [312, 564] width 209 height 753
click at [312, 144] on span "1" at bounding box center [307, 141] width 21 height 21
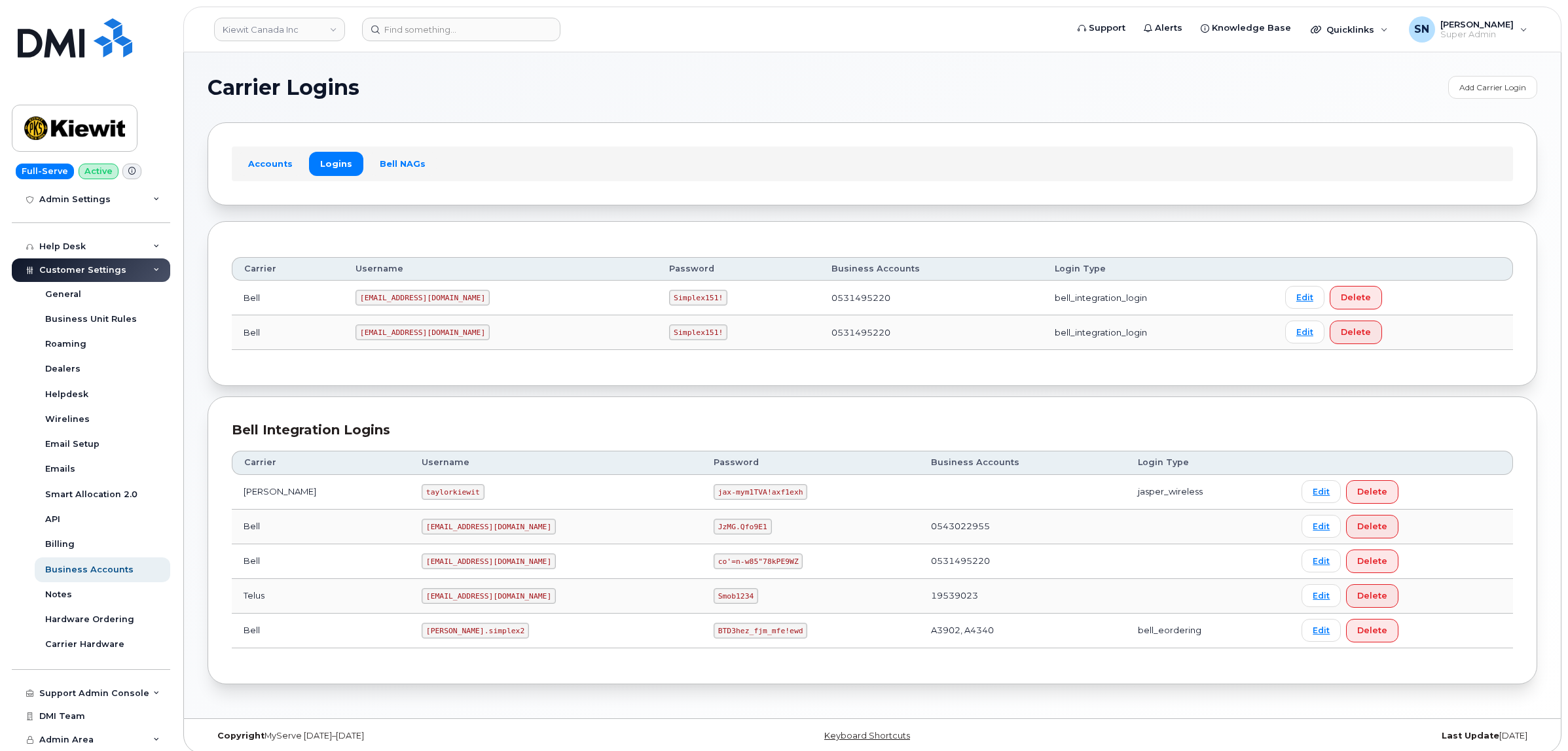
scroll to position [12, 0]
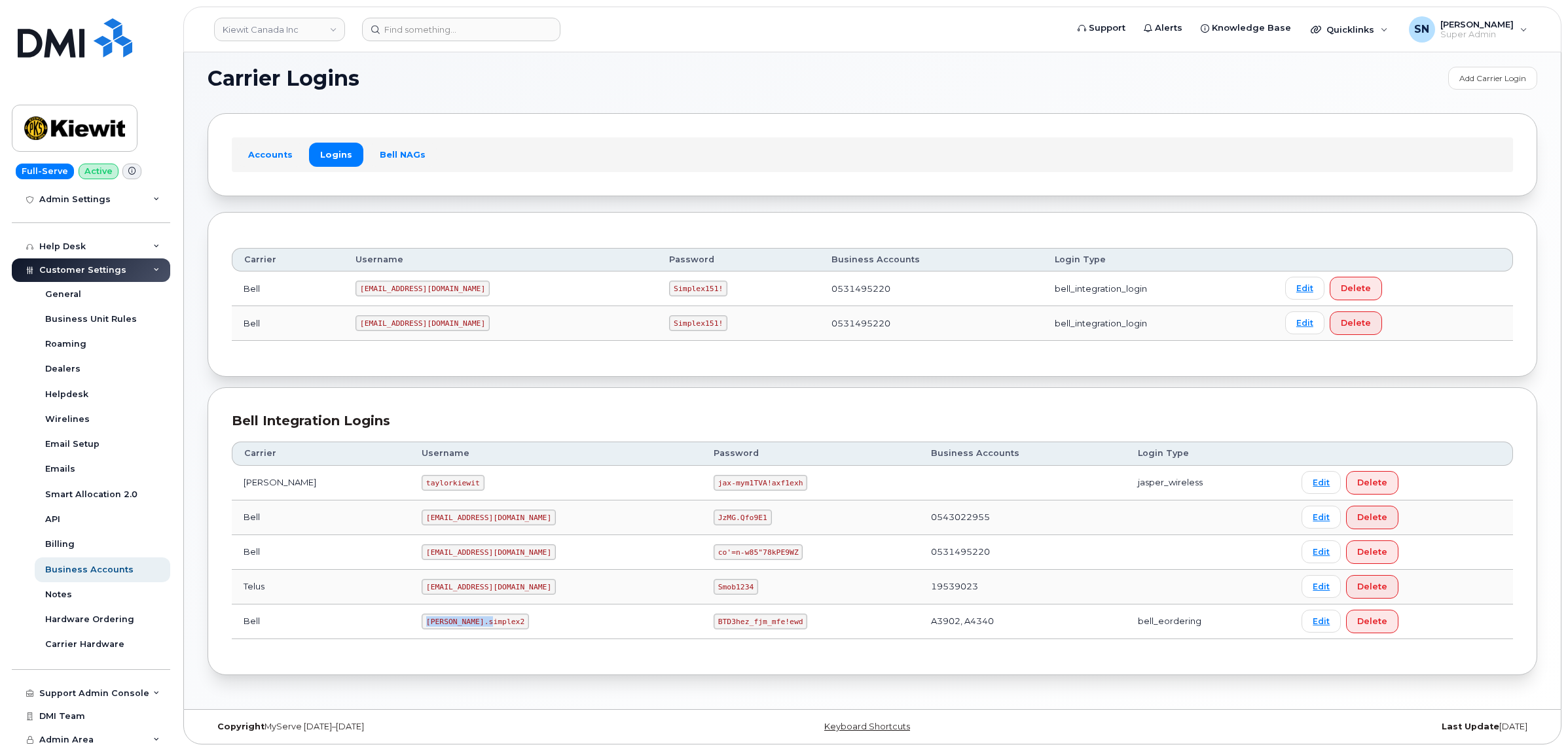
drag, startPoint x: 391, startPoint y: 620, endPoint x: 462, endPoint y: 629, distance: 71.6
click at [462, 629] on td "[PERSON_NAME].simplex2" at bounding box center [556, 622] width 292 height 35
copy code "[PERSON_NAME].simplex2"
drag, startPoint x: 655, startPoint y: 617, endPoint x: 736, endPoint y: 623, distance: 81.2
click at [736, 623] on code "BTD3hez_fjm_mfe!ewd" at bounding box center [761, 622] width 94 height 15
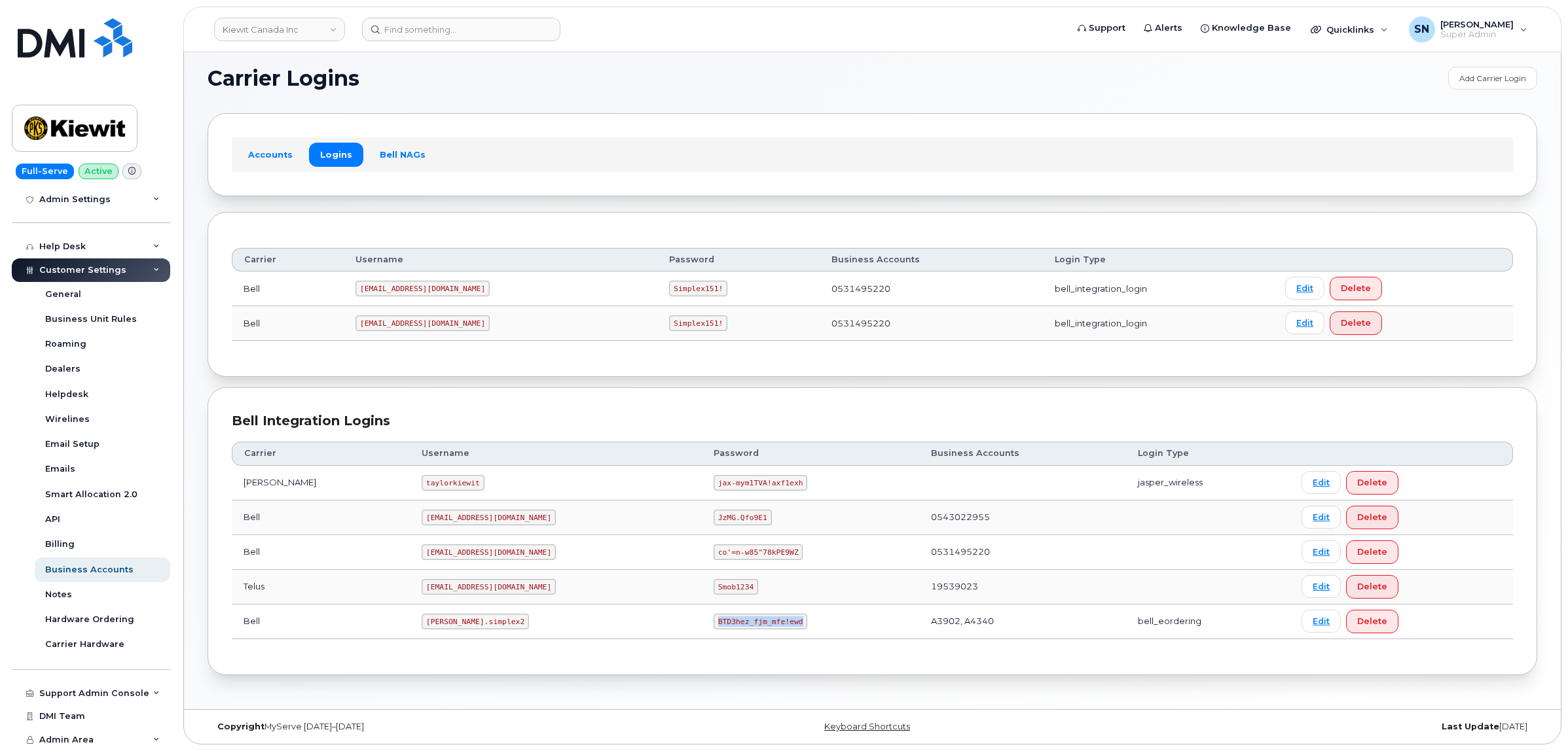
copy code "BTD3hez_fjm_mfe!ewd"
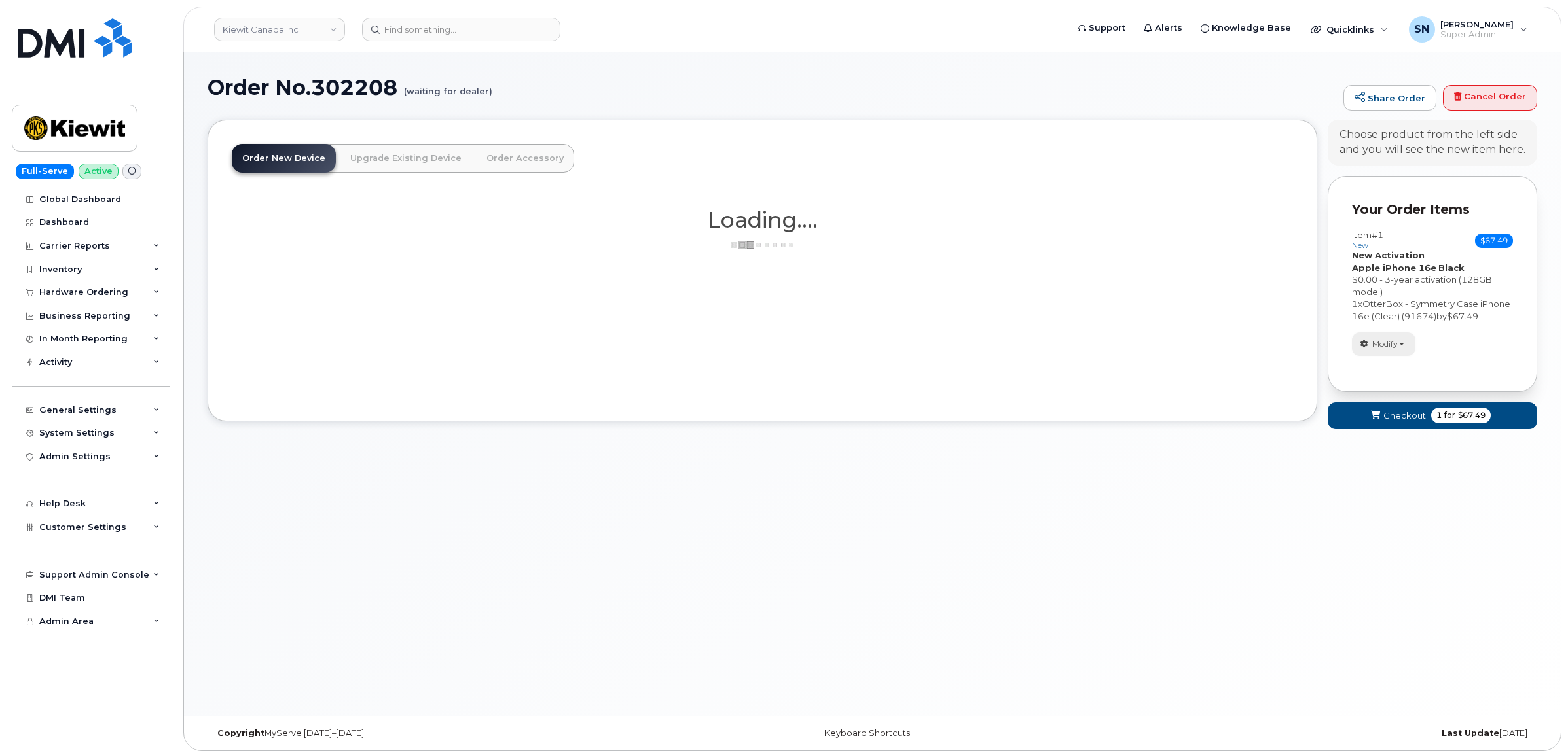
click at [1383, 350] on span "Modify" at bounding box center [1385, 344] width 25 height 12
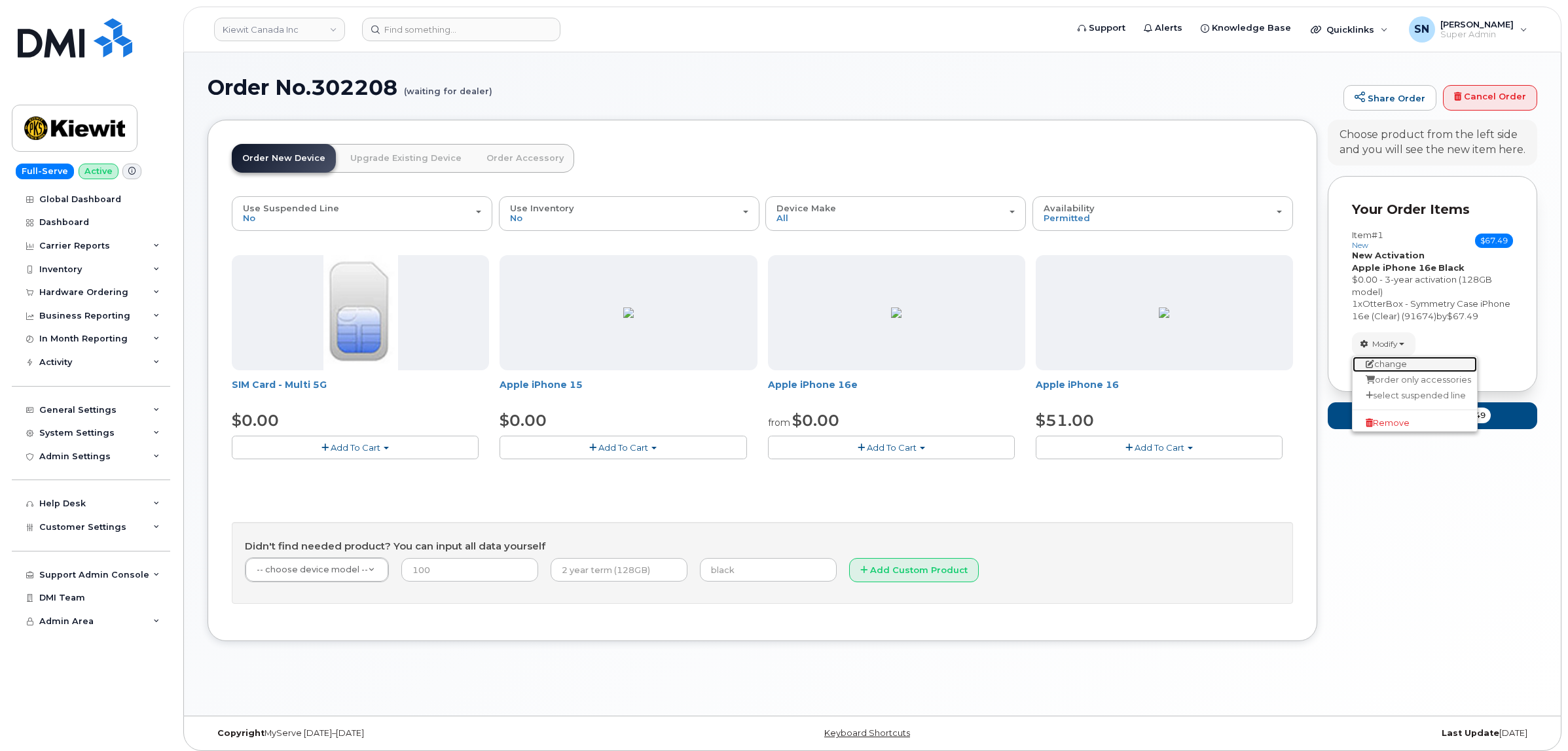
click at [1391, 372] on link "change" at bounding box center [1415, 364] width 125 height 15
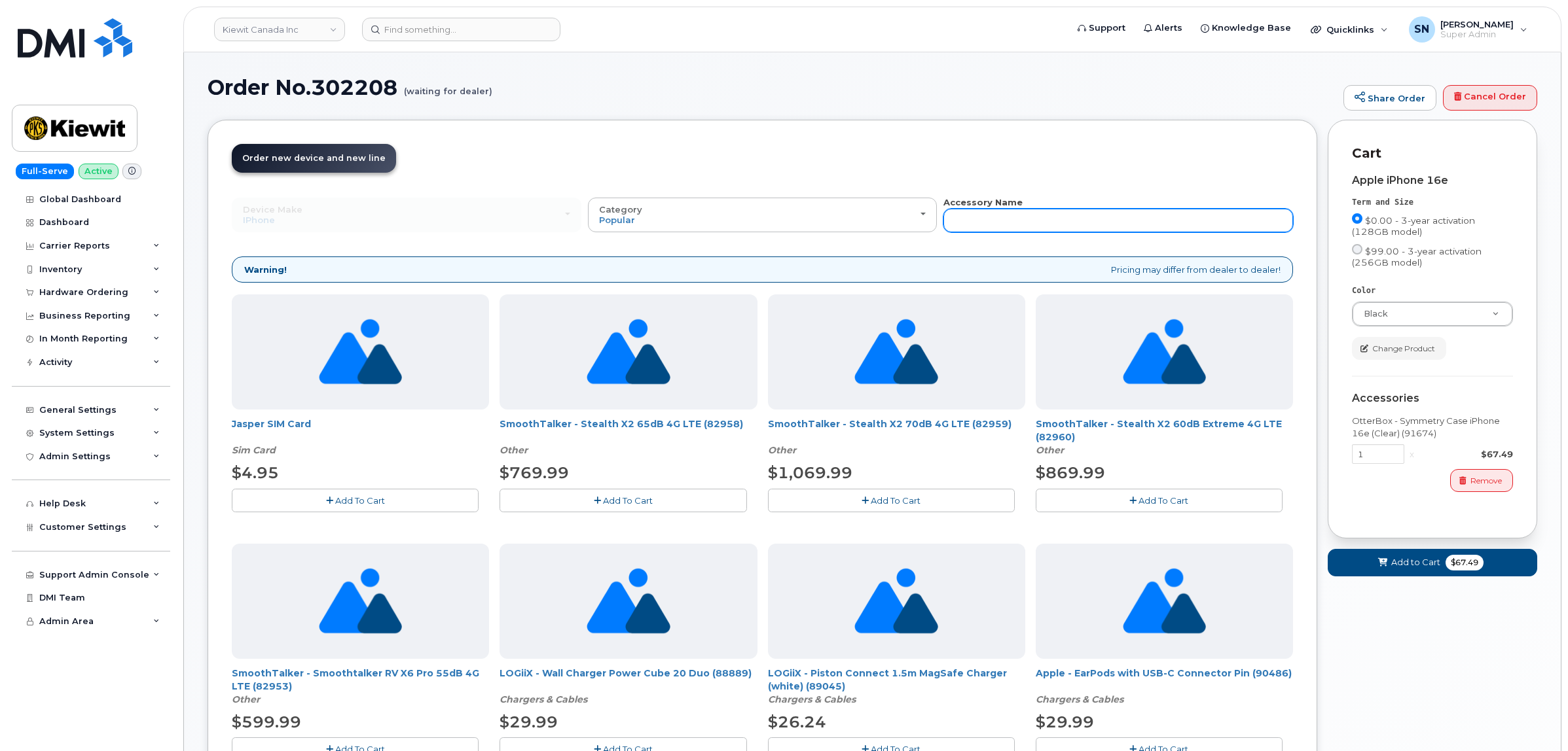
click at [1045, 217] on input "text" at bounding box center [1118, 220] width 350 height 24
type input "87916"
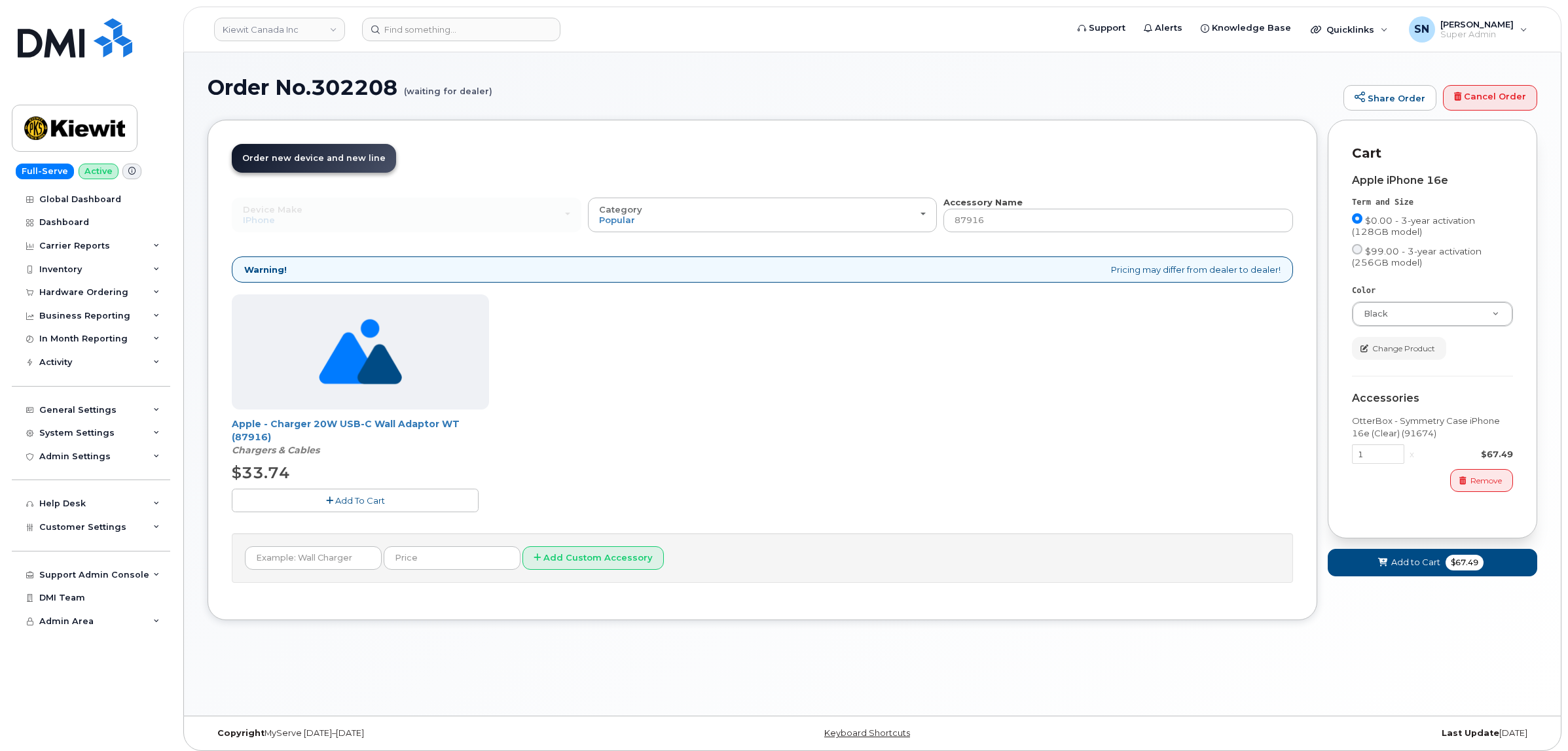
click at [348, 504] on span "Add To Cart" at bounding box center [360, 500] width 50 height 10
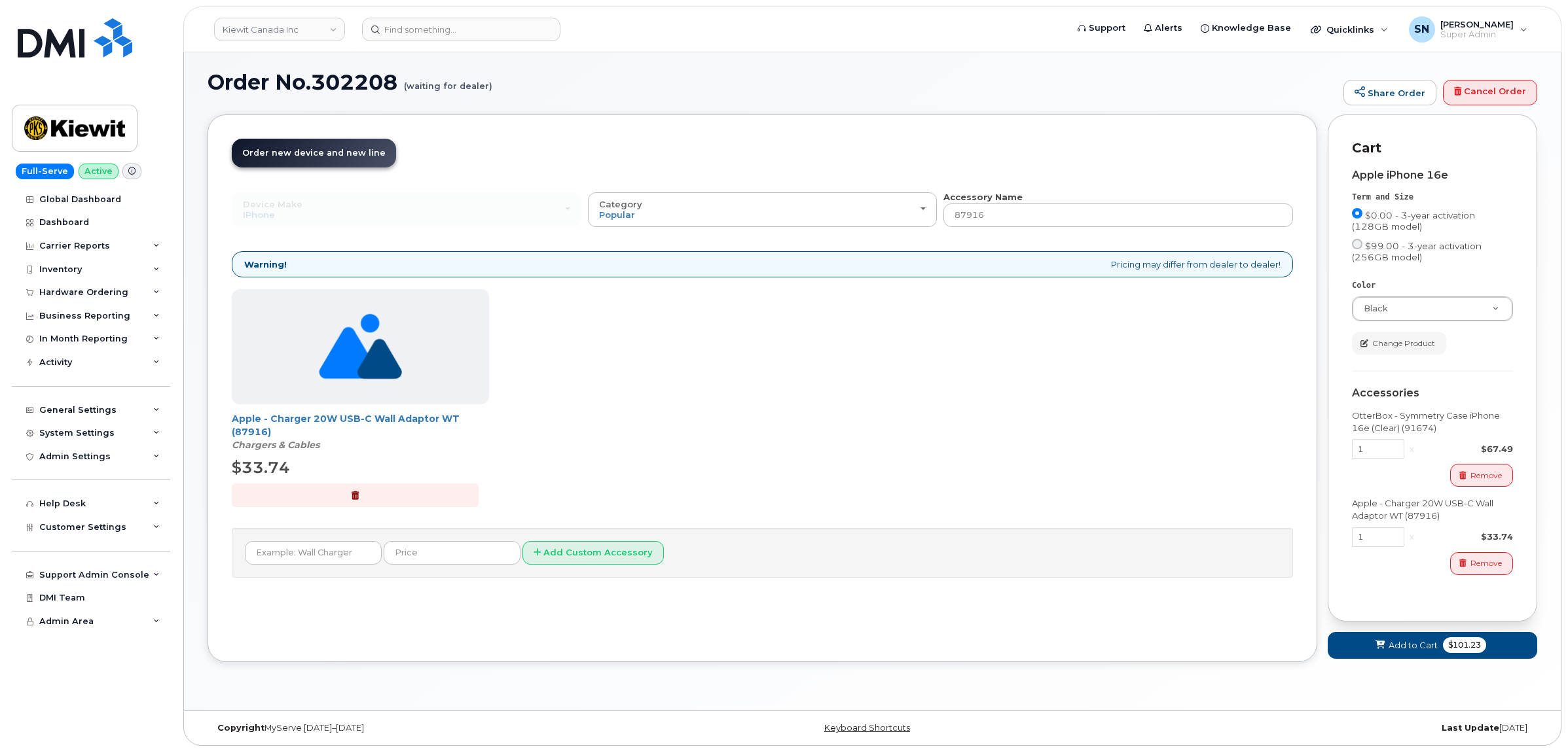
scroll to position [6, 0]
click at [1422, 638] on button "Add to Cart $101.23" at bounding box center [1432, 644] width 209 height 27
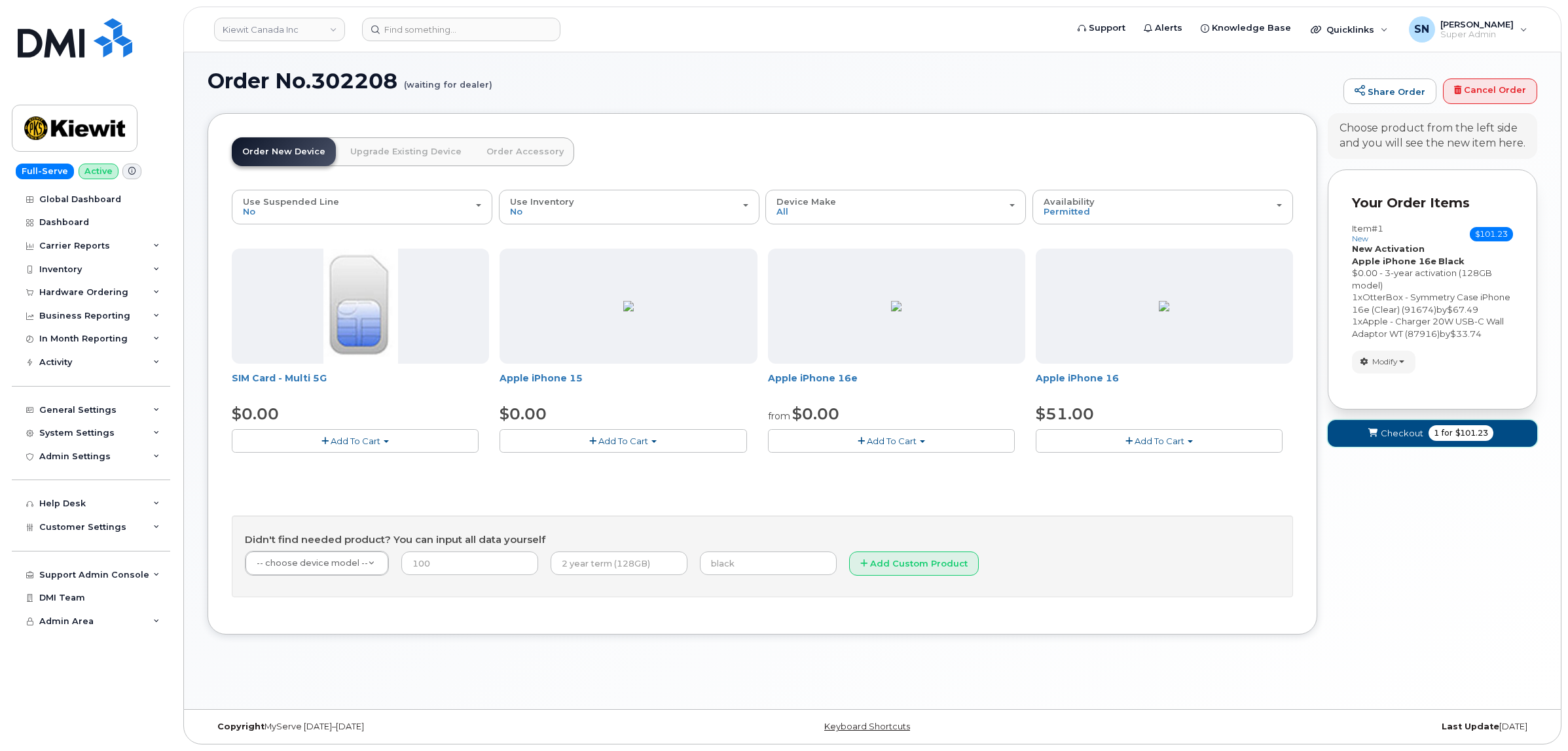
click at [1411, 434] on button "Checkout 1 for $101.23" at bounding box center [1432, 434] width 209 height 27
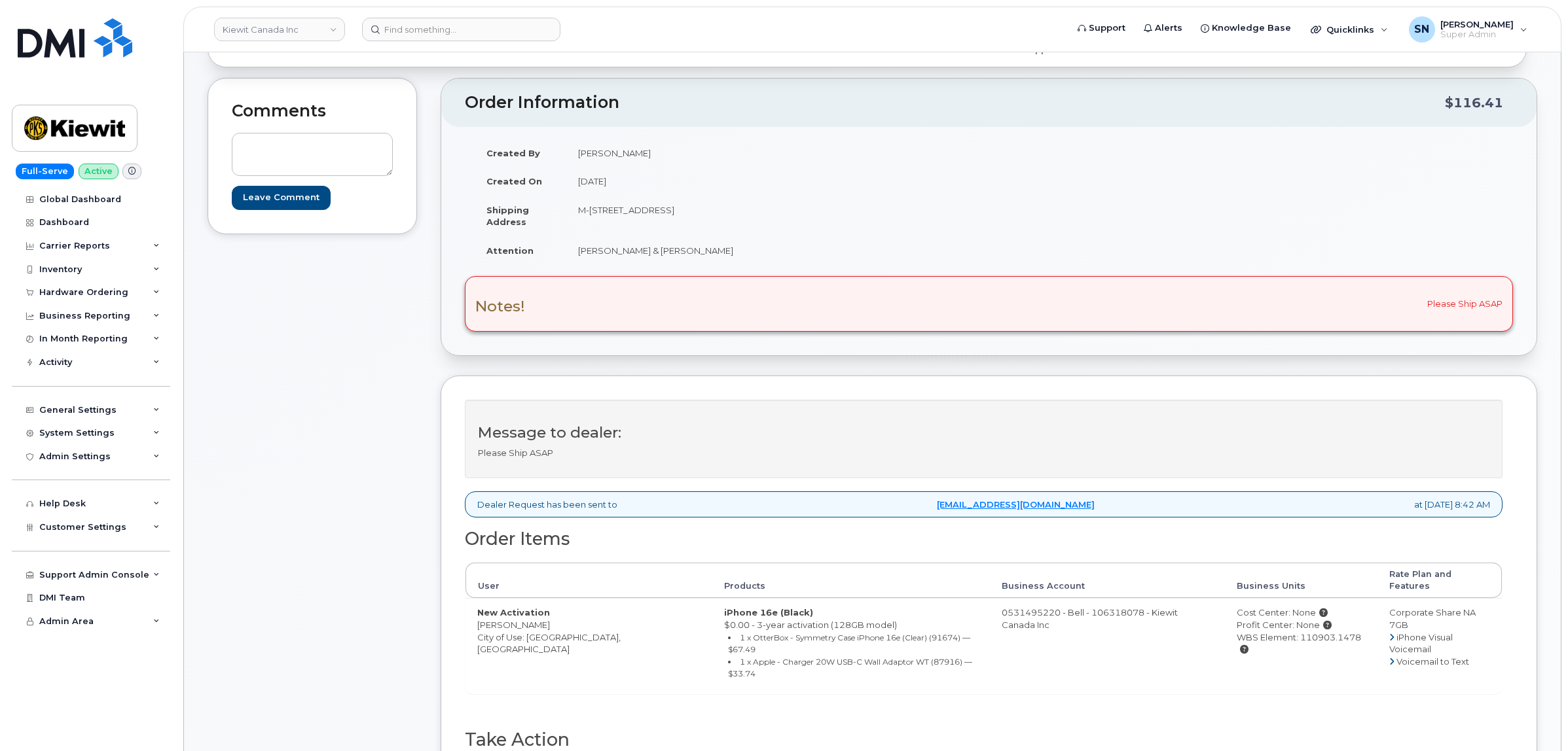
scroll to position [82, 0]
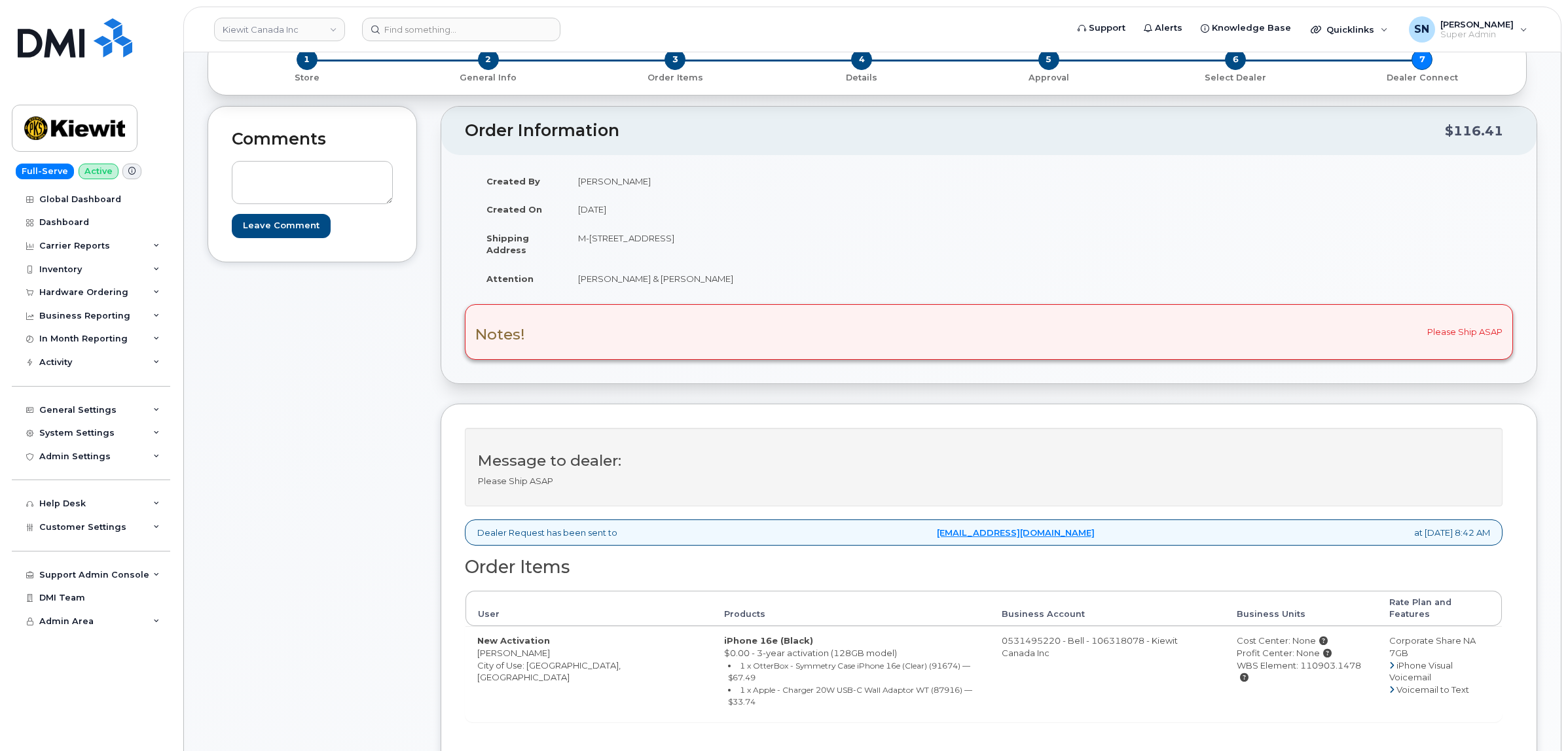
click at [533, 652] on td "New Activation Robert Hanlon City of Use: Halifax, Nova Scotia" at bounding box center [588, 673] width 247 height 95
copy td "Halifax"
click at [453, 678] on div "Message to dealer: Please Ship ASAP Dealer Request has been sent to procurement…" at bounding box center [989, 630] width 1096 height 454
drag, startPoint x: 475, startPoint y: 644, endPoint x: 554, endPoint y: 644, distance: 79.0
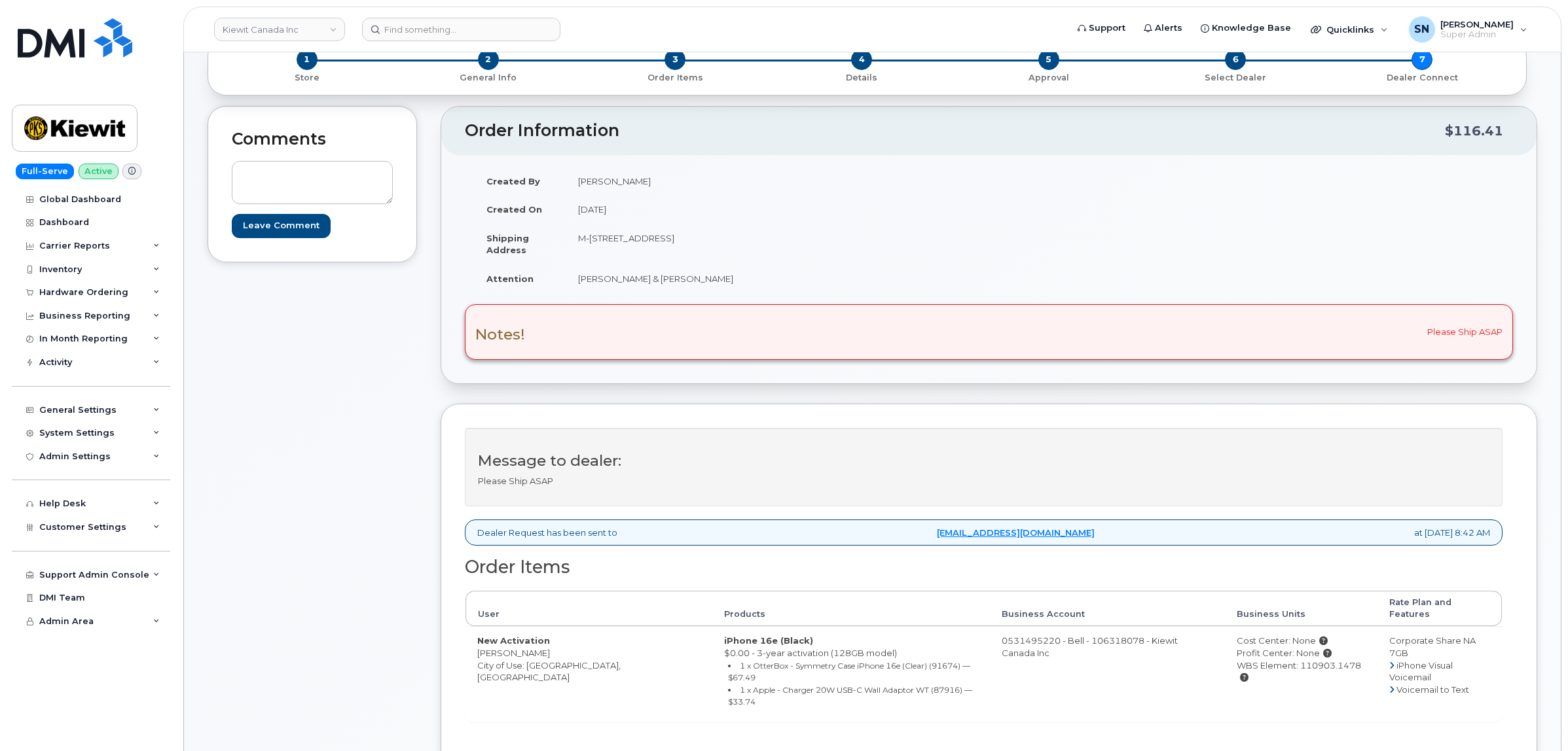
click at [554, 644] on td "New Activation Robert Hanlon City of Use: Halifax, Nova Scotia" at bounding box center [588, 673] width 247 height 95
copy td "Robert Hanlon"
drag, startPoint x: 579, startPoint y: 238, endPoint x: 663, endPoint y: 246, distance: 84.4
click at [663, 246] on td "M-100 Ilsley Avenue Dartmouth NS B3B1L3" at bounding box center [772, 244] width 413 height 41
copy td "M-100 Ilsley Avenue"
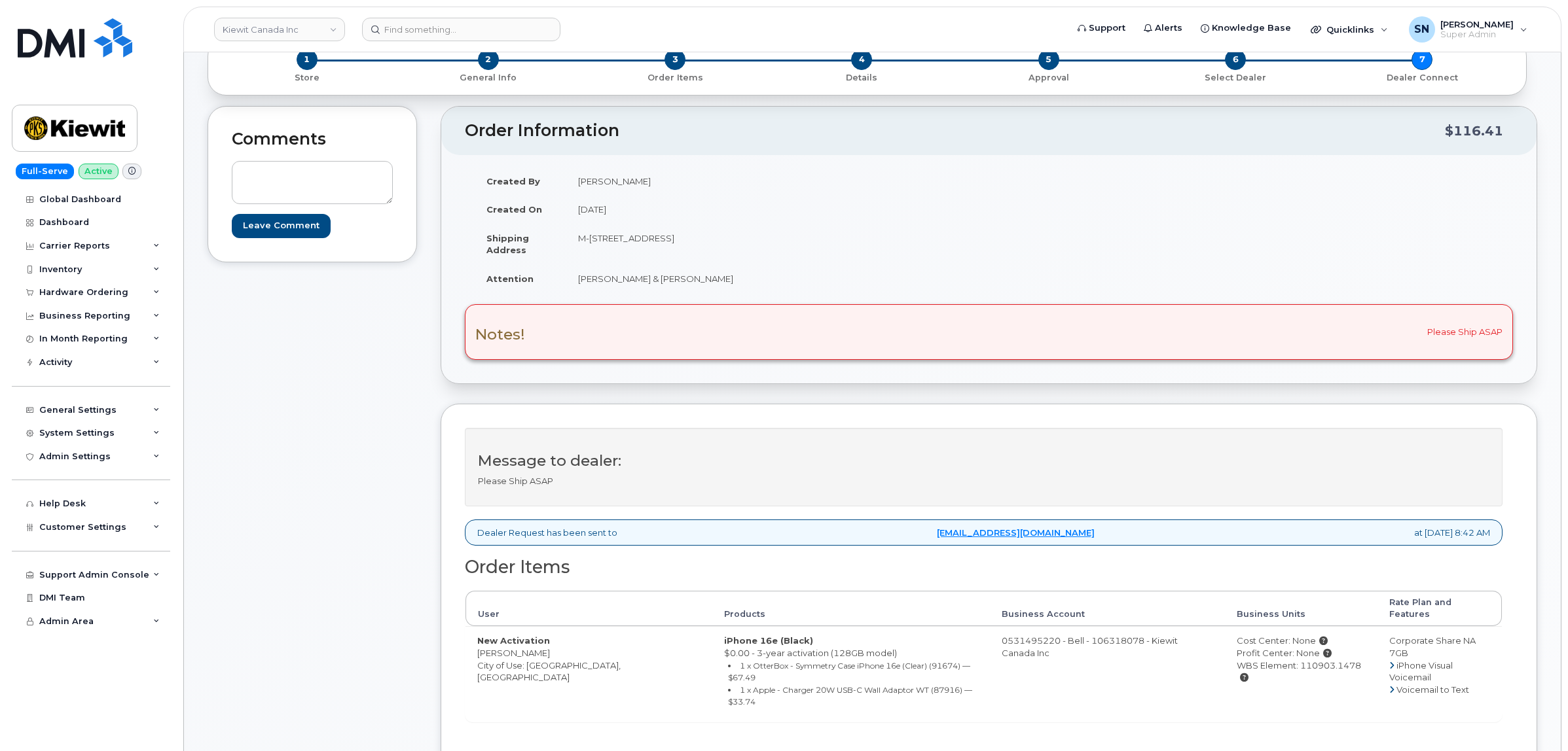
drag, startPoint x: 669, startPoint y: 237, endPoint x: 714, endPoint y: 239, distance: 45.0
click at [714, 239] on td "M-100 Ilsley Avenue Dartmouth NS B3B1L3" at bounding box center [772, 244] width 413 height 41
copy td "Dartmouth"
click at [764, 250] on td "M-100 Ilsley Avenue Dartmouth NS B3B1L3" at bounding box center [772, 244] width 413 height 41
drag, startPoint x: 733, startPoint y: 236, endPoint x: 766, endPoint y: 236, distance: 33.0
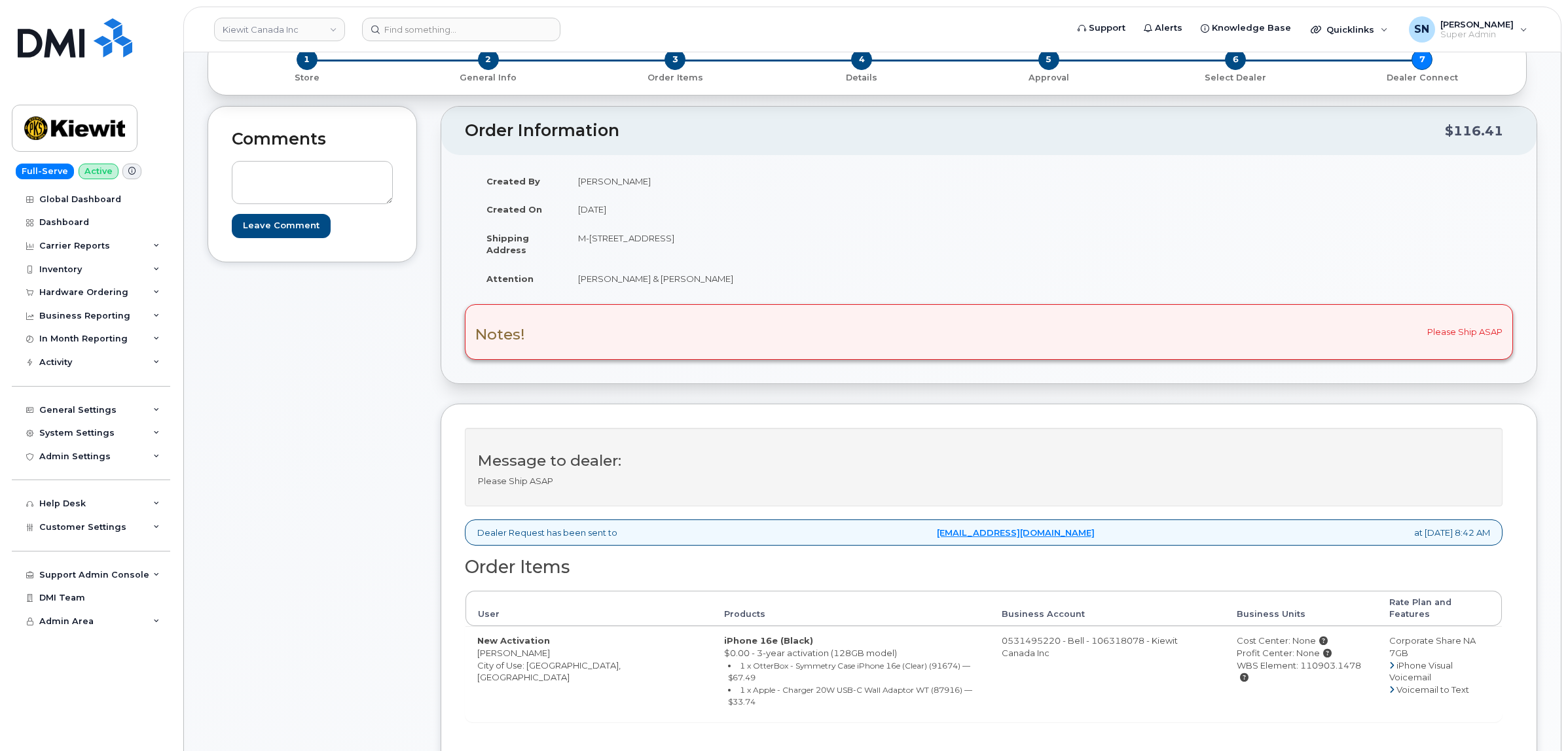
click at [766, 236] on td "M-100 Ilsley Avenue Dartmouth NS B3B1L3" at bounding box center [772, 244] width 413 height 41
copy td "B3B1L3"
drag, startPoint x: 579, startPoint y: 276, endPoint x: 705, endPoint y: 278, distance: 126.0
click at [705, 278] on td "Robert Hanlon & Greg Kalil" at bounding box center [772, 278] width 413 height 29
copy td "Robert Hanlon & Greg Kalil"
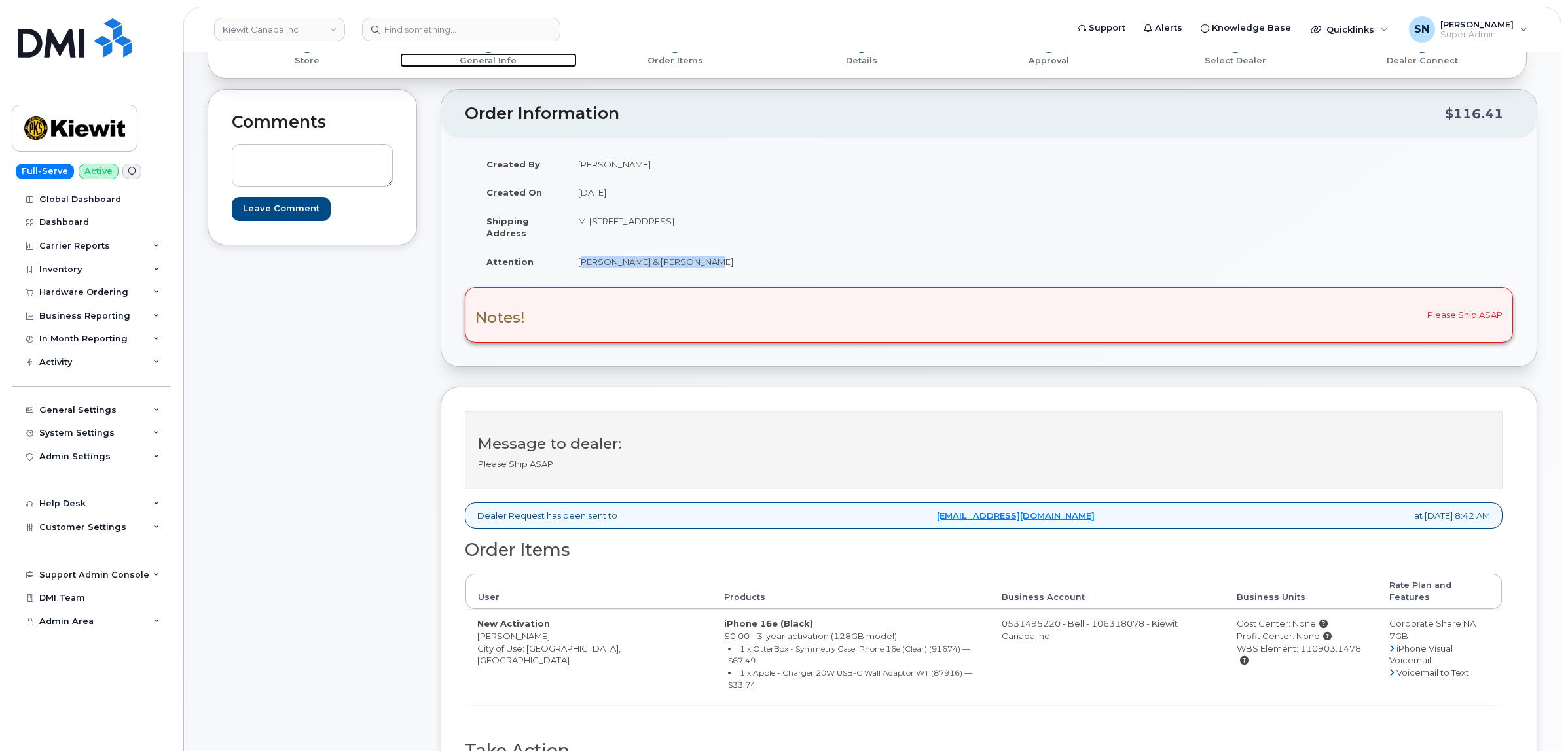
scroll to position [327, 0]
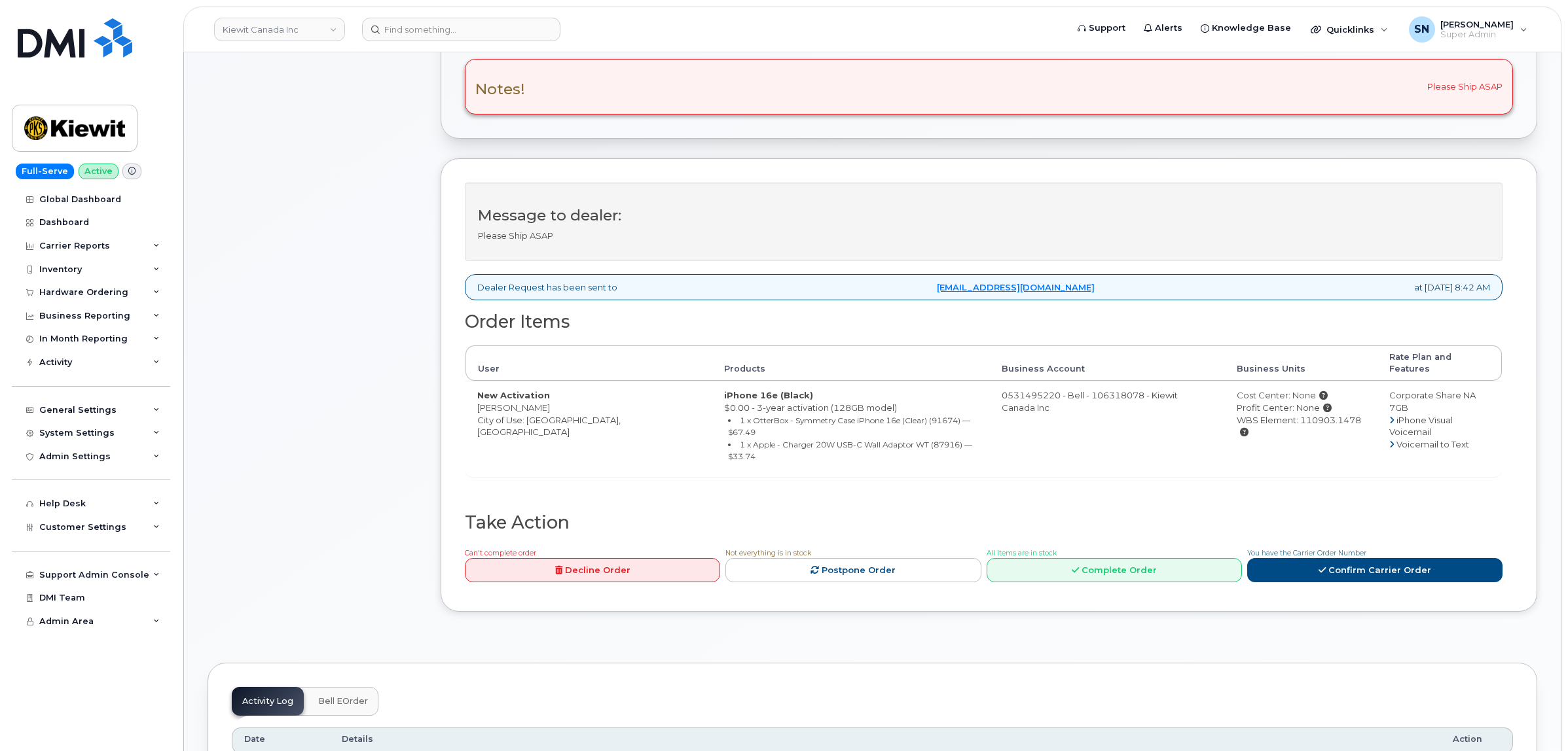
drag, startPoint x: 479, startPoint y: 396, endPoint x: 548, endPoint y: 398, distance: 69.0
click at [548, 398] on td "New Activation Robert Hanlon City of Use: Halifax, Nova Scotia" at bounding box center [588, 428] width 247 height 95
copy td "Robert Hanlon"
drag, startPoint x: 1334, startPoint y: 410, endPoint x: 1273, endPoint y: 420, distance: 61.8
click at [1273, 420] on td "Cost Center: None Profit Center: None WBS Element: 110903.1478" at bounding box center [1300, 428] width 152 height 95
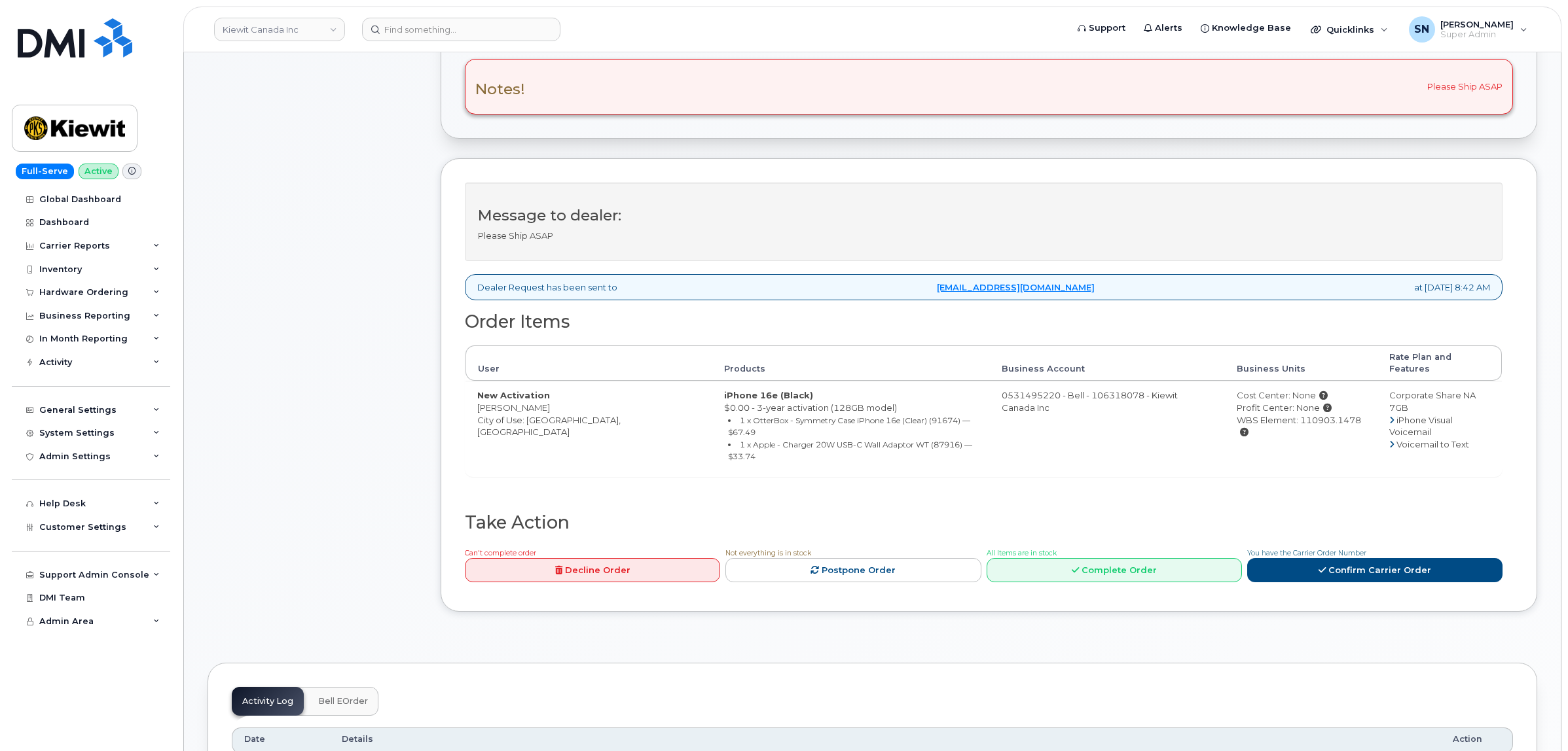
copy div "110903.1478"
click at [1432, 558] on link "Confirm Carrier Order" at bounding box center [1374, 570] width 255 height 24
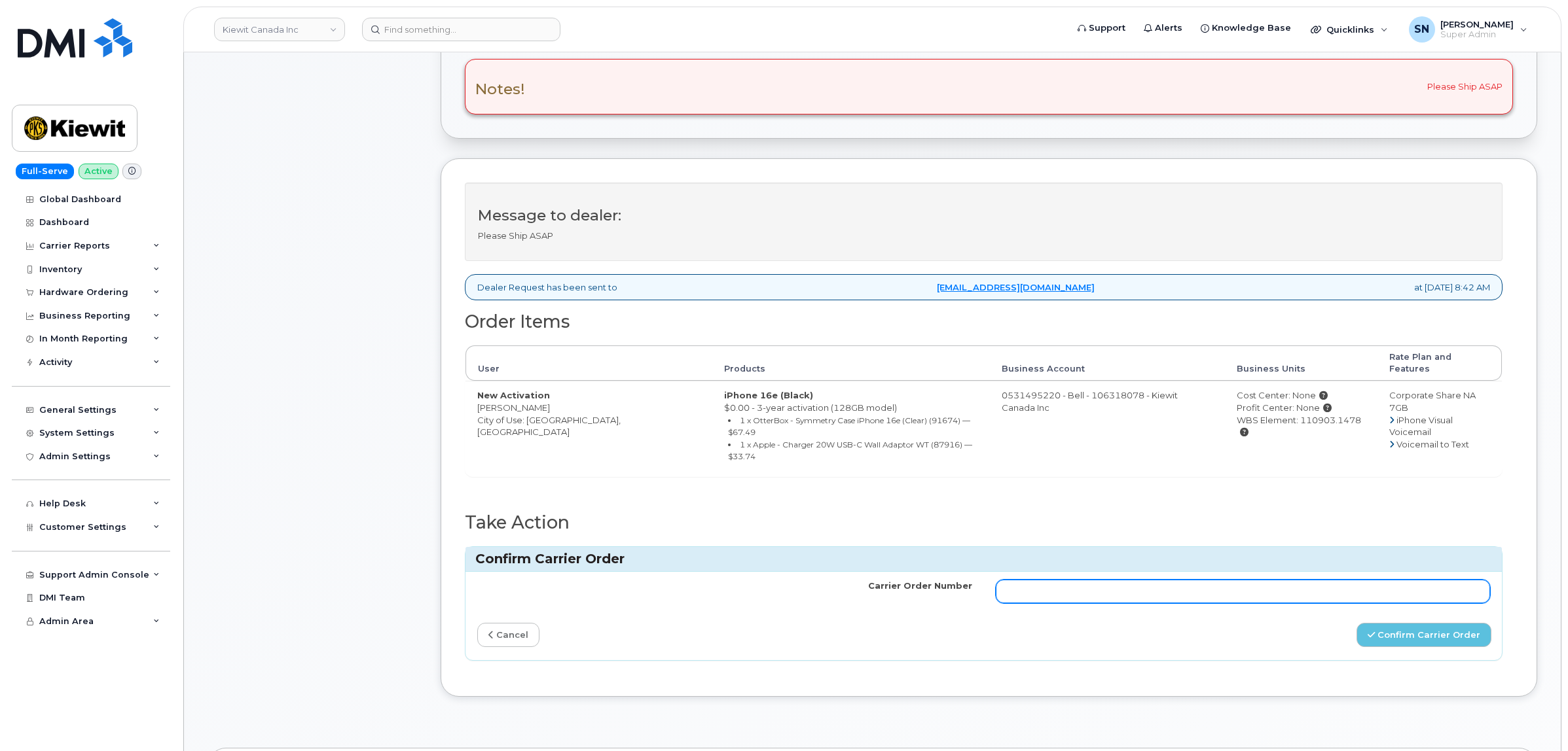
click at [1290, 580] on input "Carrier Order Number" at bounding box center [1243, 592] width 495 height 24
paste input "3024535"
type input "3024535"
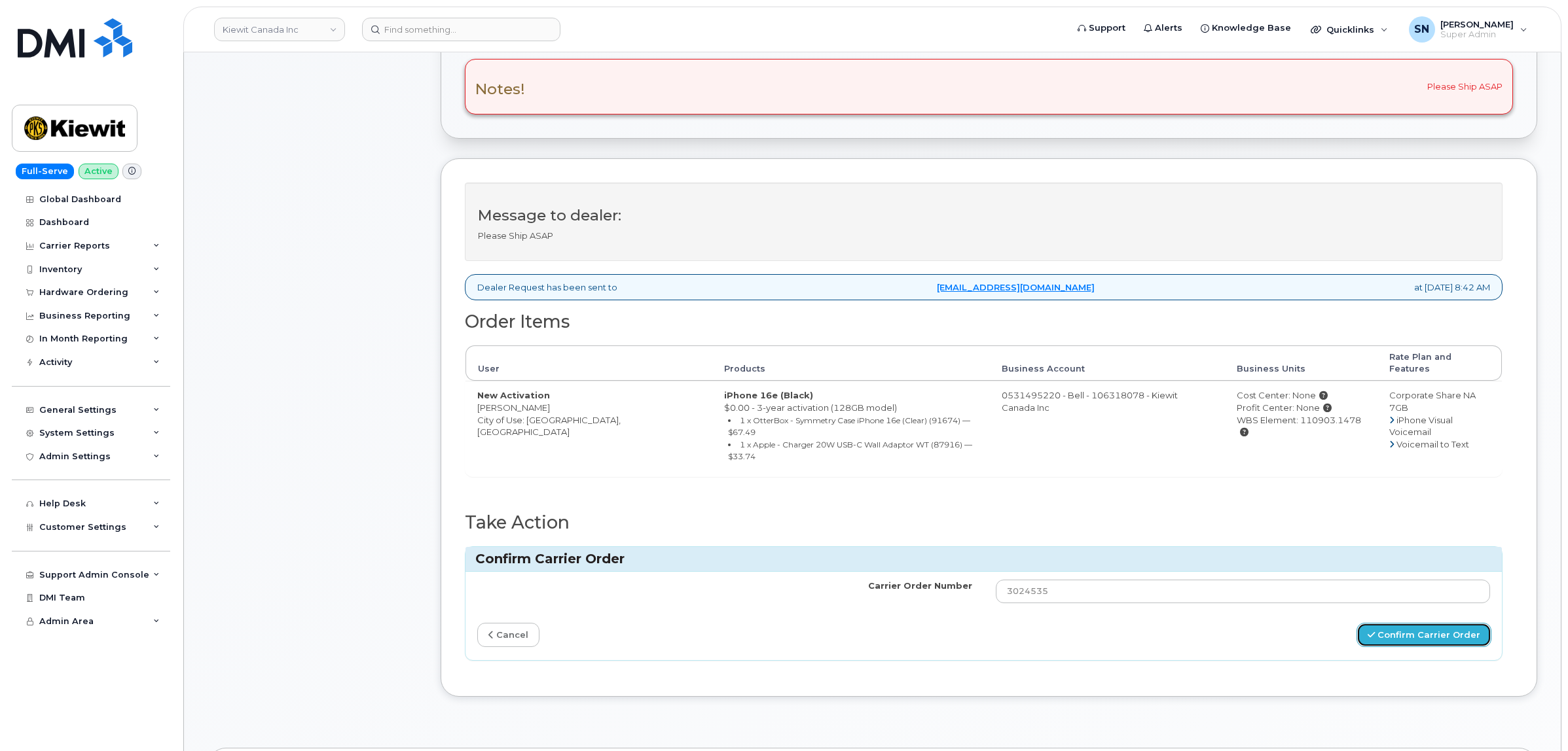
click at [1432, 623] on button "Confirm Carrier Order" at bounding box center [1423, 635] width 135 height 24
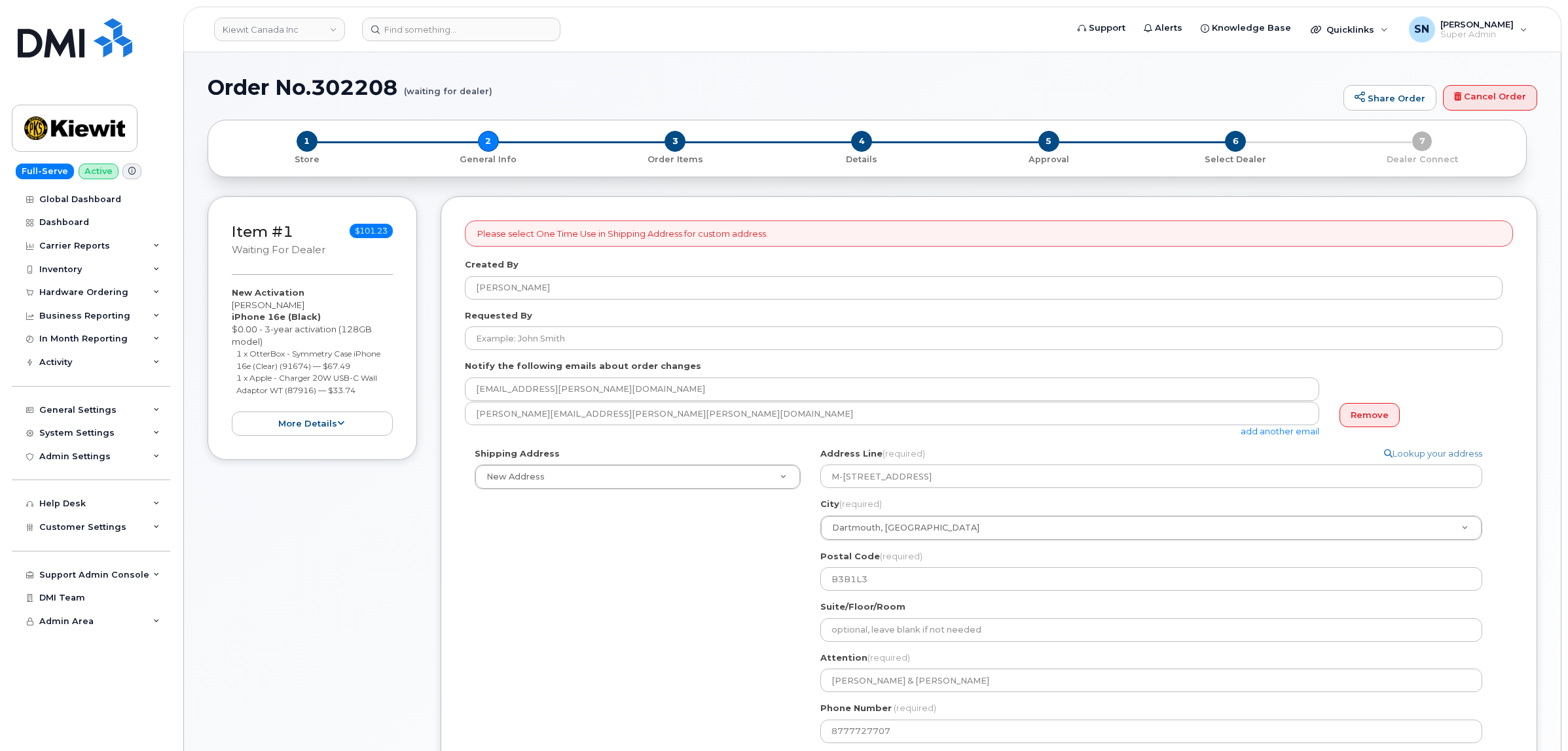
select select
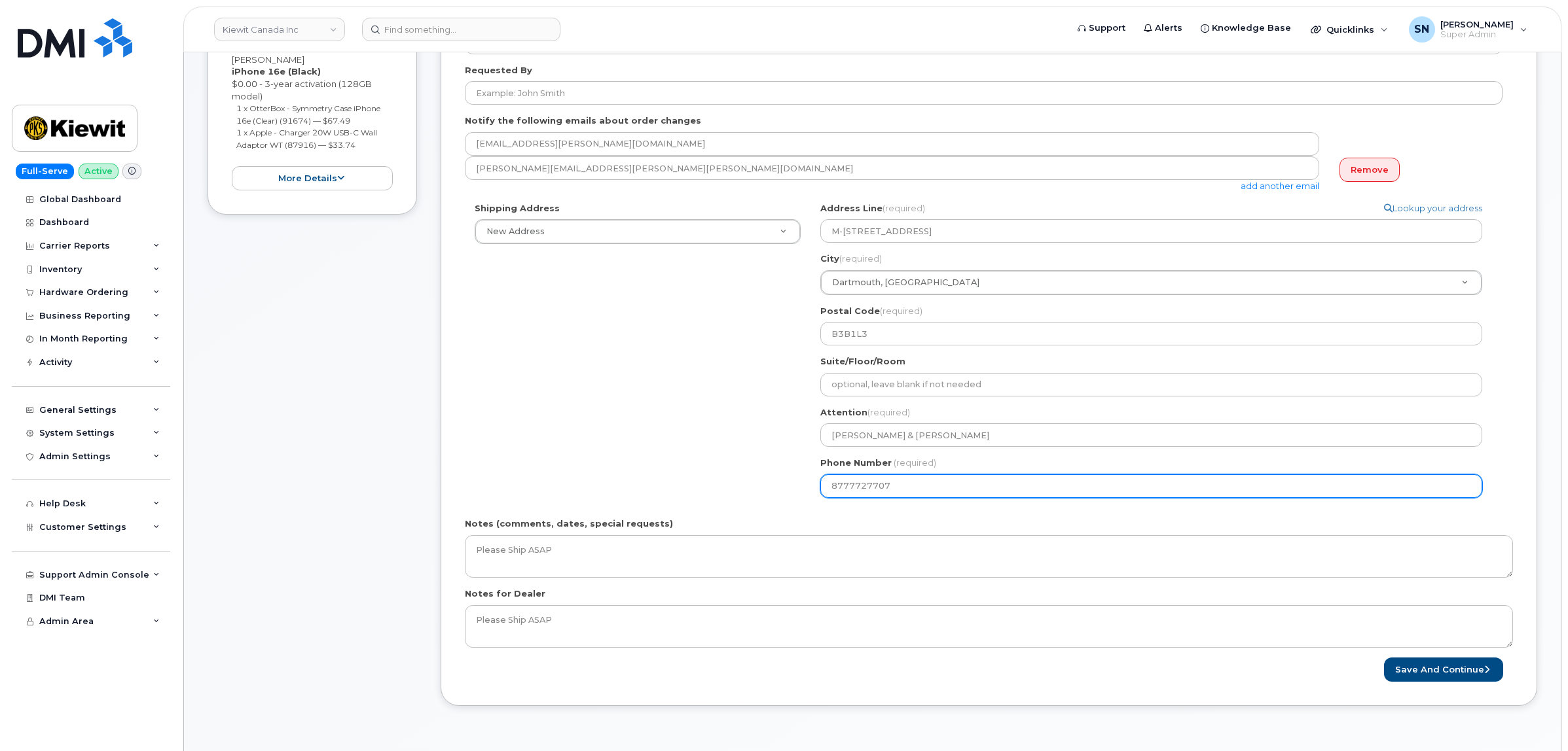
drag, startPoint x: 869, startPoint y: 481, endPoint x: 776, endPoint y: 482, distance: 93.0
click at [776, 482] on div "Shipping Address New Address New Address 1188 W Pender ST 1188 Pender 1855 Bart…" at bounding box center [983, 355] width 1038 height 306
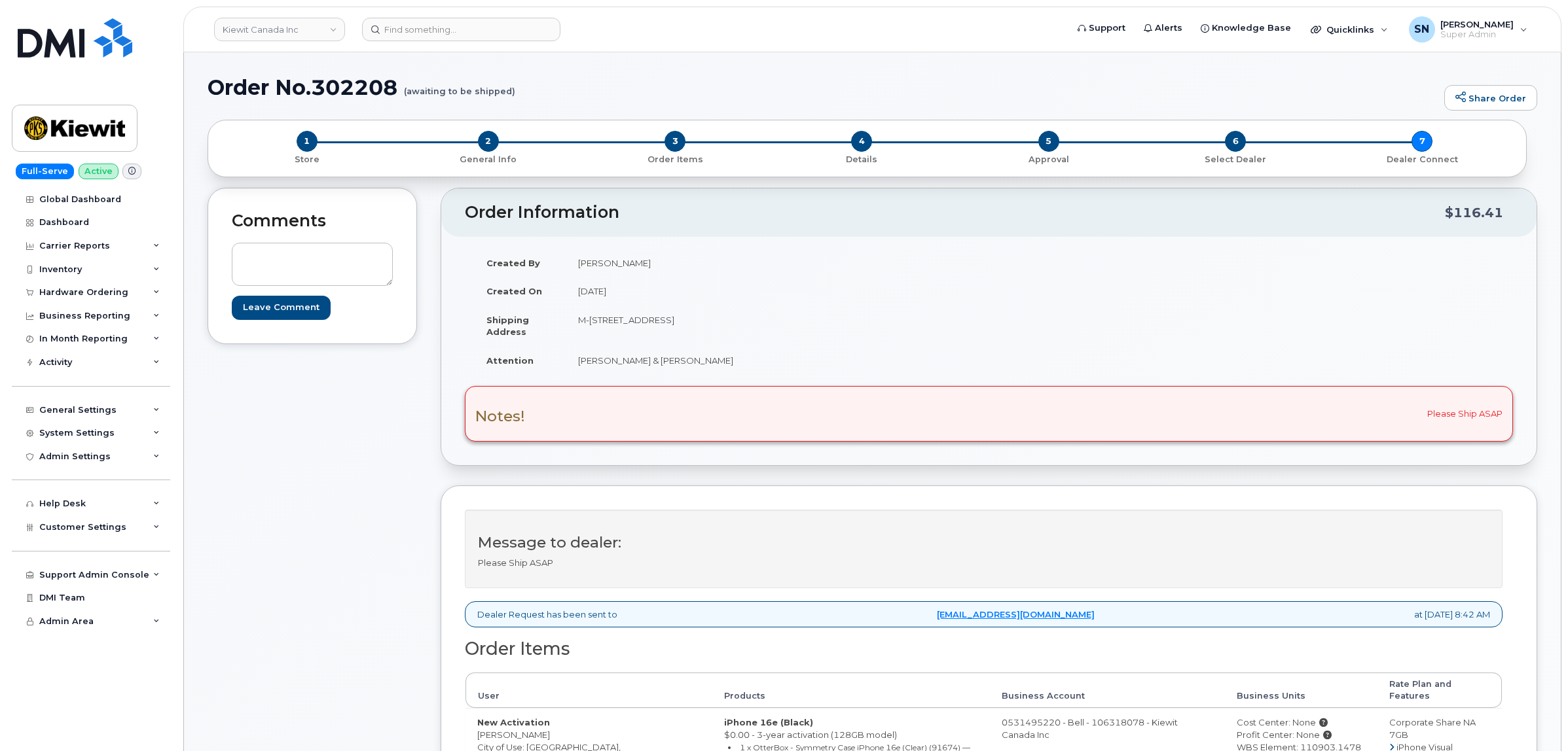
click at [326, 464] on div "Comments Leave Comment" at bounding box center [312, 592] width 209 height 808
click at [340, 557] on div "Comments Leave Comment" at bounding box center [312, 592] width 209 height 808
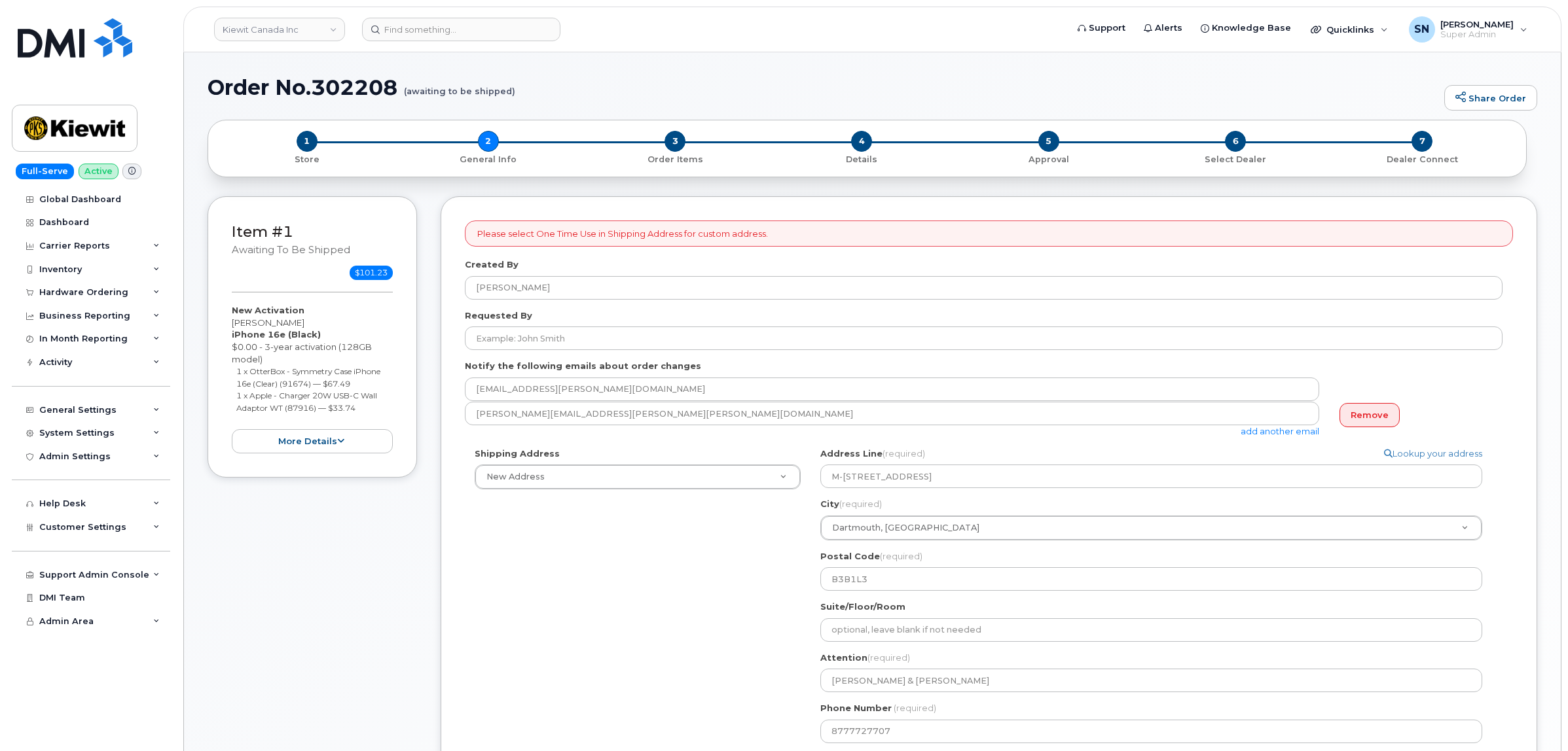
select select
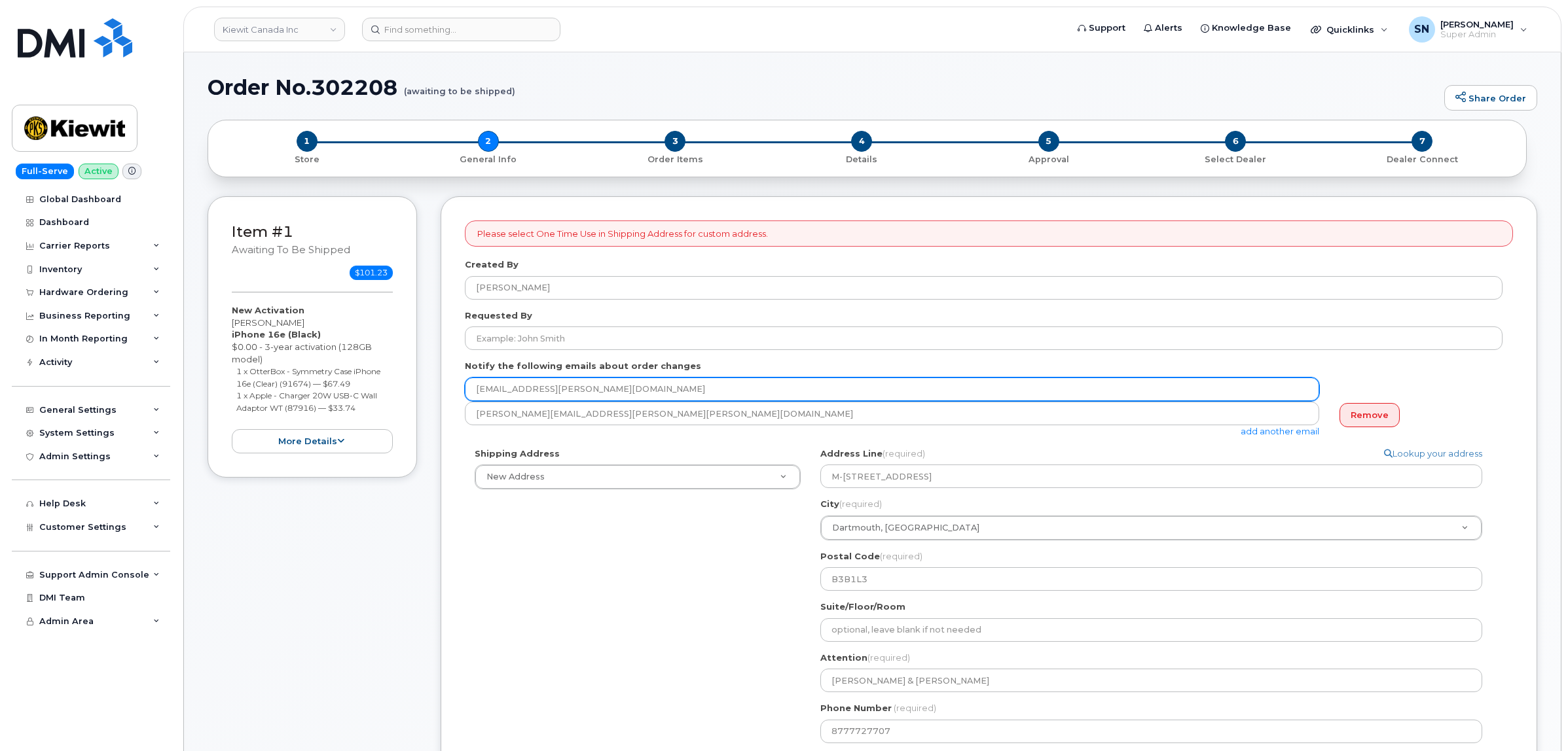
drag, startPoint x: 479, startPoint y: 390, endPoint x: 600, endPoint y: 394, distance: 121.1
click at [600, 394] on input "[EMAIL_ADDRESS][PERSON_NAME][DOMAIN_NAME]" at bounding box center [891, 389] width 854 height 24
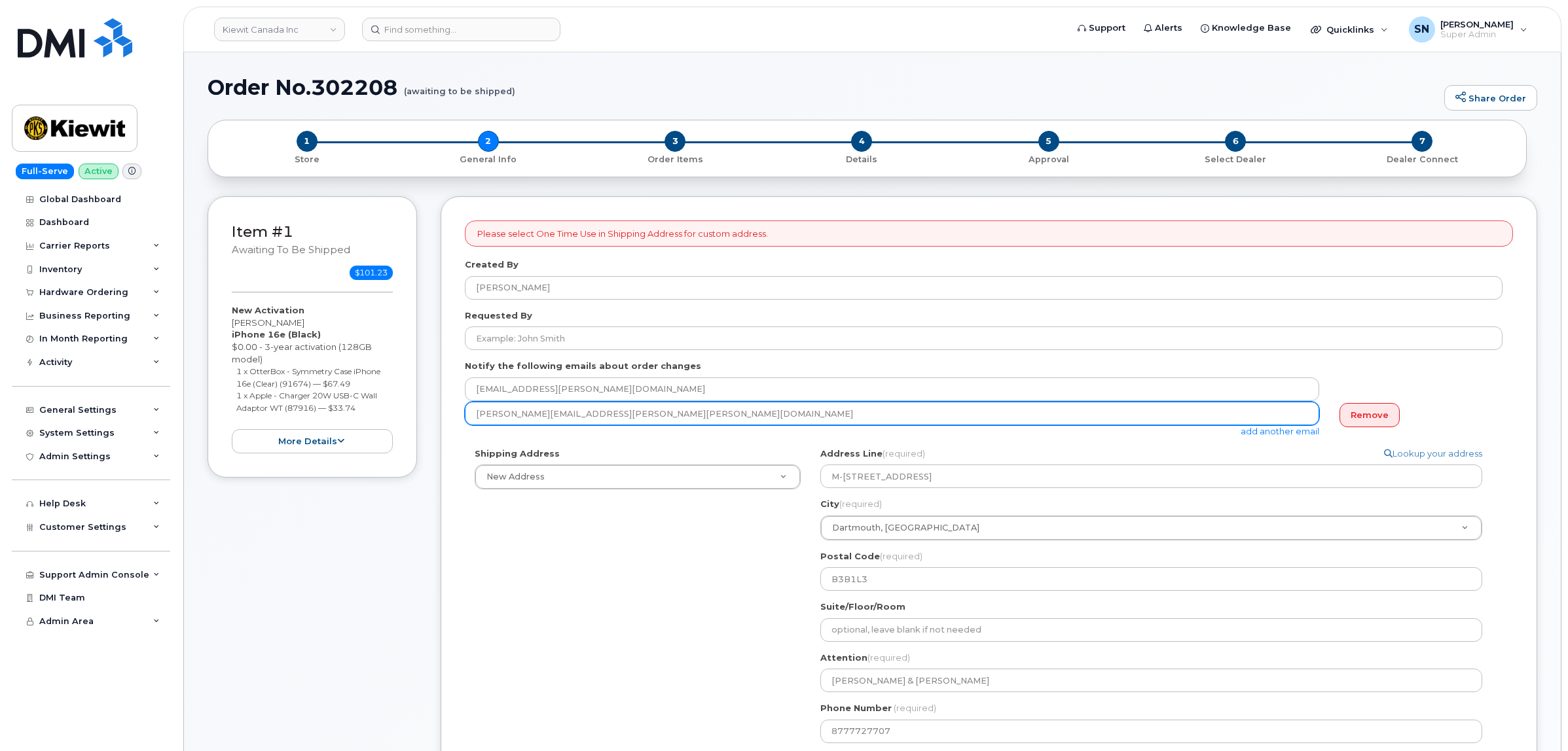
drag, startPoint x: 472, startPoint y: 420, endPoint x: 599, endPoint y: 423, distance: 127.0
click at [599, 423] on input "[PERSON_NAME][EMAIL_ADDRESS][PERSON_NAME][PERSON_NAME][DOMAIN_NAME]" at bounding box center [891, 413] width 854 height 24
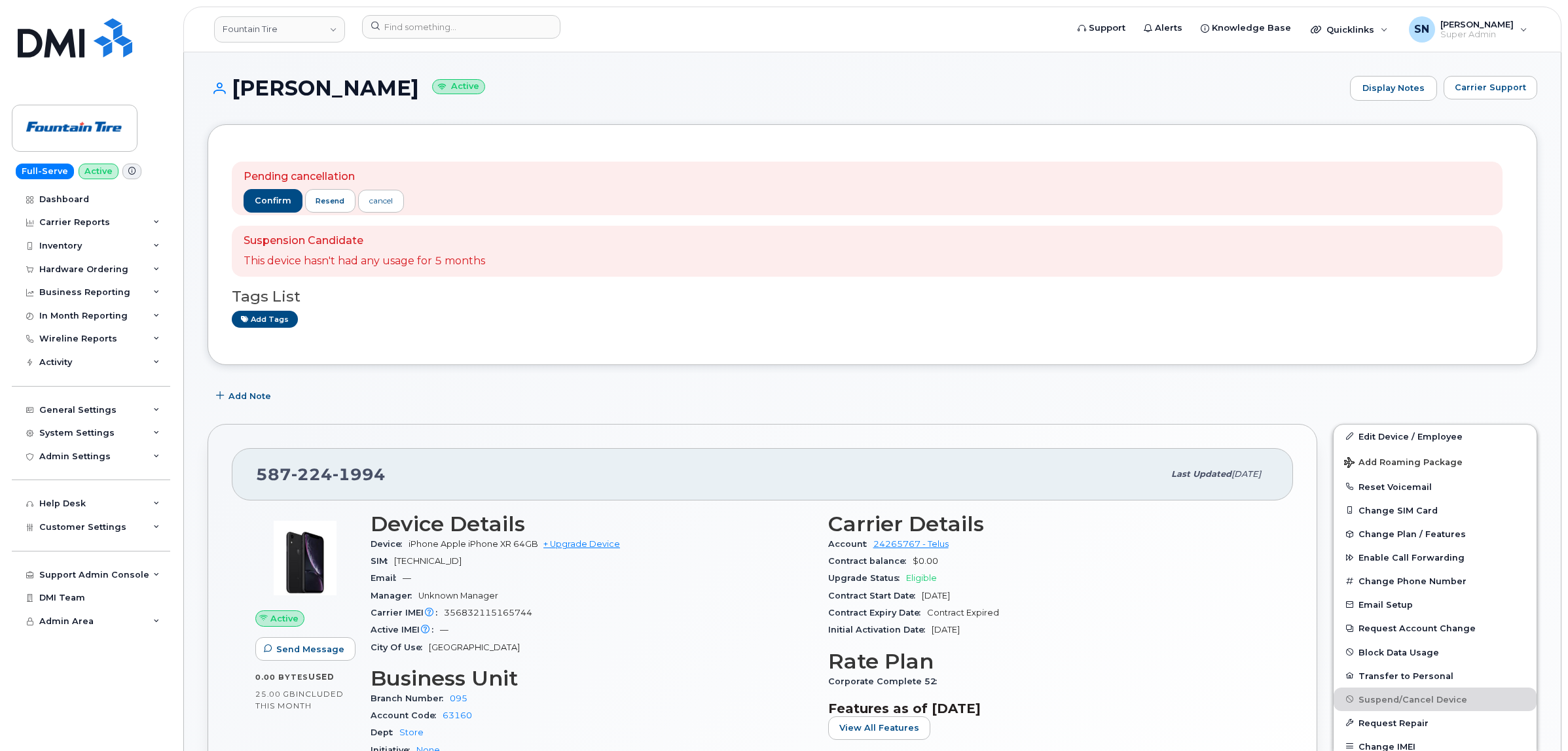
click at [511, 357] on div "Pending cancellation confirm resend cancel Suspension Candidate This device has…" at bounding box center [873, 245] width 1329 height 241
